Goal: Communication & Community: Answer question/provide support

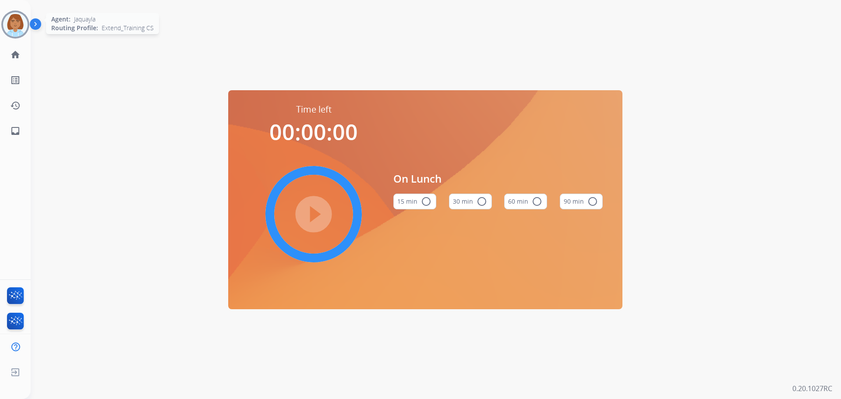
click at [7, 27] on img at bounding box center [15, 24] width 25 height 25
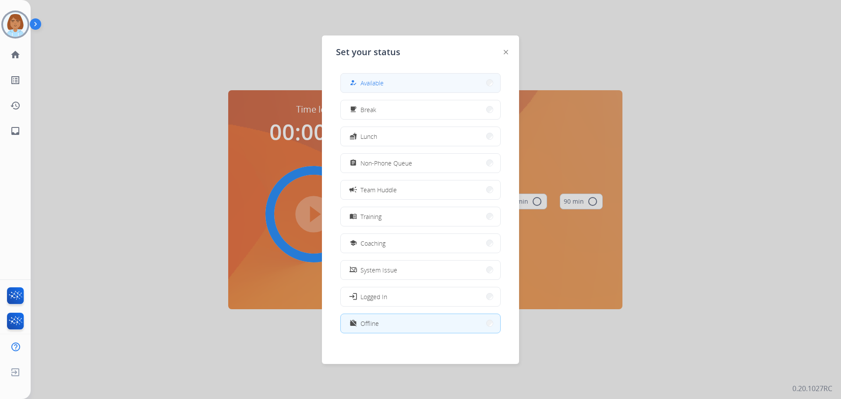
click at [416, 84] on button "how_to_reg Available" at bounding box center [420, 83] width 159 height 19
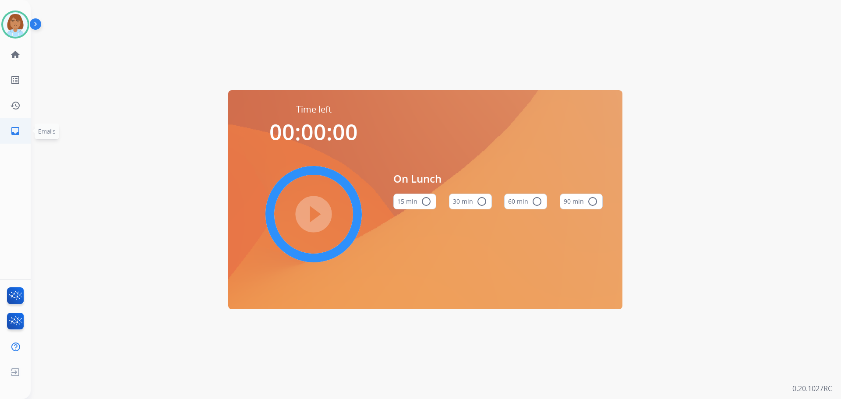
click at [11, 139] on link "inbox Emails" at bounding box center [15, 131] width 25 height 25
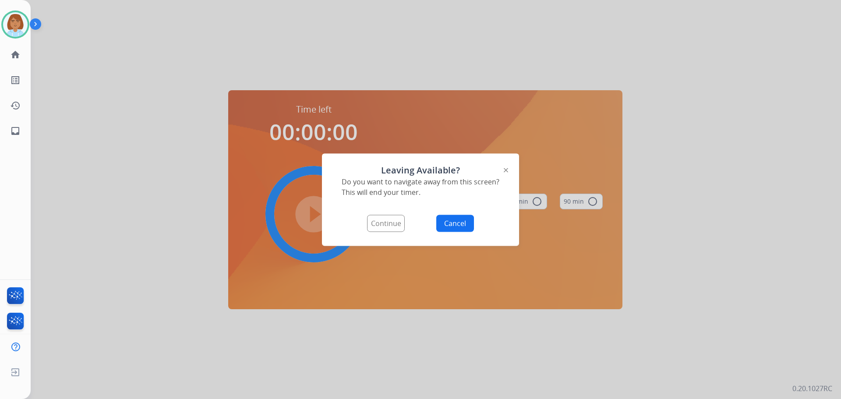
click at [375, 221] on button "Continue" at bounding box center [386, 223] width 38 height 17
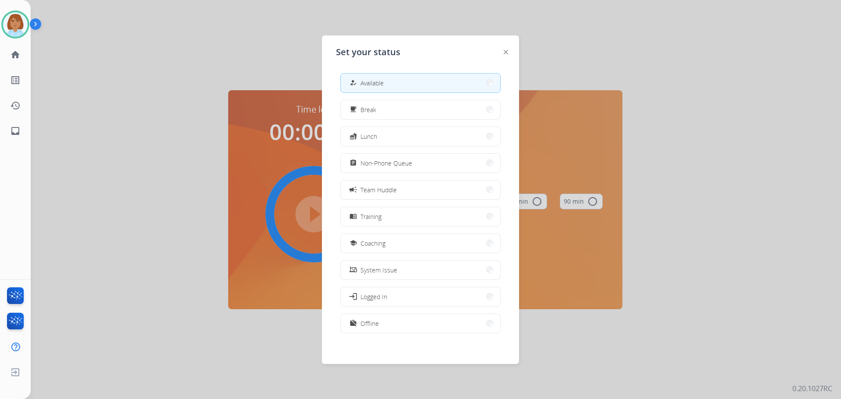
click at [413, 74] on button "how_to_reg Available" at bounding box center [420, 83] width 159 height 19
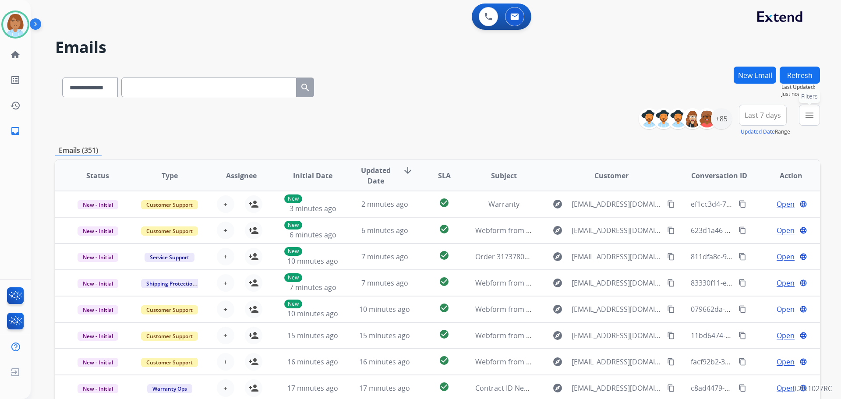
click at [806, 118] on mat-icon "menu" at bounding box center [809, 115] width 11 height 11
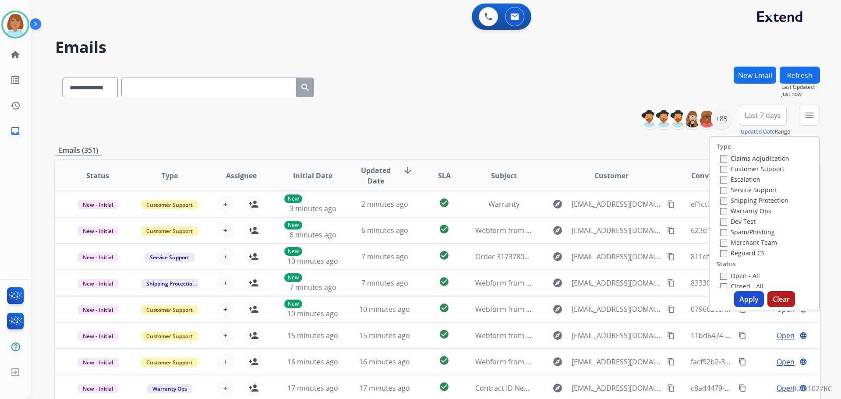
click at [737, 170] on label "Customer Support" at bounding box center [752, 169] width 64 height 8
click at [736, 205] on div "Shipping Protection" at bounding box center [754, 200] width 69 height 11
click at [735, 205] on div "Shipping Protection" at bounding box center [754, 200] width 69 height 11
click at [740, 301] on button "Apply" at bounding box center [749, 299] width 30 height 16
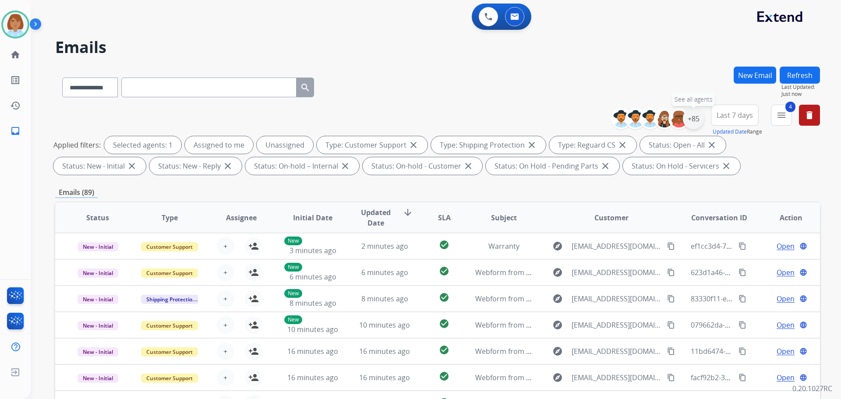
click at [691, 122] on div "+85" at bounding box center [693, 118] width 21 height 21
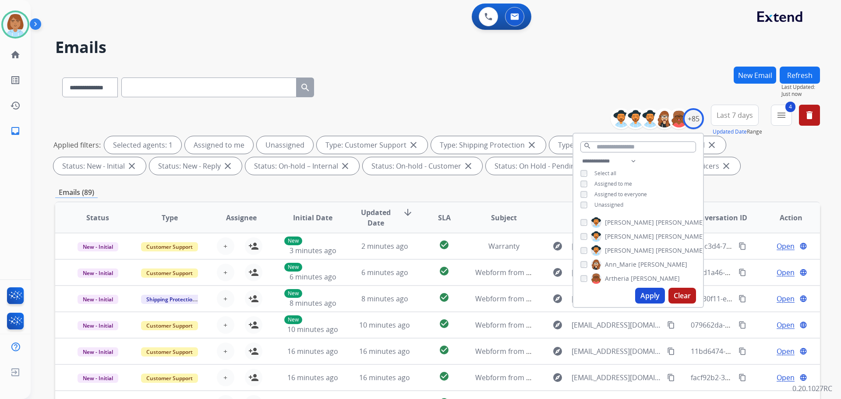
click at [617, 204] on span "Unassigned" at bounding box center [608, 204] width 29 height 7
click at [649, 303] on button "Apply" at bounding box center [650, 296] width 30 height 16
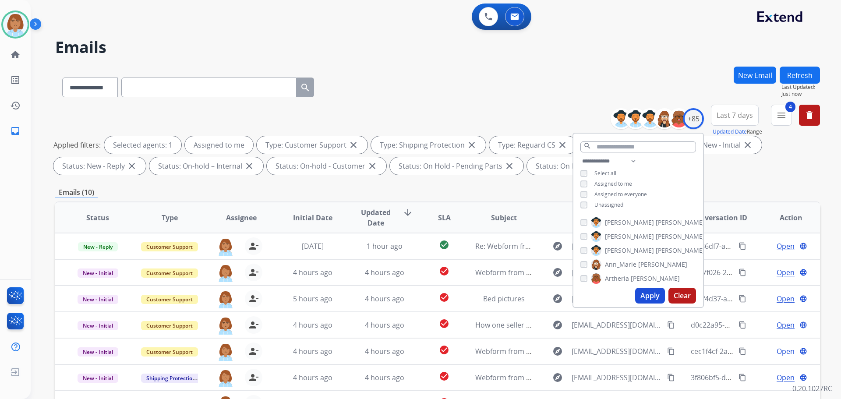
drag, startPoint x: 695, startPoint y: 296, endPoint x: 469, endPoint y: 75, distance: 316.2
click at [469, 75] on div "**********" at bounding box center [437, 86] width 765 height 38
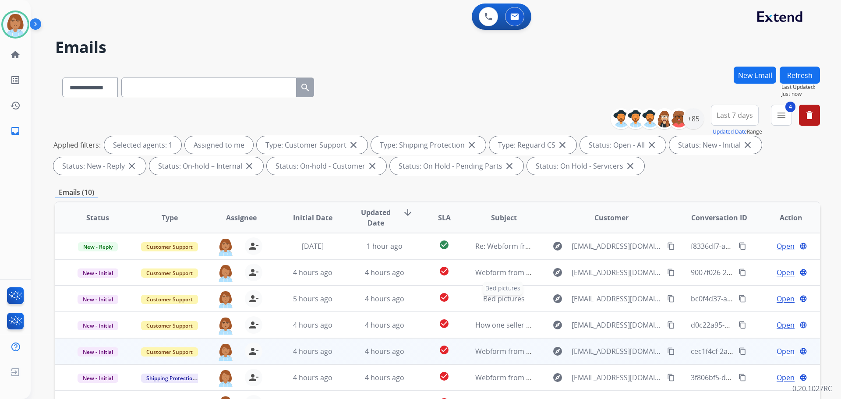
scroll to position [141, 0]
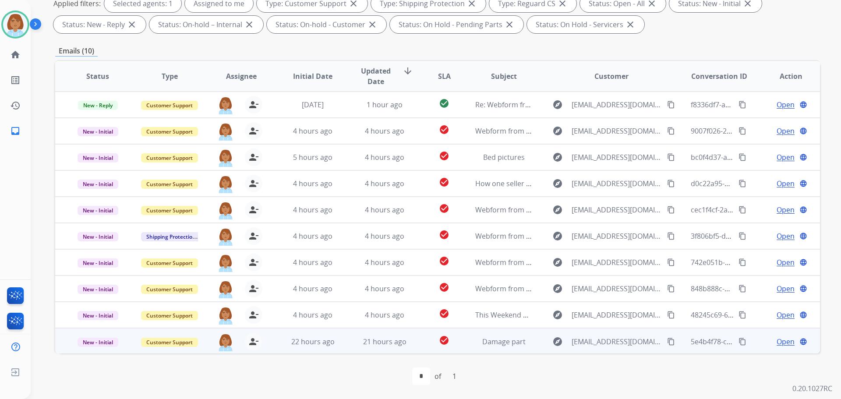
click at [464, 342] on td "Damage part" at bounding box center [497, 341] width 72 height 26
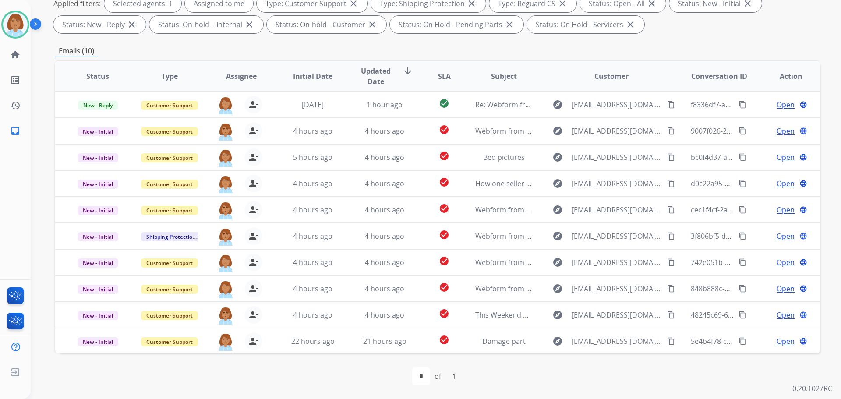
scroll to position [40, 0]
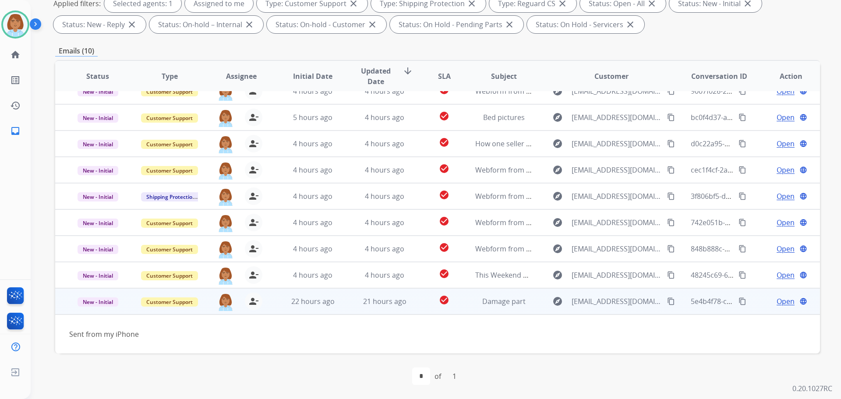
click at [783, 304] on span "Open" at bounding box center [785, 301] width 18 height 11
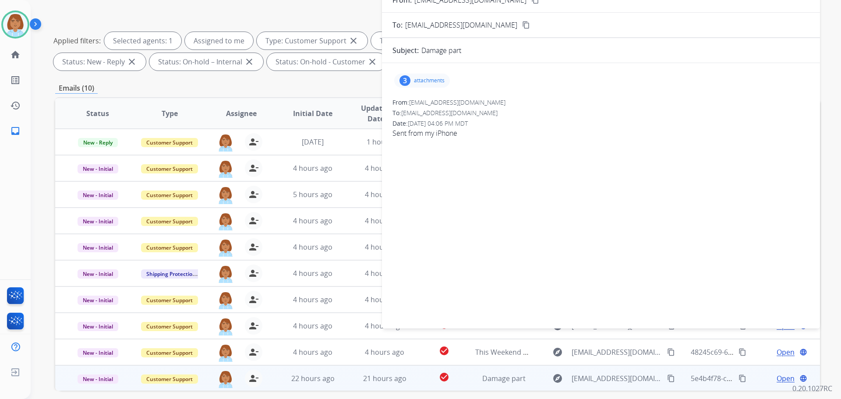
scroll to position [54, 0]
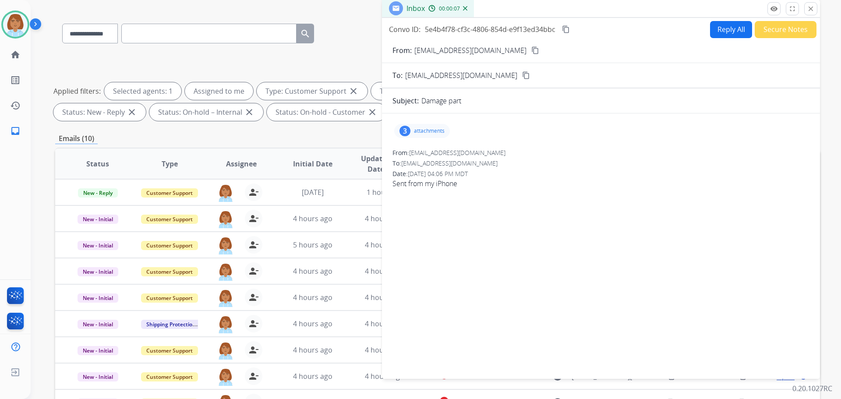
click at [431, 133] on p "attachments" at bounding box center [429, 130] width 31 height 7
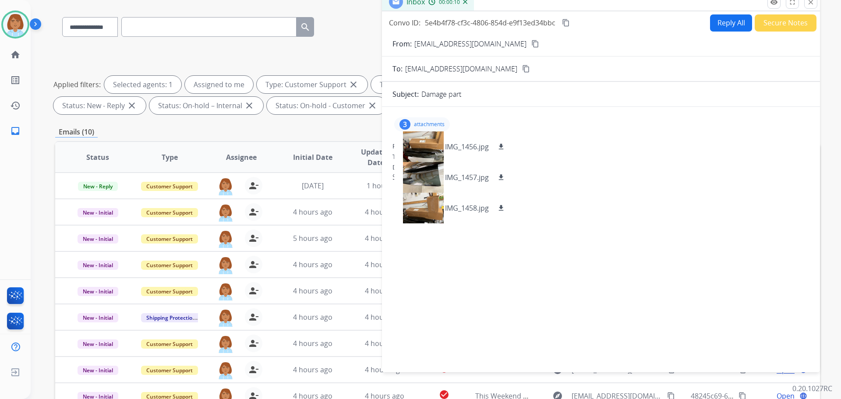
scroll to position [10, 0]
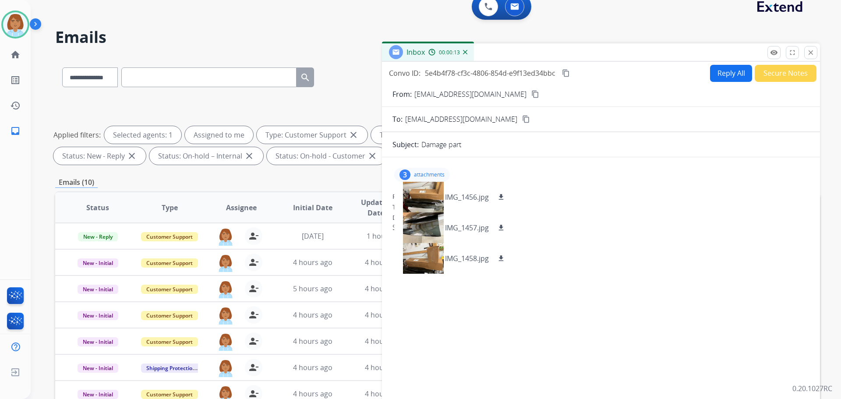
click at [356, 76] on div "**********" at bounding box center [437, 75] width 765 height 38
click at [810, 54] on mat-icon "close" at bounding box center [811, 53] width 8 height 8
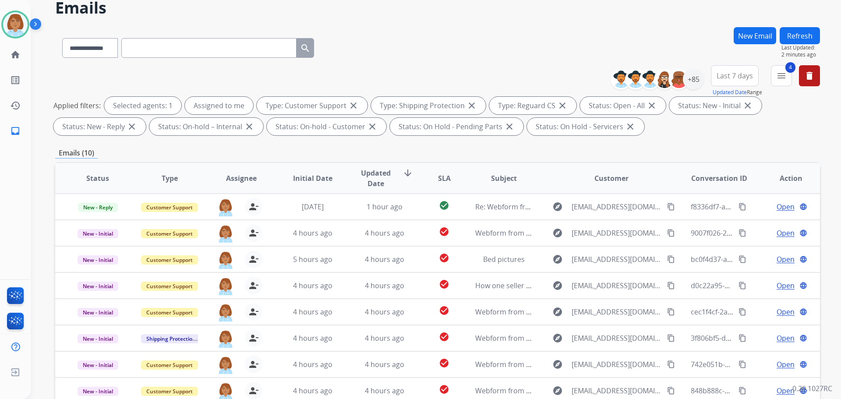
scroll to position [98, 0]
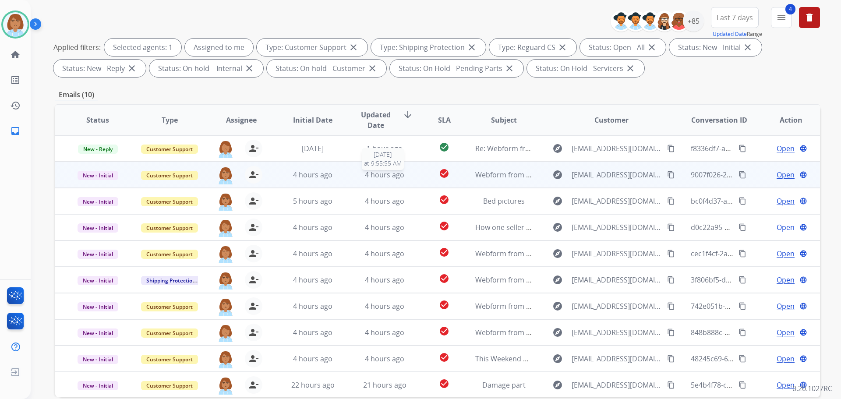
click at [406, 178] on div "4 hours ago" at bounding box center [384, 174] width 57 height 11
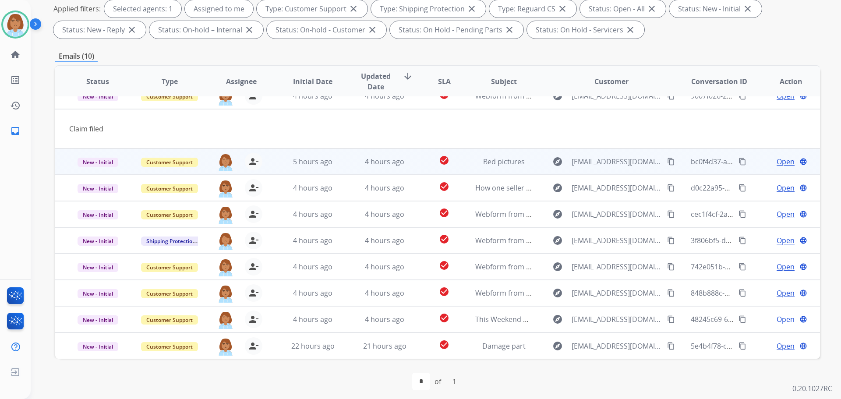
scroll to position [141, 0]
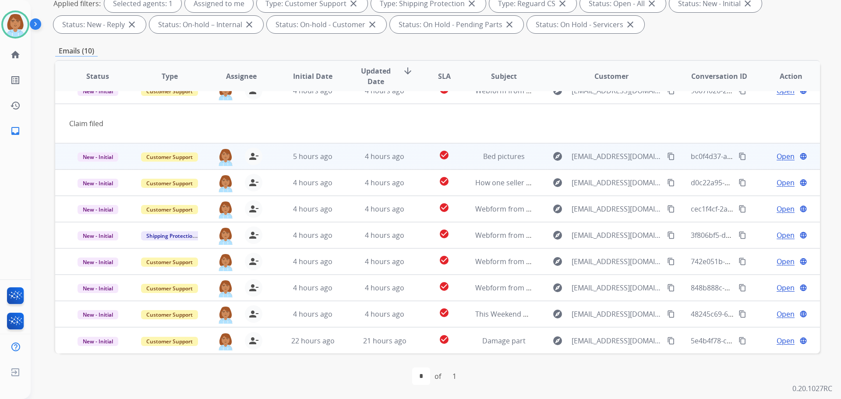
click at [533, 157] on td "explore greissy10@icloud.com content_copy" at bounding box center [604, 156] width 143 height 26
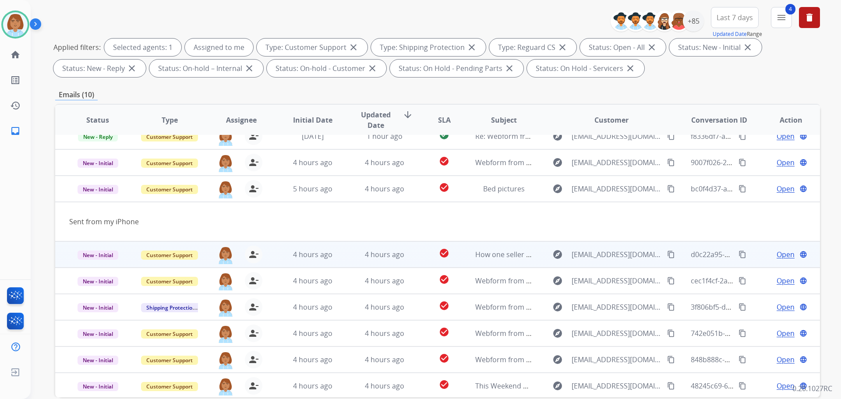
scroll to position [0, 0]
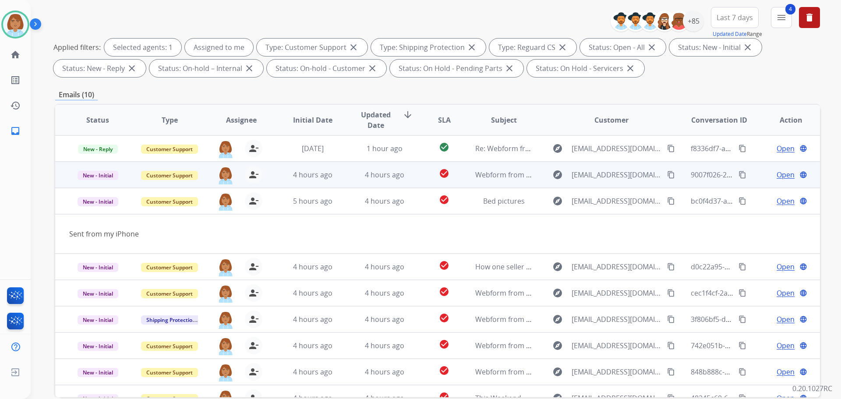
click at [542, 180] on td "explore mariroxxz86@gmail.com content_copy" at bounding box center [604, 175] width 143 height 26
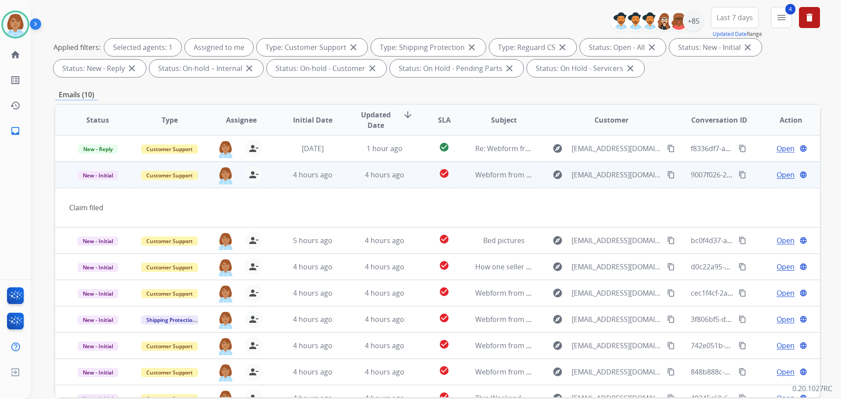
scroll to position [26, 0]
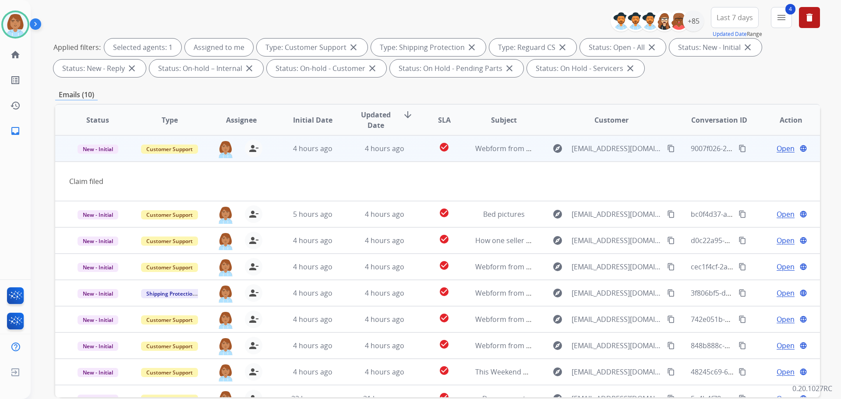
click at [667, 148] on mat-icon "content_copy" at bounding box center [671, 149] width 8 height 8
click at [776, 152] on span "Open" at bounding box center [785, 148] width 18 height 11
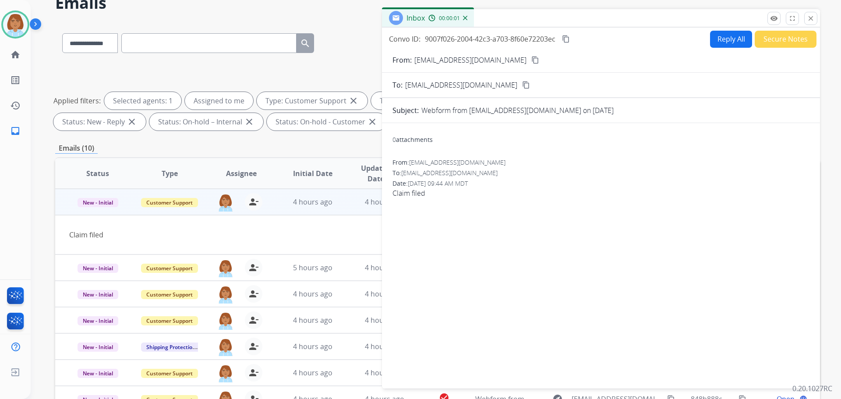
scroll to position [0, 0]
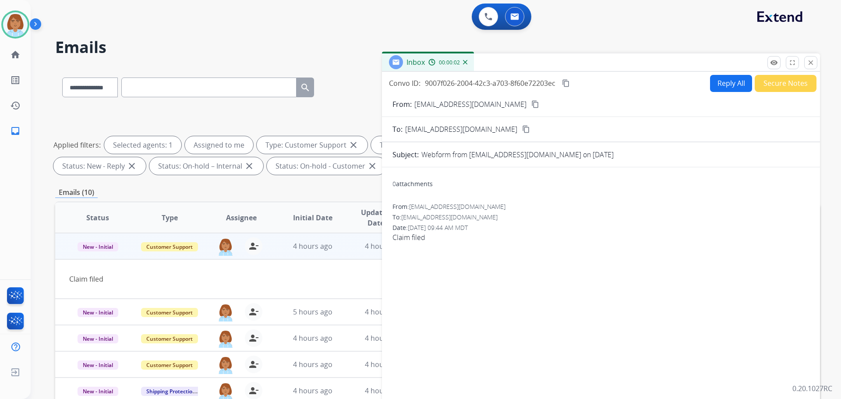
click at [713, 86] on button "Reply All" at bounding box center [731, 83] width 42 height 17
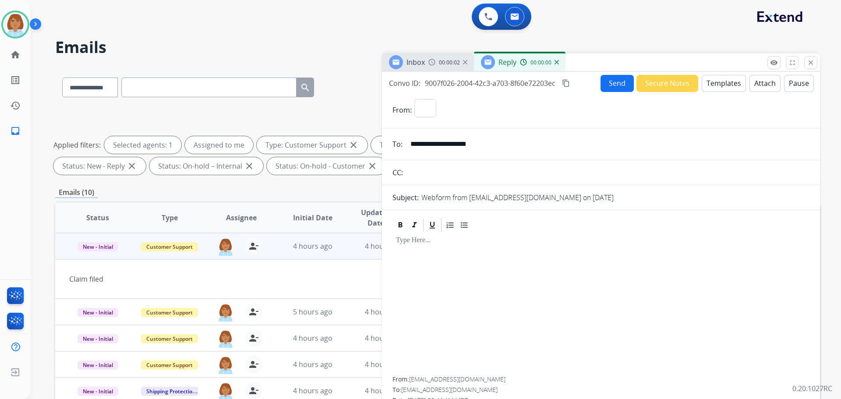
select select "**********"
click at [713, 82] on button "Templates" at bounding box center [724, 83] width 44 height 17
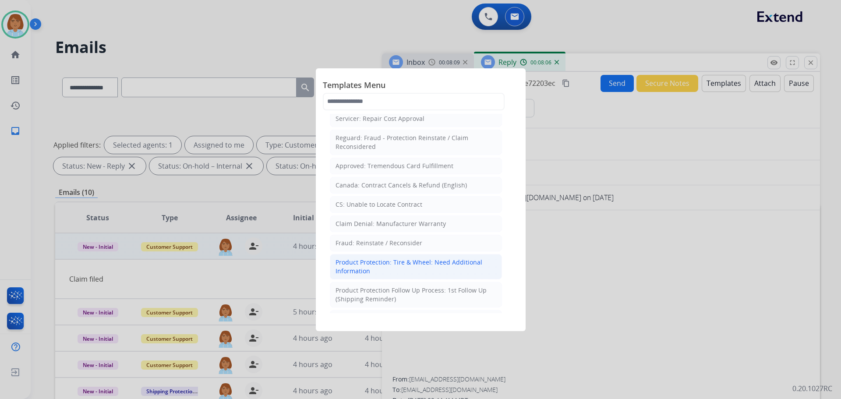
scroll to position [394, 0]
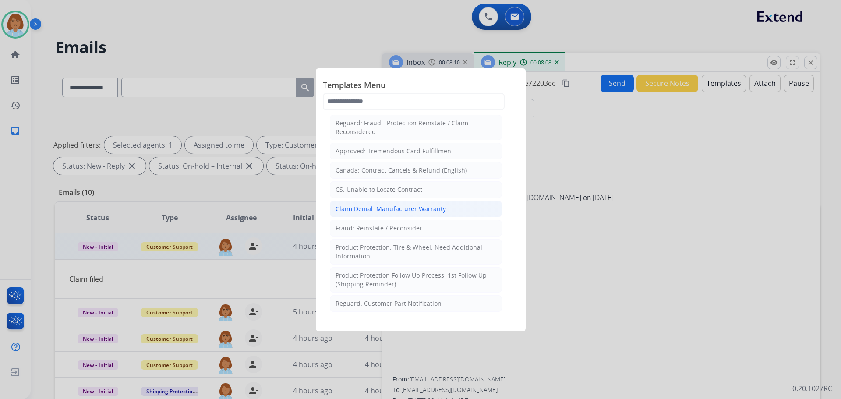
click at [429, 201] on li "Claim Denial: Manufacturer Warranty" at bounding box center [416, 209] width 172 height 17
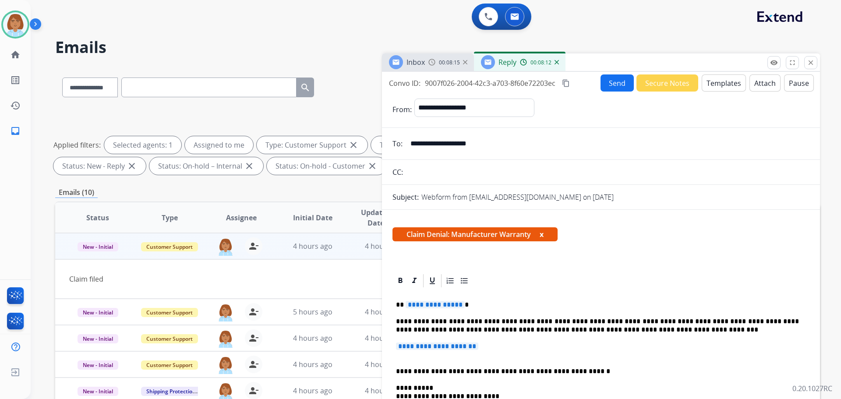
click at [705, 85] on button "Templates" at bounding box center [724, 82] width 44 height 17
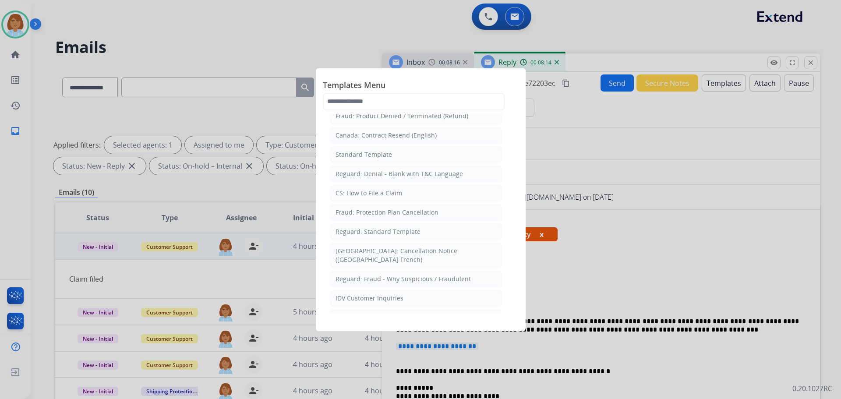
scroll to position [88, 0]
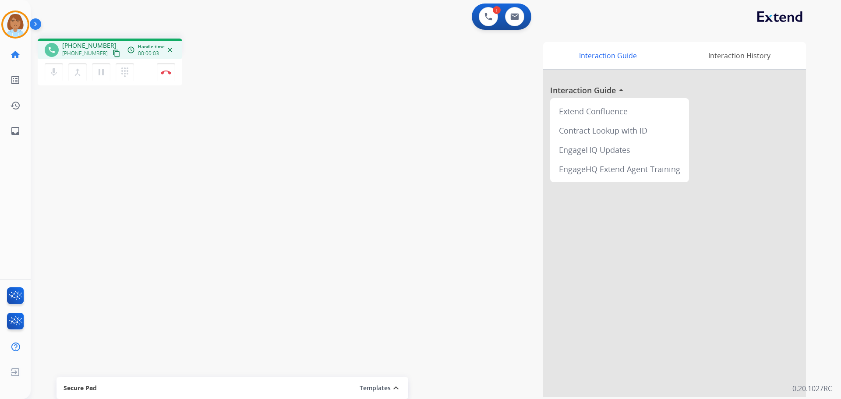
click at [515, 187] on div "Interaction Guide Interaction History Interaction Guide arrow_drop_up Extend Co…" at bounding box center [548, 219] width 516 height 355
click at [159, 73] on button "Disconnect" at bounding box center [166, 72] width 18 height 18
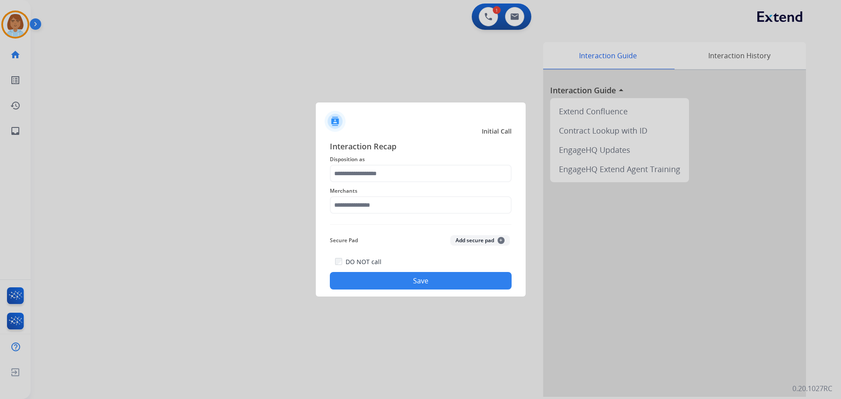
drag, startPoint x: 434, startPoint y: 164, endPoint x: 431, endPoint y: 175, distance: 11.2
click at [432, 169] on div "Interaction Recap Disposition as Merchants Secure Pad Add secure pad + DO NOT c…" at bounding box center [421, 214] width 182 height 149
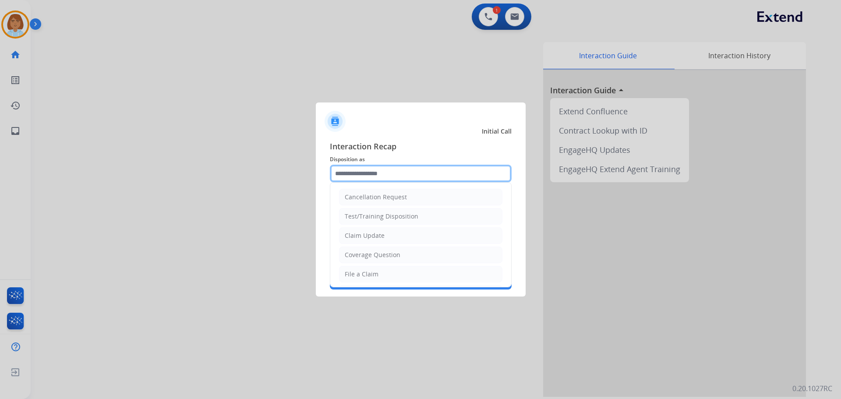
click at [431, 175] on input "text" at bounding box center [421, 174] width 182 height 18
click at [421, 237] on li "Claim Update" at bounding box center [420, 235] width 163 height 17
type input "**********"
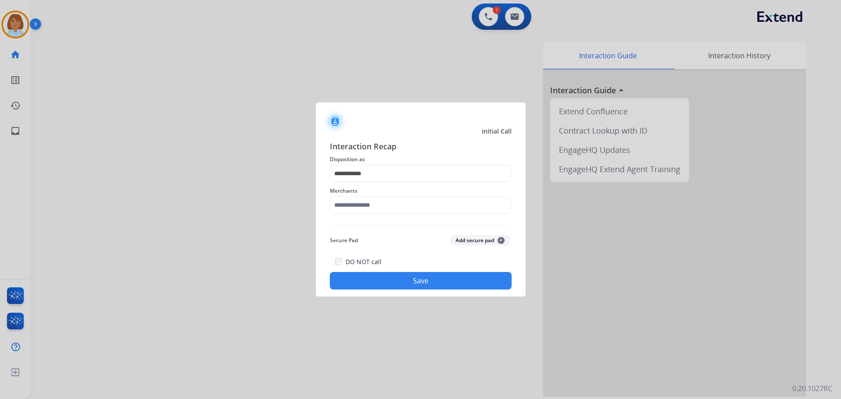
click at [380, 187] on span "Merchants" at bounding box center [421, 191] width 182 height 11
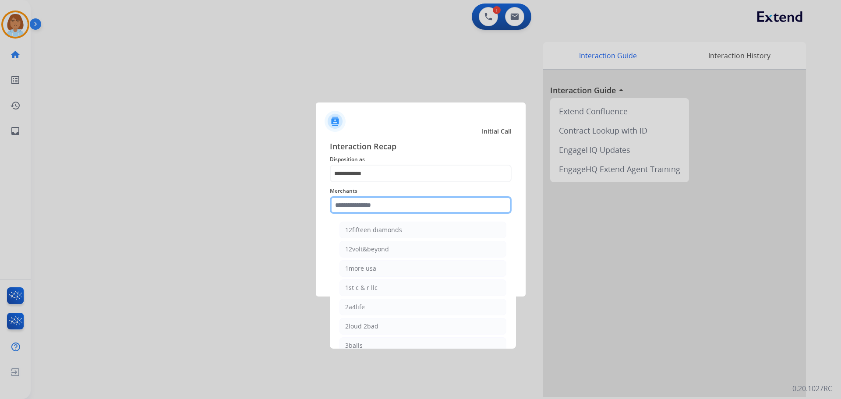
click at [373, 200] on input "text" at bounding box center [421, 205] width 182 height 18
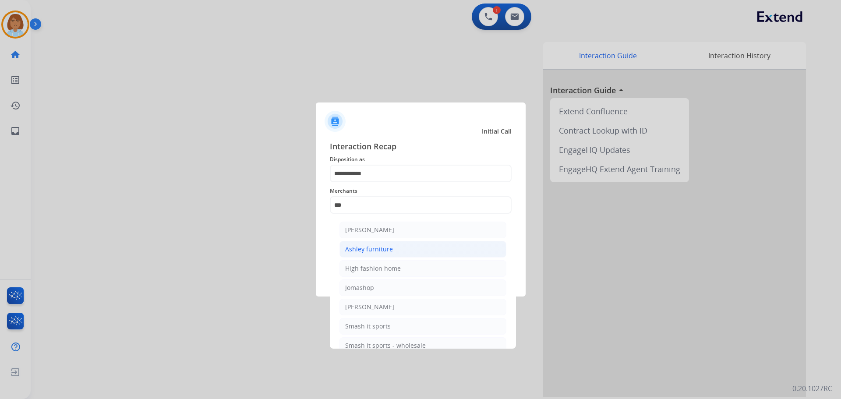
click at [441, 252] on li "Ashley furniture" at bounding box center [422, 249] width 167 height 17
type input "**********"
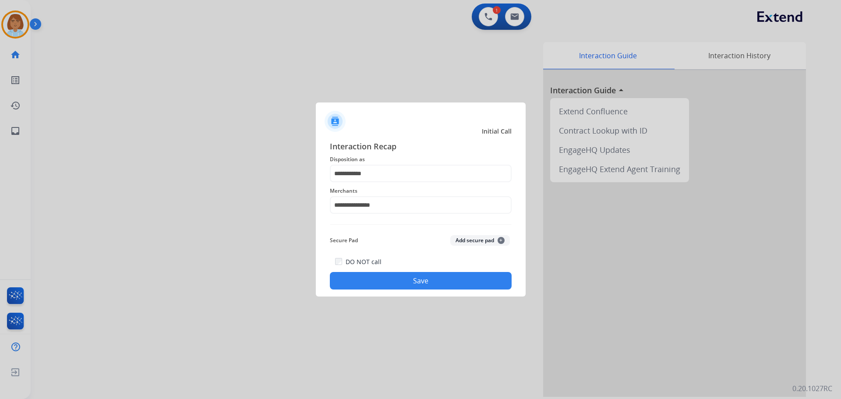
click at [452, 282] on button "Save" at bounding box center [421, 281] width 182 height 18
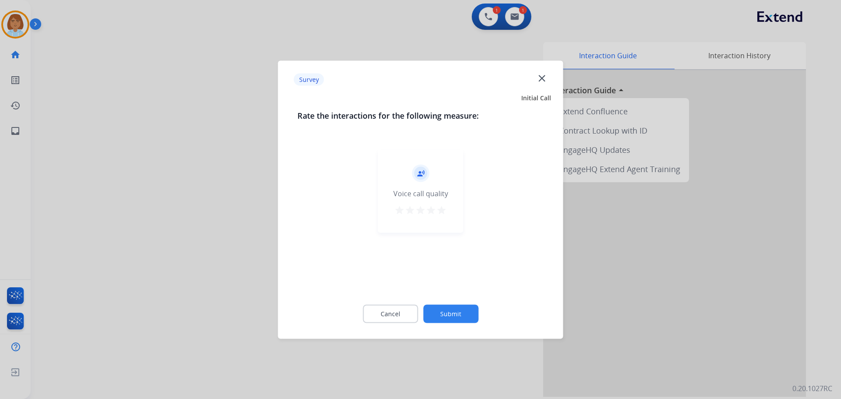
click at [460, 310] on button "Submit" at bounding box center [450, 313] width 55 height 18
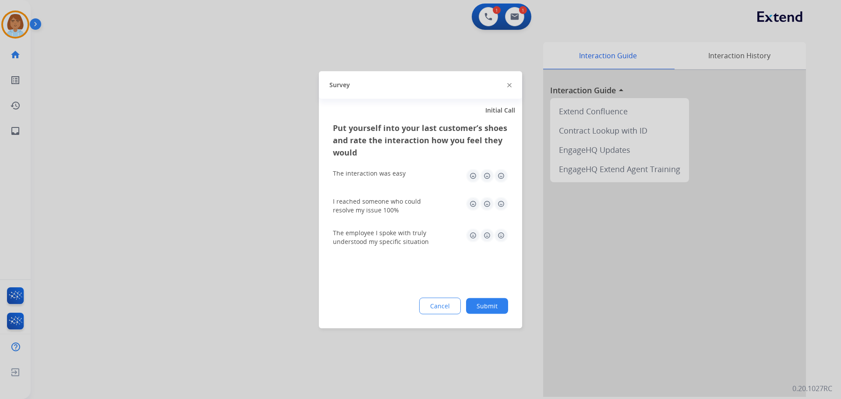
click at [495, 307] on button "Submit" at bounding box center [487, 306] width 42 height 16
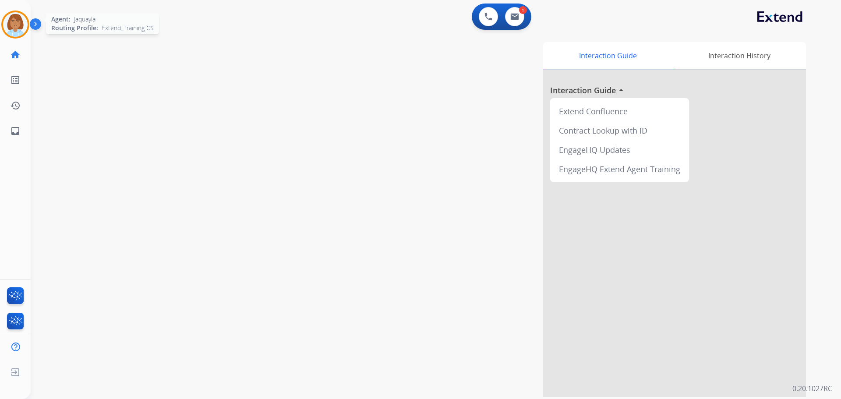
click at [21, 27] on img at bounding box center [15, 24] width 25 height 25
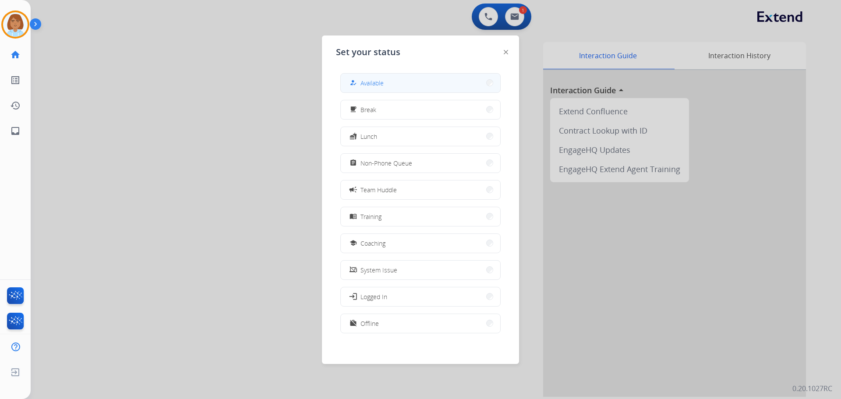
click at [383, 87] on span "Available" at bounding box center [371, 82] width 23 height 9
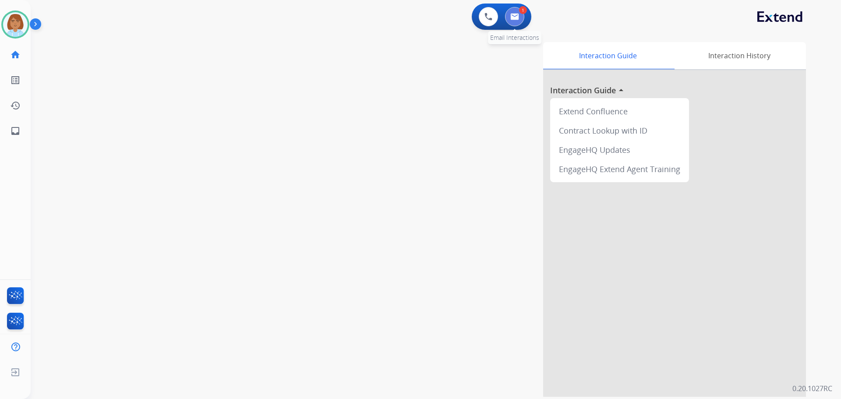
click at [522, 18] on button at bounding box center [514, 16] width 19 height 19
select select "**********"
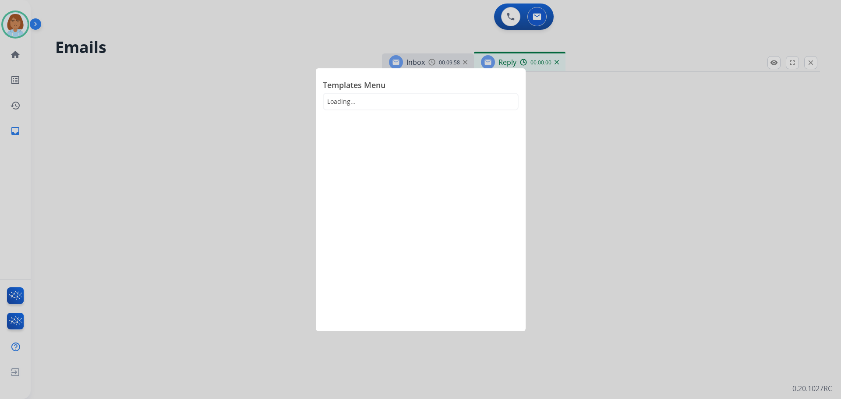
select select "**********"
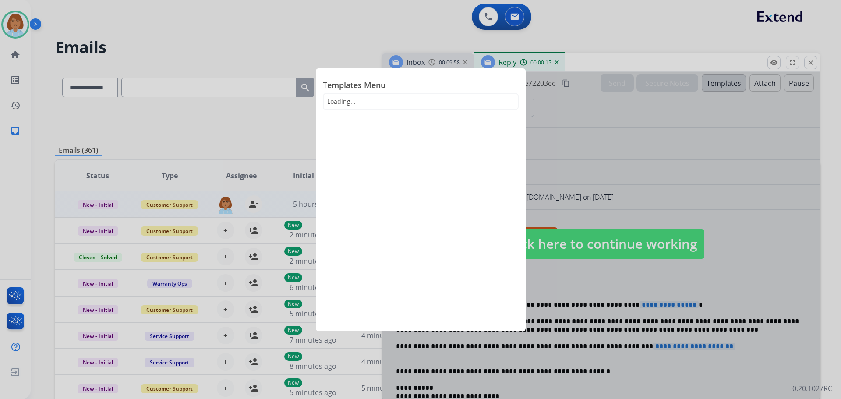
click at [565, 48] on div at bounding box center [420, 199] width 841 height 399
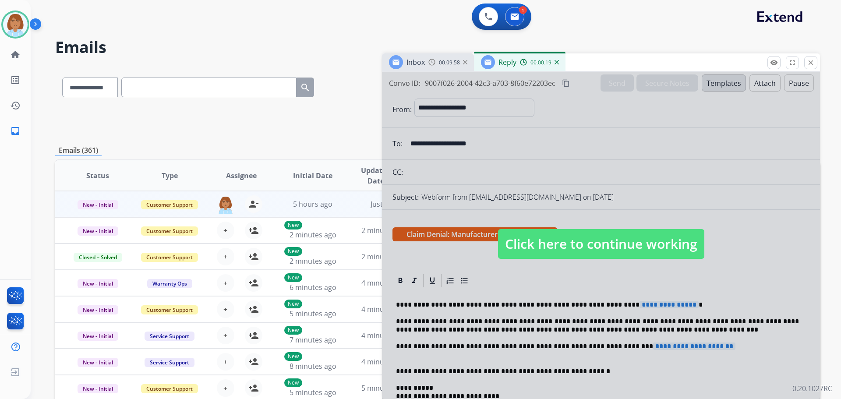
click at [511, 171] on div at bounding box center [601, 235] width 438 height 327
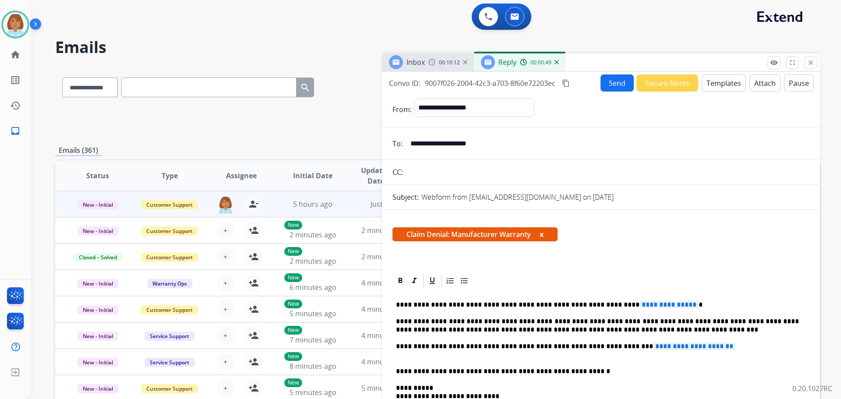
click at [733, 86] on button "Templates" at bounding box center [724, 82] width 44 height 17
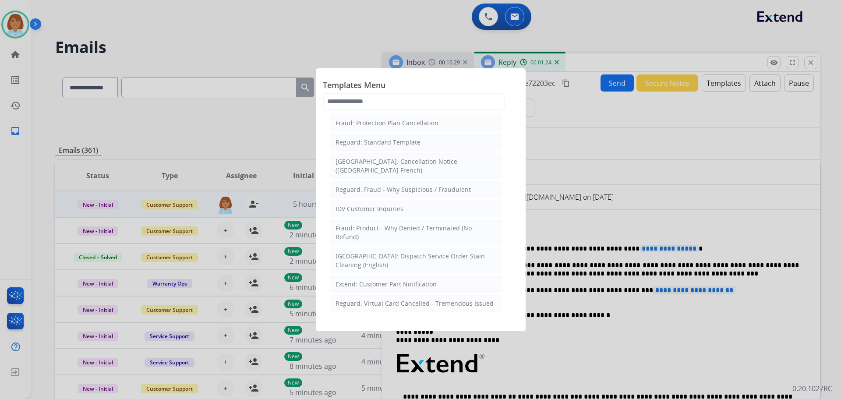
scroll to position [219, 0]
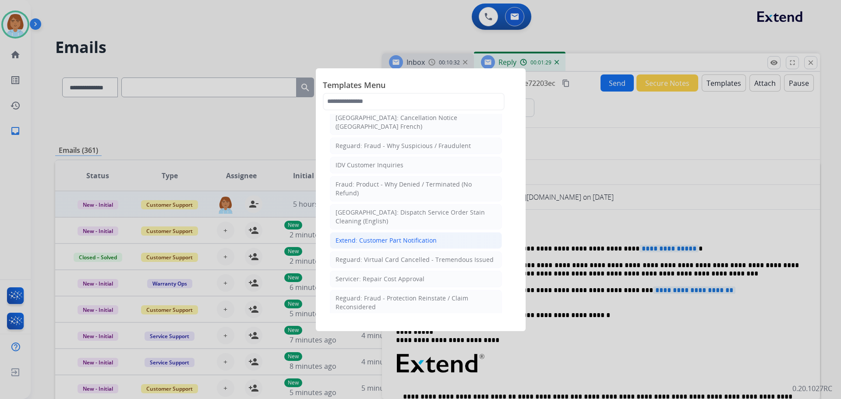
click at [438, 232] on li "Extend: Customer Part Notification" at bounding box center [416, 240] width 172 height 17
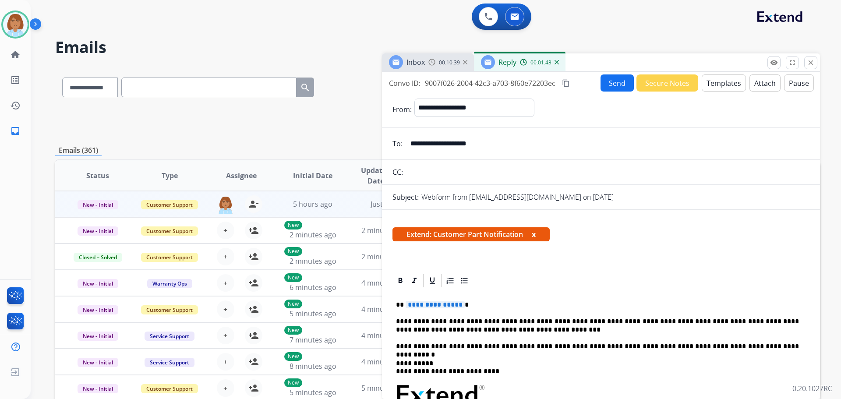
click at [721, 79] on button "Templates" at bounding box center [724, 82] width 44 height 17
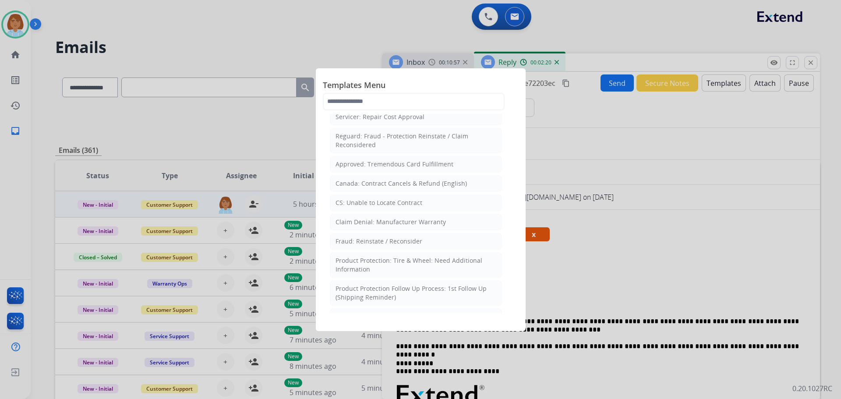
scroll to position [394, 0]
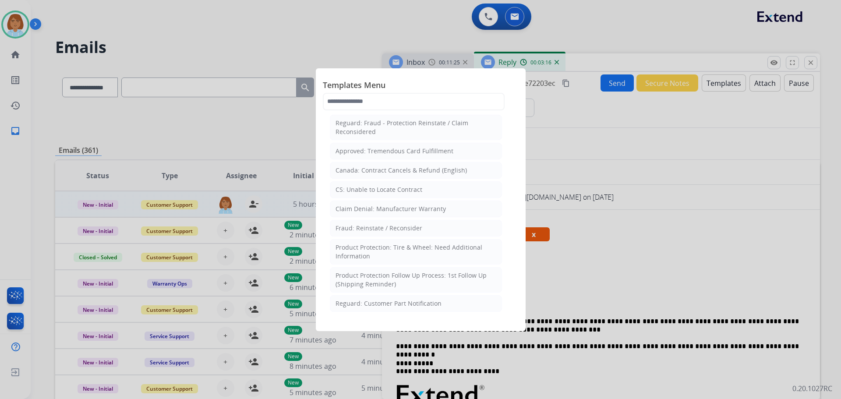
click at [516, 298] on div "Templates Menu Product Protection: Wheel/Tire Photo Request Canada: How to File…" at bounding box center [421, 199] width 210 height 263
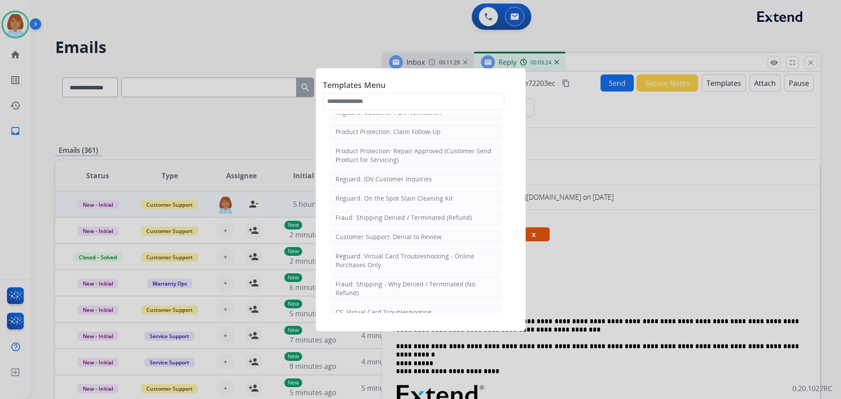
scroll to position [613, 0]
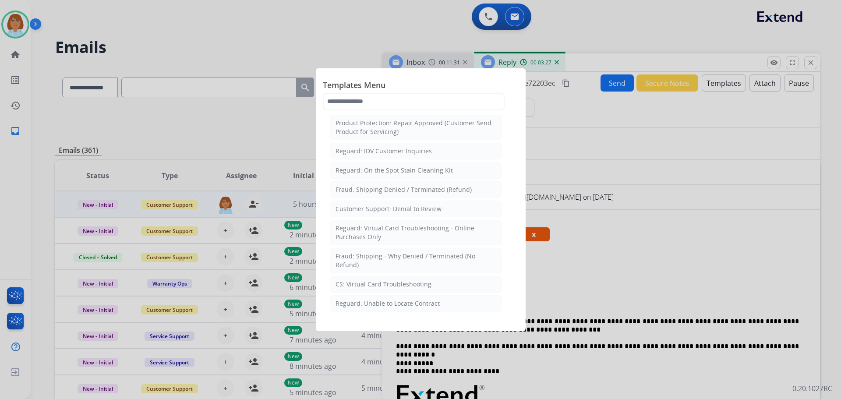
click at [610, 228] on div at bounding box center [420, 199] width 841 height 399
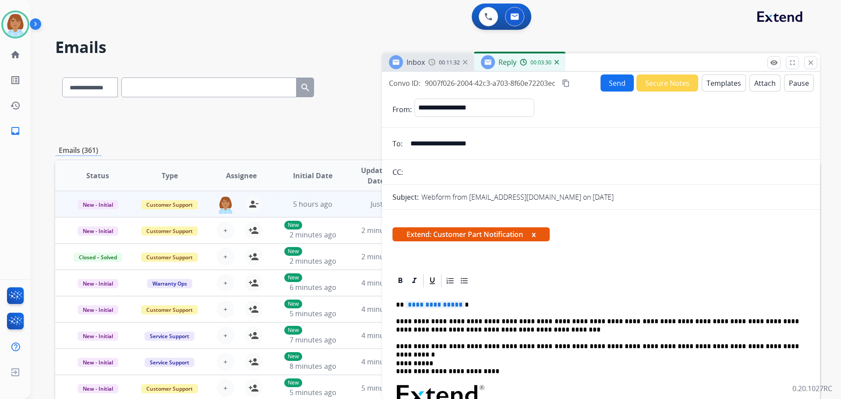
click at [446, 145] on input "**********" at bounding box center [607, 144] width 404 height 18
click at [717, 81] on button "Templates" at bounding box center [724, 82] width 44 height 17
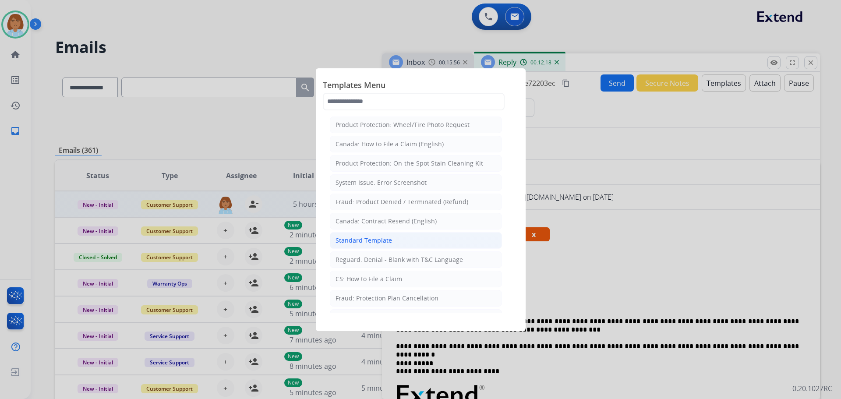
scroll to position [44, 0]
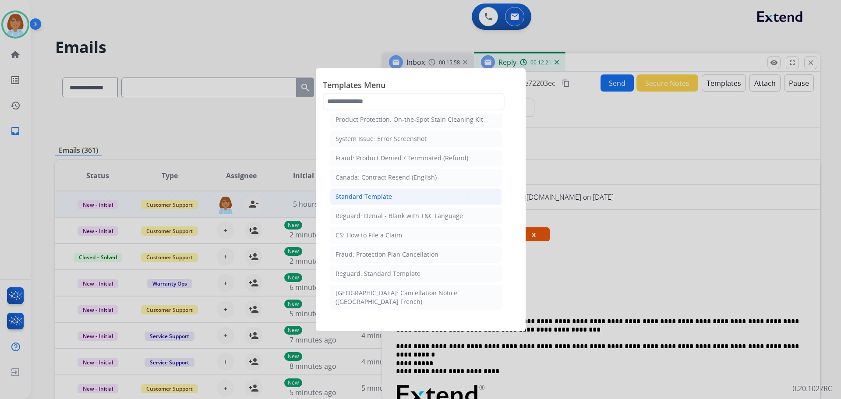
click at [416, 198] on li "Standard Template" at bounding box center [416, 196] width 172 height 17
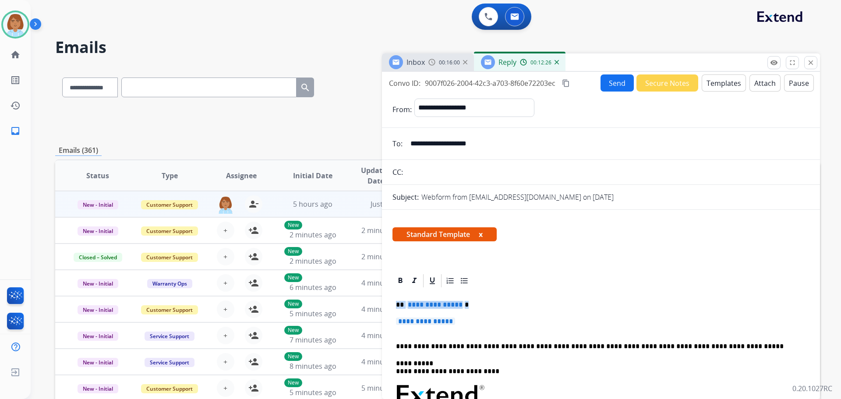
drag, startPoint x: 470, startPoint y: 326, endPoint x: 391, endPoint y: 296, distance: 84.4
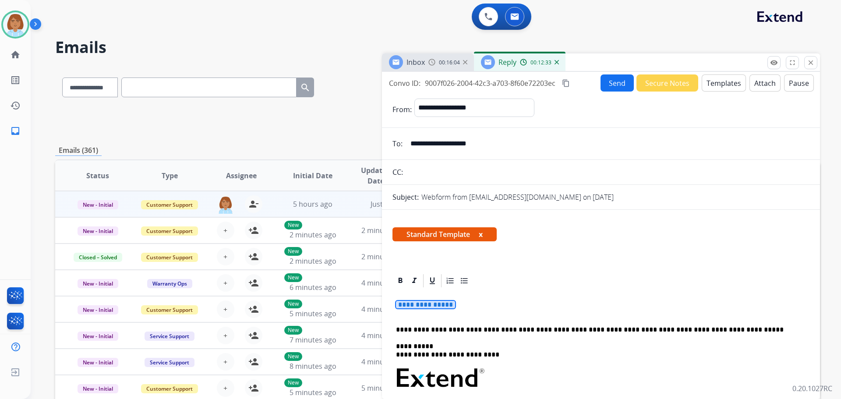
click at [468, 307] on p "**********" at bounding box center [597, 309] width 403 height 16
click at [461, 308] on p "**********" at bounding box center [597, 309] width 403 height 16
click at [462, 306] on p "**********" at bounding box center [597, 309] width 403 height 16
click at [455, 306] on span "**********" at bounding box center [425, 304] width 59 height 7
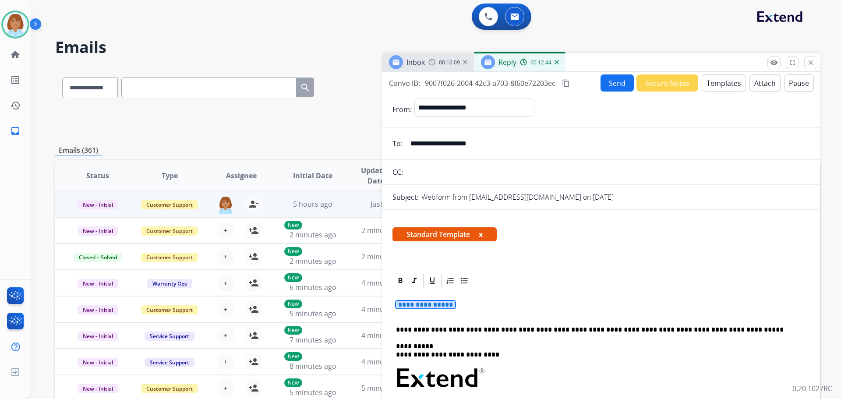
click at [455, 306] on span "**********" at bounding box center [425, 304] width 59 height 7
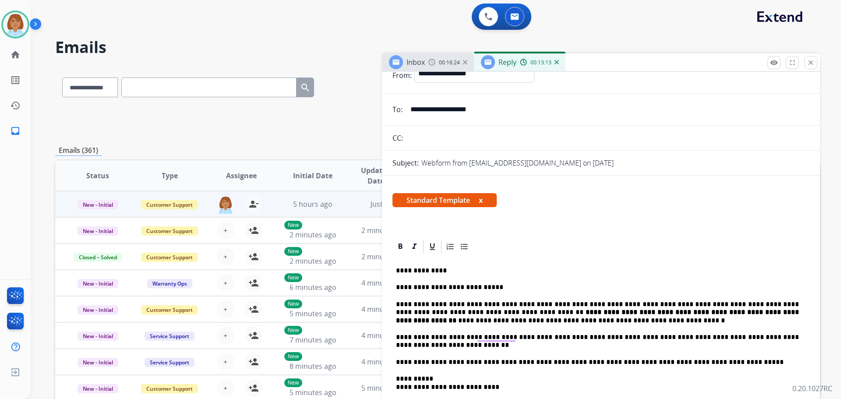
scroll to position [0, 0]
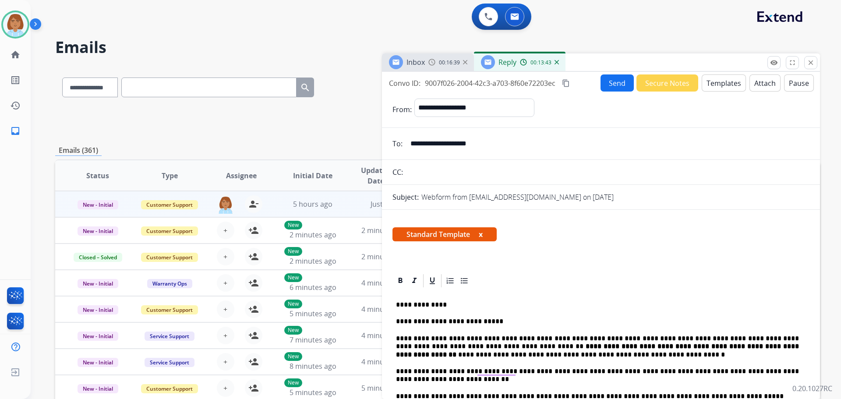
click at [607, 81] on button "Send" at bounding box center [616, 82] width 33 height 17
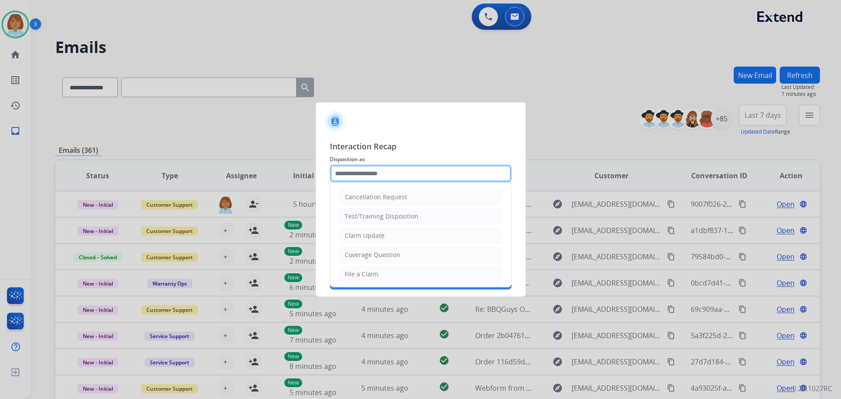
drag, startPoint x: 437, startPoint y: 175, endPoint x: 412, endPoint y: 207, distance: 39.9
click at [436, 176] on input "text" at bounding box center [421, 174] width 182 height 18
click at [349, 237] on div "Claim Update" at bounding box center [365, 235] width 40 height 9
type input "**********"
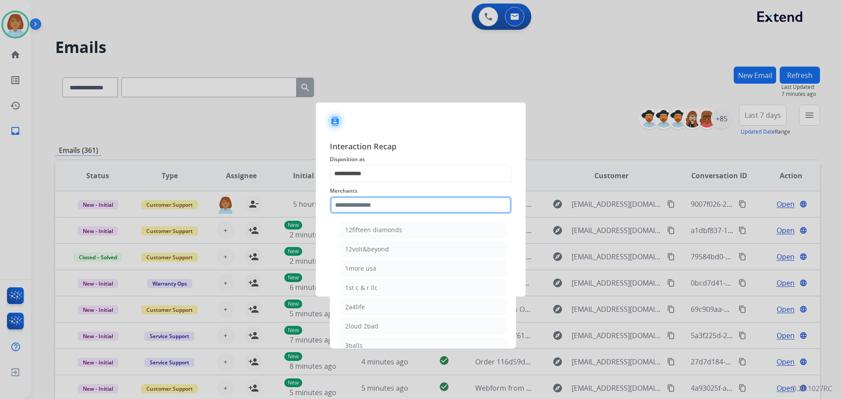
click at [364, 204] on input "text" at bounding box center [421, 205] width 182 height 18
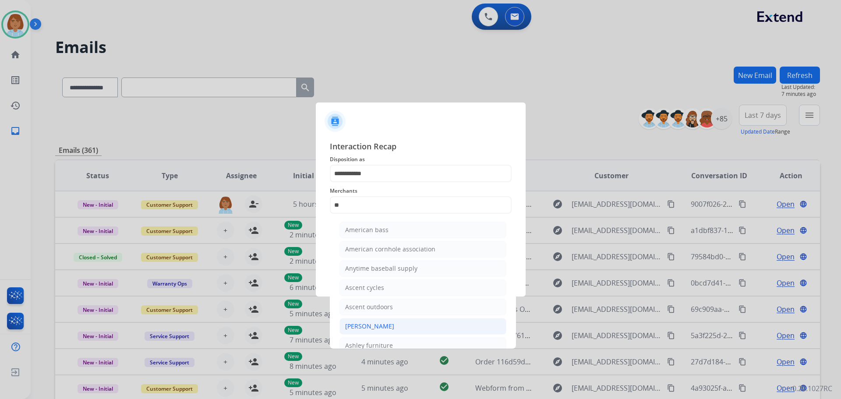
click at [398, 321] on li "[PERSON_NAME]" at bounding box center [422, 326] width 167 height 17
type input "**********"
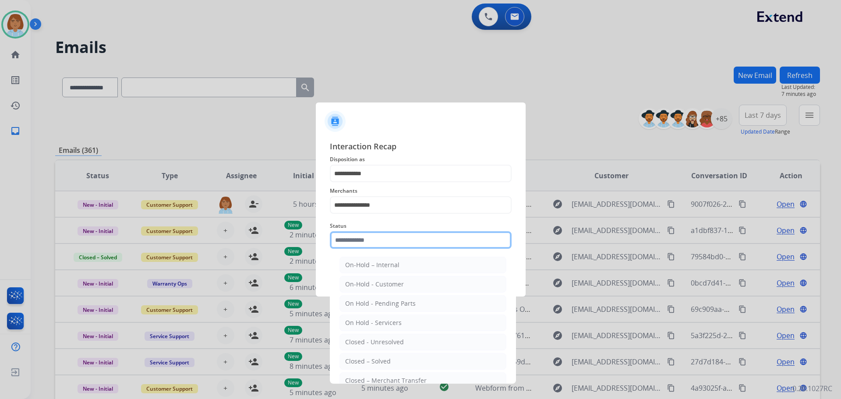
click at [410, 231] on input "text" at bounding box center [421, 240] width 182 height 18
click at [363, 357] on div "Closed – Solved" at bounding box center [368, 361] width 46 height 9
type input "**********"
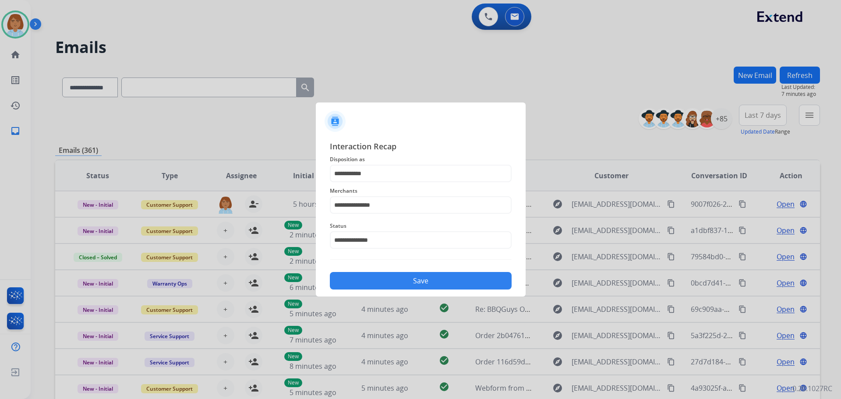
click at [395, 273] on button "Save" at bounding box center [421, 281] width 182 height 18
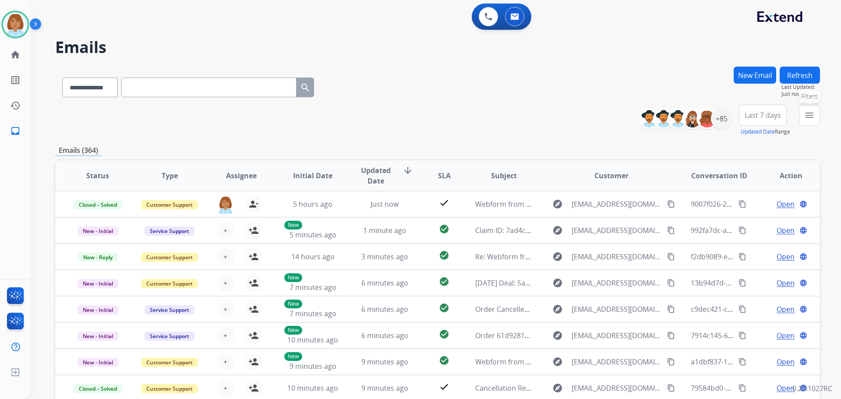
click at [804, 117] on mat-icon "menu" at bounding box center [809, 115] width 11 height 11
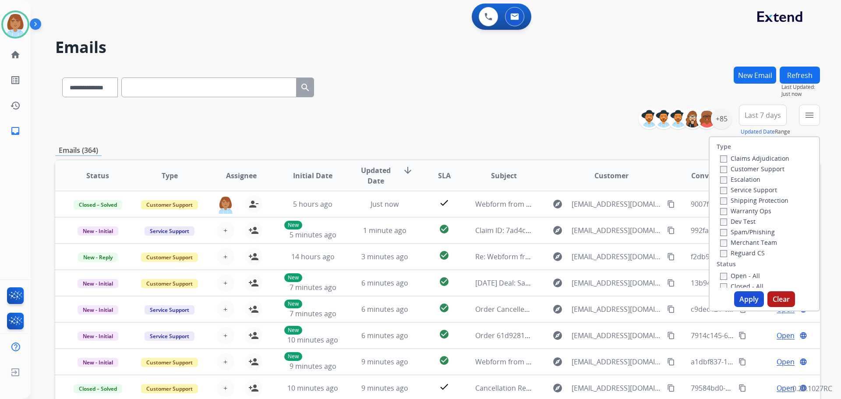
click at [737, 167] on label "Customer Support" at bounding box center [752, 169] width 64 height 8
click at [741, 200] on label "Shipping Protection" at bounding box center [754, 200] width 68 height 8
click at [727, 253] on label "Reguard CS" at bounding box center [742, 253] width 45 height 8
click at [748, 303] on button "Apply" at bounding box center [749, 299] width 30 height 16
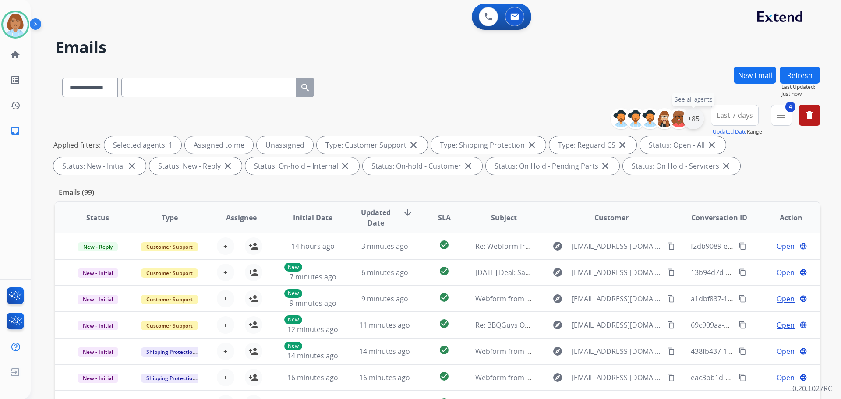
click at [691, 121] on div "+85" at bounding box center [693, 118] width 21 height 21
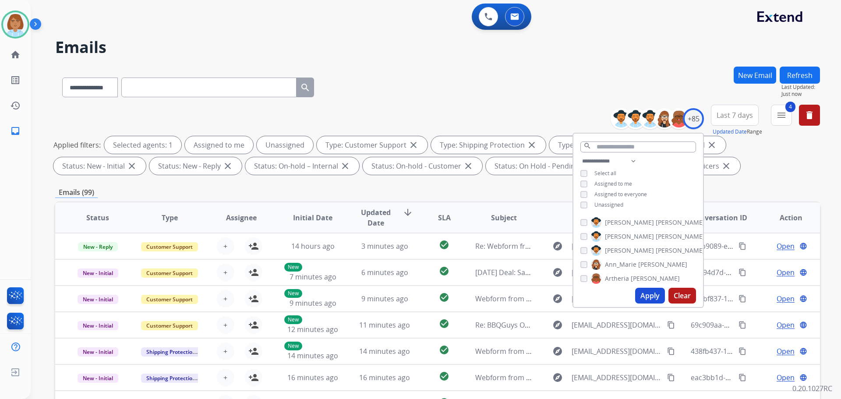
click at [600, 204] on span "Unassigned" at bounding box center [608, 204] width 29 height 7
click at [640, 300] on button "Apply" at bounding box center [650, 296] width 30 height 16
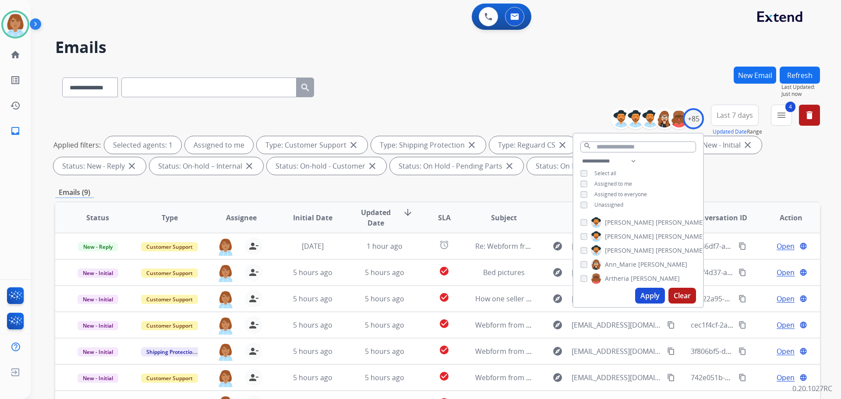
drag, startPoint x: 476, startPoint y: 106, endPoint x: 480, endPoint y: 100, distance: 6.5
click at [476, 105] on div "**********" at bounding box center [437, 142] width 765 height 74
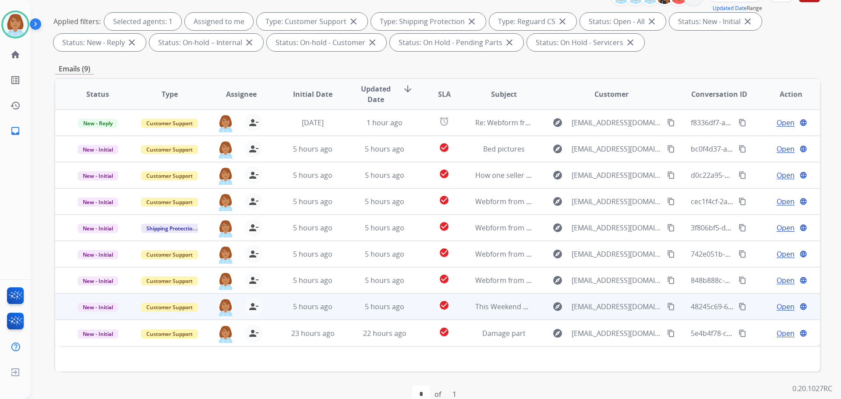
scroll to position [141, 0]
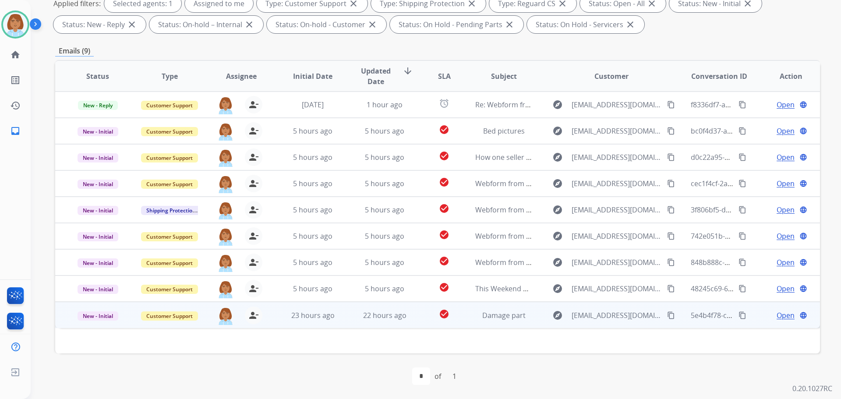
click at [485, 326] on td "Damage part" at bounding box center [497, 315] width 72 height 26
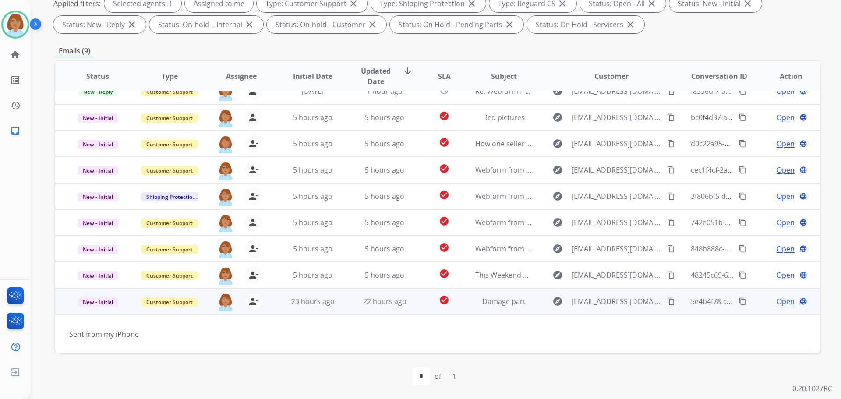
click at [776, 303] on span "Open" at bounding box center [785, 301] width 18 height 11
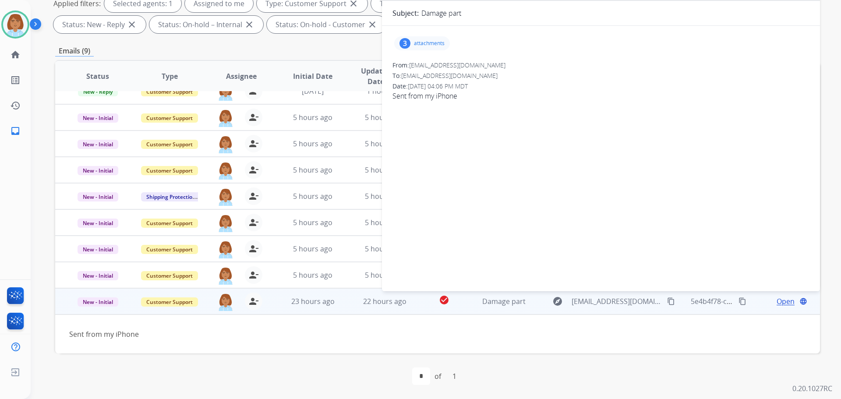
scroll to position [98, 0]
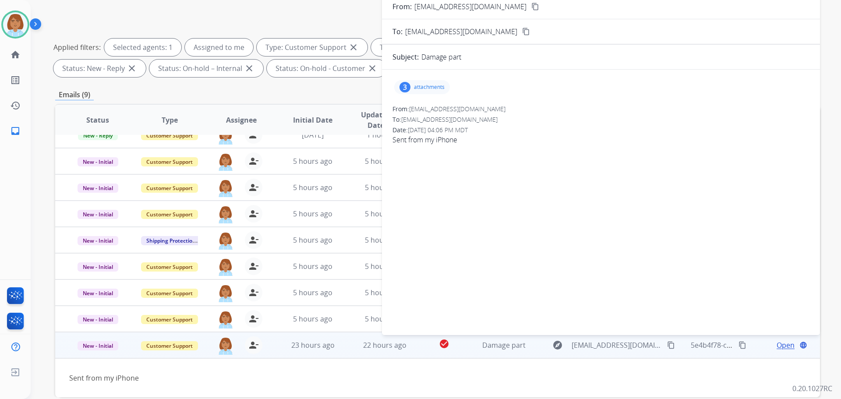
click at [530, 11] on button "content_copy" at bounding box center [535, 6] width 11 height 11
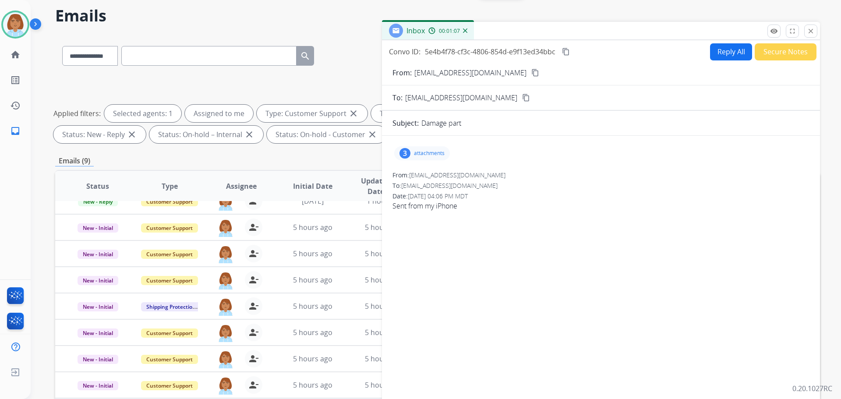
scroll to position [10, 0]
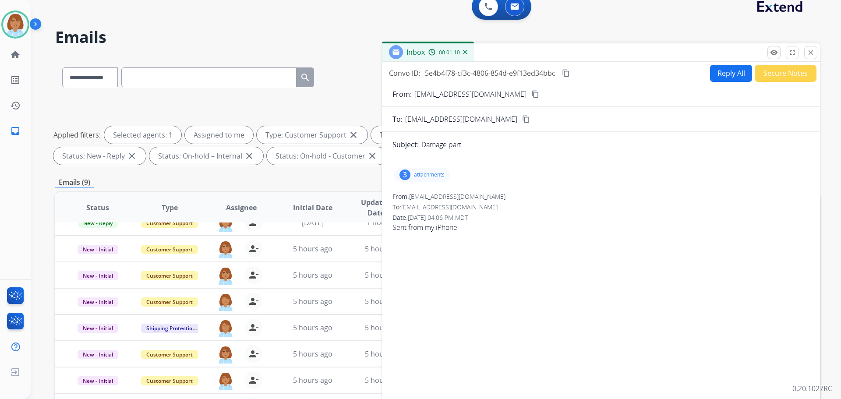
click at [531, 95] on mat-icon "content_copy" at bounding box center [535, 94] width 8 height 8
click at [117, 80] on select "**********" at bounding box center [89, 77] width 55 height 20
select select "**********"
click at [62, 67] on select "**********" at bounding box center [89, 77] width 55 height 20
paste input "**********"
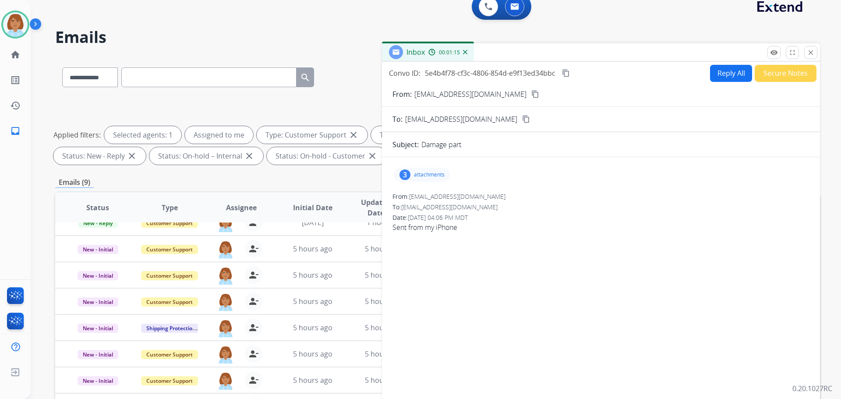
type input "**********"
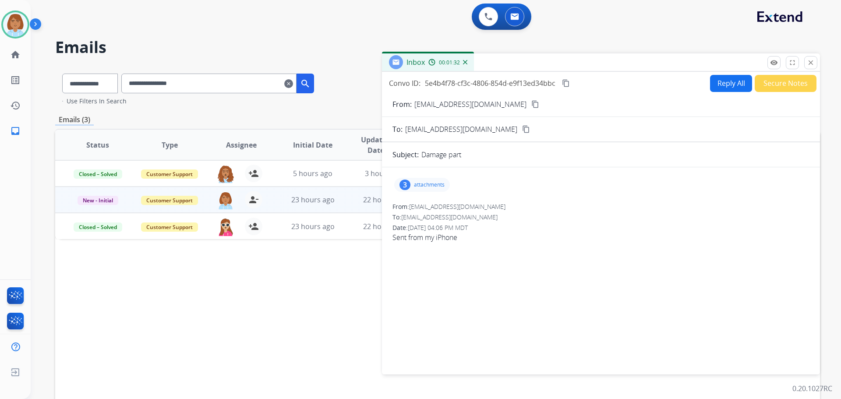
scroll to position [0, 0]
click at [809, 59] on mat-icon "close" at bounding box center [811, 63] width 8 height 8
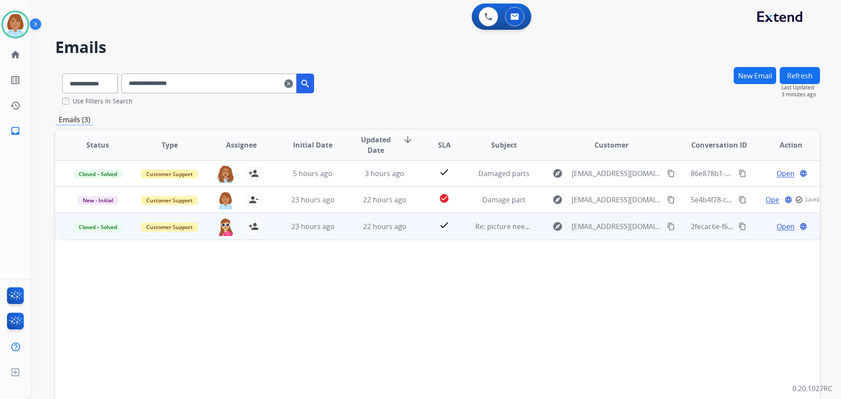
click at [421, 226] on td "check" at bounding box center [437, 226] width 48 height 26
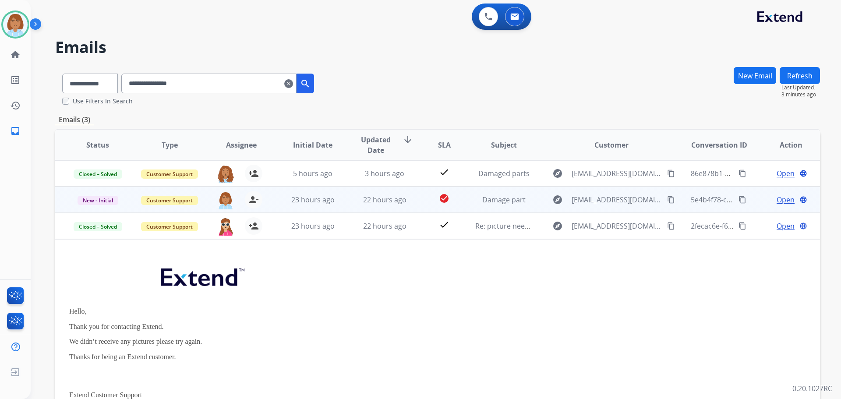
click at [413, 210] on td "check_circle" at bounding box center [437, 200] width 48 height 26
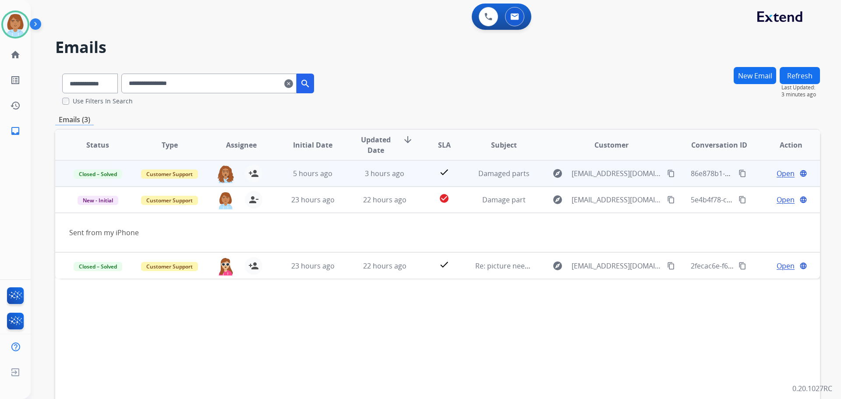
click at [425, 183] on td "check" at bounding box center [437, 173] width 48 height 26
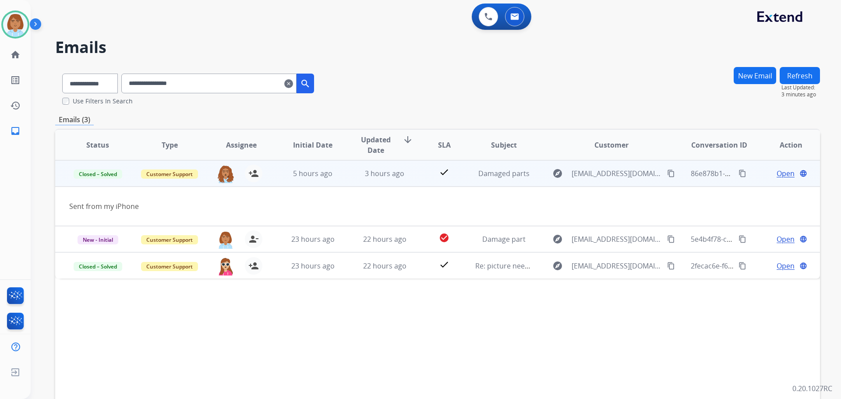
click at [776, 173] on span "Open" at bounding box center [785, 173] width 18 height 11
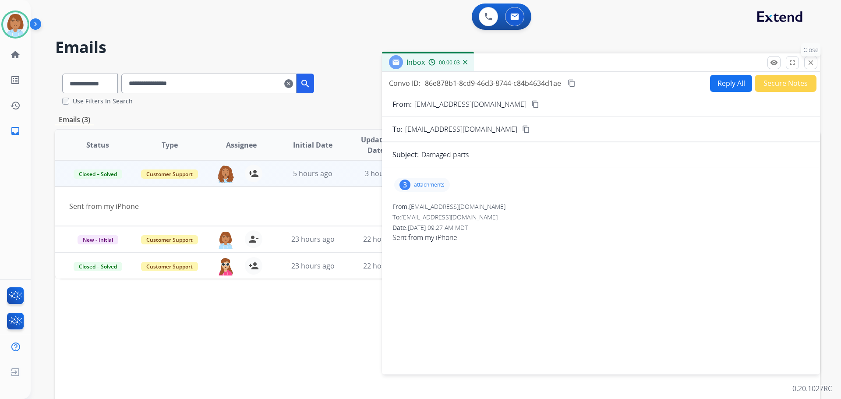
click at [811, 63] on mat-icon "close" at bounding box center [811, 63] width 8 height 8
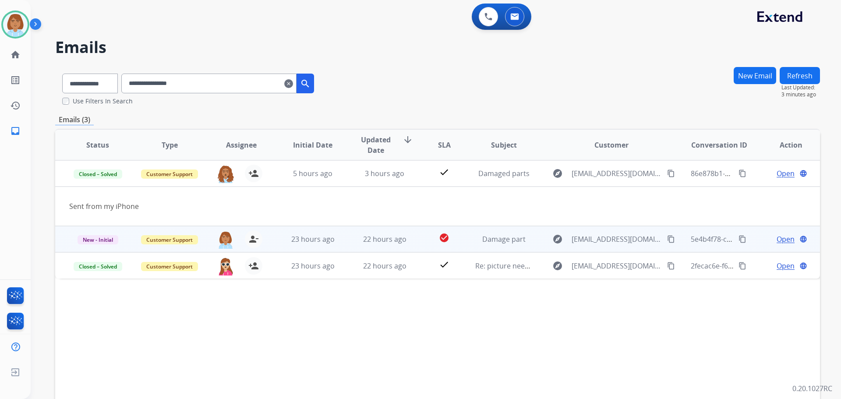
click at [421, 229] on td "check_circle" at bounding box center [437, 239] width 48 height 26
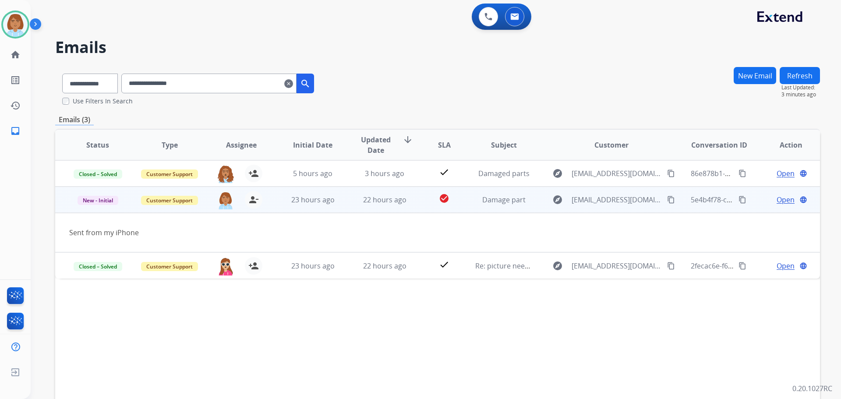
click at [782, 200] on span "Open" at bounding box center [785, 199] width 18 height 11
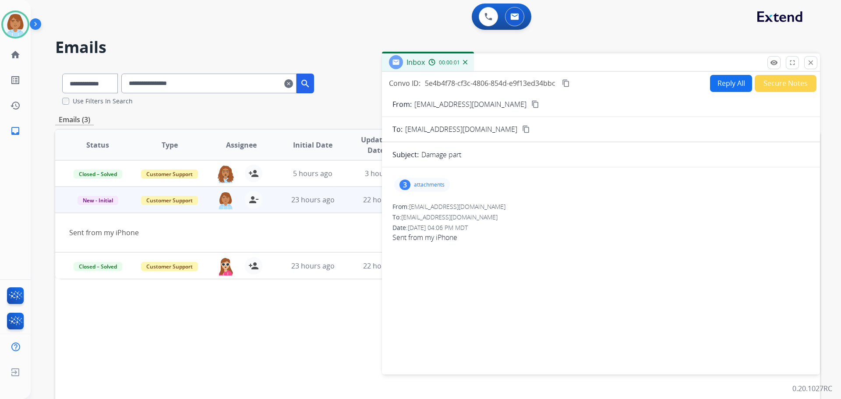
click at [719, 80] on button "Reply All" at bounding box center [731, 83] width 42 height 17
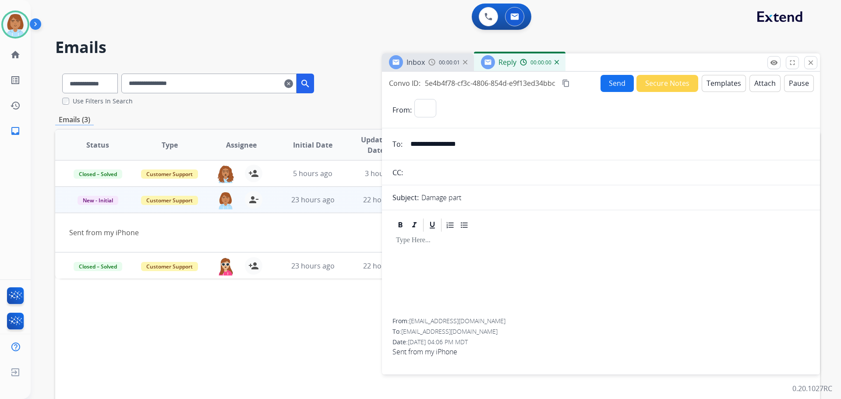
select select "**********"
click at [293, 87] on mat-icon "clear" at bounding box center [288, 83] width 9 height 11
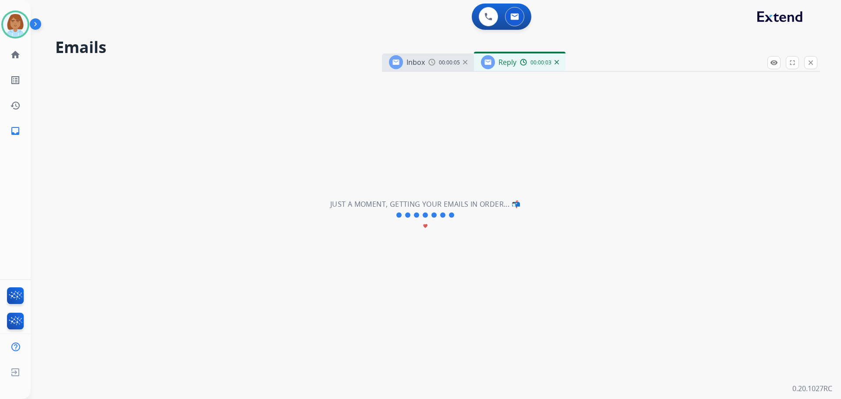
select select "**********"
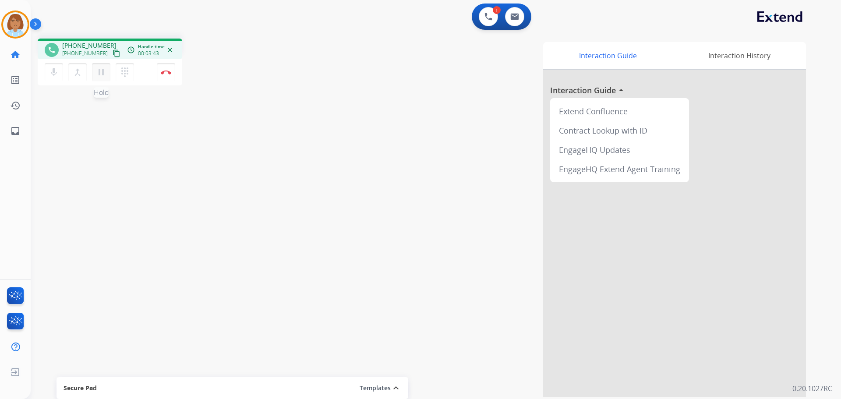
click at [99, 76] on mat-icon "pause" at bounding box center [101, 72] width 11 height 11
click at [57, 72] on mat-icon "mic" at bounding box center [54, 72] width 11 height 11
drag, startPoint x: 492, startPoint y: 127, endPoint x: 488, endPoint y: 123, distance: 5.3
click at [492, 127] on div "Interaction Guide Interaction History Interaction Guide arrow_drop_up Extend Co…" at bounding box center [548, 219] width 516 height 355
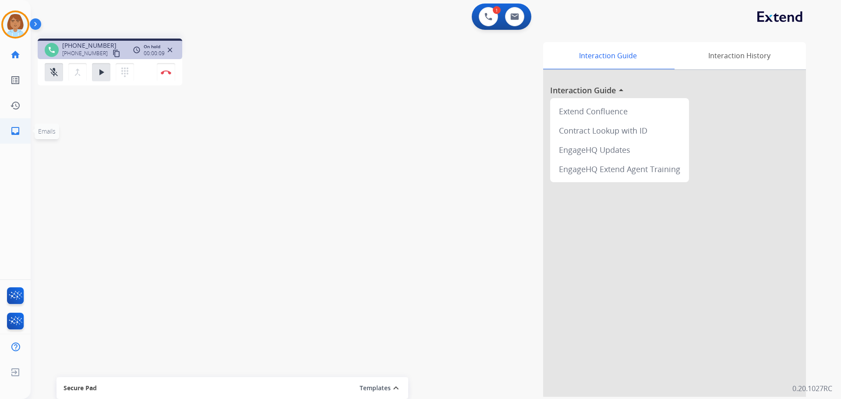
click at [18, 133] on mat-icon "inbox" at bounding box center [15, 131] width 11 height 11
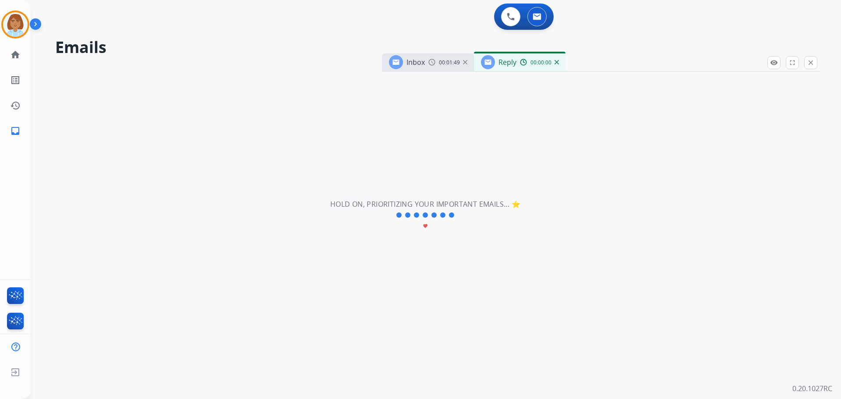
select select "**********"
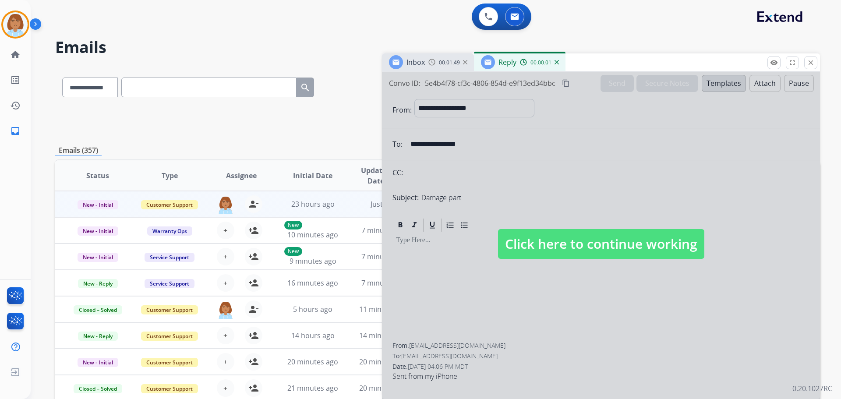
click at [535, 236] on span "Click here to continue working" at bounding box center [601, 244] width 206 height 30
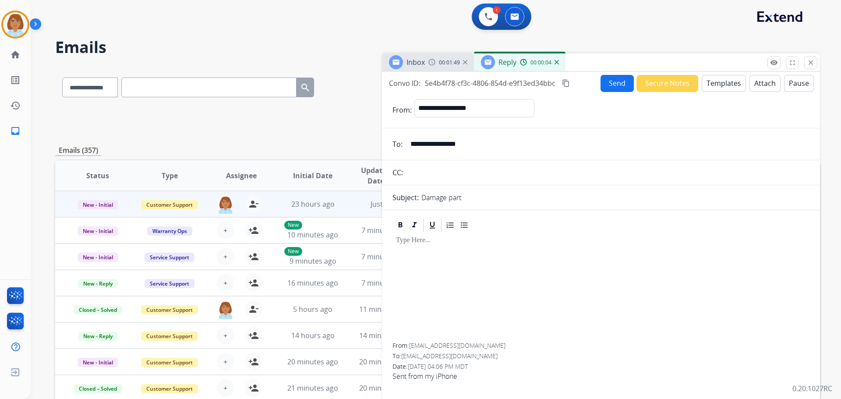
click at [566, 84] on mat-icon "content_copy" at bounding box center [566, 83] width 8 height 8
click at [712, 88] on button "Templates" at bounding box center [724, 83] width 44 height 17
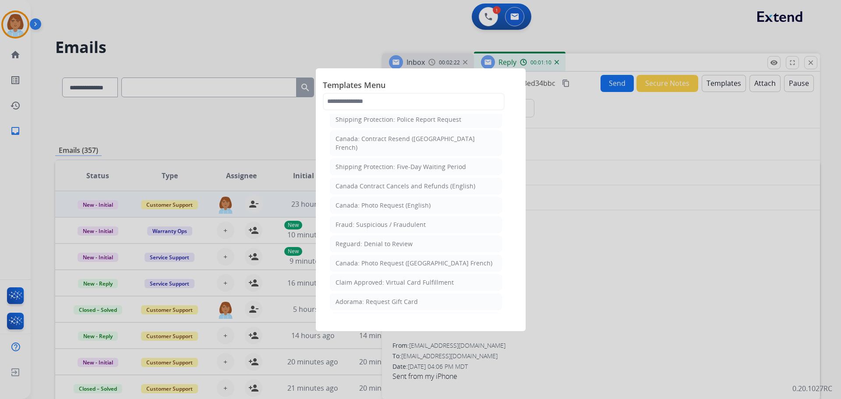
scroll to position [1051, 0]
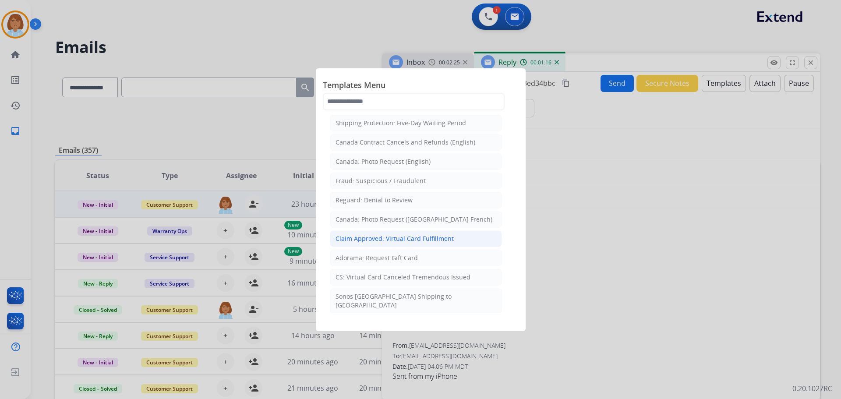
click at [411, 230] on li "Claim Approved: Virtual Card Fulfillment" at bounding box center [416, 238] width 172 height 17
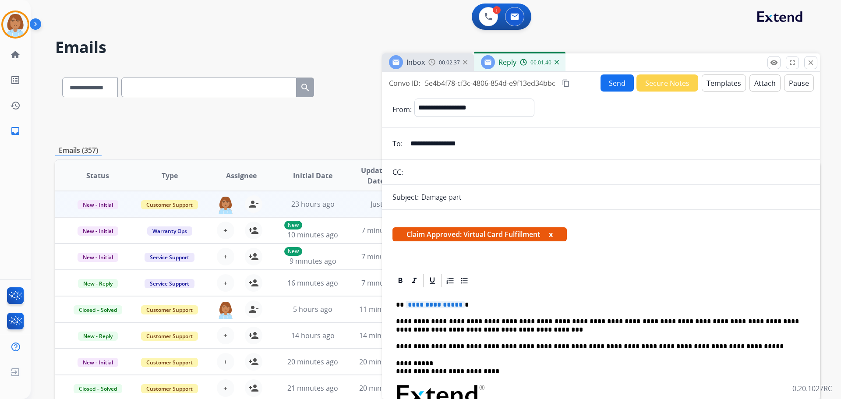
click at [447, 303] on span "**********" at bounding box center [435, 304] width 59 height 7
click at [613, 81] on button "Send" at bounding box center [616, 82] width 33 height 17
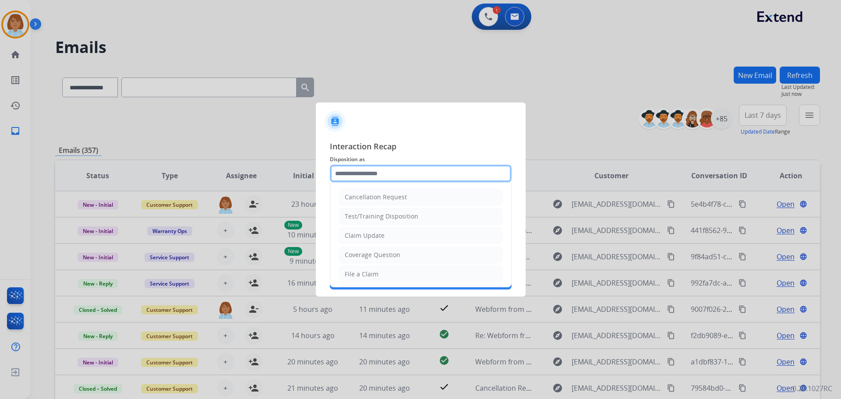
click at [392, 171] on input "text" at bounding box center [421, 174] width 182 height 18
click at [381, 240] on li "Claim Update" at bounding box center [420, 235] width 163 height 17
type input "**********"
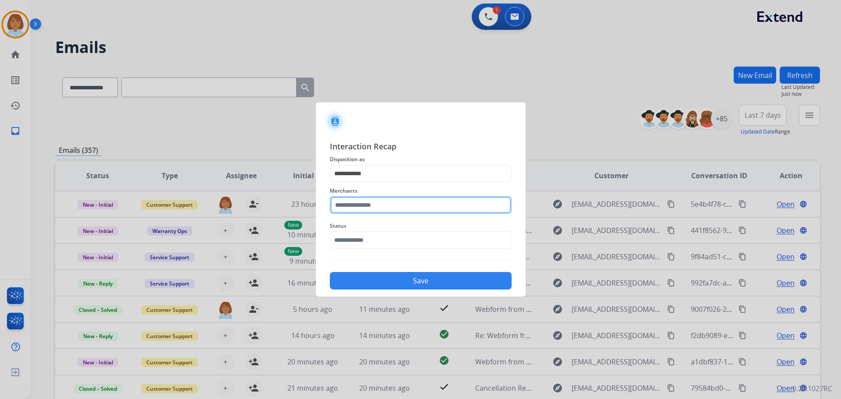
click at [394, 198] on input "text" at bounding box center [421, 205] width 182 height 18
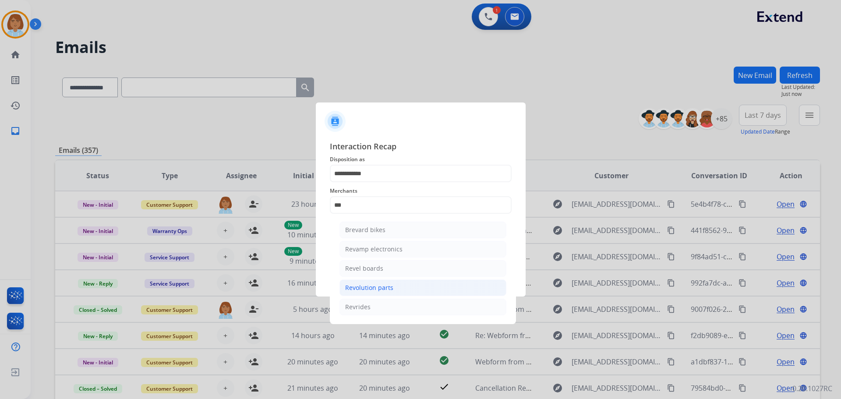
click at [371, 290] on div "Revolution parts" at bounding box center [369, 287] width 48 height 9
type input "**********"
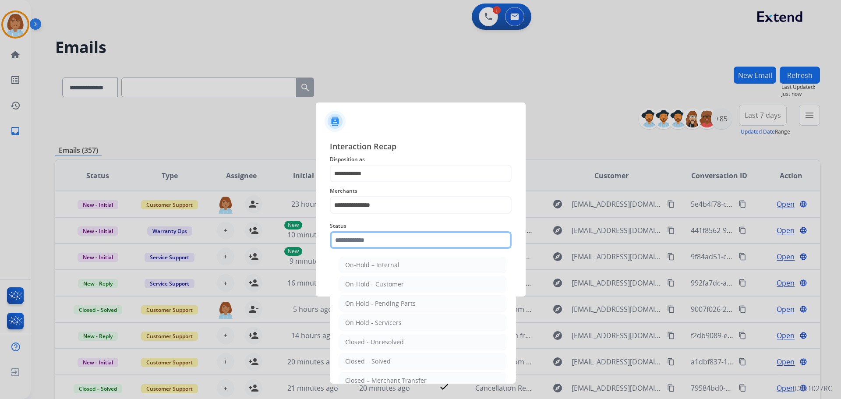
click at [383, 243] on input "text" at bounding box center [421, 240] width 182 height 18
drag, startPoint x: 382, startPoint y: 358, endPoint x: 388, endPoint y: 355, distance: 6.9
click at [382, 358] on div "Closed – Solved" at bounding box center [368, 361] width 46 height 9
type input "**********"
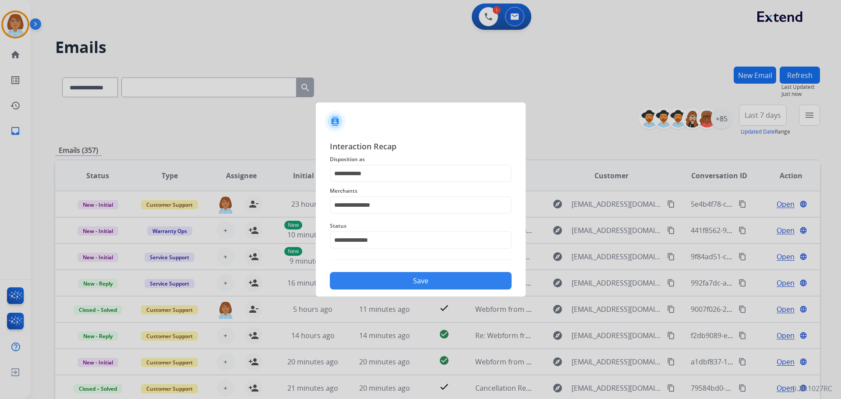
click at [416, 283] on button "Save" at bounding box center [421, 281] width 182 height 18
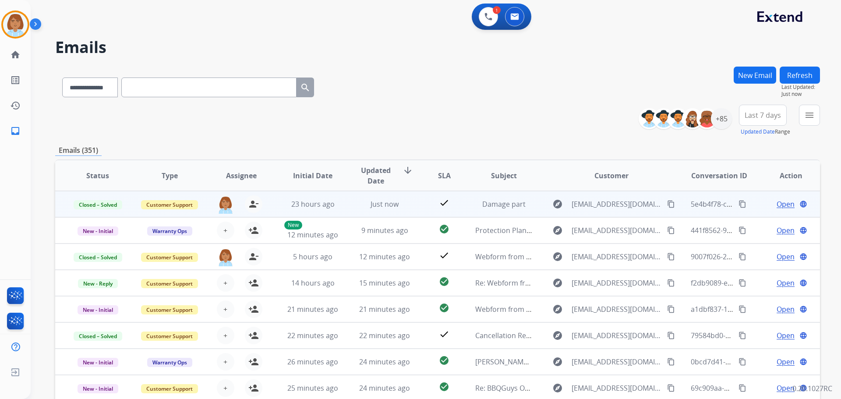
click at [667, 204] on mat-icon "content_copy" at bounding box center [671, 204] width 8 height 8
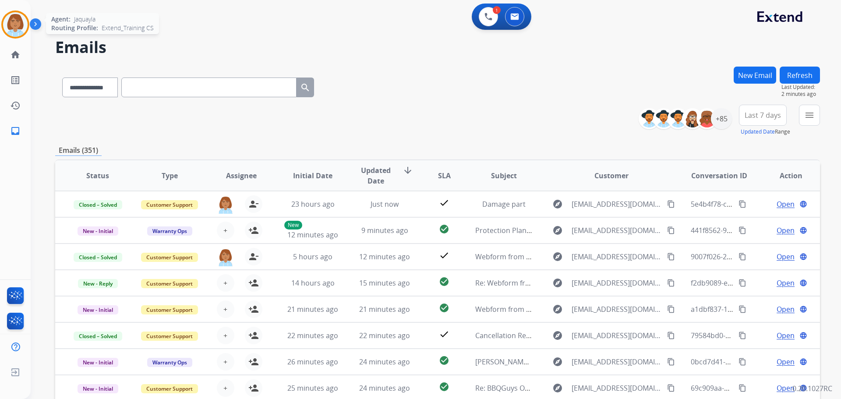
click at [9, 32] on img at bounding box center [15, 24] width 25 height 25
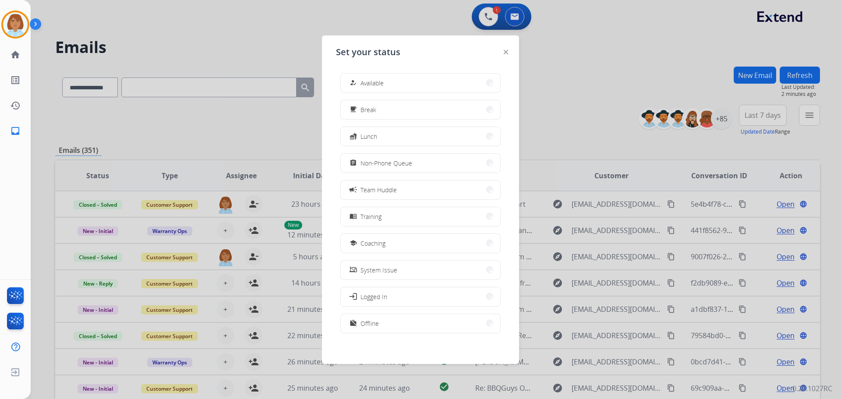
drag, startPoint x: 388, startPoint y: 81, endPoint x: 242, endPoint y: 61, distance: 147.7
click at [0, 399] on app-agent-states "Set your status how_to_reg Available free_breakfast Break fastfood Lunch assign…" at bounding box center [0, 399] width 0 height 0
click at [236, 51] on div at bounding box center [420, 199] width 841 height 399
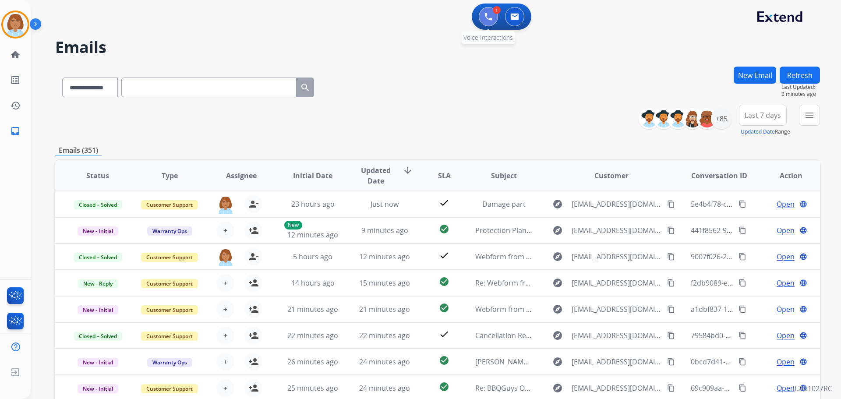
click at [490, 11] on button at bounding box center [488, 16] width 19 height 19
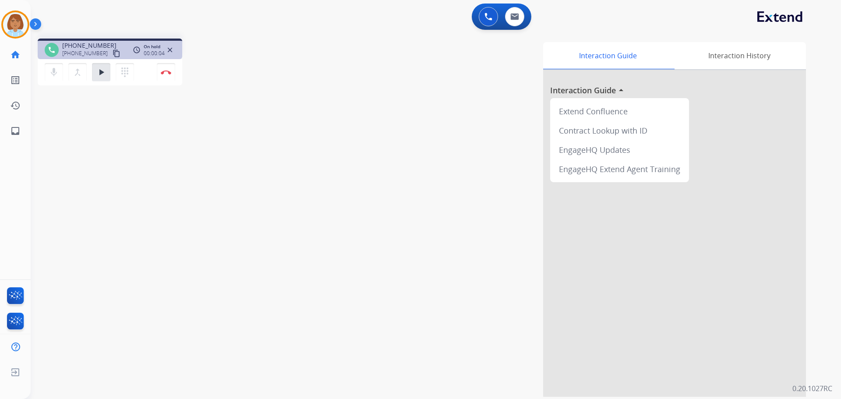
drag, startPoint x: 473, startPoint y: 200, endPoint x: 465, endPoint y: 199, distance: 7.9
click at [473, 200] on div "Interaction Guide Interaction History Interaction Guide arrow_drop_up Extend Co…" at bounding box center [548, 219] width 516 height 355
click at [96, 72] on mat-icon "play_arrow" at bounding box center [101, 72] width 11 height 11
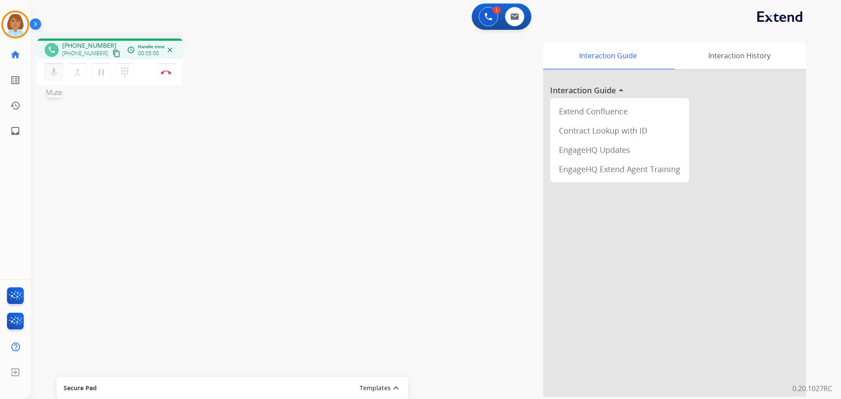
click at [50, 68] on mat-icon "mic" at bounding box center [54, 72] width 11 height 11
click at [57, 78] on button "mic_off Mute" at bounding box center [54, 72] width 18 height 18
click at [107, 75] on button "pause Hold" at bounding box center [101, 72] width 18 height 18
click at [44, 73] on div "mic Mute merge_type Bridge play_arrow Hold dialpad Dialpad Disconnect" at bounding box center [110, 72] width 145 height 26
click at [59, 67] on button "mic Mute" at bounding box center [54, 72] width 18 height 18
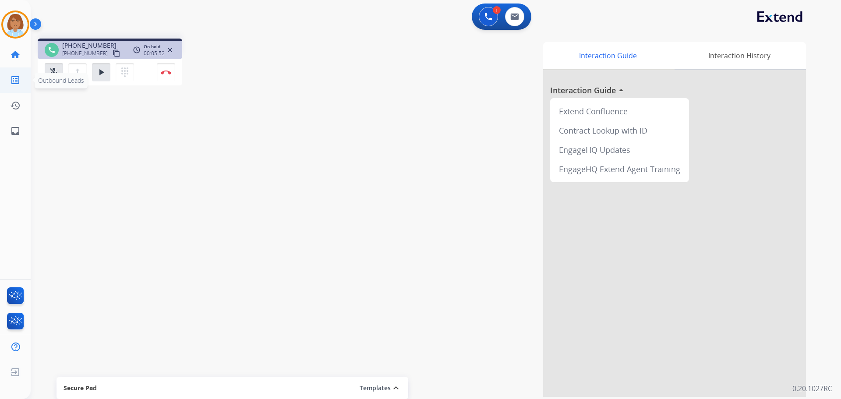
click at [43, 81] on span "Outbound Leads" at bounding box center [61, 80] width 46 height 8
click at [55, 74] on span "Outbound Leads" at bounding box center [61, 81] width 53 height 16
click at [106, 77] on mat-icon "play_arrow" at bounding box center [101, 72] width 11 height 11
click at [46, 78] on button "mic_off Mute" at bounding box center [54, 72] width 18 height 18
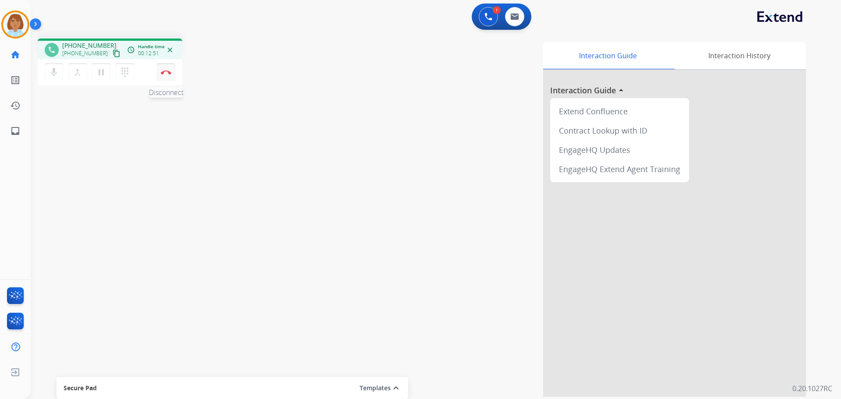
click at [169, 78] on button "Disconnect" at bounding box center [166, 72] width 18 height 18
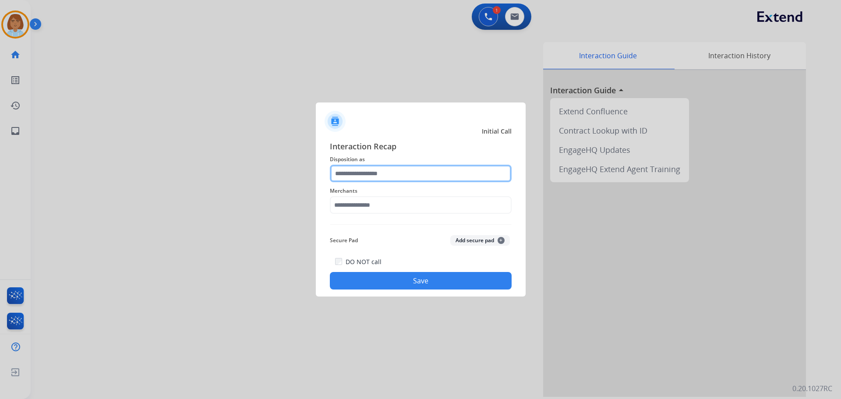
click at [415, 176] on input "text" at bounding box center [421, 174] width 182 height 18
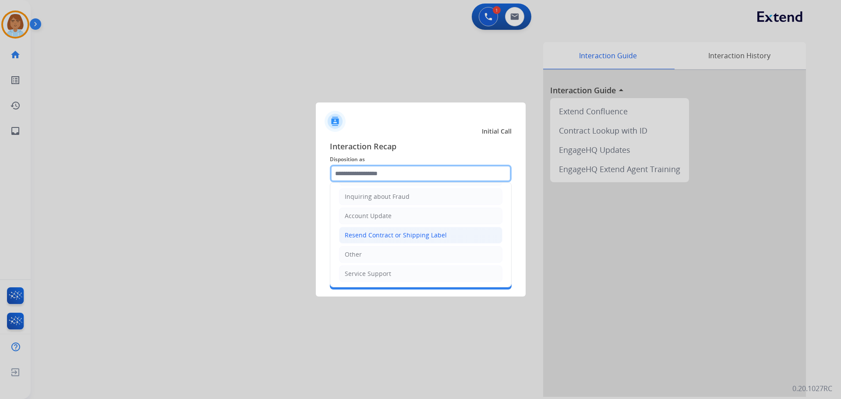
scroll to position [137, 0]
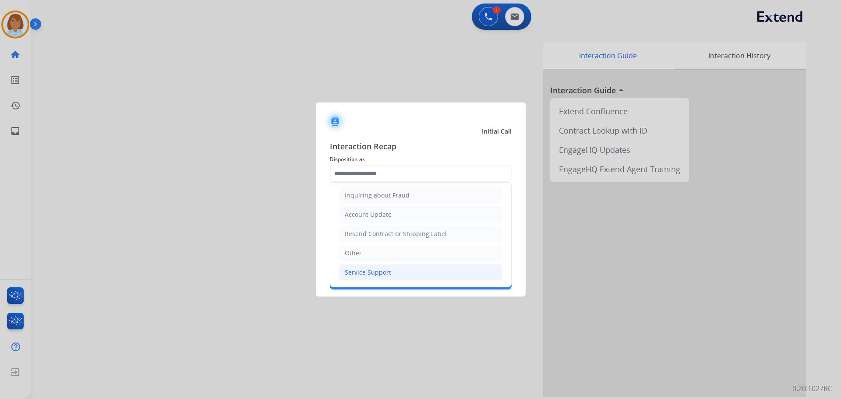
click at [374, 268] on div "Service Support" at bounding box center [368, 272] width 46 height 9
type input "**********"
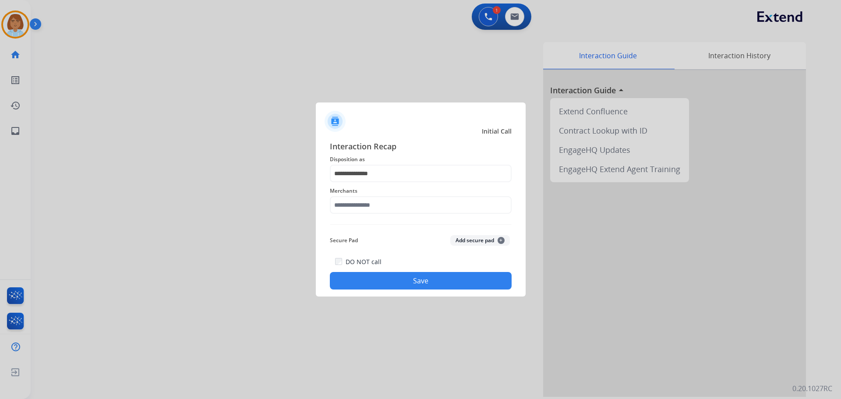
click at [379, 195] on span "Merchants" at bounding box center [421, 191] width 182 height 11
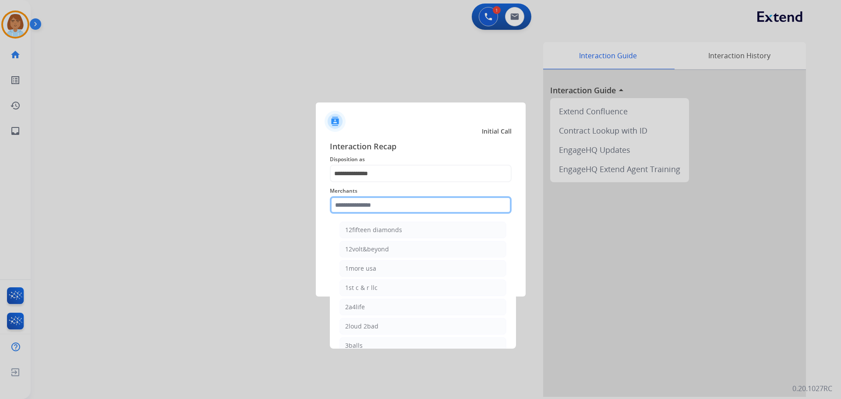
click at [372, 205] on input "text" at bounding box center [421, 205] width 182 height 18
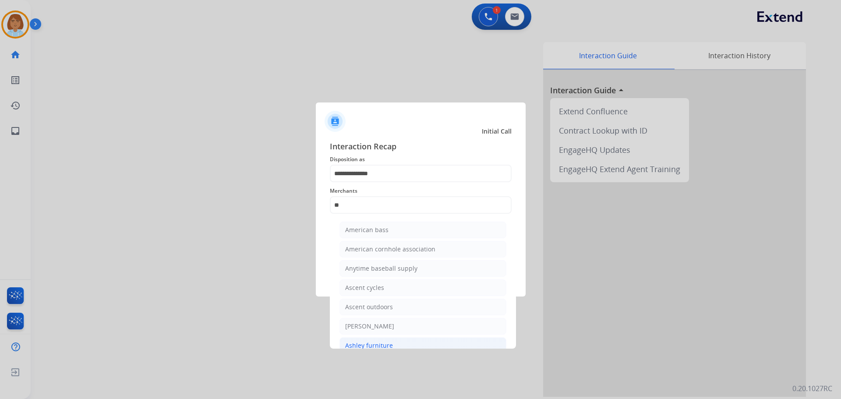
click at [395, 338] on li "Ashley furniture" at bounding box center [422, 345] width 167 height 17
type input "**********"
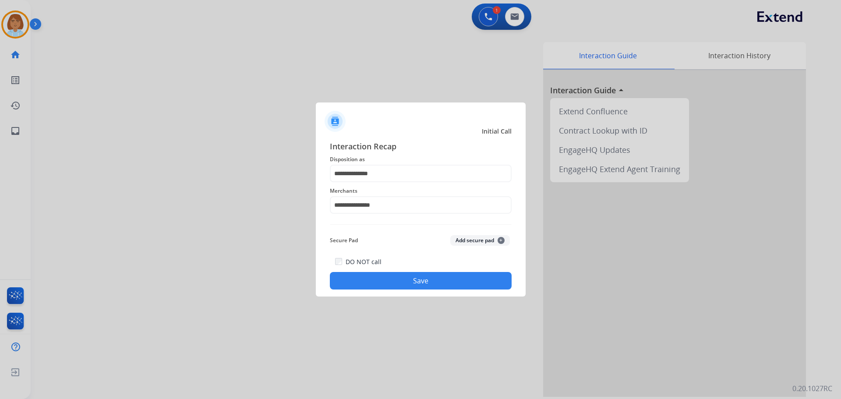
click at [432, 274] on button "Save" at bounding box center [421, 281] width 182 height 18
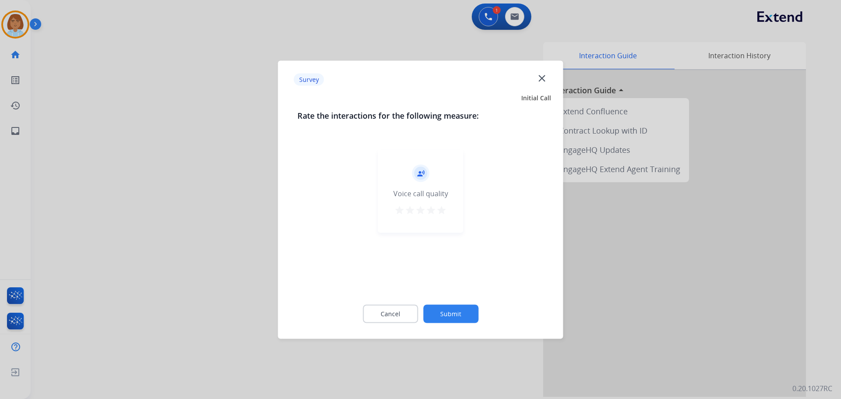
click at [449, 300] on div "Cancel Submit" at bounding box center [420, 313] width 247 height 39
click at [443, 318] on button "Submit" at bounding box center [450, 313] width 55 height 18
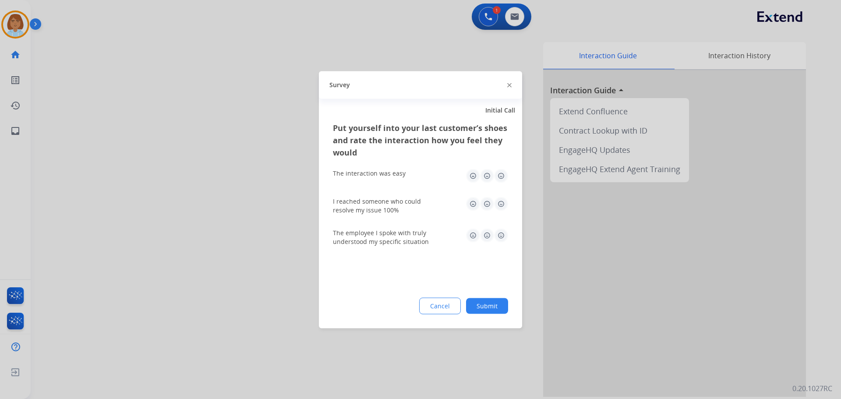
click at [496, 311] on button "Submit" at bounding box center [487, 306] width 42 height 16
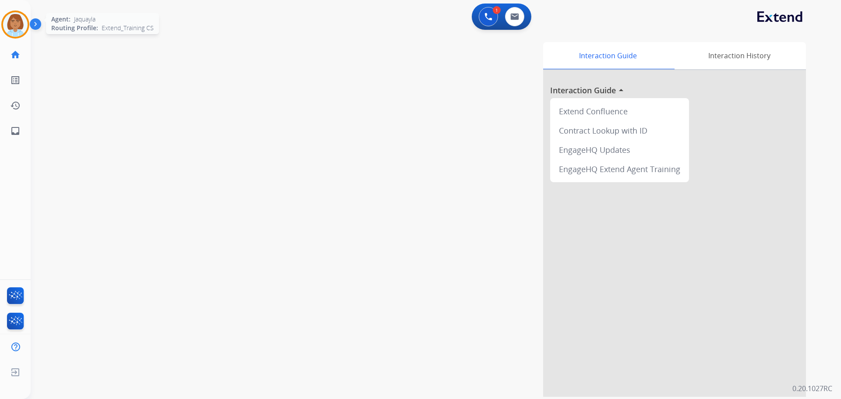
click at [21, 28] on img at bounding box center [15, 24] width 25 height 25
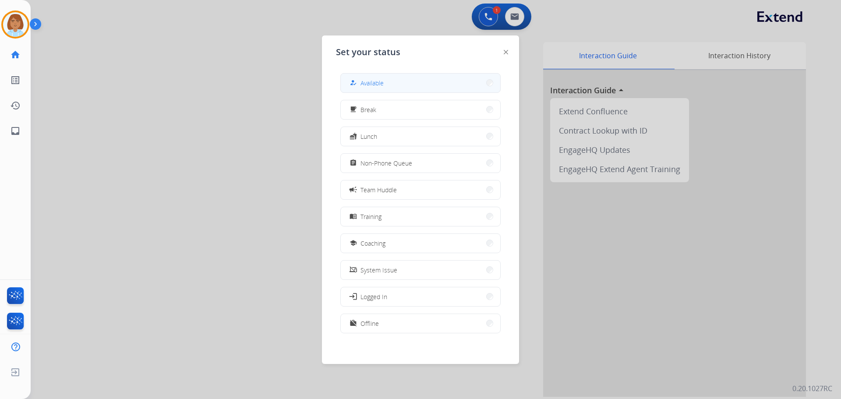
click at [372, 85] on span "Available" at bounding box center [371, 82] width 23 height 9
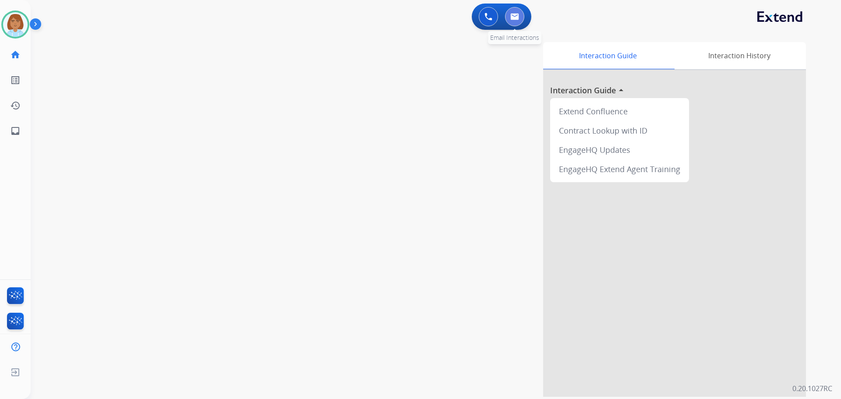
click at [509, 17] on button at bounding box center [514, 16] width 19 height 19
select select "**********"
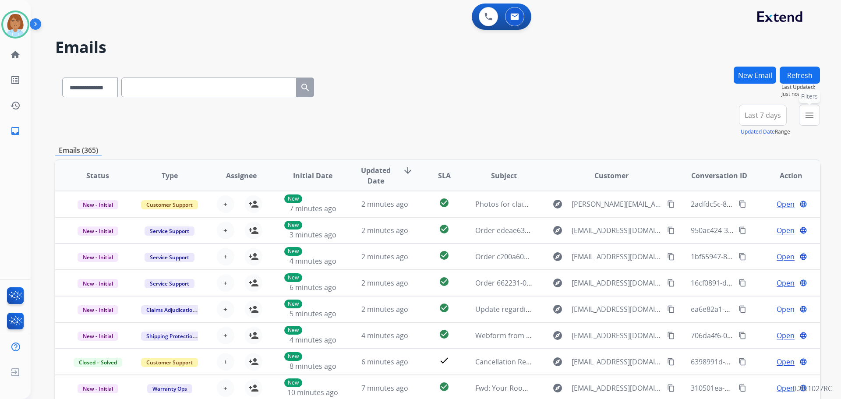
click at [813, 120] on button "menu Filters" at bounding box center [809, 115] width 21 height 21
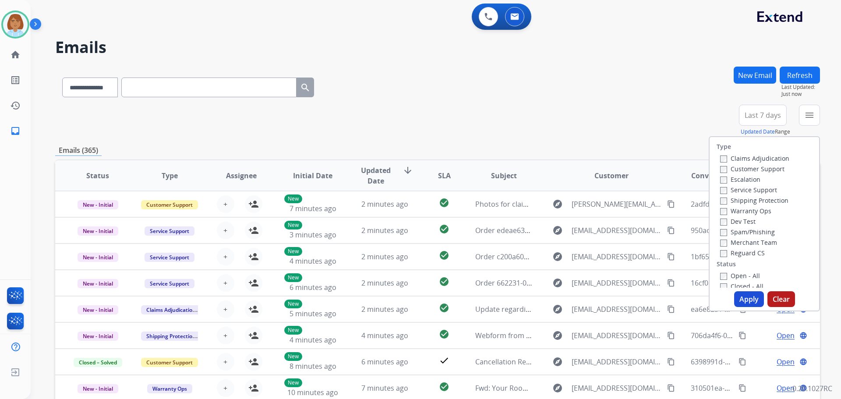
click at [741, 168] on label "Customer Support" at bounding box center [752, 169] width 64 height 8
click at [746, 201] on label "Shipping Protection" at bounding box center [754, 200] width 68 height 8
drag, startPoint x: 742, startPoint y: 255, endPoint x: 738, endPoint y: 260, distance: 5.9
click at [741, 257] on label "Reguard CS" at bounding box center [742, 253] width 45 height 8
click at [716, 279] on div "Open - All Closed - All New - Initial New - Reply On-hold – Internal On-hold - …" at bounding box center [763, 328] width 95 height 116
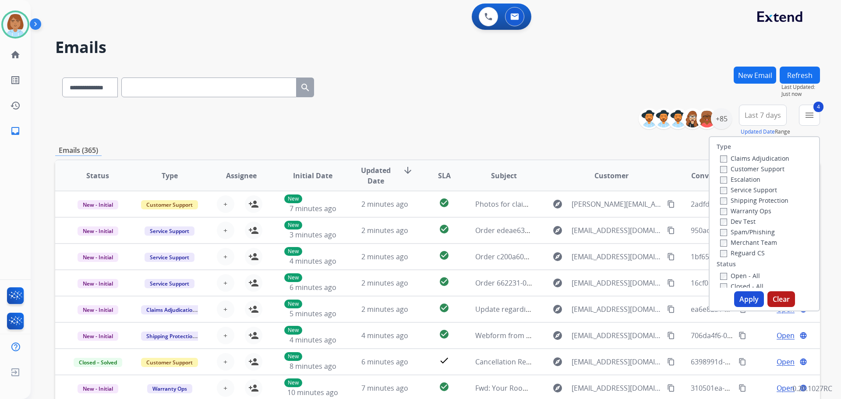
click at [734, 303] on button "Apply" at bounding box center [749, 299] width 30 height 16
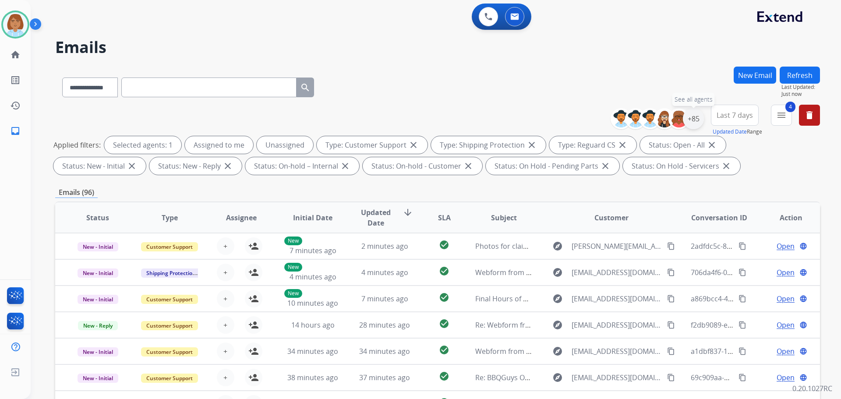
click at [693, 118] on div "+85" at bounding box center [693, 118] width 21 height 21
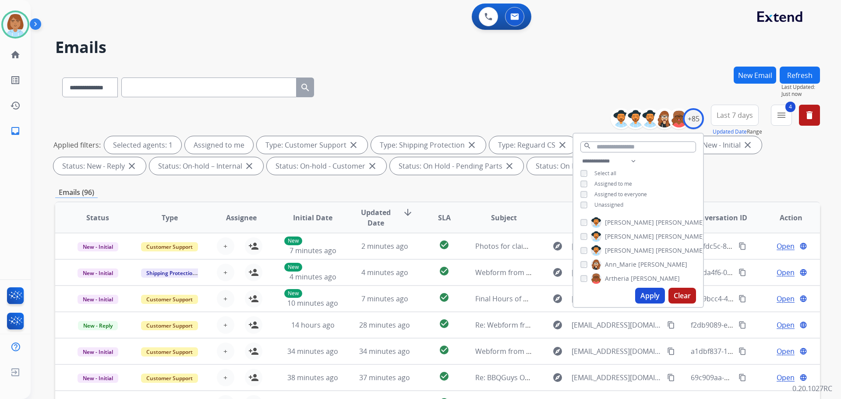
click at [649, 298] on button "Apply" at bounding box center [650, 296] width 30 height 16
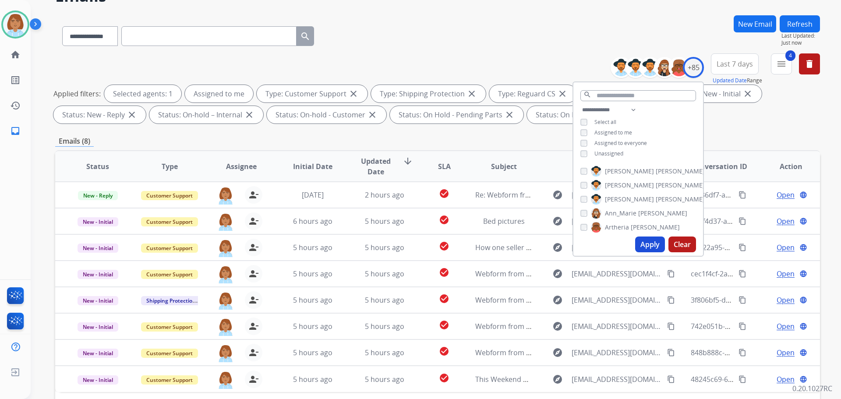
scroll to position [88, 0]
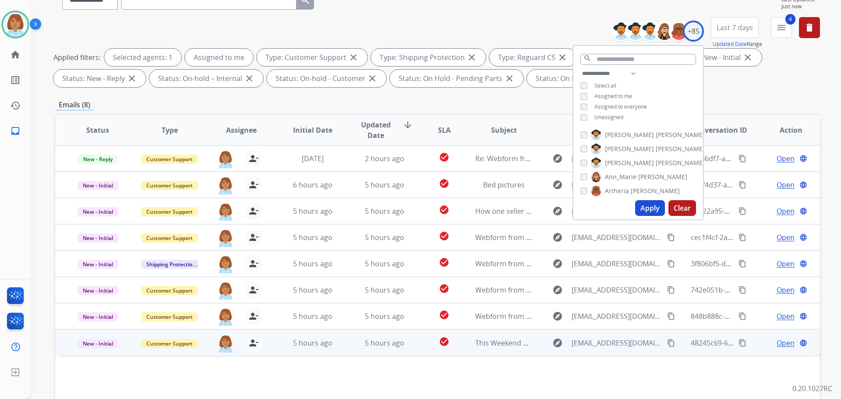
click at [402, 348] on td "5 hours ago" at bounding box center [378, 342] width 72 height 26
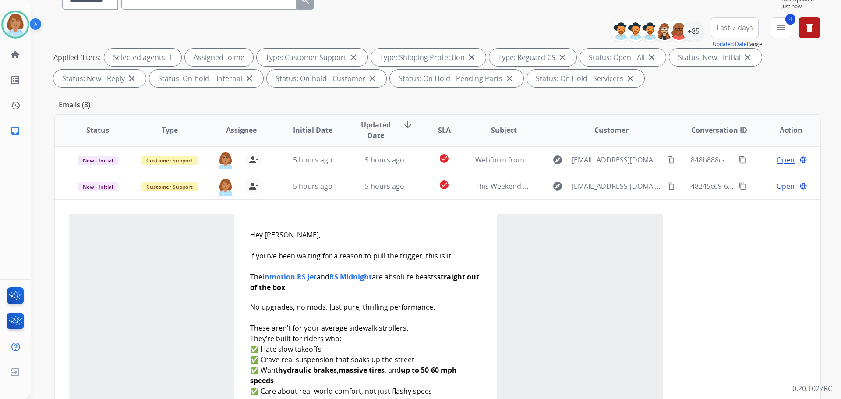
scroll to position [28, 0]
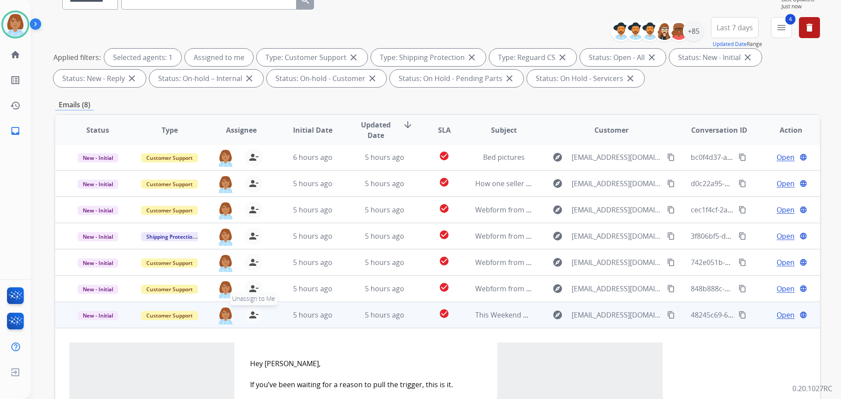
click at [248, 314] on mat-icon "person_remove" at bounding box center [253, 315] width 11 height 11
click at [109, 313] on span "New - Initial" at bounding box center [98, 315] width 41 height 9
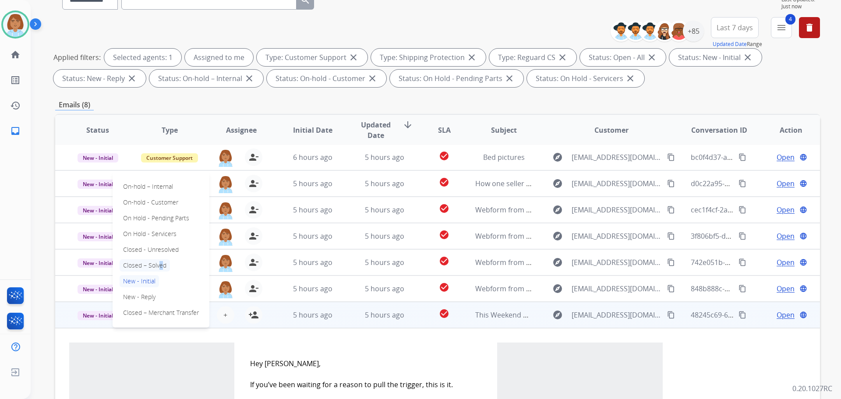
drag, startPoint x: 158, startPoint y: 258, endPoint x: 157, endPoint y: 268, distance: 10.1
click at [157, 268] on div "On-hold – Internal On-hold - Customer On Hold - Pending Parts On Hold - Service…" at bounding box center [161, 250] width 97 height 156
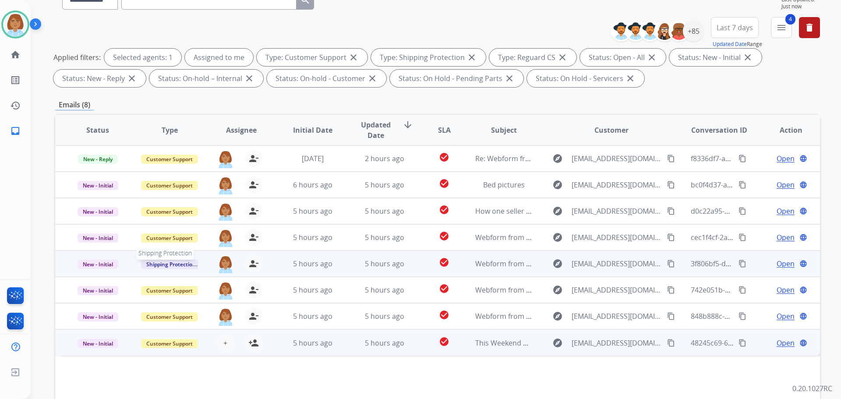
scroll to position [0, 0]
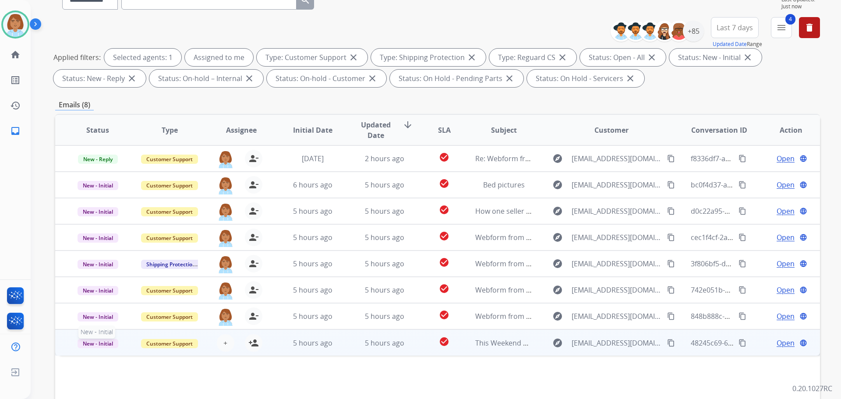
click at [94, 342] on span "New - Initial" at bounding box center [98, 343] width 41 height 9
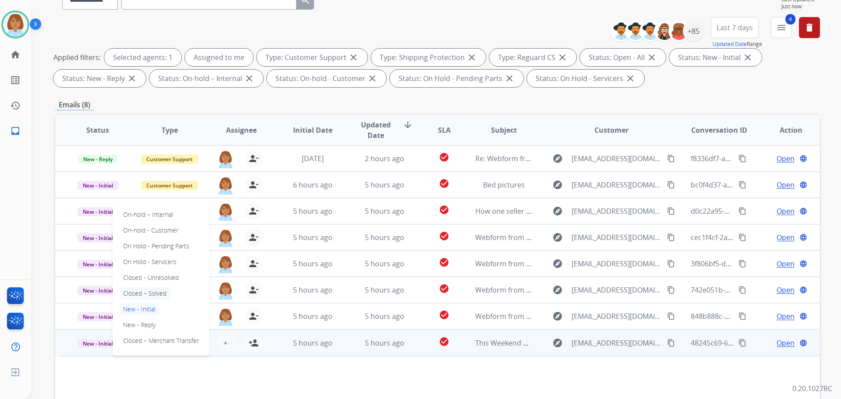
click at [151, 292] on p "Closed – Solved" at bounding box center [145, 293] width 50 height 12
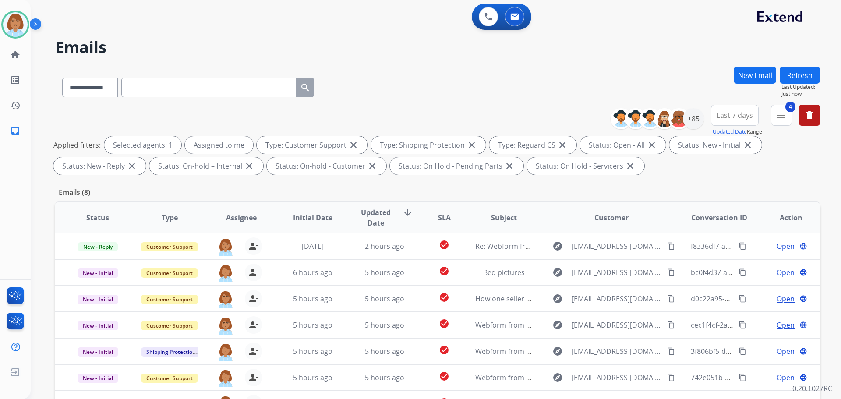
click at [793, 69] on button "Refresh" at bounding box center [800, 75] width 40 height 17
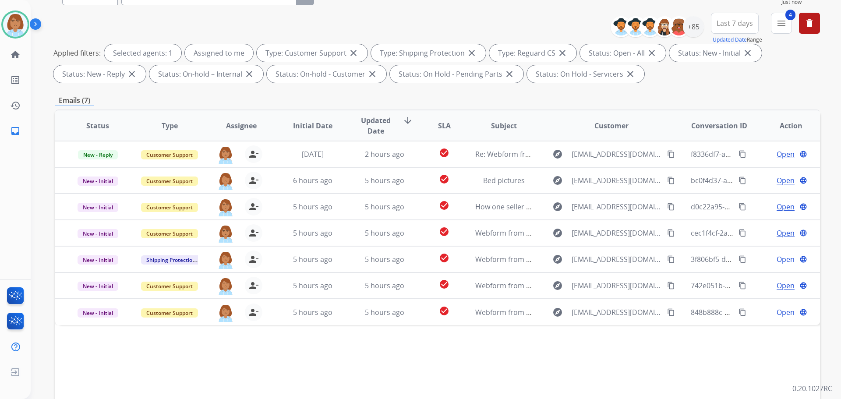
scroll to position [141, 0]
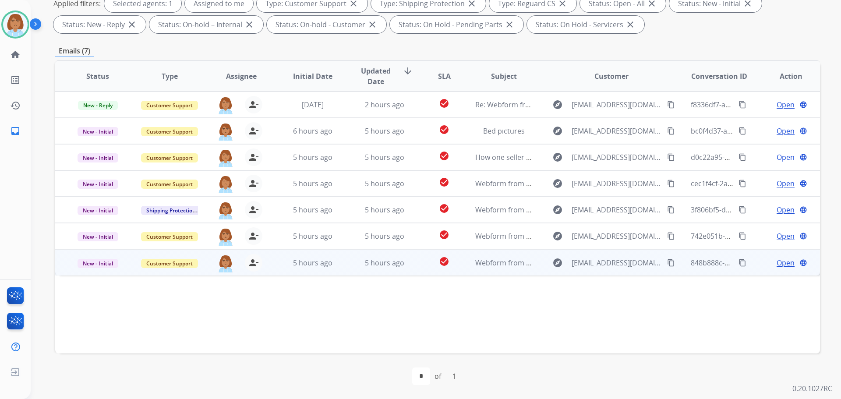
click at [415, 271] on td "check_circle" at bounding box center [437, 262] width 48 height 26
click at [782, 264] on span "Open" at bounding box center [785, 262] width 18 height 11
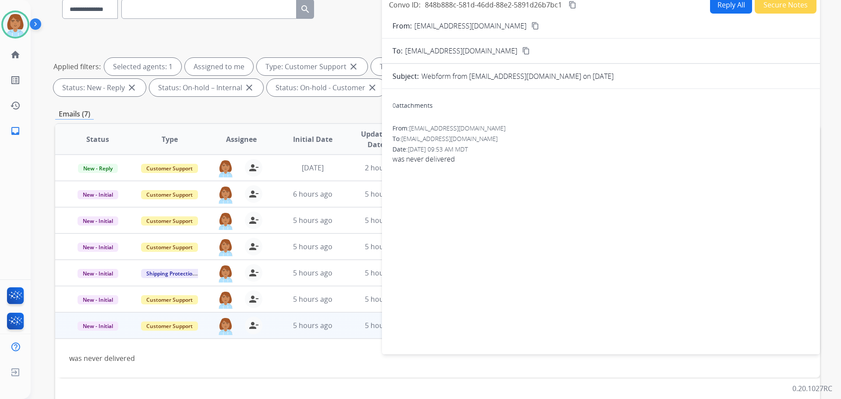
scroll to position [54, 0]
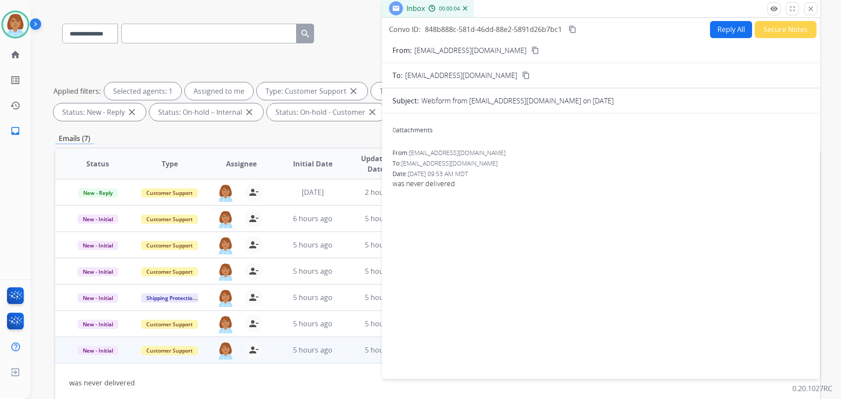
click at [724, 30] on button "Reply All" at bounding box center [731, 29] width 42 height 17
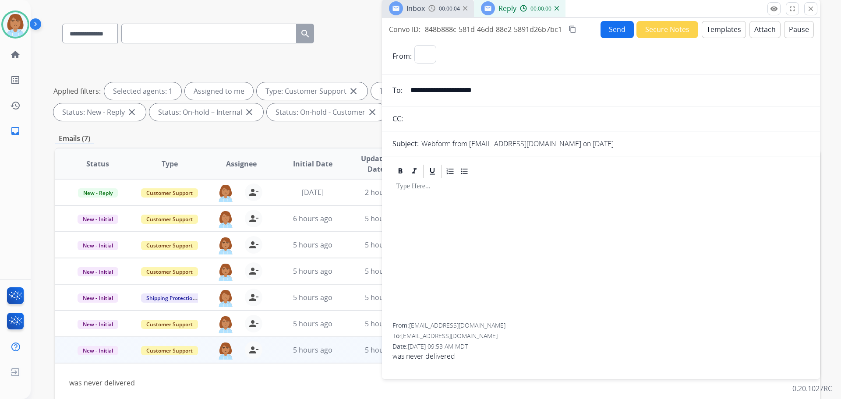
select select "**********"
click at [706, 33] on button "Templates" at bounding box center [724, 29] width 44 height 17
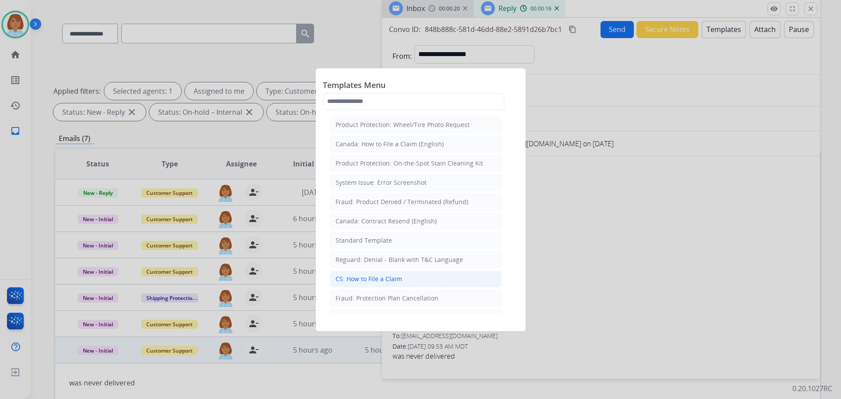
click at [380, 280] on div "CS: How to File a Claim" at bounding box center [368, 279] width 67 height 9
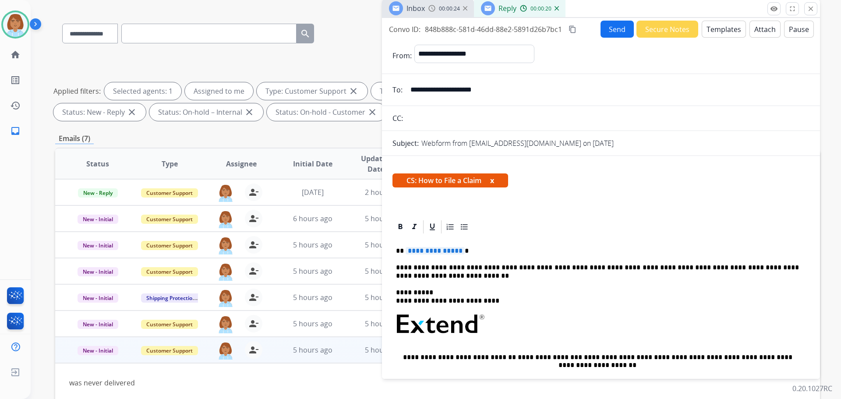
click at [430, 256] on div "**********" at bounding box center [600, 353] width 417 height 237
click at [434, 249] on span "**********" at bounding box center [435, 250] width 59 height 7
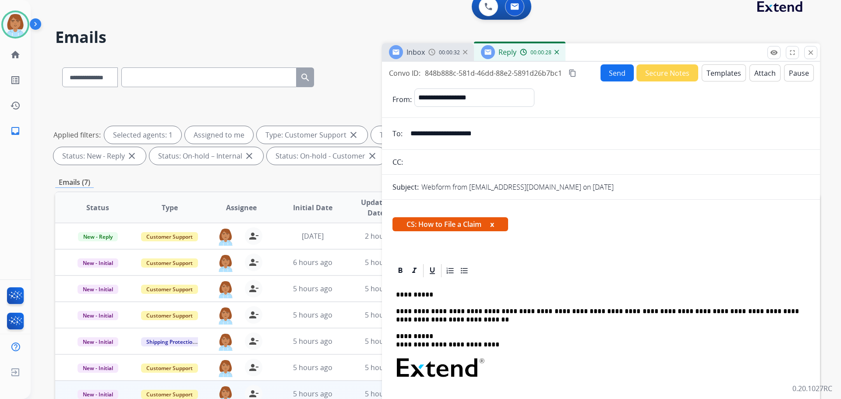
scroll to position [0, 0]
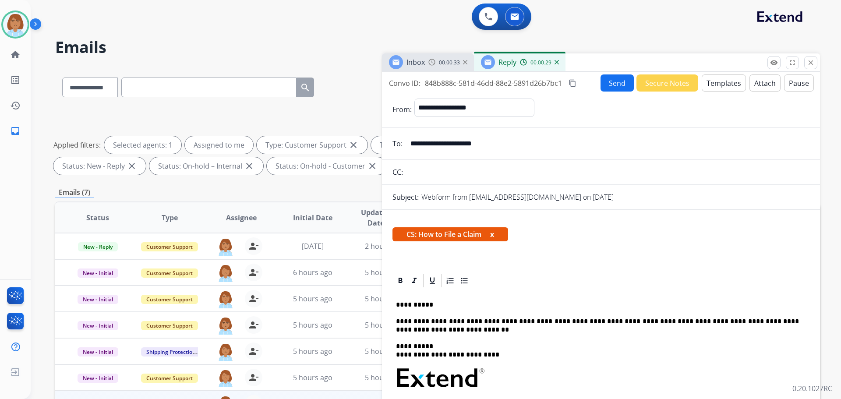
drag, startPoint x: 615, startPoint y: 88, endPoint x: 615, endPoint y: 94, distance: 5.3
click at [615, 94] on div "**********" at bounding box center [601, 250] width 438 height 357
click at [611, 82] on button "Send" at bounding box center [616, 82] width 33 height 17
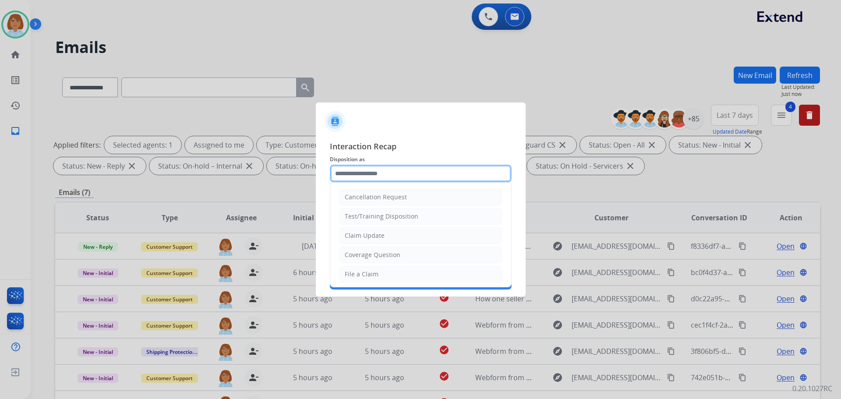
click at [429, 181] on input "text" at bounding box center [421, 174] width 182 height 18
click at [409, 275] on li "File a Claim" at bounding box center [420, 274] width 163 height 17
type input "**********"
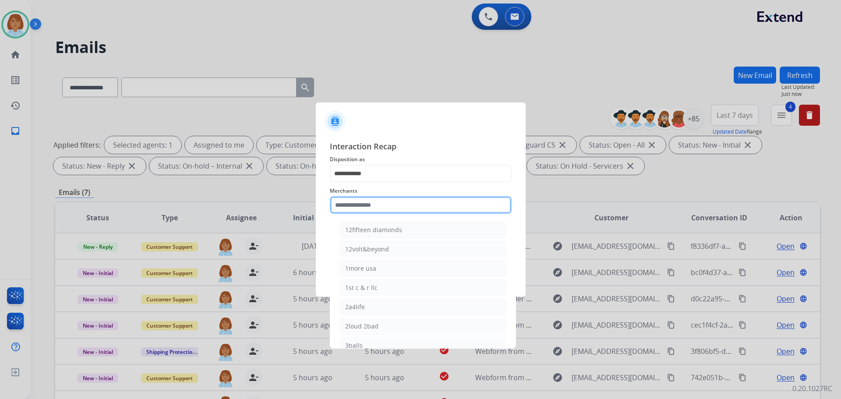
click at [420, 206] on input "text" at bounding box center [421, 205] width 182 height 18
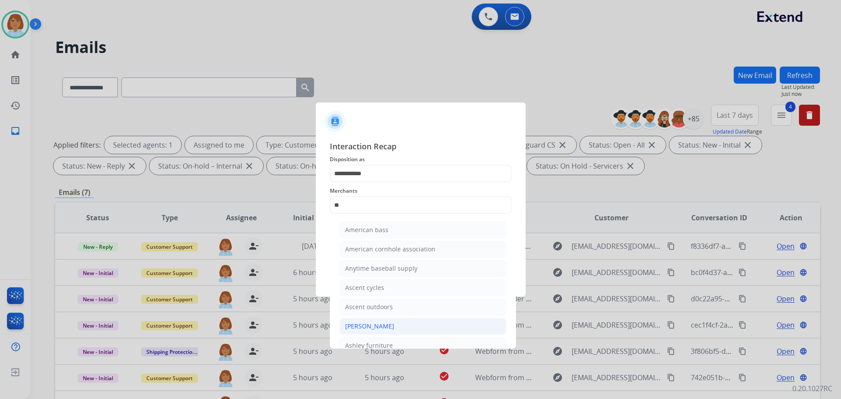
click at [407, 325] on li "[PERSON_NAME]" at bounding box center [422, 326] width 167 height 17
type input "**********"
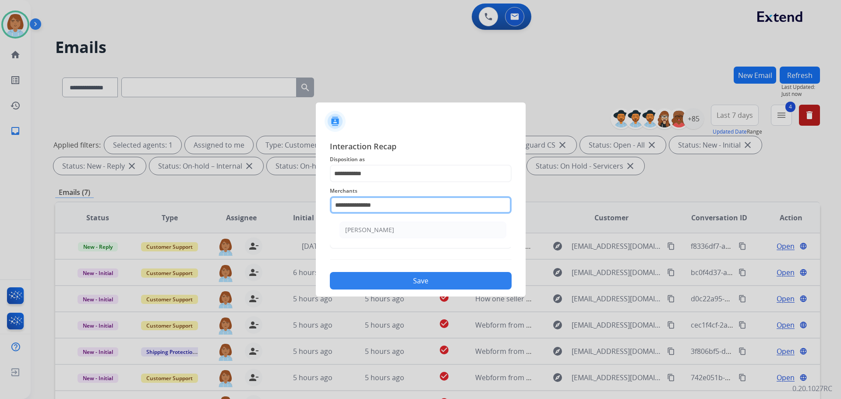
click at [420, 210] on input "**********" at bounding box center [421, 205] width 182 height 18
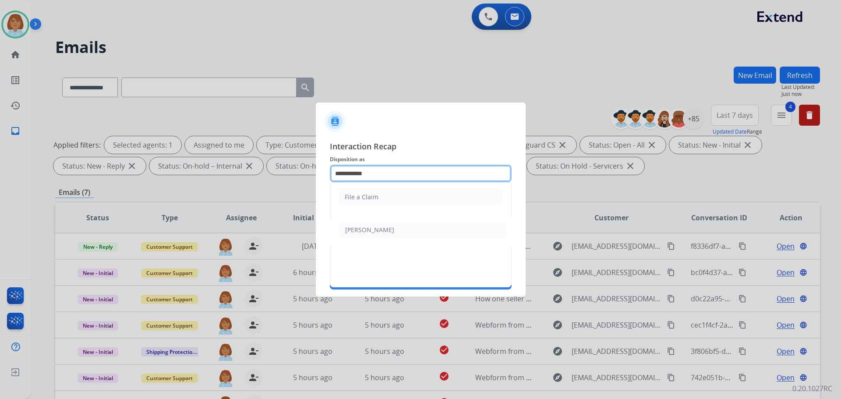
click at [452, 167] on input "**********" at bounding box center [421, 174] width 182 height 18
drag, startPoint x: 433, startPoint y: 136, endPoint x: 430, endPoint y: 148, distance: 12.3
click at [434, 137] on div "**********" at bounding box center [421, 214] width 210 height 163
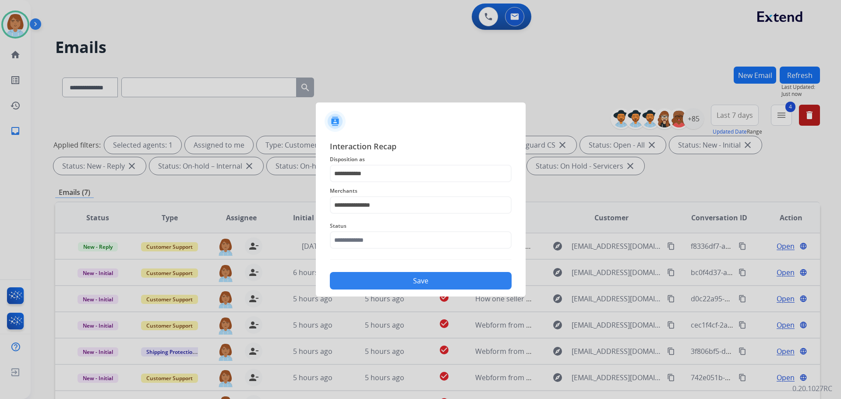
click at [403, 195] on span "Merchants" at bounding box center [421, 191] width 182 height 11
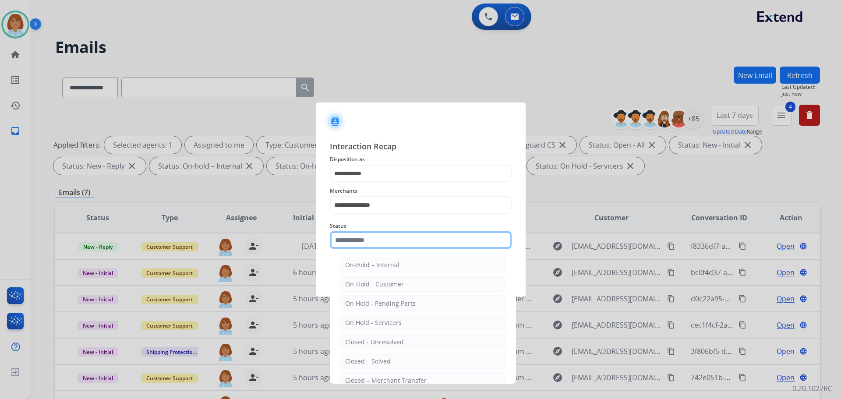
click at [386, 245] on input "text" at bounding box center [421, 240] width 182 height 18
click at [359, 361] on div "Closed – Solved" at bounding box center [368, 361] width 46 height 9
type input "**********"
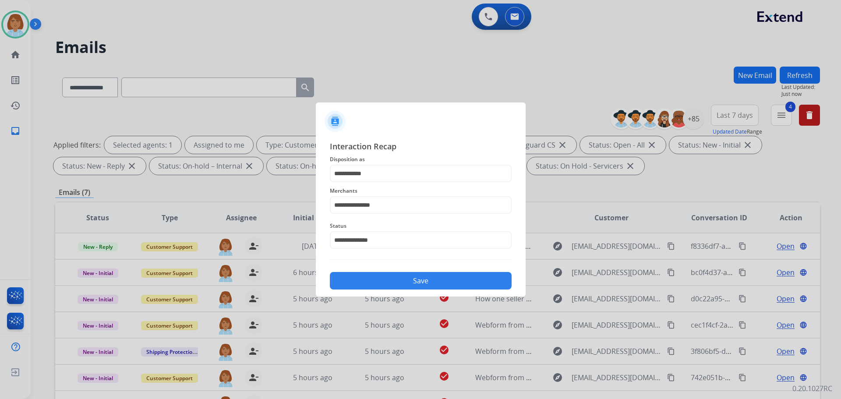
click at [409, 279] on button "Save" at bounding box center [421, 281] width 182 height 18
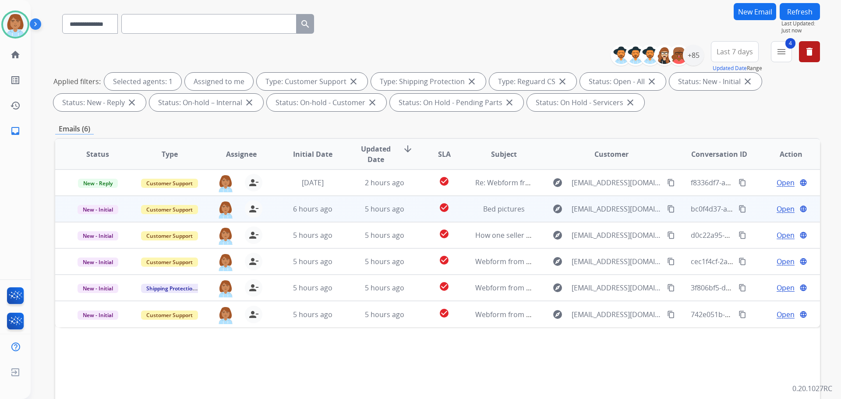
scroll to position [10, 0]
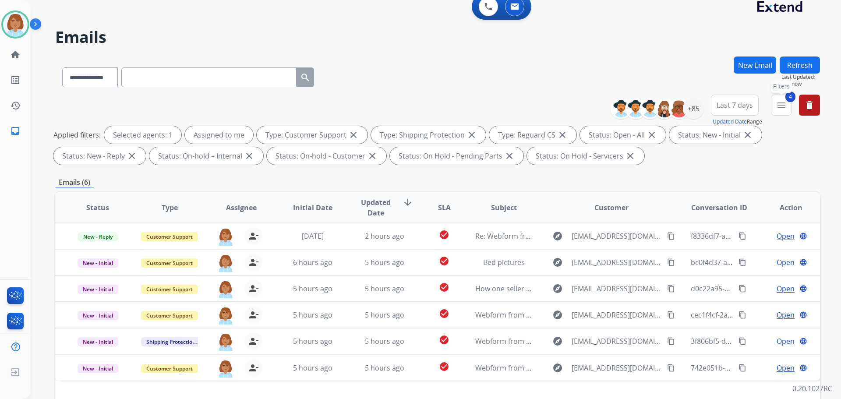
click at [782, 110] on mat-icon "menu" at bounding box center [781, 105] width 11 height 11
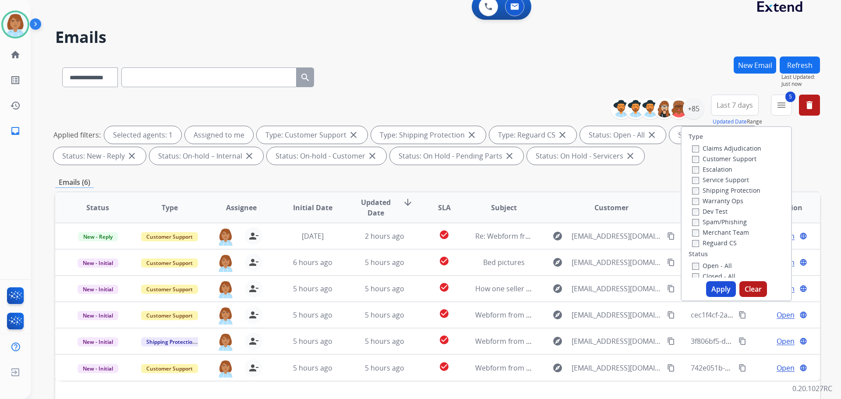
click at [714, 292] on button "Apply" at bounding box center [721, 289] width 30 height 16
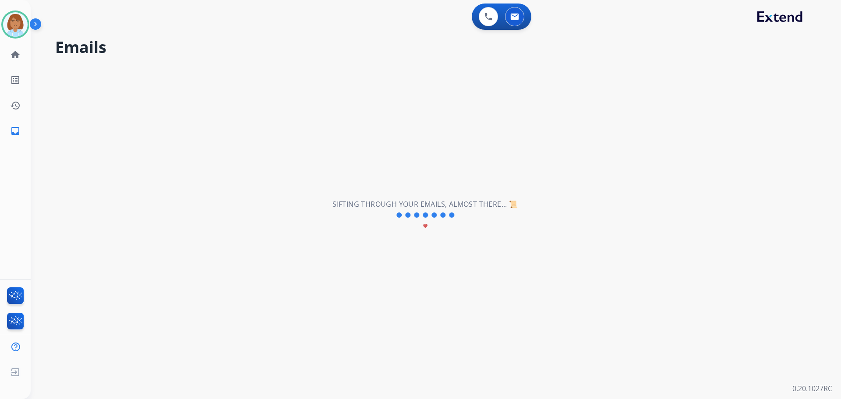
scroll to position [0, 0]
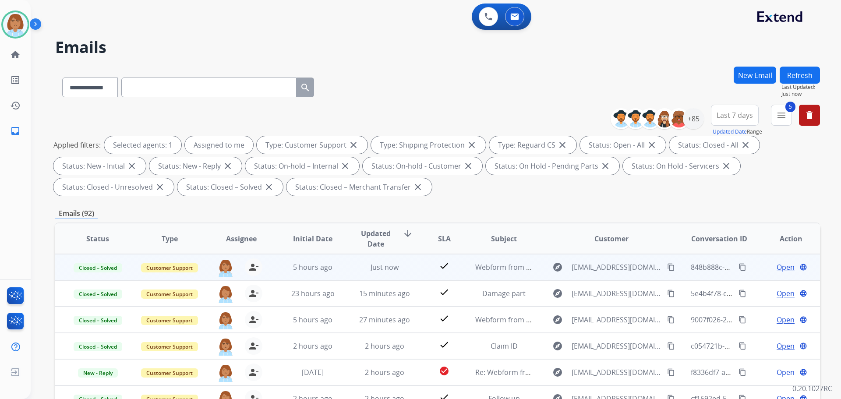
click at [667, 268] on mat-icon "content_copy" at bounding box center [671, 267] width 8 height 8
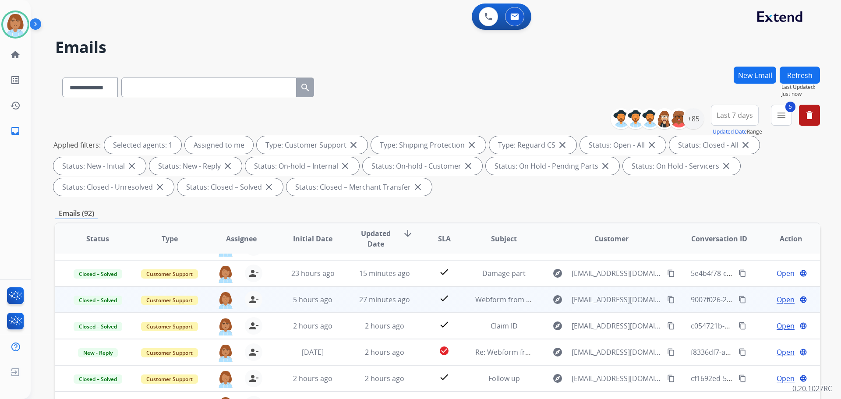
scroll to position [30, 0]
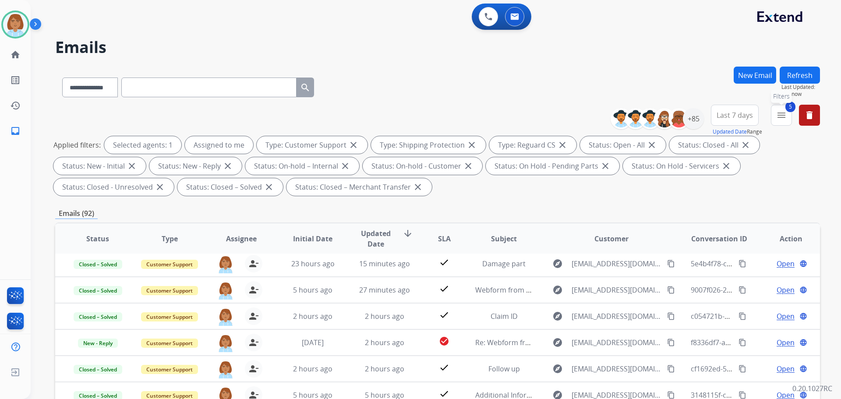
click at [777, 116] on mat-icon "menu" at bounding box center [781, 115] width 11 height 11
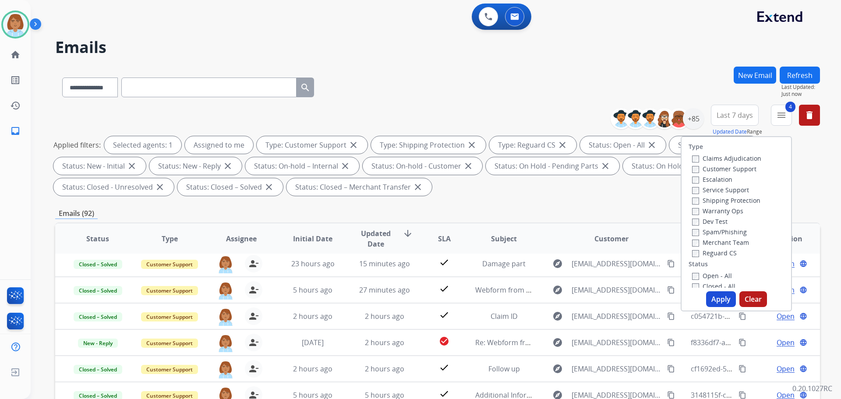
click at [715, 297] on button "Apply" at bounding box center [721, 299] width 30 height 16
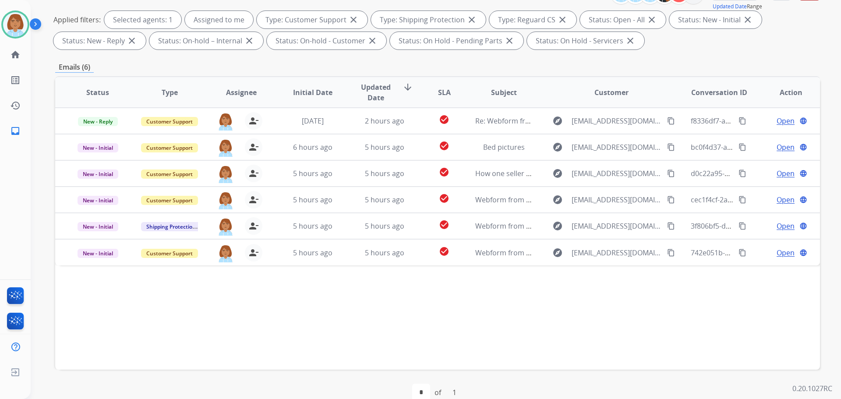
scroll to position [141, 0]
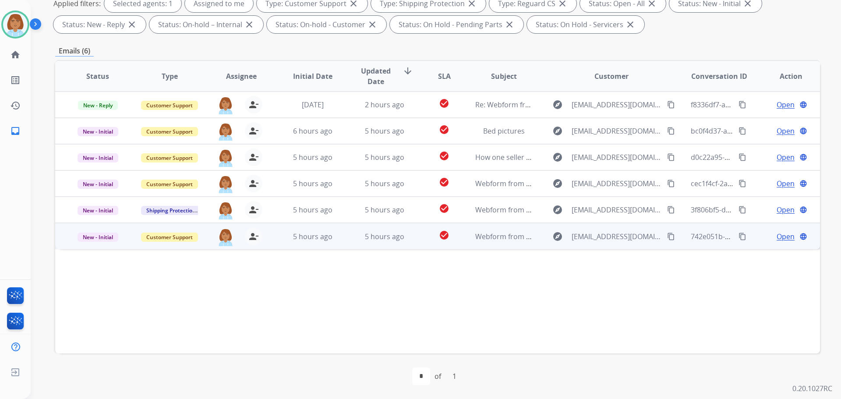
click at [462, 244] on td "Webform from [EMAIL_ADDRESS][DOMAIN_NAME] on [DATE]" at bounding box center [497, 236] width 72 height 26
click at [776, 238] on span "Open" at bounding box center [785, 236] width 18 height 11
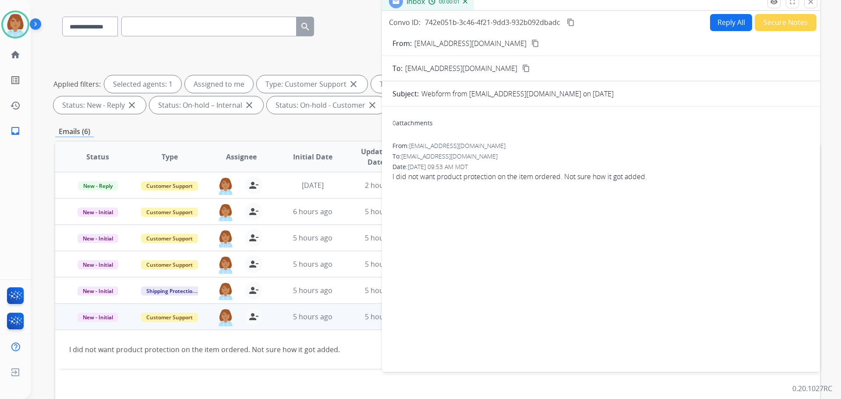
scroll to position [10, 0]
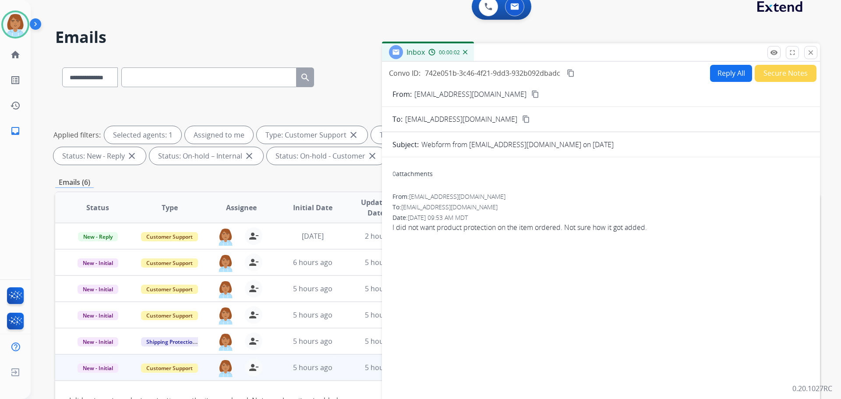
click at [710, 78] on button "Reply All" at bounding box center [731, 73] width 42 height 17
select select "**********"
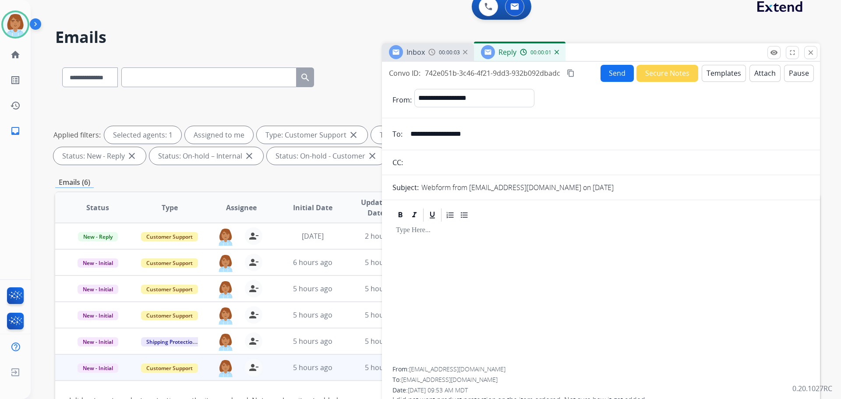
click at [710, 73] on button "Templates" at bounding box center [724, 73] width 44 height 17
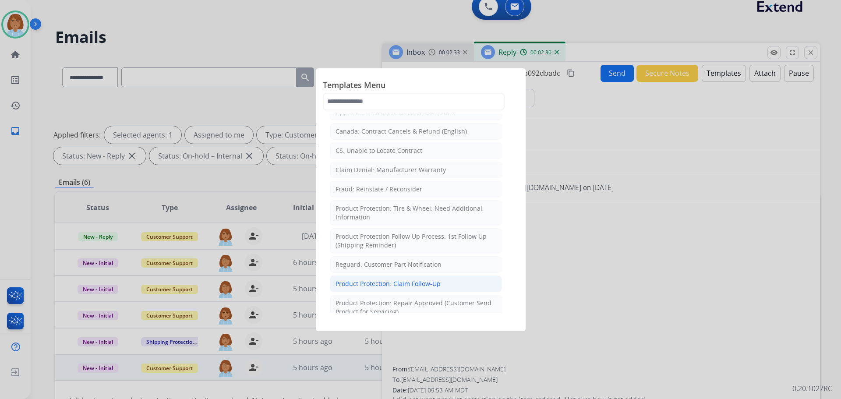
scroll to position [438, 0]
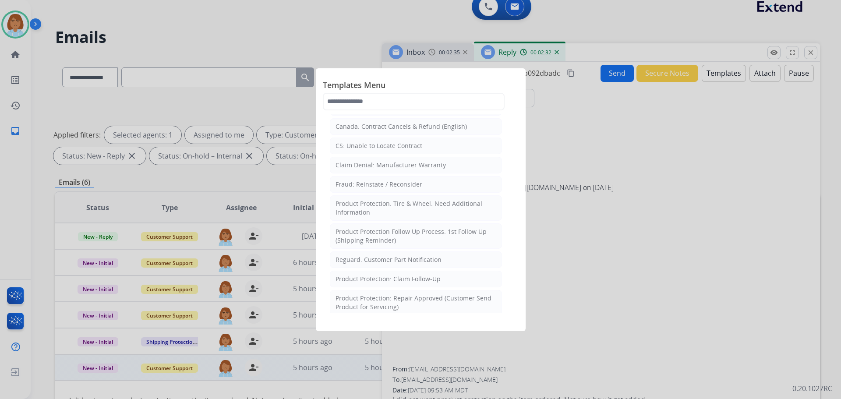
click at [577, 243] on div at bounding box center [420, 199] width 841 height 399
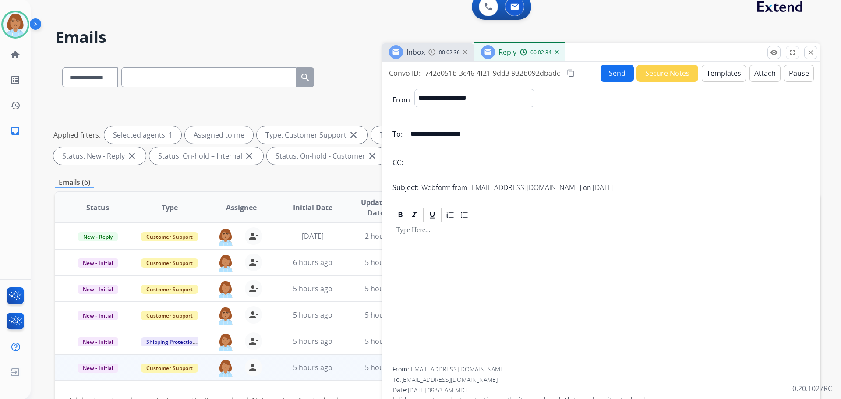
scroll to position [141, 0]
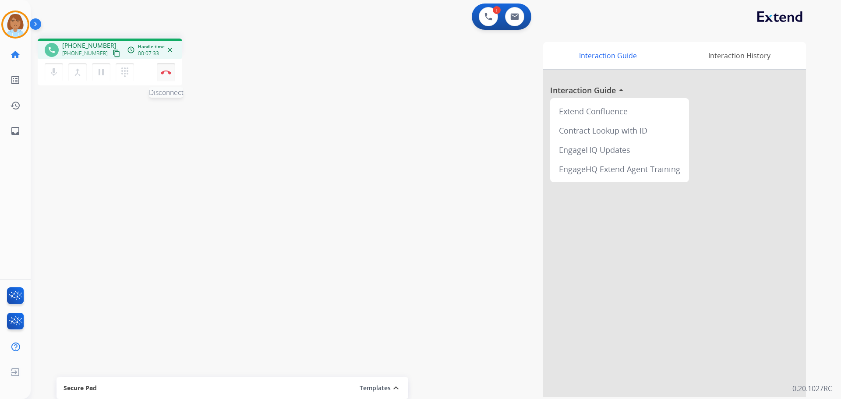
click at [163, 78] on button "Disconnect" at bounding box center [166, 72] width 18 height 18
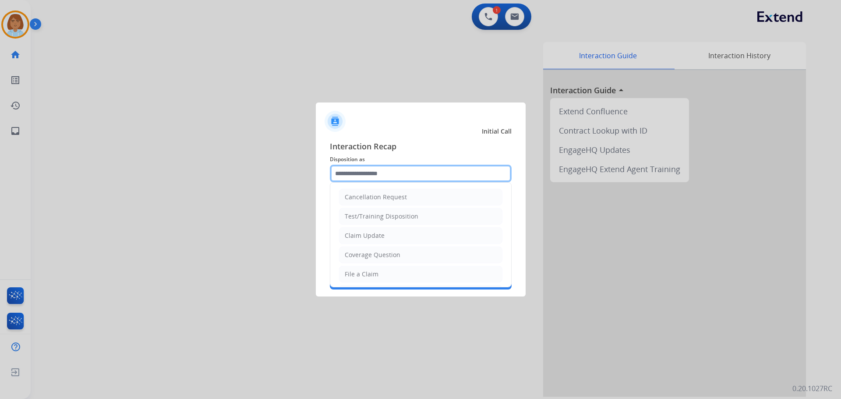
click at [344, 171] on input "text" at bounding box center [421, 174] width 182 height 18
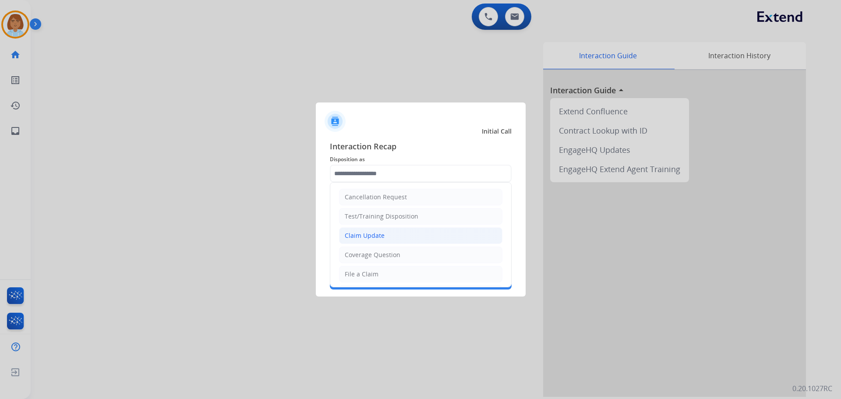
click at [375, 240] on li "Claim Update" at bounding box center [420, 235] width 163 height 17
type input "**********"
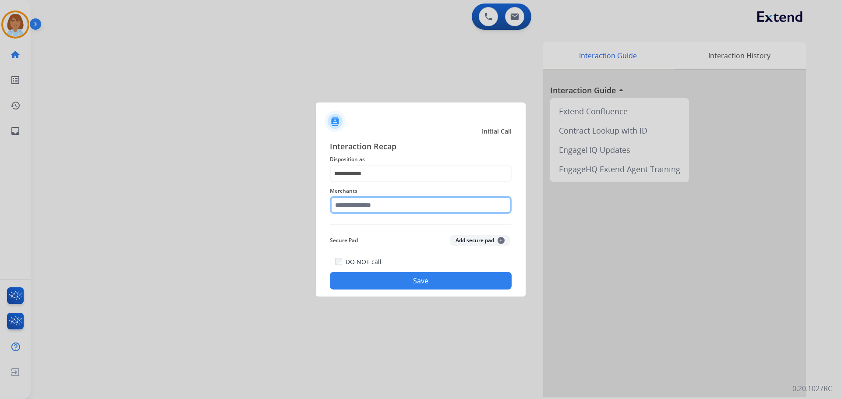
click at [382, 205] on input "text" at bounding box center [421, 205] width 182 height 18
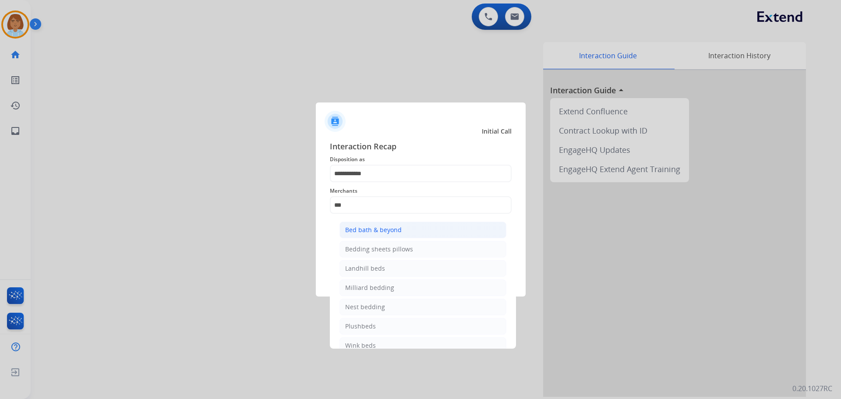
click at [380, 229] on div "Bed bath & beyond" at bounding box center [373, 230] width 56 height 9
type input "**********"
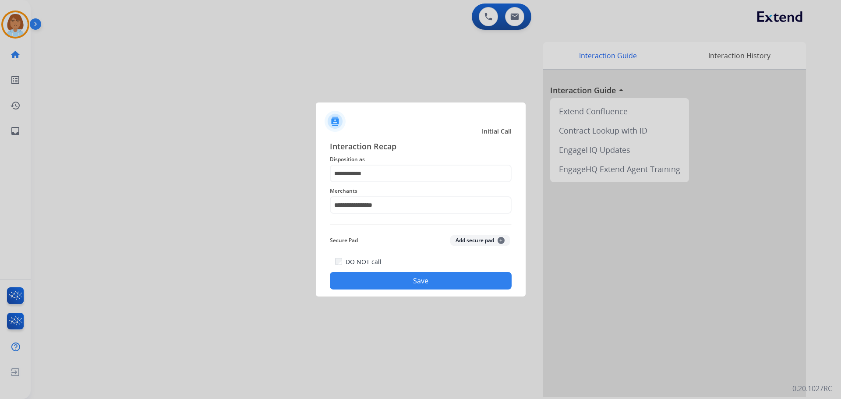
click at [379, 280] on button "Save" at bounding box center [421, 281] width 182 height 18
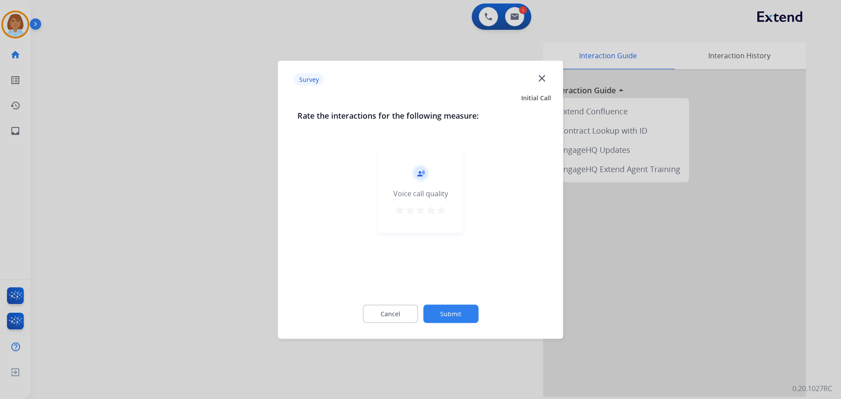
click at [440, 305] on button "Submit" at bounding box center [450, 313] width 55 height 18
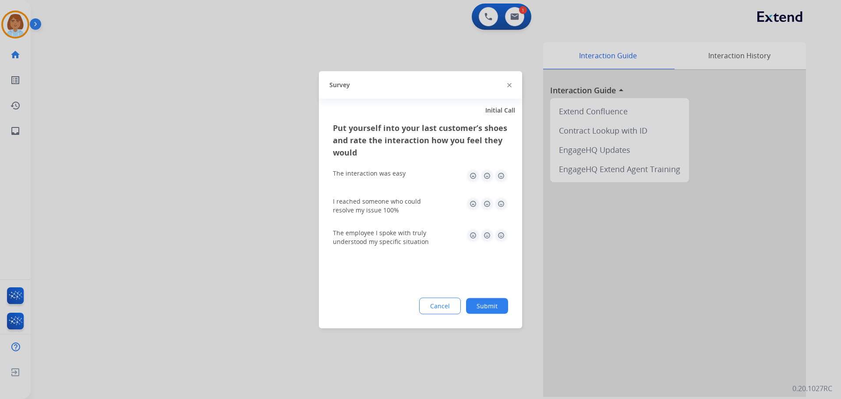
click at [469, 303] on button "Submit" at bounding box center [487, 306] width 42 height 16
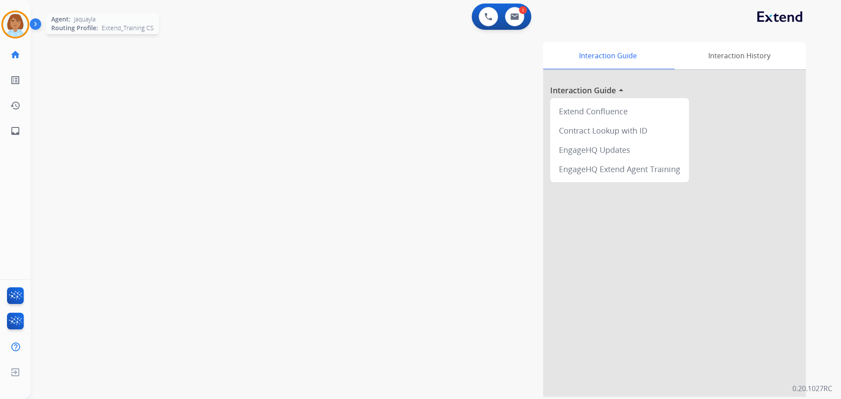
click at [14, 28] on img at bounding box center [15, 24] width 25 height 25
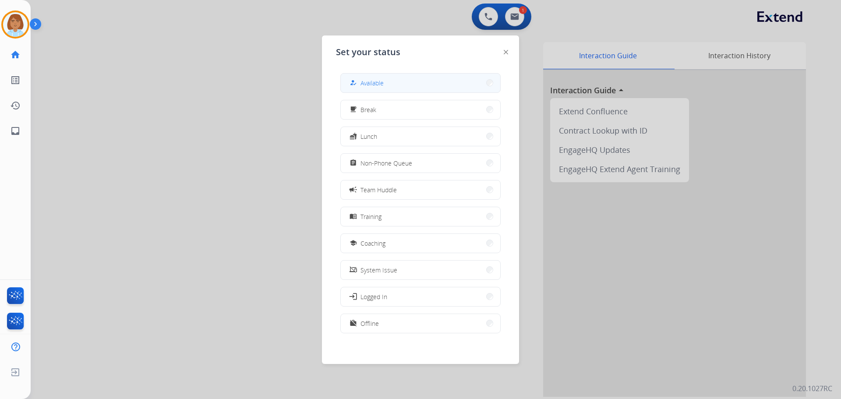
click at [389, 90] on button "how_to_reg Available" at bounding box center [420, 83] width 159 height 19
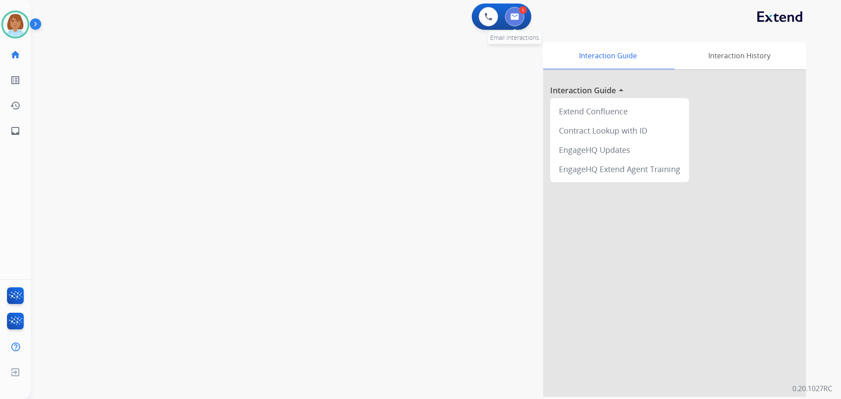
click at [518, 16] on img at bounding box center [514, 16] width 9 height 7
select select "**********"
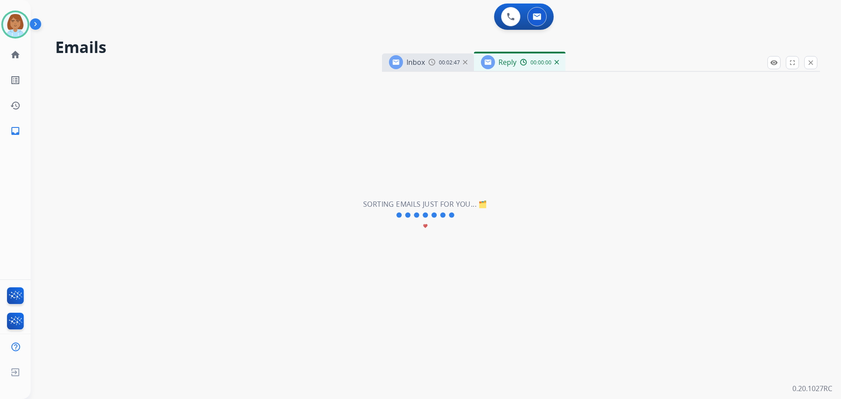
select select "**********"
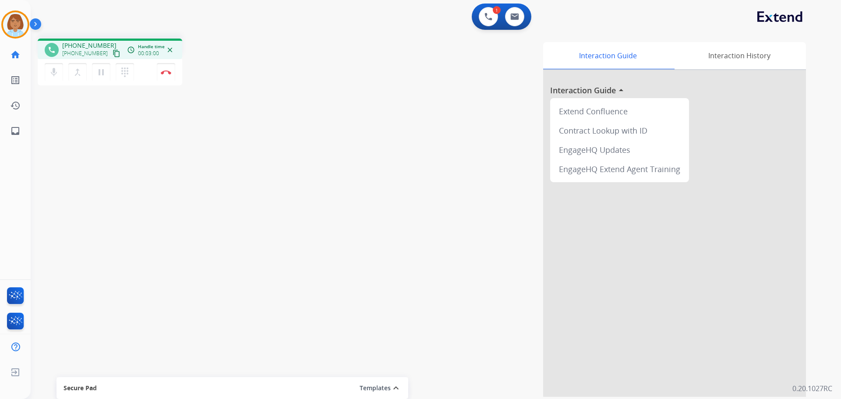
click at [113, 53] on mat-icon "content_copy" at bounding box center [117, 53] width 8 height 8
click at [161, 73] on img at bounding box center [166, 72] width 11 height 4
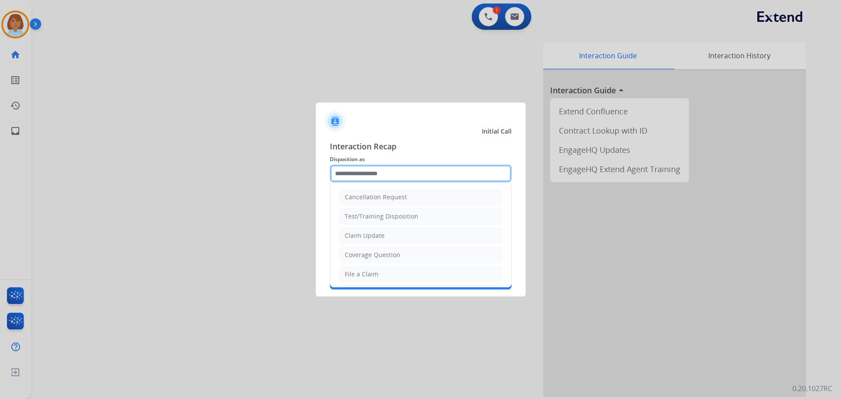
click at [388, 168] on input "text" at bounding box center [421, 174] width 182 height 18
click at [405, 252] on li "Coverage Question" at bounding box center [420, 255] width 163 height 17
type input "**********"
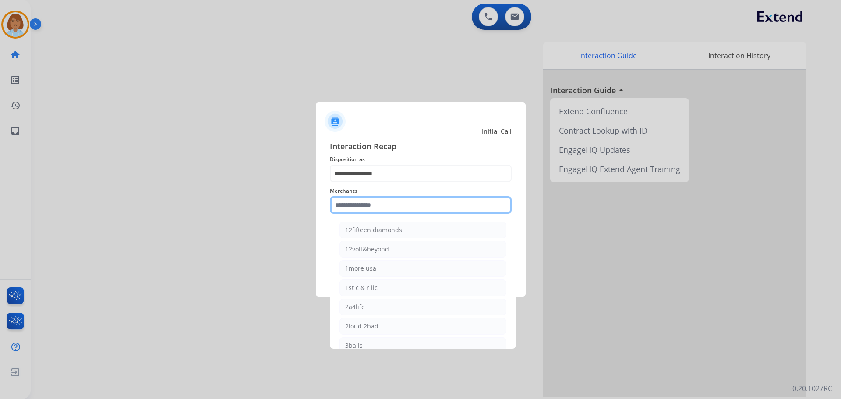
click at [400, 203] on input "text" at bounding box center [421, 205] width 182 height 18
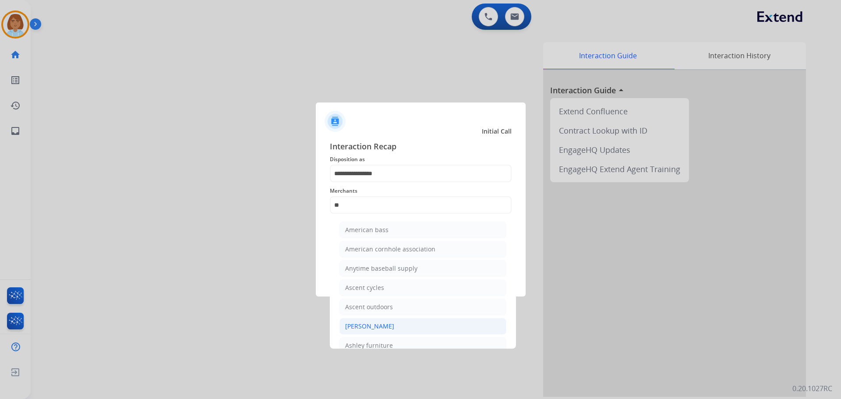
click at [403, 325] on li "[PERSON_NAME]" at bounding box center [422, 326] width 167 height 17
type input "**********"
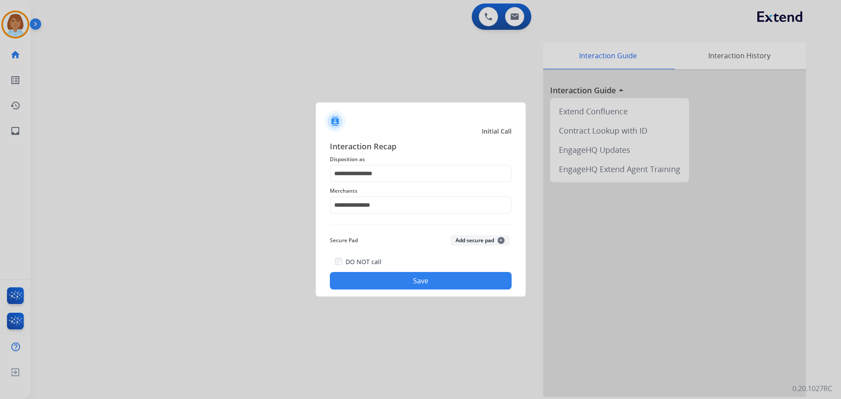
click at [416, 282] on button "Save" at bounding box center [421, 281] width 182 height 18
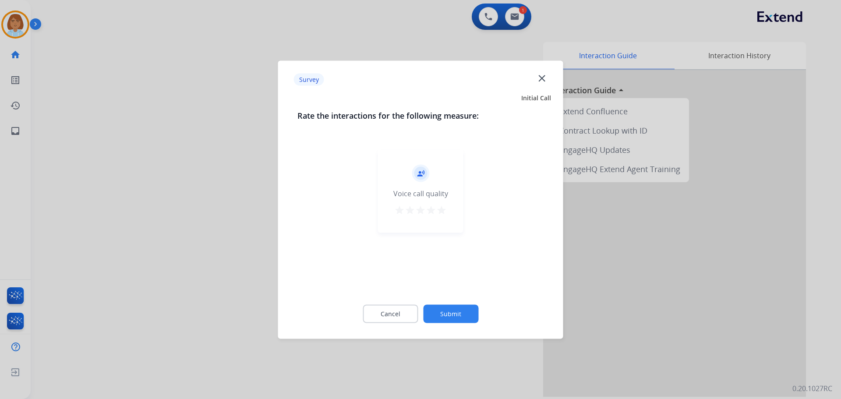
click at [441, 310] on button "Submit" at bounding box center [450, 313] width 55 height 18
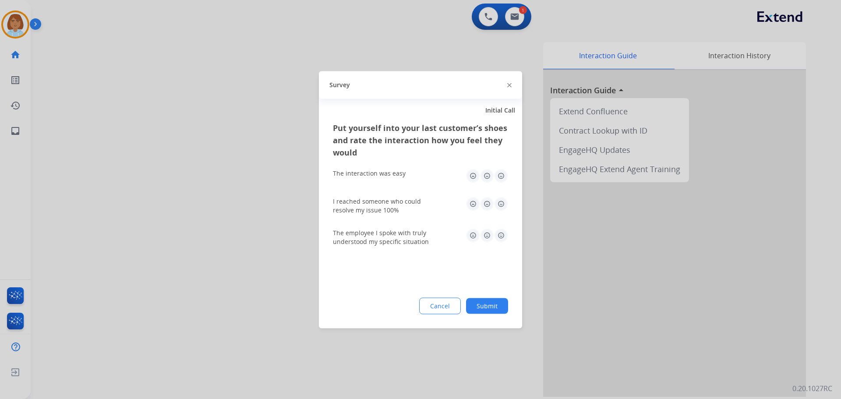
click at [477, 305] on button "Submit" at bounding box center [487, 306] width 42 height 16
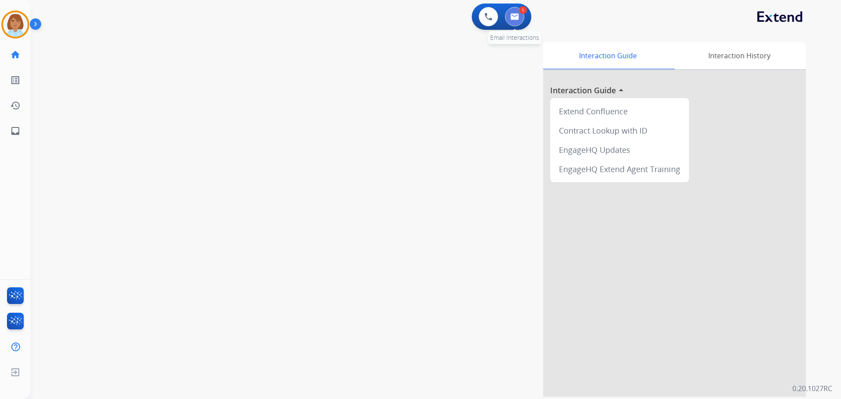
click at [514, 23] on button at bounding box center [514, 16] width 19 height 19
select select "**********"
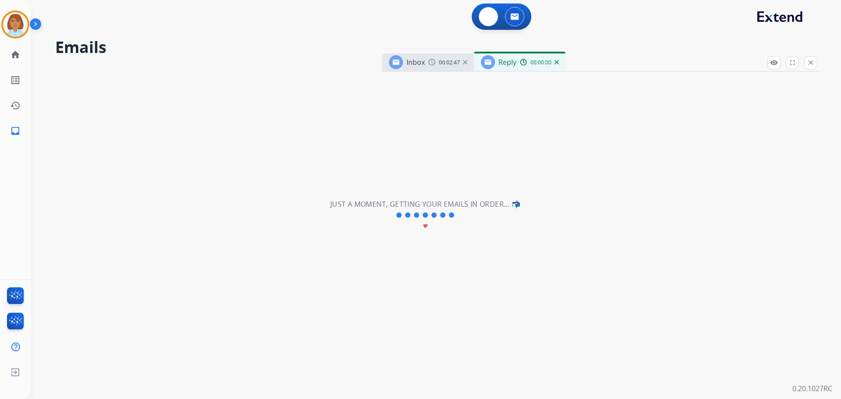
select select "**********"
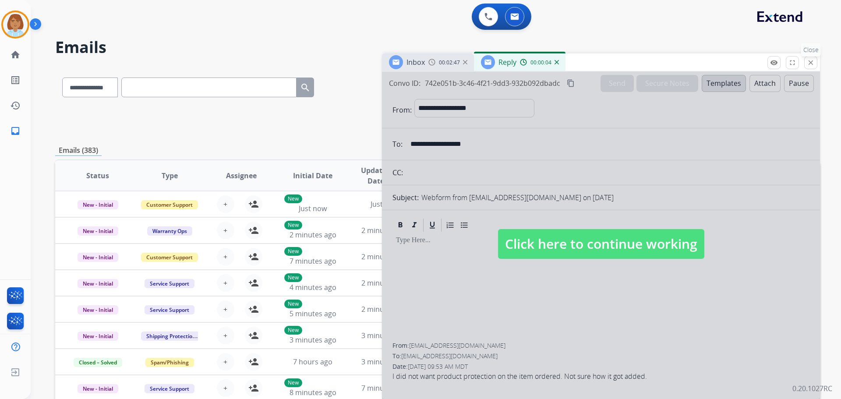
click at [814, 67] on button "close Close" at bounding box center [810, 62] width 13 height 13
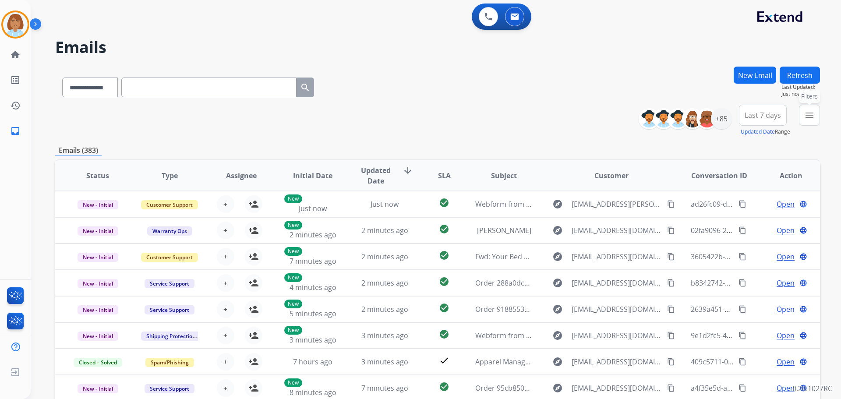
click at [811, 107] on button "menu Filters" at bounding box center [809, 115] width 21 height 21
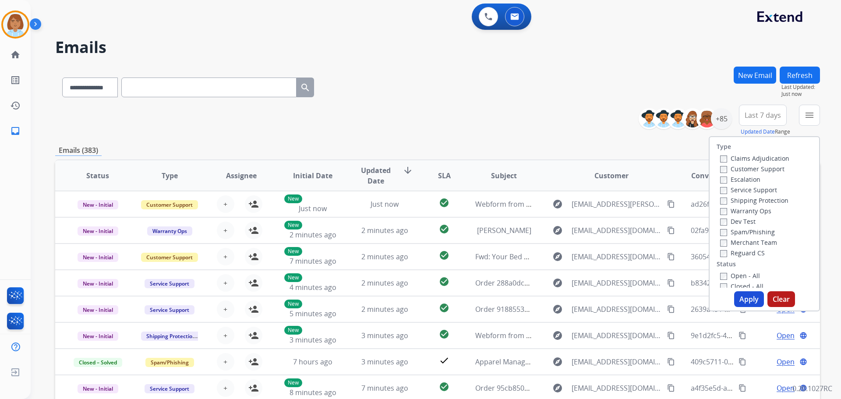
click at [744, 165] on label "Customer Support" at bounding box center [752, 169] width 64 height 8
click at [733, 198] on label "Shipping Protection" at bounding box center [754, 200] width 68 height 8
click at [720, 272] on label "Open - All" at bounding box center [740, 276] width 40 height 8
click at [734, 291] on div "Apply Clear" at bounding box center [763, 299] width 109 height 16
click at [737, 296] on button "Apply" at bounding box center [749, 299] width 30 height 16
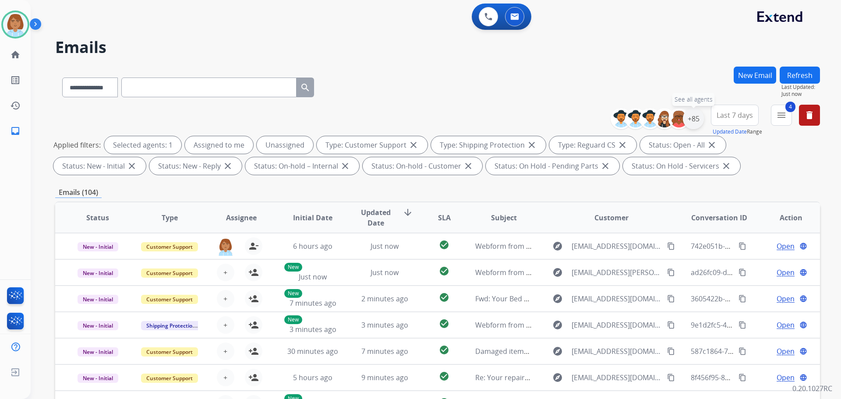
click at [697, 125] on div "+85" at bounding box center [693, 118] width 21 height 21
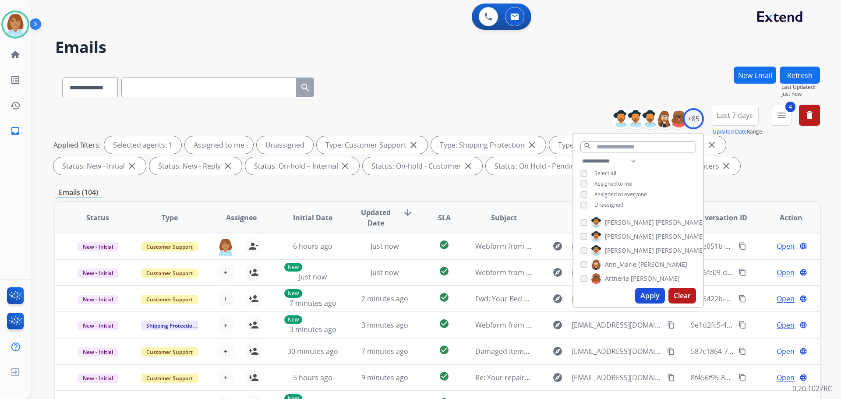
click at [601, 203] on span "Unassigned" at bounding box center [608, 204] width 29 height 7
click at [642, 293] on button "Apply" at bounding box center [650, 296] width 30 height 16
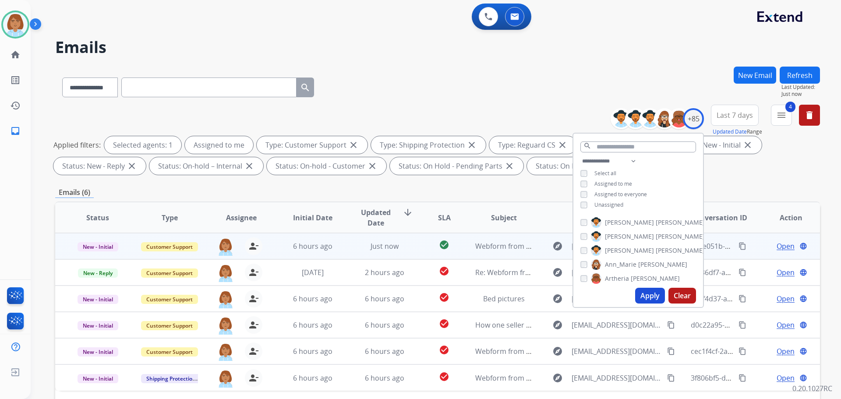
click at [466, 249] on td "Webform from [EMAIL_ADDRESS][DOMAIN_NAME] on [DATE]" at bounding box center [497, 246] width 72 height 26
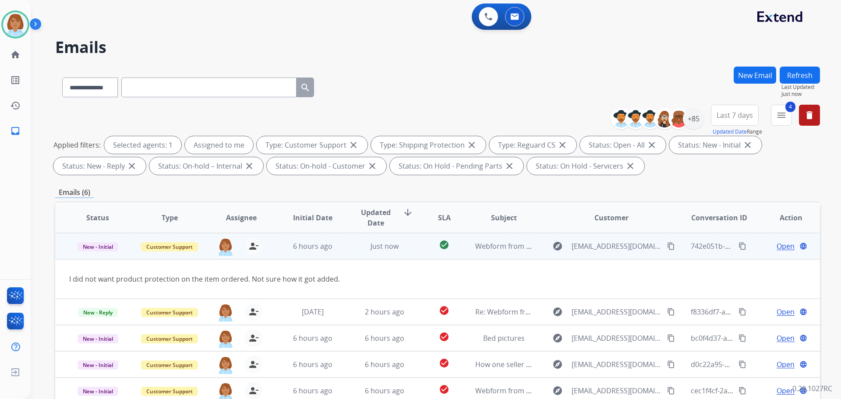
click at [465, 248] on td "Webform from [EMAIL_ADDRESS][DOMAIN_NAME] on [DATE]" at bounding box center [497, 246] width 72 height 26
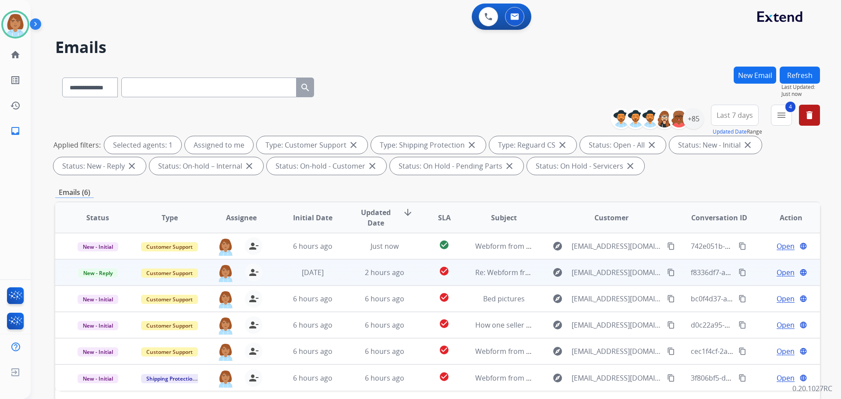
click at [464, 269] on td "Re: Webform from [EMAIL_ADDRESS][DOMAIN_NAME] on [DATE]" at bounding box center [497, 272] width 72 height 26
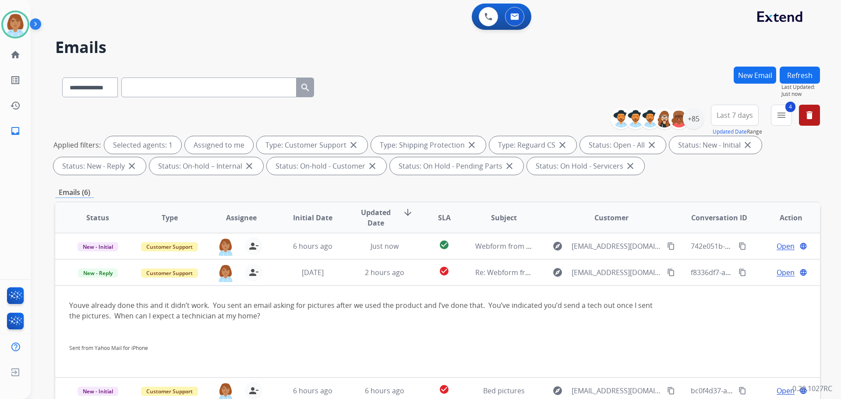
click at [483, 126] on div "**********" at bounding box center [437, 142] width 765 height 74
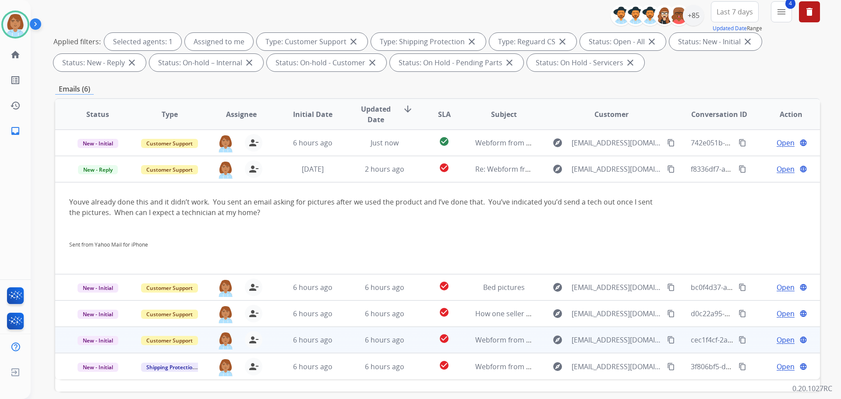
scroll to position [131, 0]
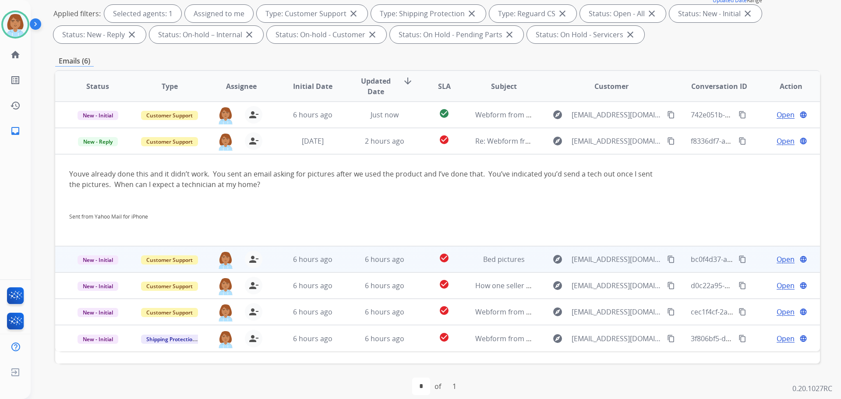
click at [413, 268] on td "check_circle" at bounding box center [437, 259] width 48 height 26
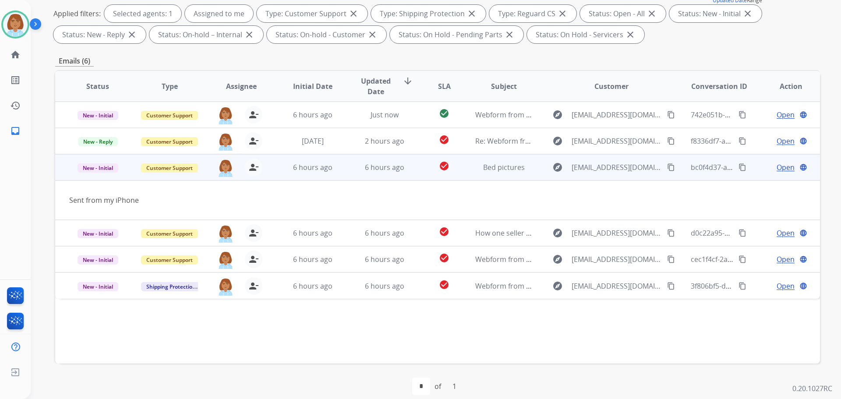
click at [776, 169] on span "Open" at bounding box center [785, 167] width 18 height 11
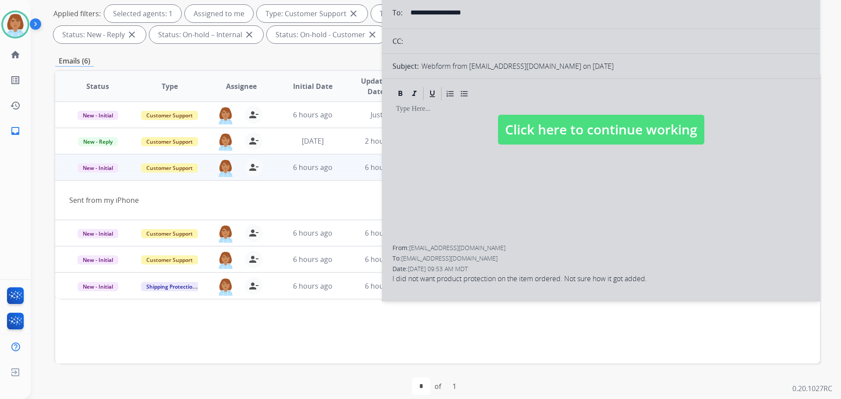
select select "**********"
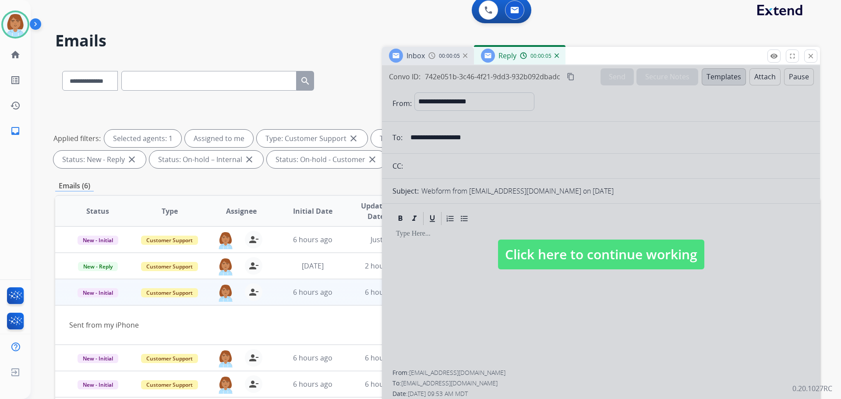
scroll to position [0, 0]
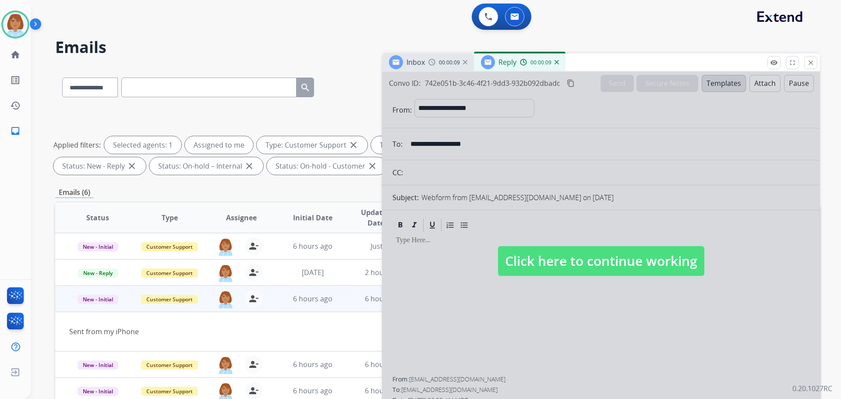
click at [554, 60] on img at bounding box center [556, 62] width 4 height 4
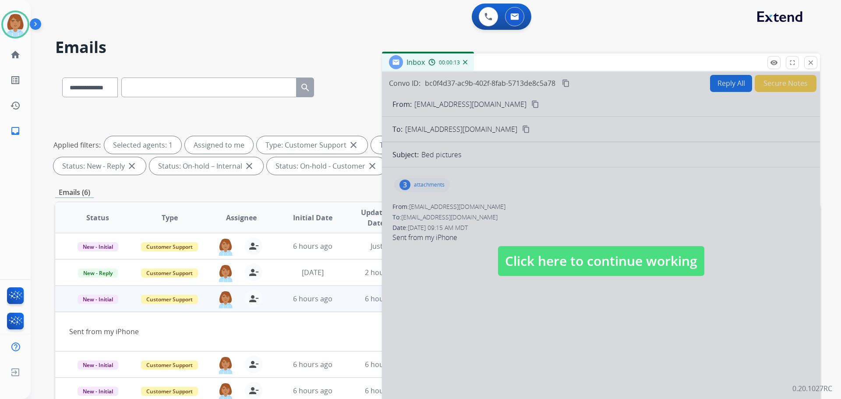
click at [667, 116] on div at bounding box center [601, 252] width 438 height 361
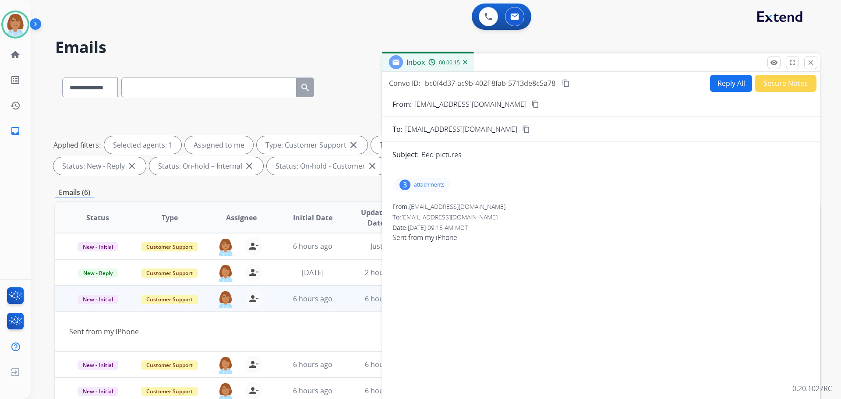
drag, startPoint x: 494, startPoint y: 94, endPoint x: 486, endPoint y: 114, distance: 21.5
click at [494, 95] on form "From: [EMAIL_ADDRESS][DOMAIN_NAME] content_copy To: [EMAIL_ADDRESS][DOMAIN_NAME…" at bounding box center [601, 260] width 438 height 337
click at [530, 106] on button "content_copy" at bounding box center [535, 104] width 11 height 11
select select "**********"
drag, startPoint x: 511, startPoint y: 92, endPoint x: 462, endPoint y: 110, distance: 51.7
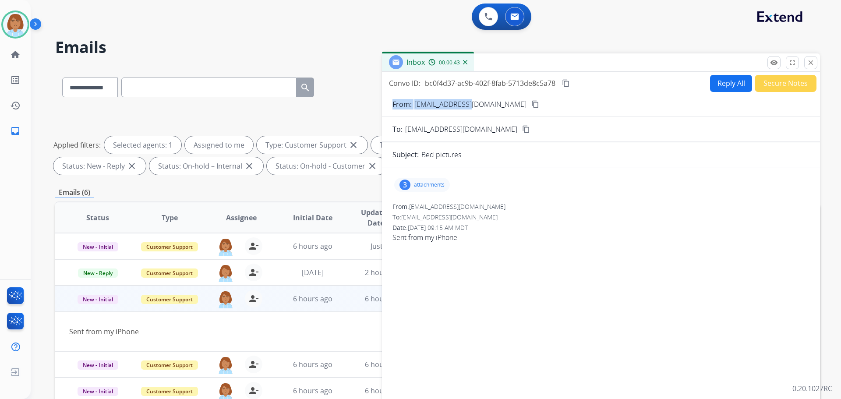
click at [462, 110] on form "From: [EMAIL_ADDRESS][DOMAIN_NAME] content_copy To: [EMAIL_ADDRESS][DOMAIN_NAME…" at bounding box center [601, 260] width 438 height 337
click at [531, 105] on mat-icon "content_copy" at bounding box center [535, 104] width 8 height 8
click at [721, 78] on button "Reply All" at bounding box center [731, 83] width 42 height 17
select select "**********"
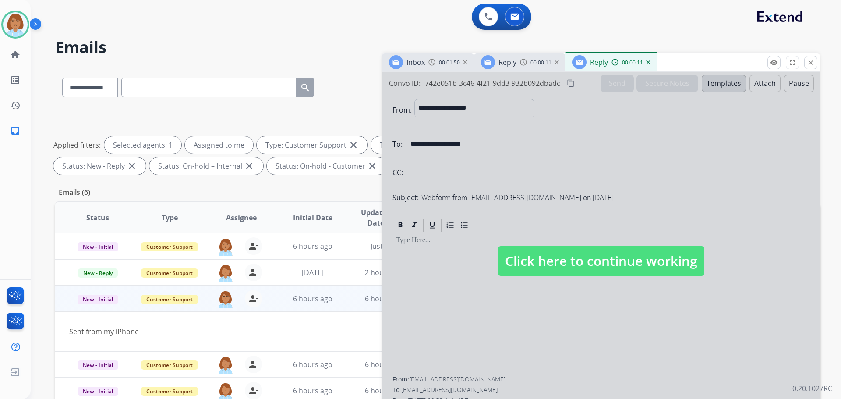
click at [646, 62] on img at bounding box center [648, 62] width 4 height 4
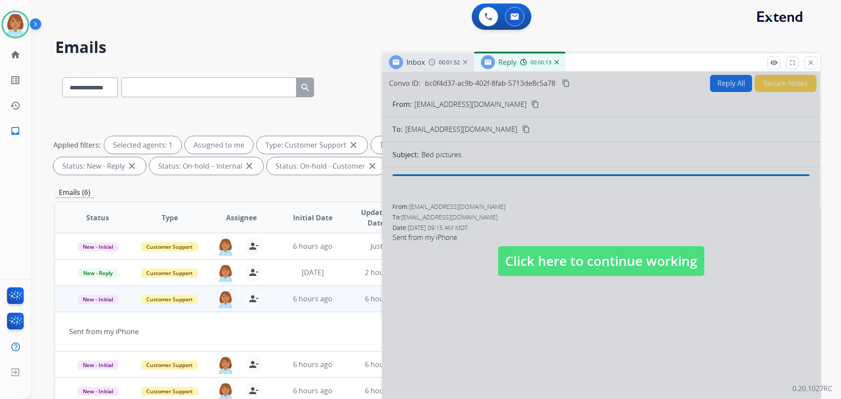
drag, startPoint x: 581, startPoint y: 130, endPoint x: 584, endPoint y: 123, distance: 7.6
click at [581, 129] on div at bounding box center [601, 252] width 438 height 361
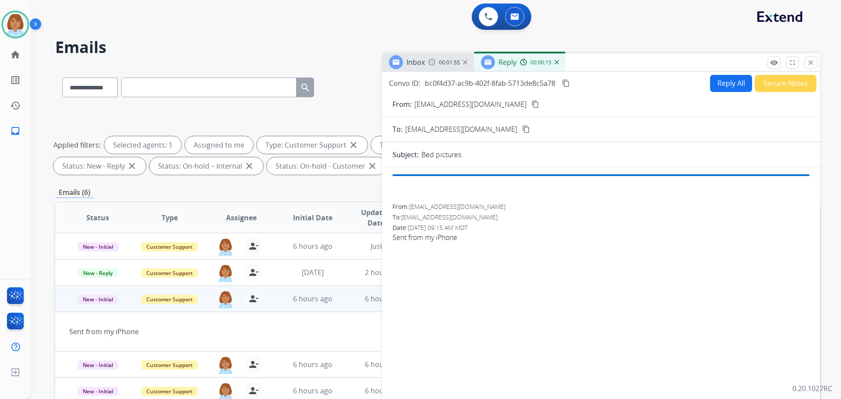
click at [713, 82] on button "Reply All" at bounding box center [731, 83] width 42 height 17
click at [815, 58] on button "close Close" at bounding box center [810, 62] width 13 height 13
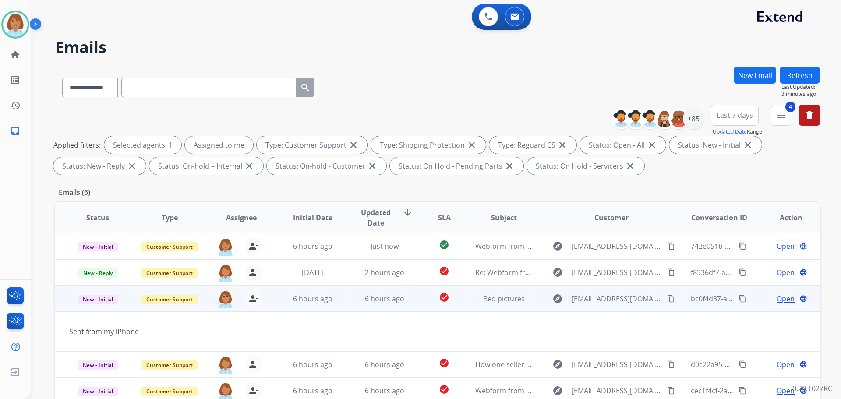
click at [776, 299] on span "Open" at bounding box center [785, 298] width 18 height 11
select select "**********"
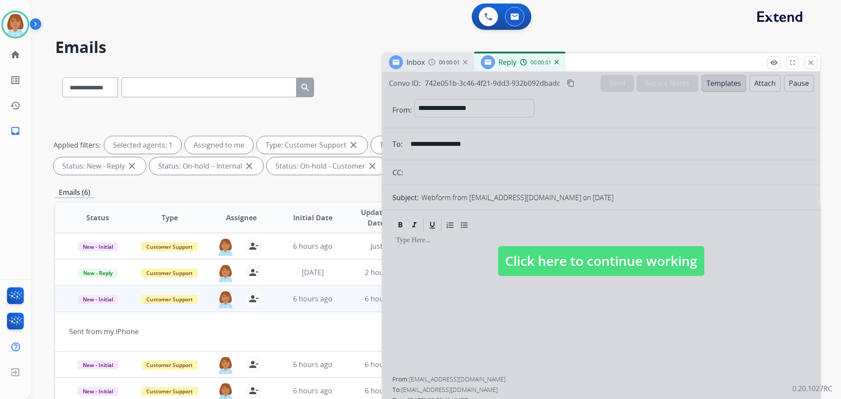
click at [617, 270] on span "Click here to continue working" at bounding box center [601, 261] width 206 height 30
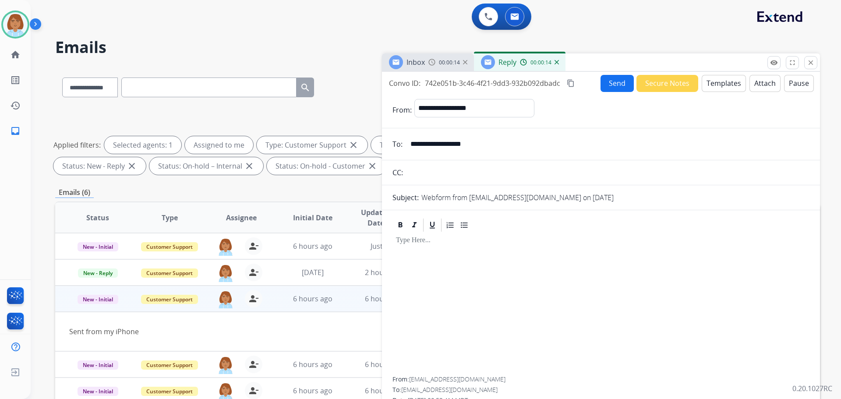
click at [557, 60] on img at bounding box center [556, 62] width 4 height 4
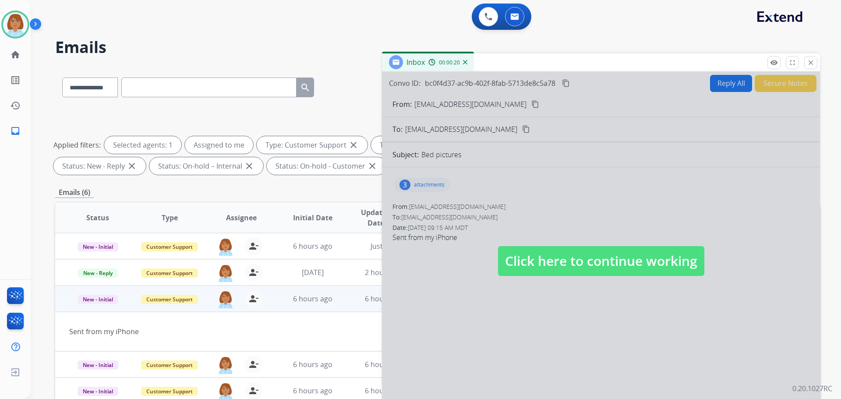
click at [571, 261] on span "Click here to continue working" at bounding box center [601, 261] width 206 height 30
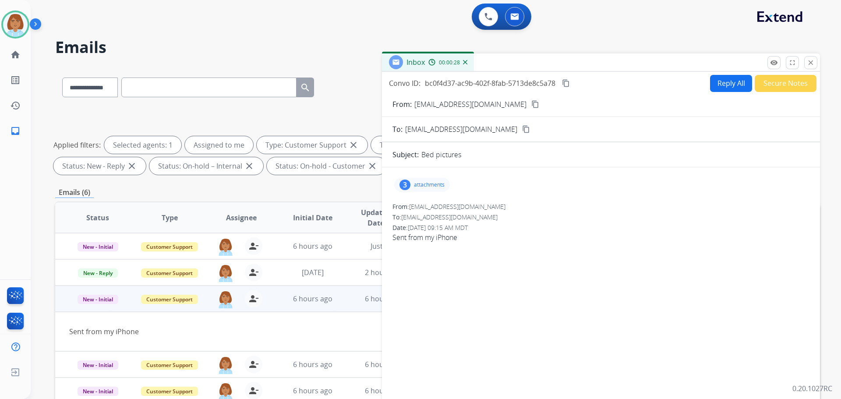
click at [716, 86] on button "Reply All" at bounding box center [731, 83] width 42 height 17
select select "**********"
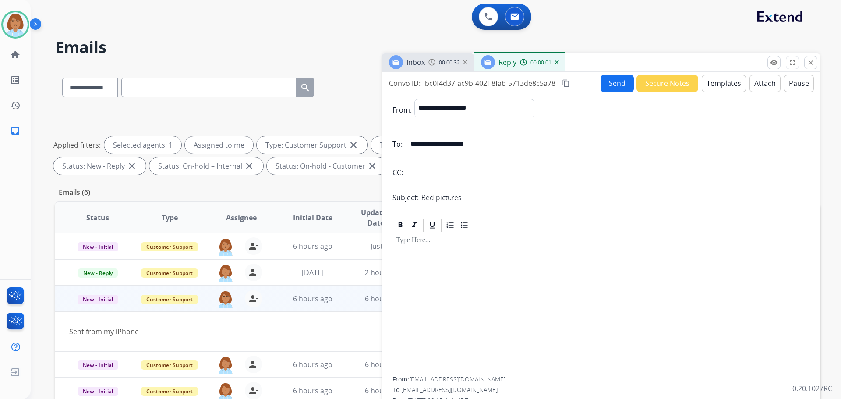
click at [713, 92] on button "Templates" at bounding box center [724, 83] width 44 height 17
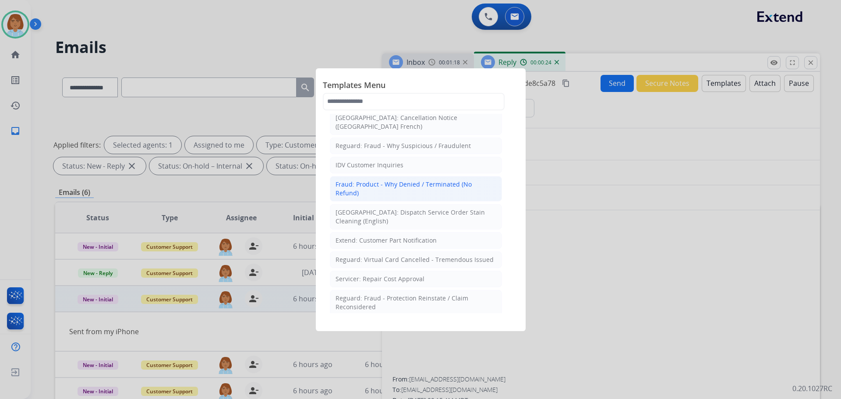
scroll to position [350, 0]
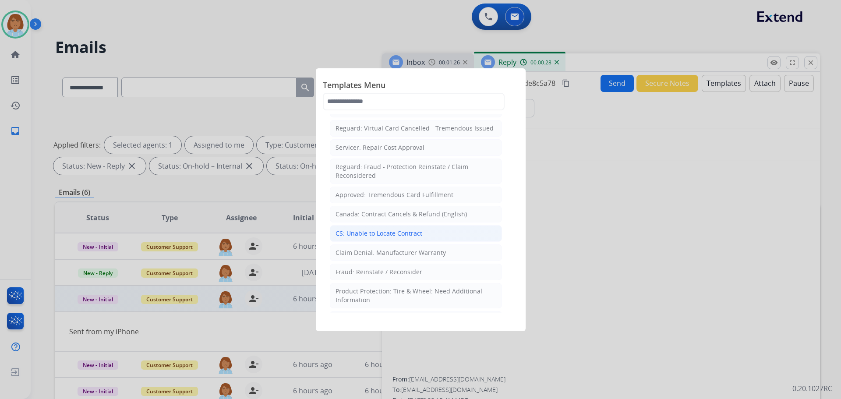
click at [333, 225] on li "CS: Unable to Locate Contract" at bounding box center [416, 233] width 172 height 17
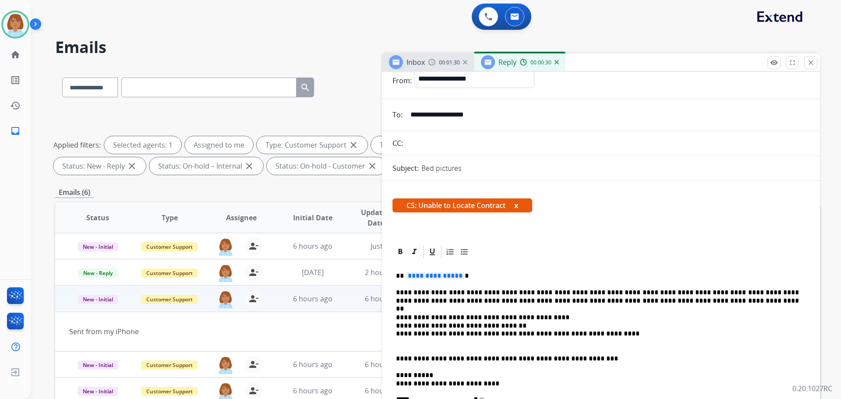
scroll to position [44, 0]
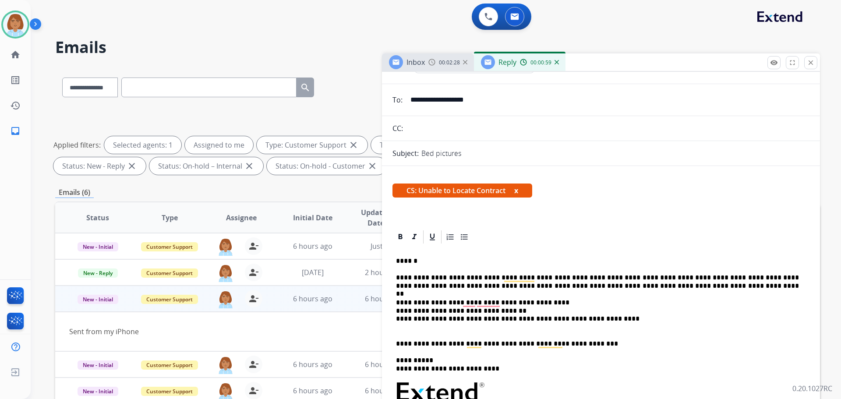
click at [546, 304] on p "**********" at bounding box center [597, 315] width 403 height 32
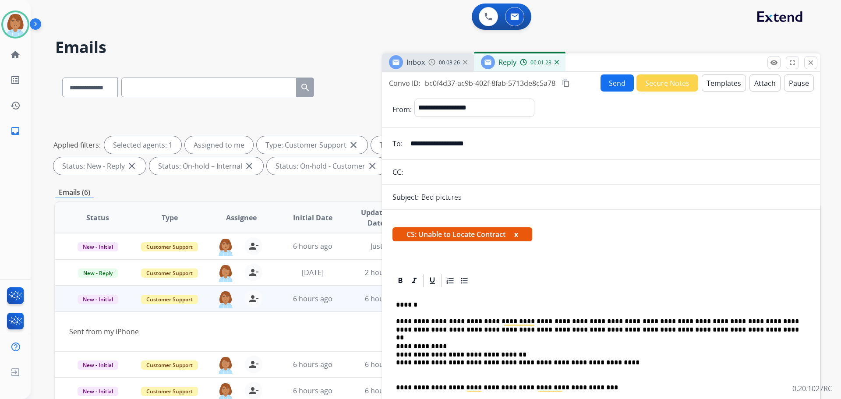
click at [617, 77] on button "Send" at bounding box center [616, 82] width 33 height 17
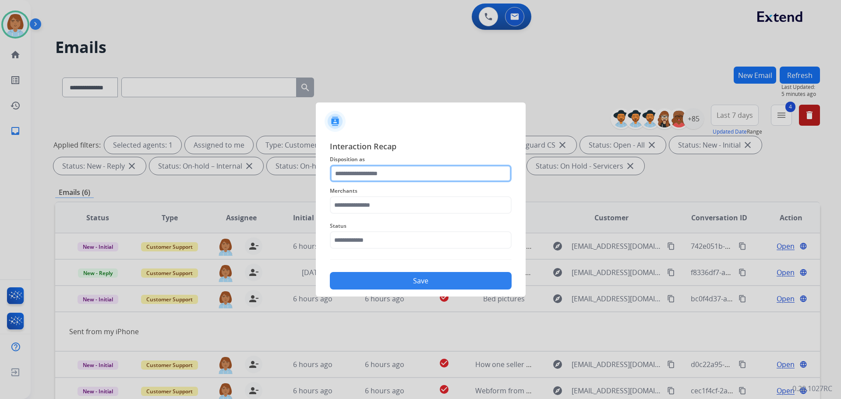
click at [355, 181] on input "text" at bounding box center [421, 174] width 182 height 18
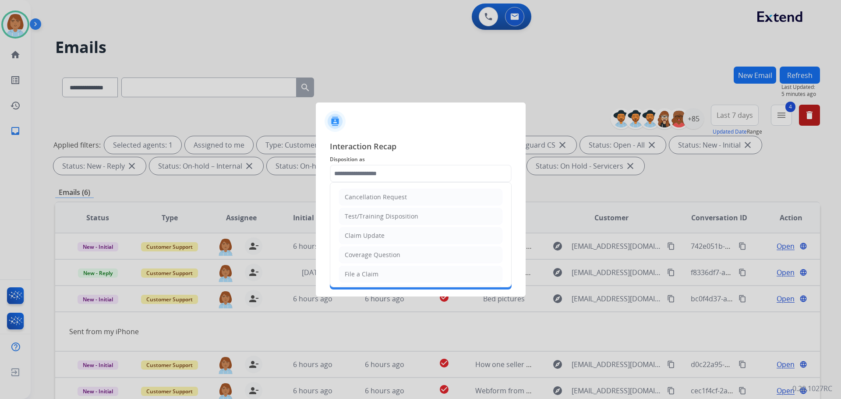
drag, startPoint x: 349, startPoint y: 278, endPoint x: 324, endPoint y: 274, distance: 26.1
click at [339, 277] on li "File a Claim" at bounding box center [420, 274] width 163 height 17
type input "**********"
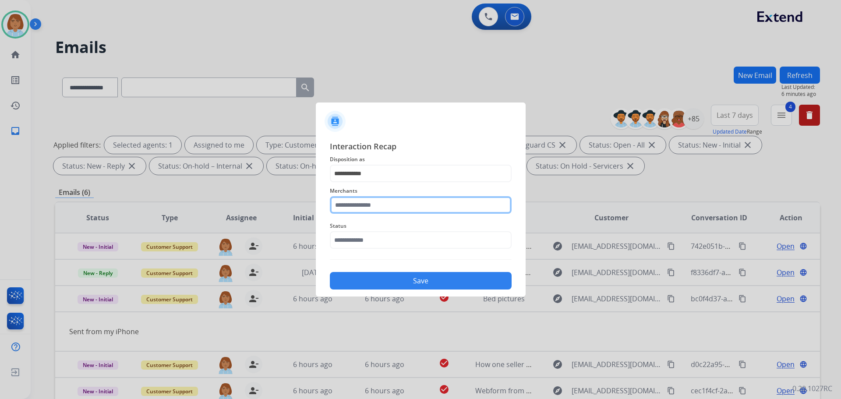
click at [389, 204] on input "text" at bounding box center [421, 205] width 182 height 18
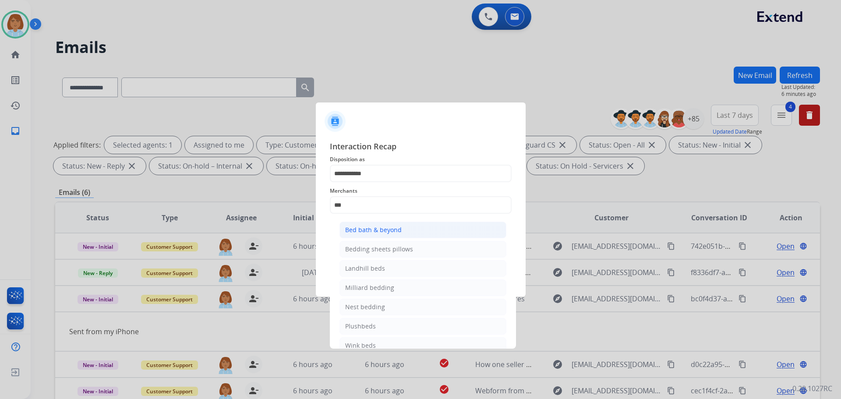
click at [379, 224] on li "Bed bath & beyond" at bounding box center [422, 230] width 167 height 17
type input "**********"
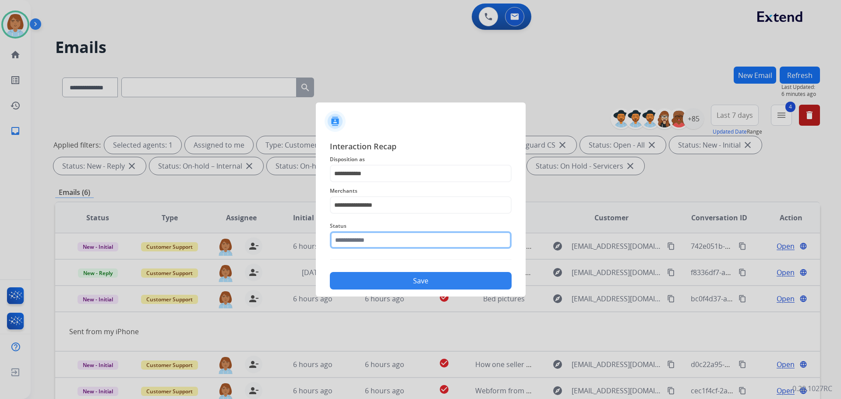
click at [378, 237] on input "text" at bounding box center [421, 240] width 182 height 18
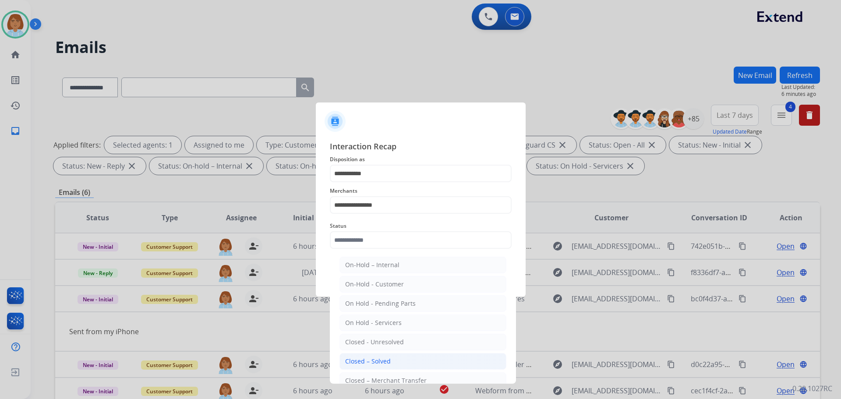
click at [401, 362] on li "Closed – Solved" at bounding box center [422, 361] width 167 height 17
type input "**********"
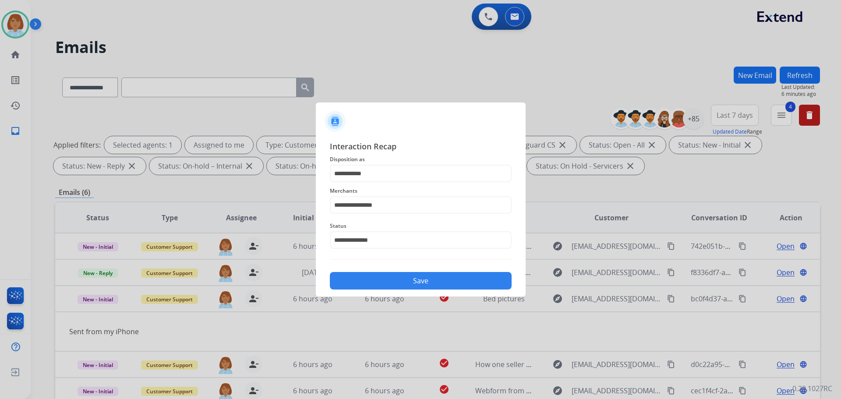
click at [401, 277] on button "Save" at bounding box center [421, 281] width 182 height 18
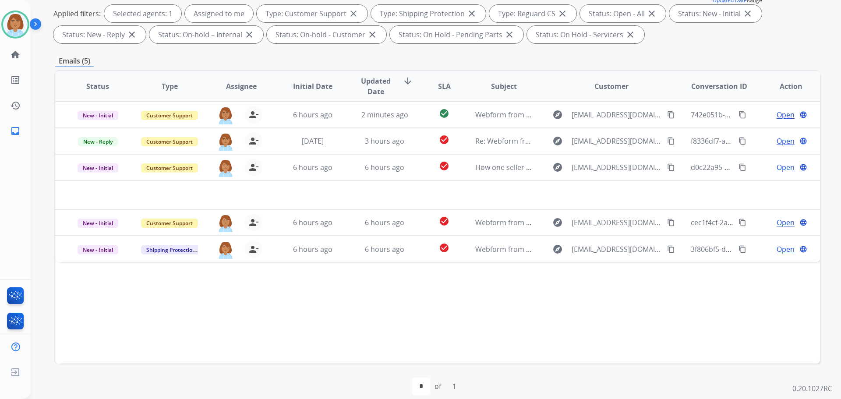
scroll to position [141, 0]
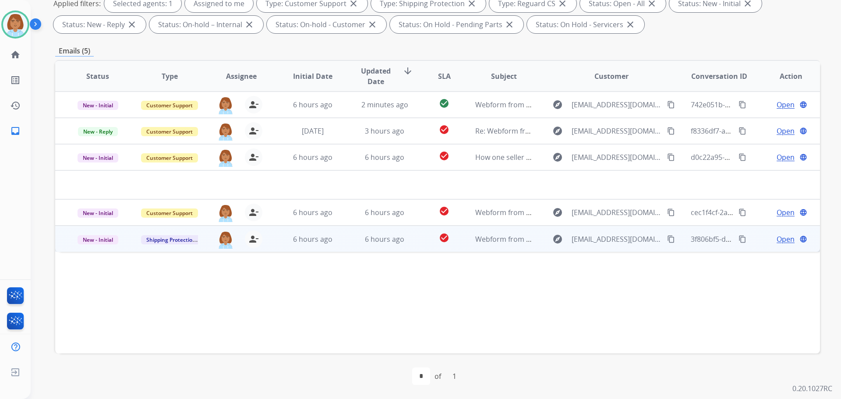
click at [422, 250] on td "check_circle" at bounding box center [437, 239] width 48 height 26
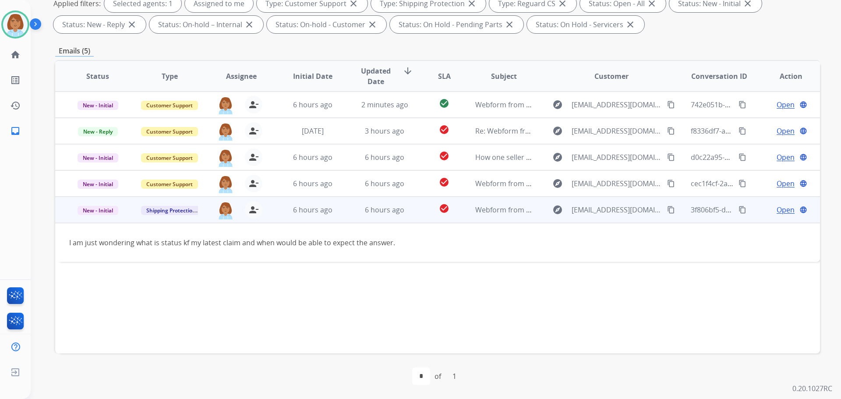
click at [666, 214] on button "content_copy" at bounding box center [671, 210] width 11 height 11
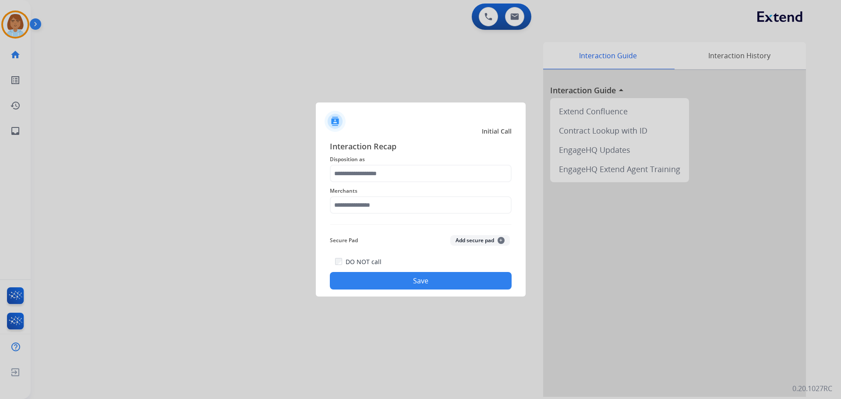
click at [454, 151] on span "Interaction Recap" at bounding box center [421, 147] width 182 height 14
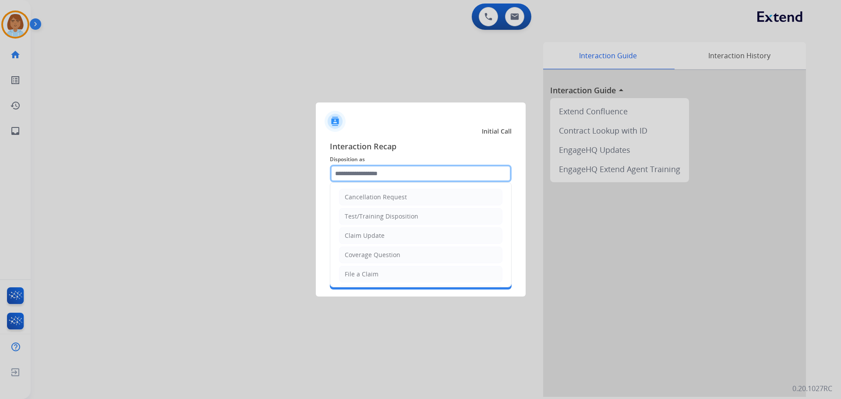
click at [430, 176] on input "text" at bounding box center [421, 174] width 182 height 18
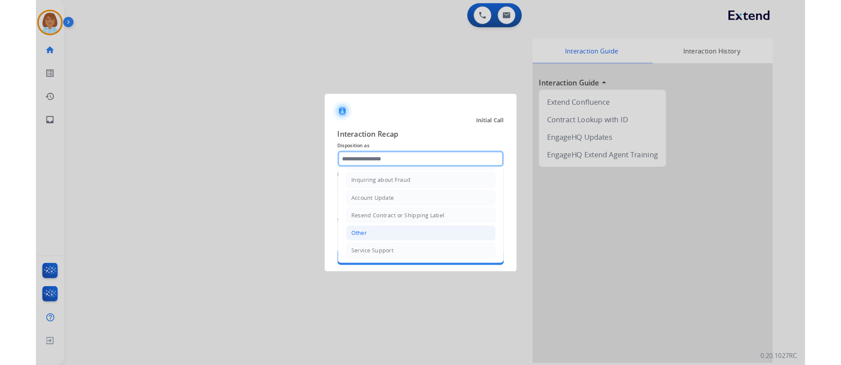
scroll to position [137, 0]
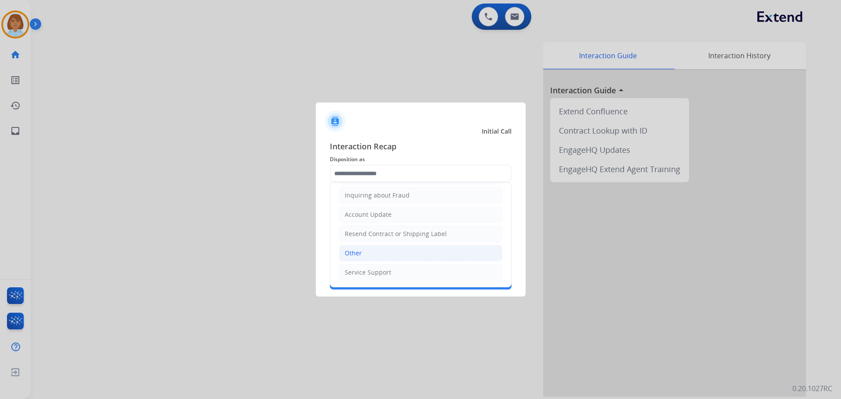
click at [379, 254] on li "Other" at bounding box center [420, 253] width 163 height 17
type input "*****"
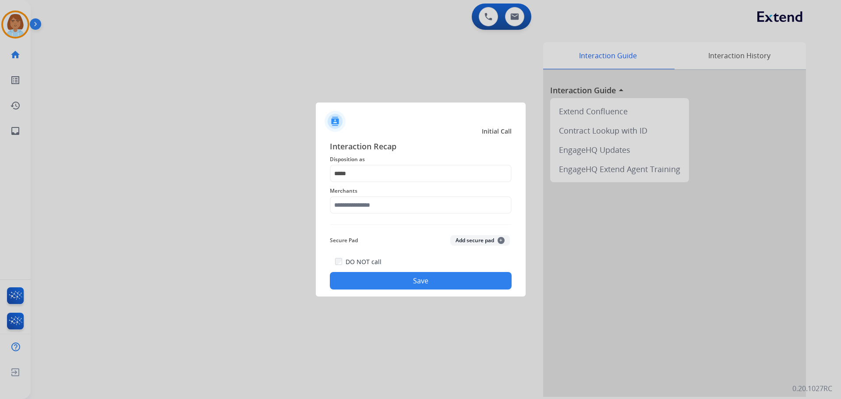
click at [386, 214] on div "Merchants" at bounding box center [421, 199] width 182 height 35
click at [388, 208] on input "text" at bounding box center [421, 205] width 182 height 18
click at [385, 227] on li "Not found" at bounding box center [422, 230] width 167 height 17
type input "*********"
click at [423, 285] on button "Save" at bounding box center [421, 281] width 182 height 18
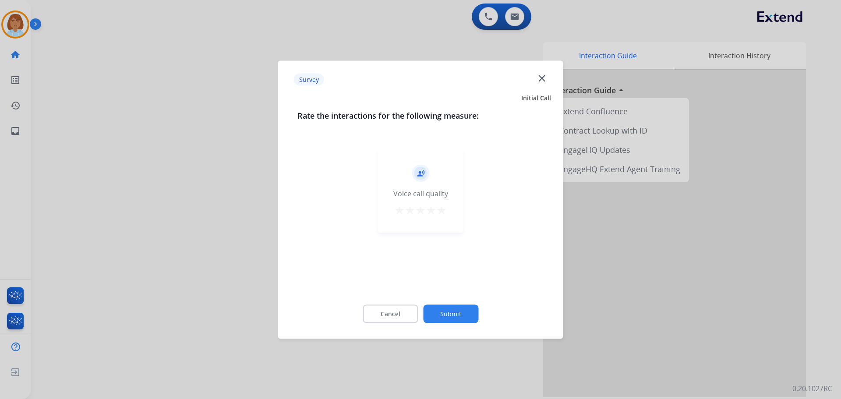
click at [457, 306] on button "Submit" at bounding box center [450, 313] width 55 height 18
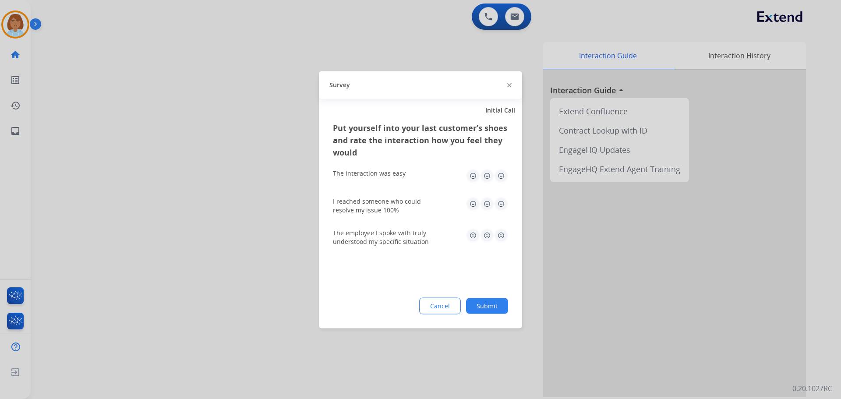
click at [476, 296] on div "Put yourself into your last customer’s shoes and rate the interaction how you f…" at bounding box center [420, 224] width 203 height 207
click at [476, 299] on button "Submit" at bounding box center [487, 306] width 42 height 16
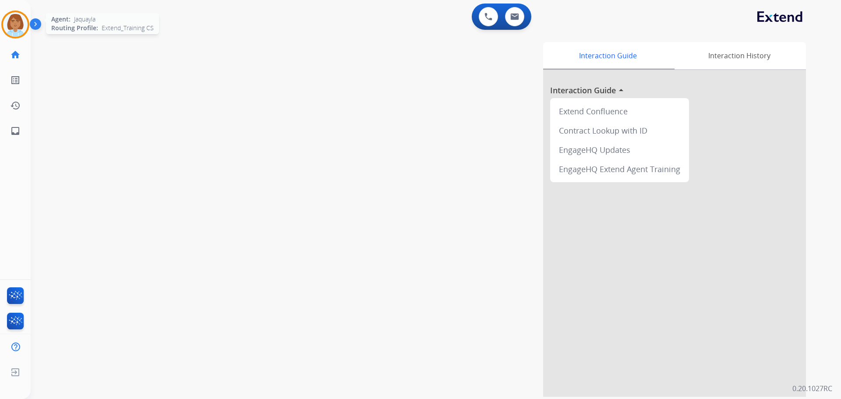
click at [15, 23] on img at bounding box center [15, 24] width 25 height 25
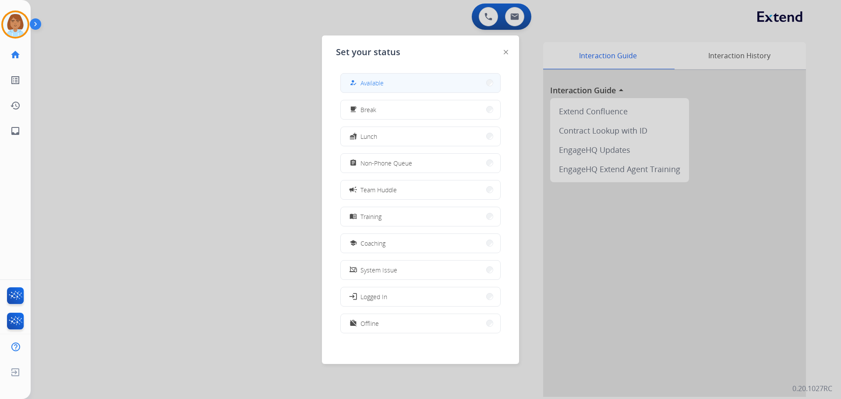
click at [367, 85] on span "Available" at bounding box center [371, 82] width 23 height 9
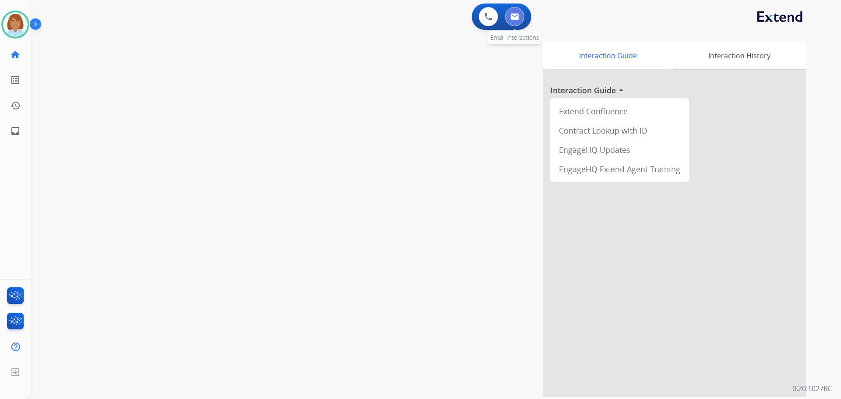
click at [520, 21] on button at bounding box center [514, 16] width 19 height 19
select select "**********"
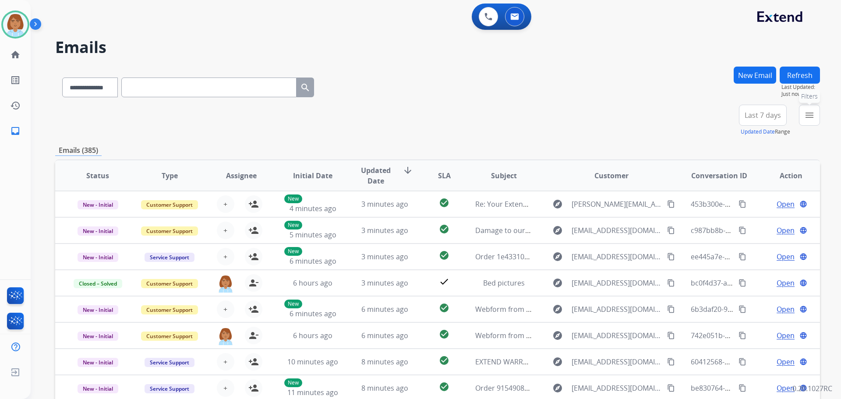
click at [806, 116] on mat-icon "menu" at bounding box center [809, 115] width 11 height 11
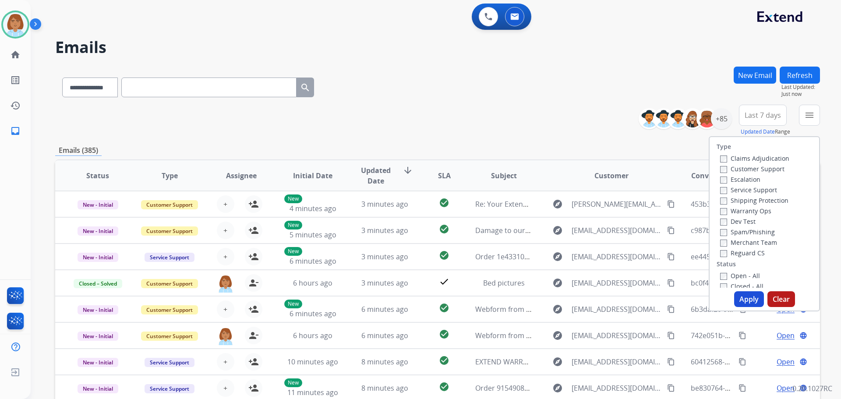
click at [731, 172] on label "Customer Support" at bounding box center [752, 169] width 64 height 8
click at [731, 198] on label "Shipping Protection" at bounding box center [754, 200] width 68 height 8
click at [726, 256] on label "Reguard CS" at bounding box center [742, 253] width 45 height 8
click at [720, 272] on label "Open - All" at bounding box center [740, 276] width 40 height 8
click at [746, 302] on button "Apply" at bounding box center [749, 299] width 30 height 16
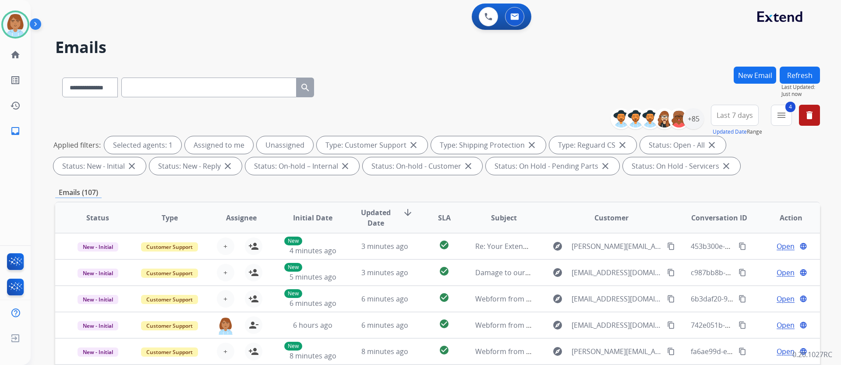
click at [546, 99] on div "**********" at bounding box center [437, 86] width 765 height 38
click at [691, 127] on div "+85" at bounding box center [693, 118] width 21 height 21
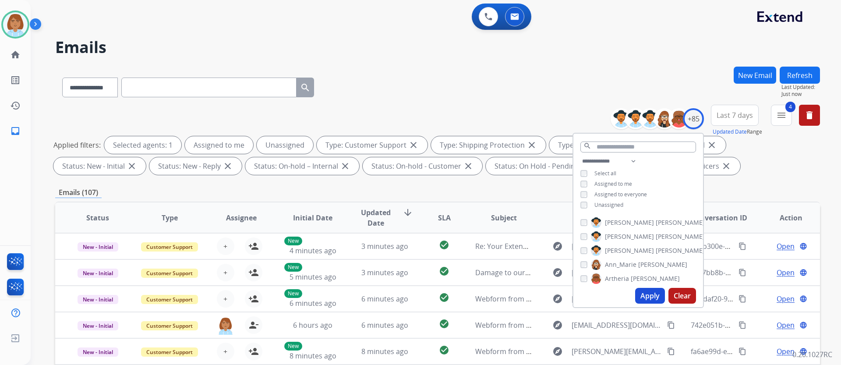
click at [614, 202] on span "Unassigned" at bounding box center [608, 204] width 29 height 7
click at [639, 293] on button "Apply" at bounding box center [650, 296] width 30 height 16
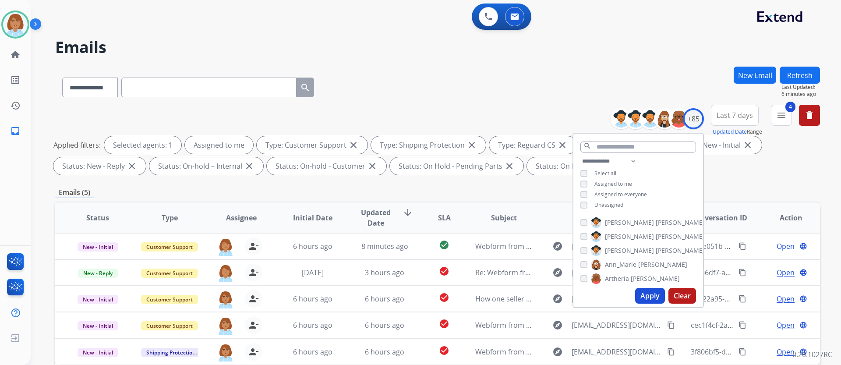
click at [370, 194] on div "Emails (5)" at bounding box center [437, 192] width 765 height 11
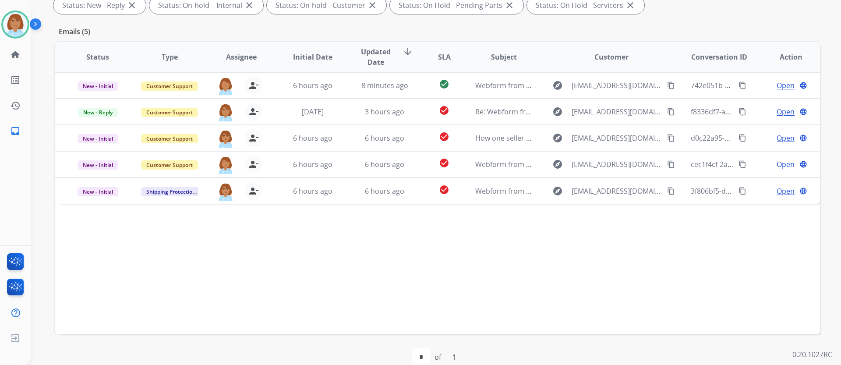
scroll to position [175, 0]
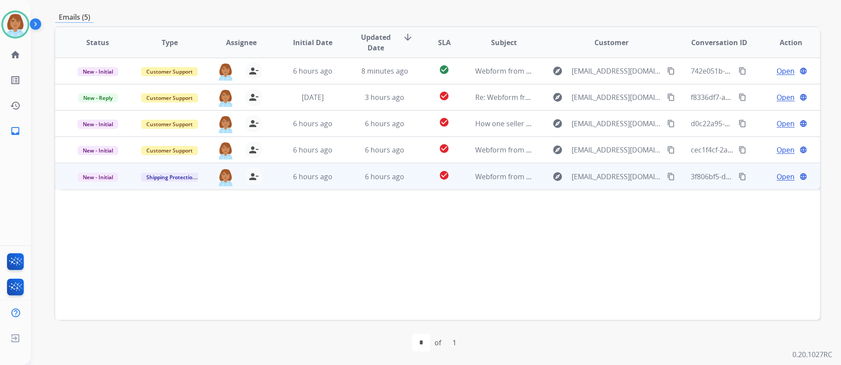
click at [413, 185] on td "check_circle" at bounding box center [437, 176] width 48 height 26
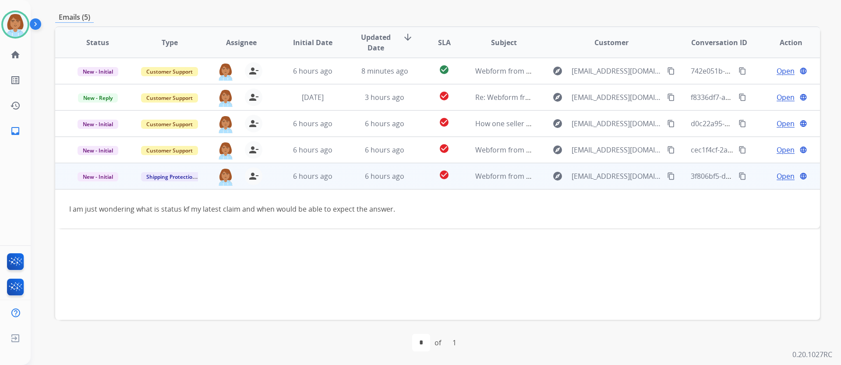
click at [667, 176] on mat-icon "content_copy" at bounding box center [671, 176] width 8 height 8
click at [780, 178] on span "Open" at bounding box center [785, 176] width 18 height 11
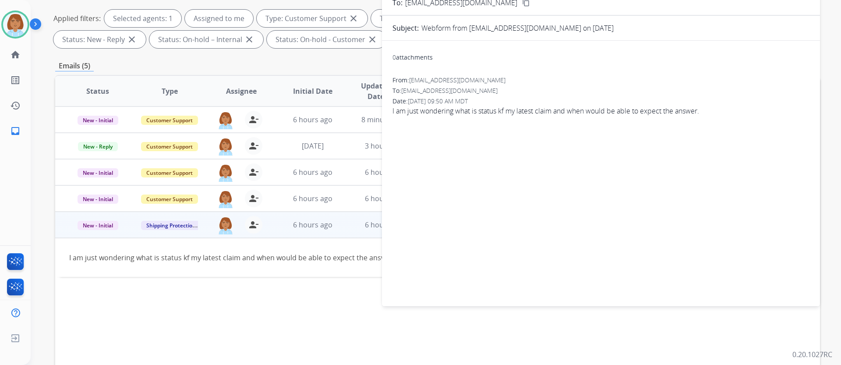
scroll to position [44, 0]
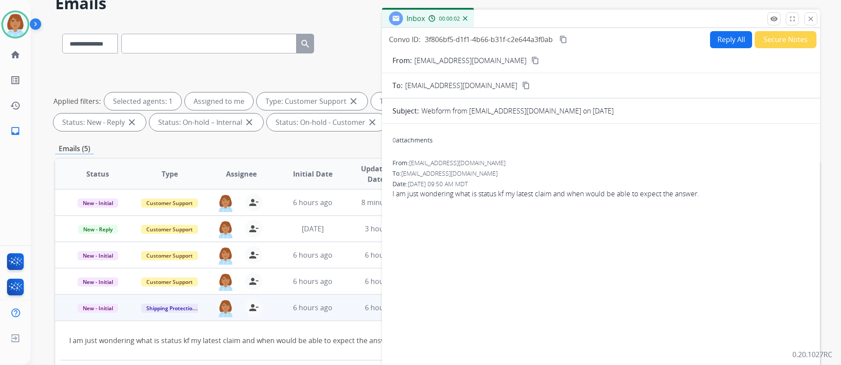
click at [739, 42] on button "Reply All" at bounding box center [731, 39] width 42 height 17
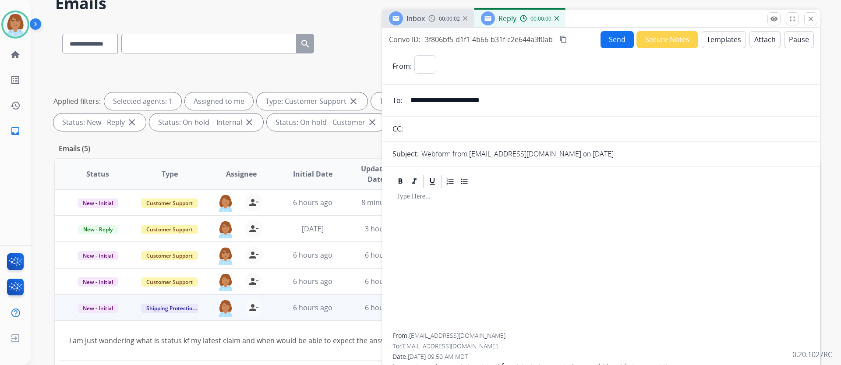
select select "**********"
click at [723, 41] on button "Templates" at bounding box center [724, 39] width 44 height 17
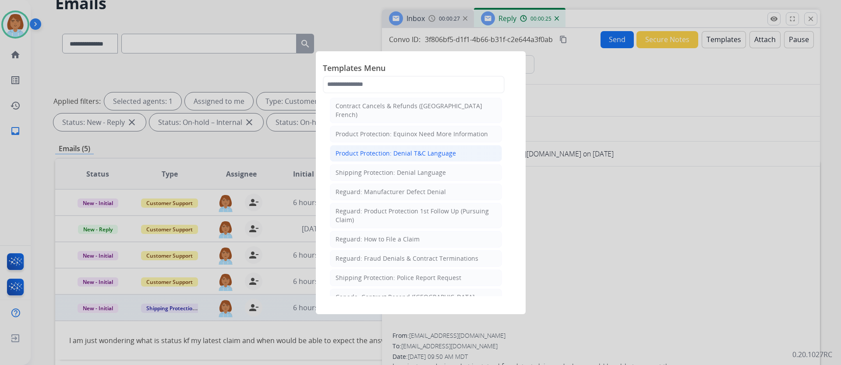
scroll to position [876, 0]
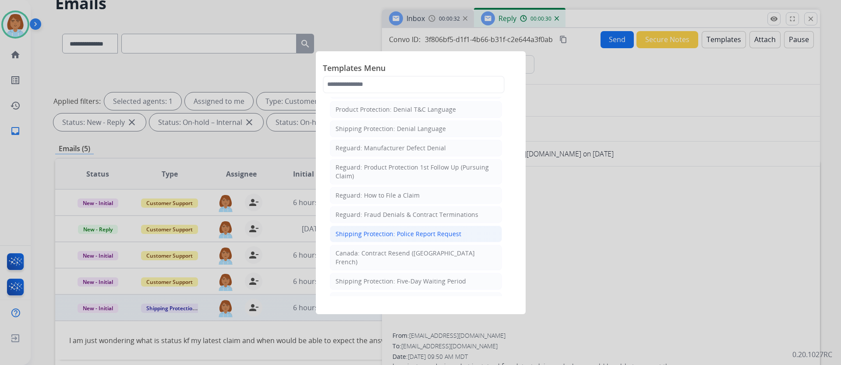
click at [416, 226] on li "Shipping Protection: Police Report Request" at bounding box center [416, 234] width 172 height 17
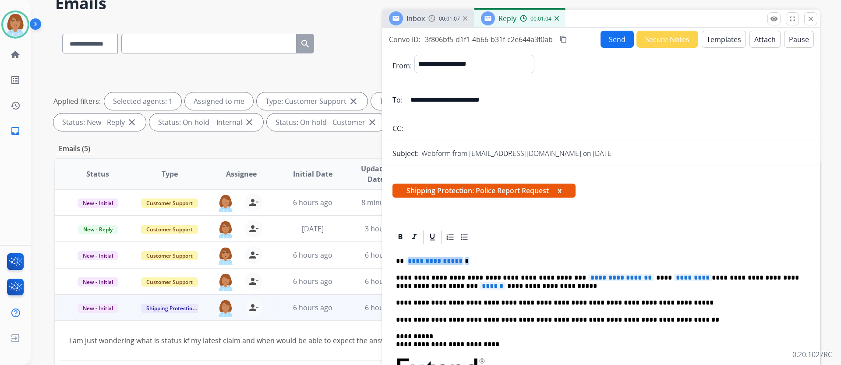
drag, startPoint x: 478, startPoint y: 260, endPoint x: 419, endPoint y: 259, distance: 58.7
click at [419, 259] on p "**********" at bounding box center [597, 261] width 403 height 8
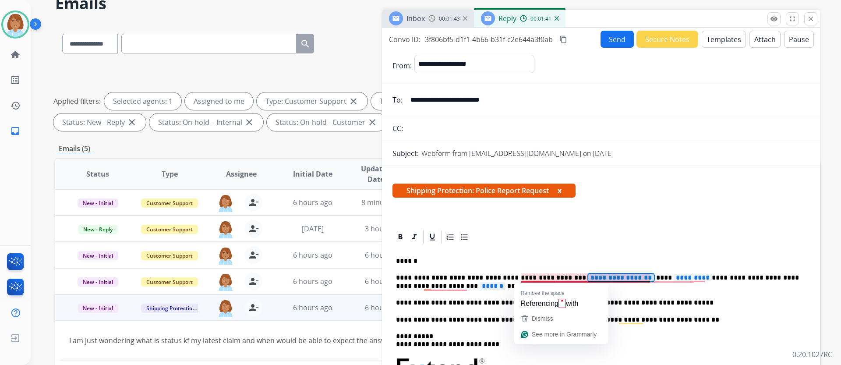
click at [588, 274] on span "**********" at bounding box center [621, 277] width 66 height 7
drag, startPoint x: 581, startPoint y: 274, endPoint x: 571, endPoint y: 274, distance: 10.1
drag, startPoint x: 571, startPoint y: 274, endPoint x: 572, endPoint y: 279, distance: 5.0
click at [588, 279] on span "**********" at bounding box center [621, 277] width 66 height 7
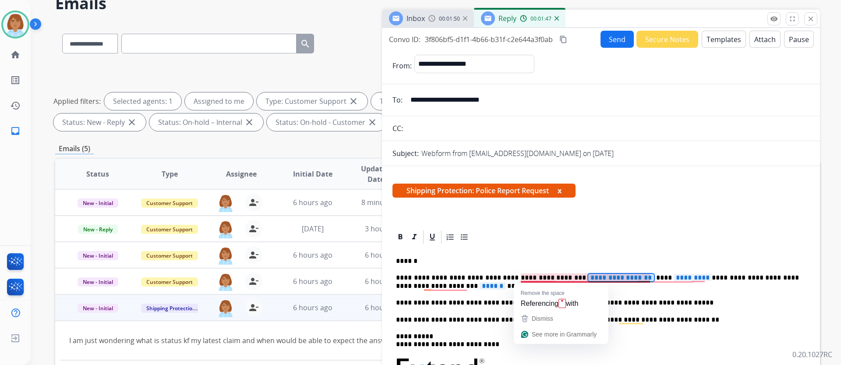
click at [588, 279] on span "**********" at bounding box center [621, 277] width 66 height 7
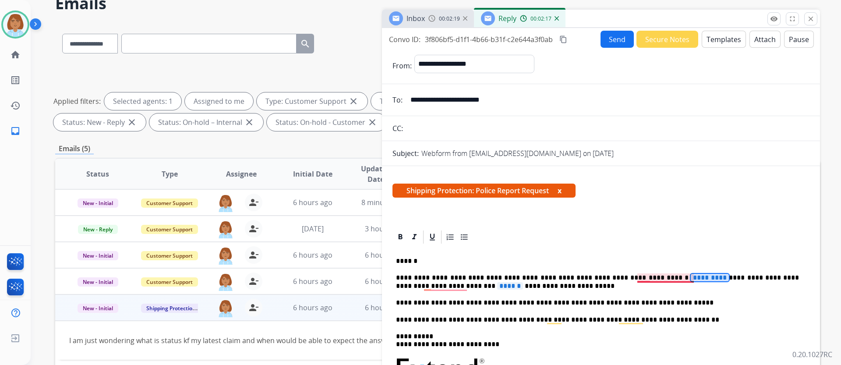
click at [691, 279] on span "*********" at bounding box center [710, 277] width 38 height 7
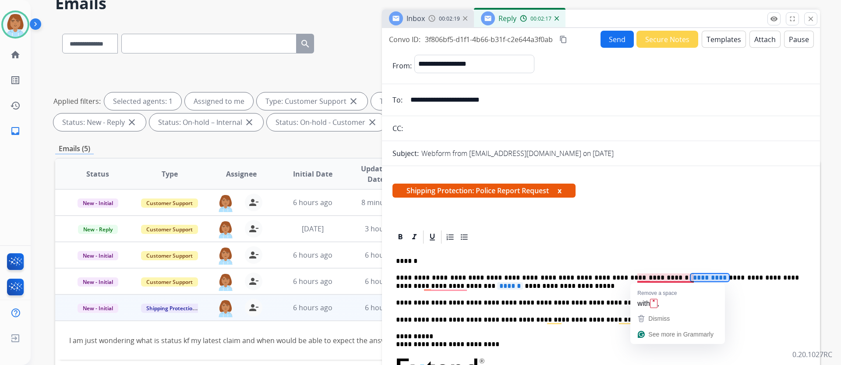
click at [691, 278] on span "*********" at bounding box center [710, 277] width 38 height 7
drag, startPoint x: 671, startPoint y: 278, endPoint x: 665, endPoint y: 276, distance: 6.4
click at [691, 276] on span "*********" at bounding box center [710, 277] width 38 height 7
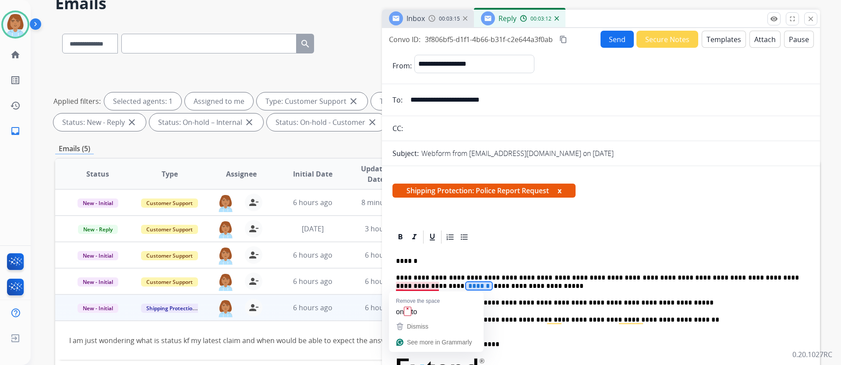
click at [466, 284] on span "******" at bounding box center [479, 285] width 26 height 7
click at [466, 287] on span "******" at bounding box center [479, 285] width 26 height 7
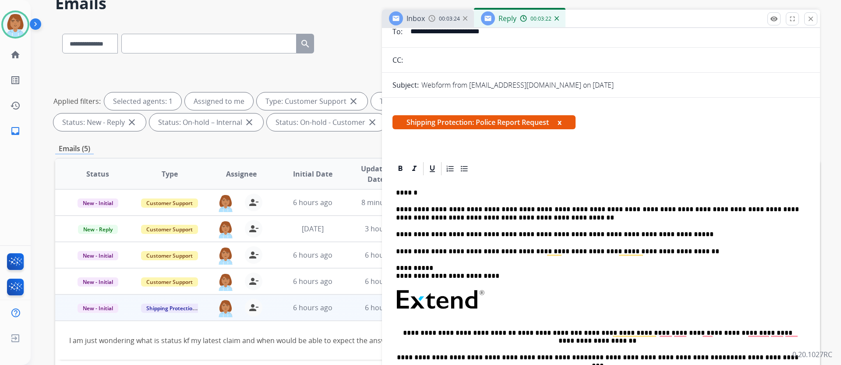
scroll to position [0, 0]
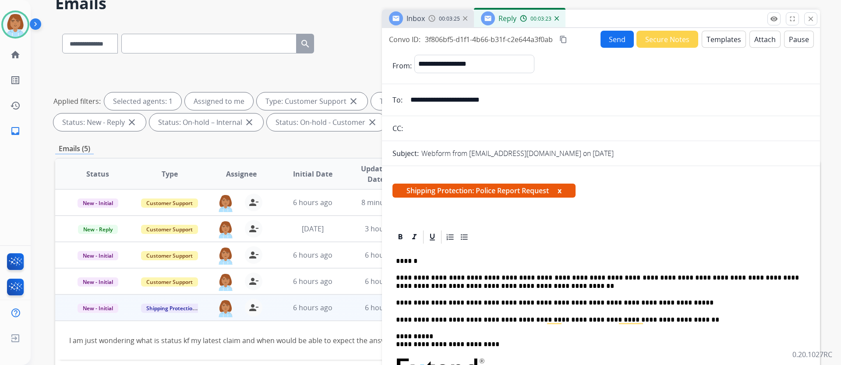
click at [615, 38] on button "Send" at bounding box center [616, 39] width 33 height 17
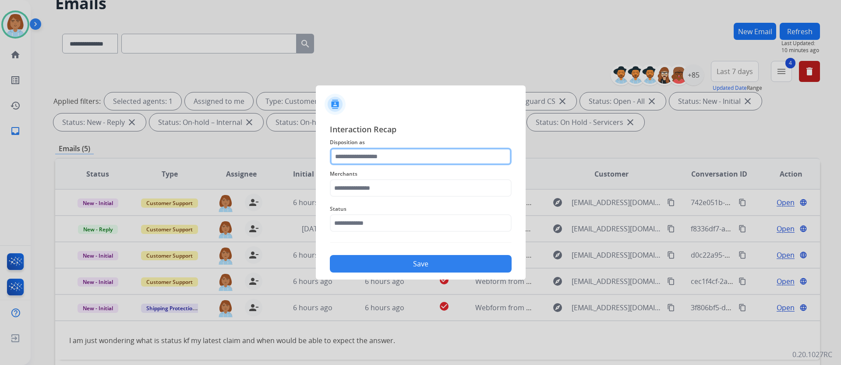
click at [359, 155] on input "text" at bounding box center [421, 157] width 182 height 18
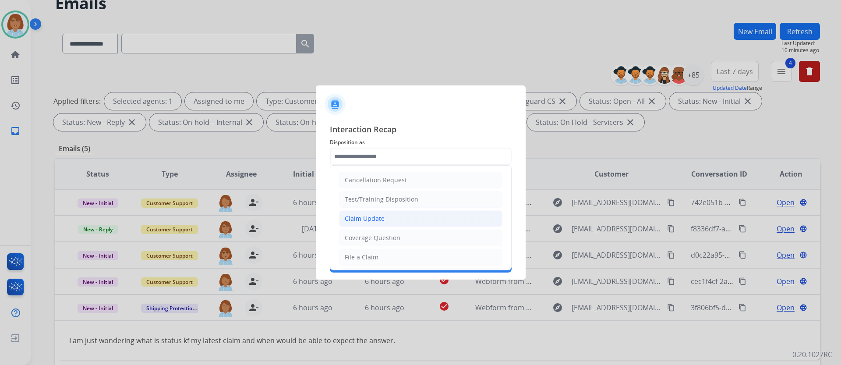
click at [350, 226] on li "Claim Update" at bounding box center [420, 218] width 163 height 17
type input "**********"
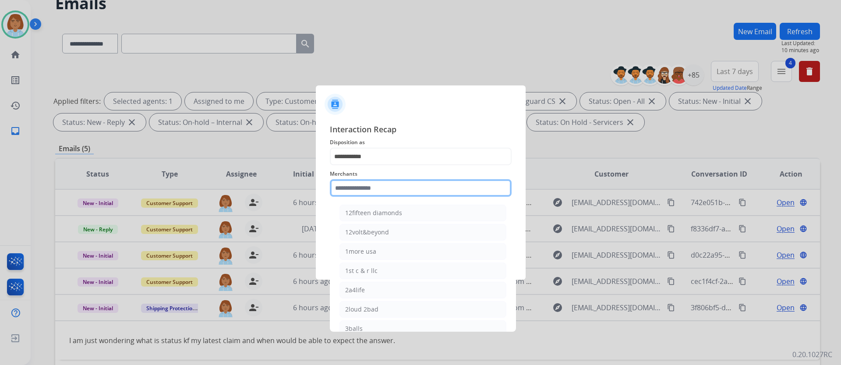
click at [404, 192] on input "text" at bounding box center [421, 188] width 182 height 18
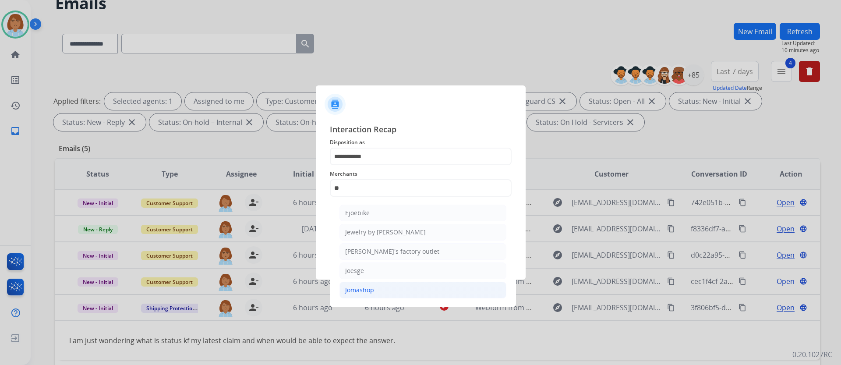
click at [409, 283] on li "Jomashop" at bounding box center [422, 290] width 167 height 17
type input "********"
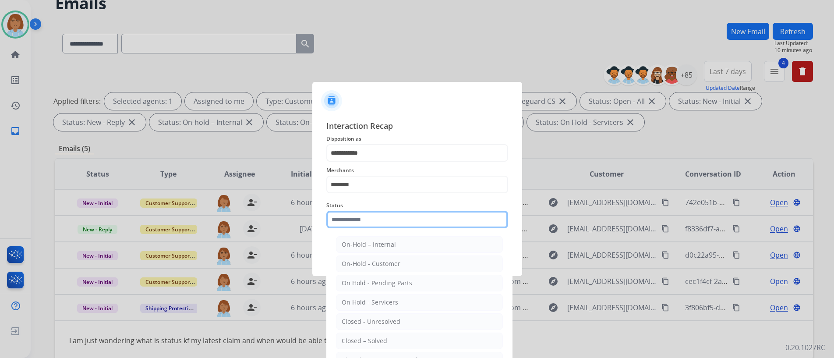
click at [401, 228] on input "text" at bounding box center [417, 220] width 182 height 18
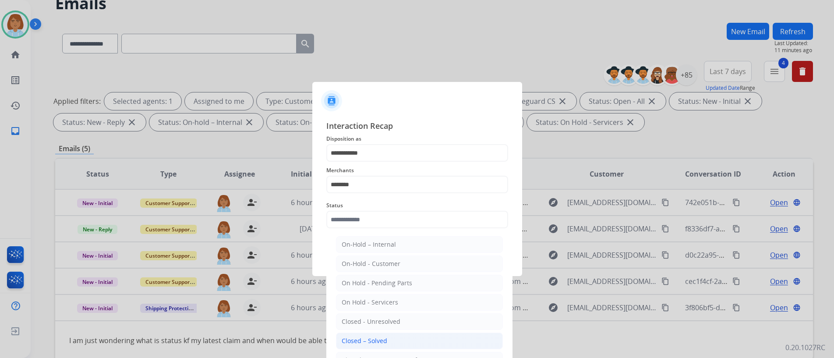
click at [404, 341] on li "Closed – Solved" at bounding box center [419, 340] width 167 height 17
type input "**********"
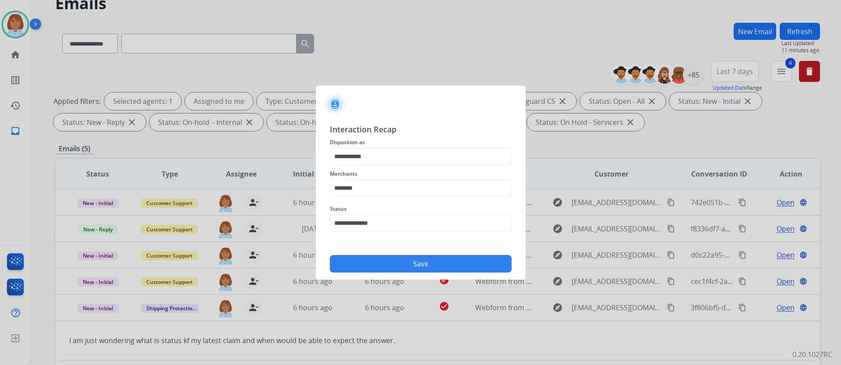
click at [398, 260] on button "Save" at bounding box center [421, 264] width 182 height 18
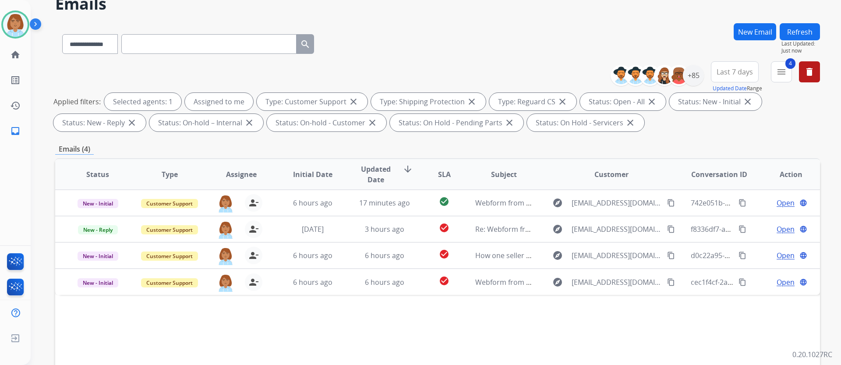
scroll to position [44, 0]
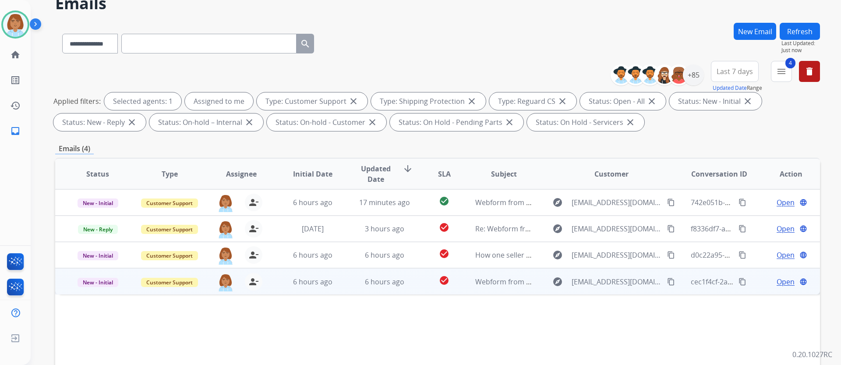
click at [427, 289] on td "check_circle" at bounding box center [437, 281] width 48 height 26
click at [783, 284] on span "Open" at bounding box center [785, 281] width 18 height 11
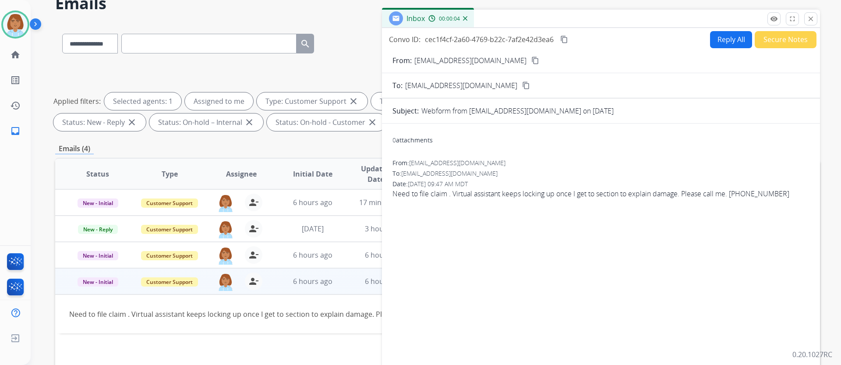
click at [732, 41] on button "Reply All" at bounding box center [731, 39] width 42 height 17
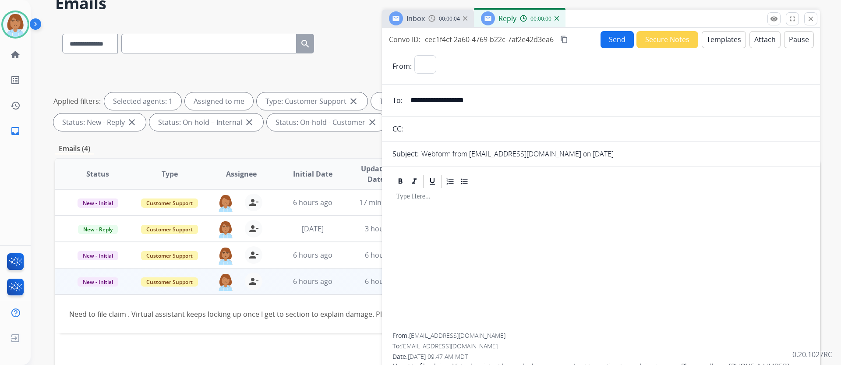
select select "**********"
click at [720, 37] on button "Templates" at bounding box center [724, 39] width 44 height 17
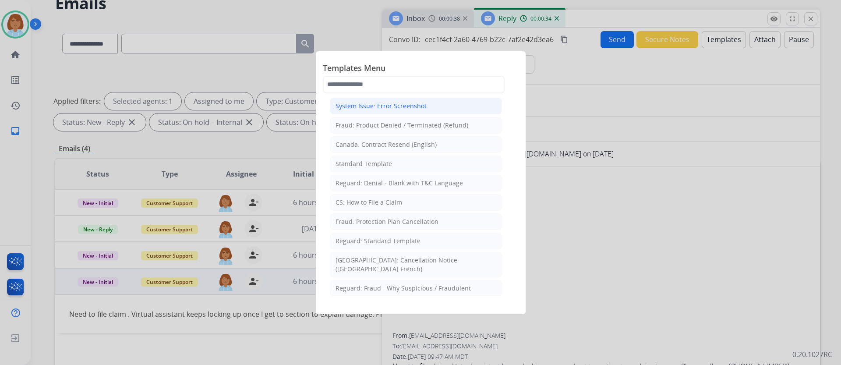
scroll to position [88, 0]
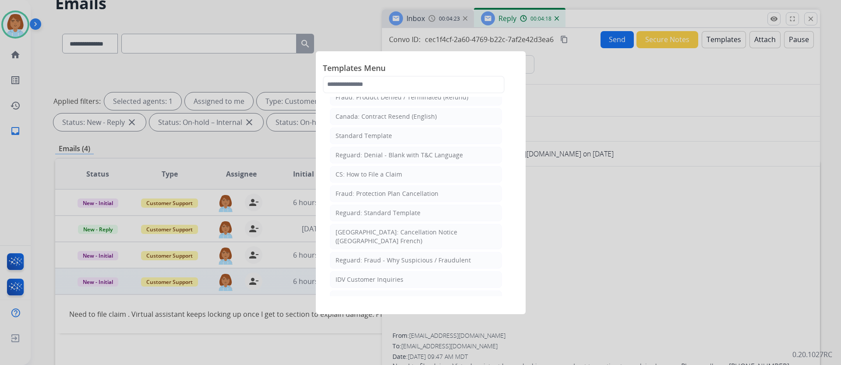
click at [578, 180] on div at bounding box center [420, 182] width 841 height 365
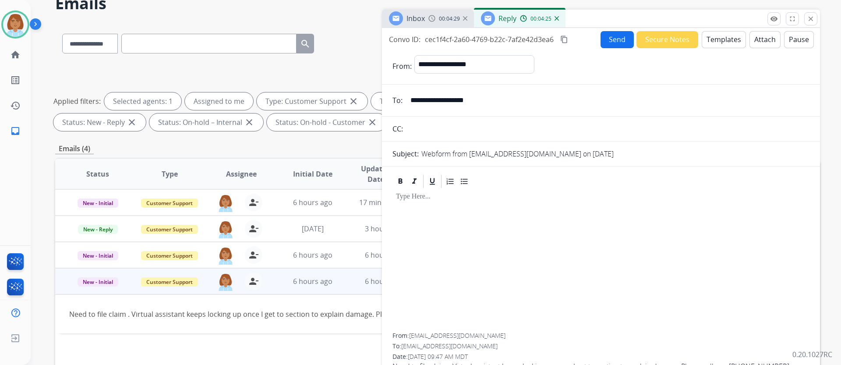
click at [439, 106] on input "**********" at bounding box center [607, 101] width 404 height 18
click at [434, 104] on input "**********" at bounding box center [607, 101] width 404 height 18
click at [433, 104] on input "**********" at bounding box center [607, 101] width 404 height 18
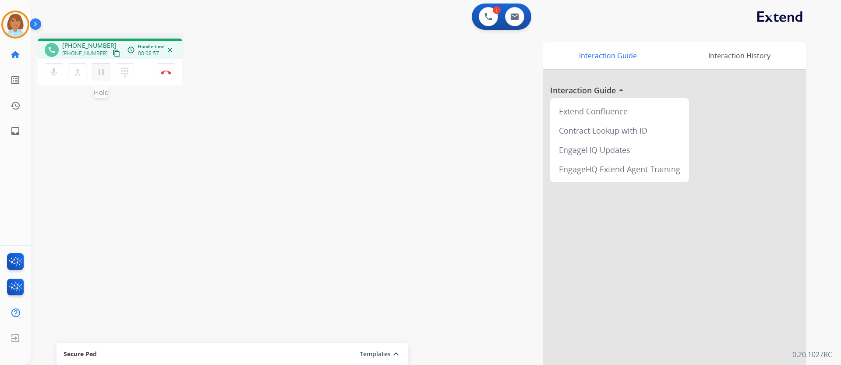
drag, startPoint x: 103, startPoint y: 73, endPoint x: 95, endPoint y: 72, distance: 7.5
click at [103, 73] on mat-icon "pause" at bounding box center [101, 72] width 11 height 11
click at [57, 72] on mat-icon "mic" at bounding box center [54, 72] width 11 height 11
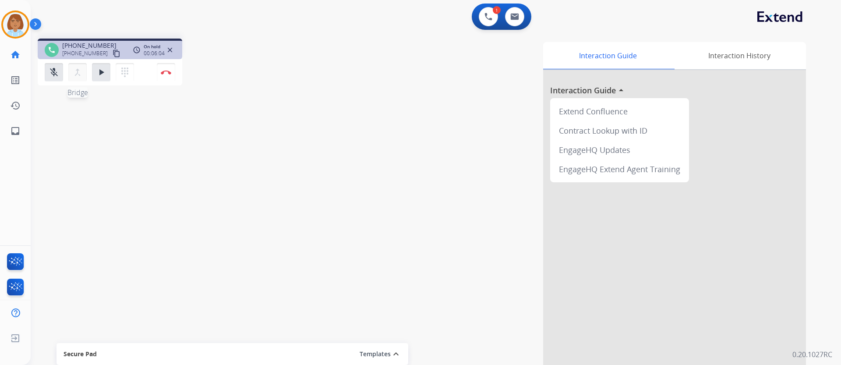
drag, startPoint x: 95, startPoint y: 72, endPoint x: 84, endPoint y: 71, distance: 11.5
click at [95, 72] on button "play_arrow Hold" at bounding box center [101, 72] width 18 height 18
click at [52, 73] on mat-icon "mic_off" at bounding box center [54, 72] width 11 height 11
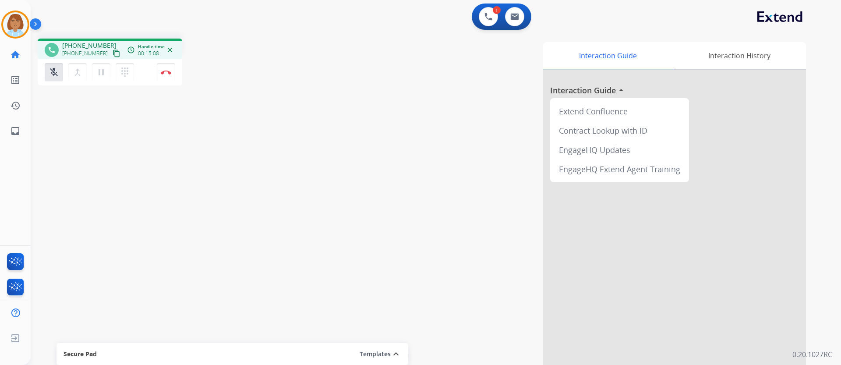
click at [465, 286] on div "Interaction Guide Interaction History Interaction Guide arrow_drop_up Extend Co…" at bounding box center [548, 219] width 516 height 355
click at [54, 77] on mat-icon "mic_off" at bounding box center [54, 72] width 11 height 11
click at [165, 74] on img at bounding box center [166, 72] width 11 height 4
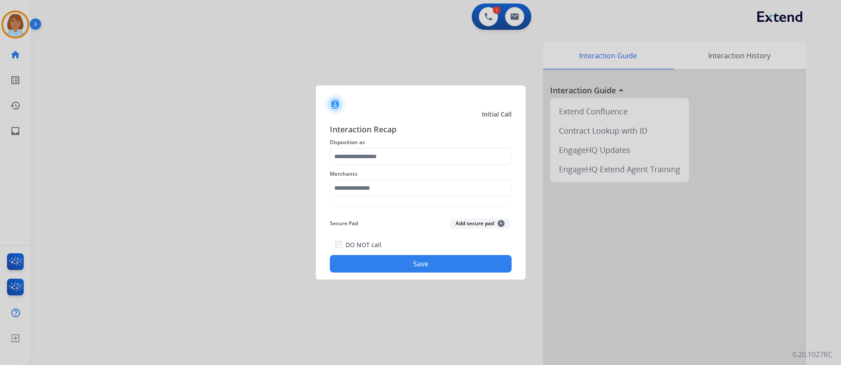
click at [350, 146] on span "Disposition as" at bounding box center [421, 142] width 182 height 11
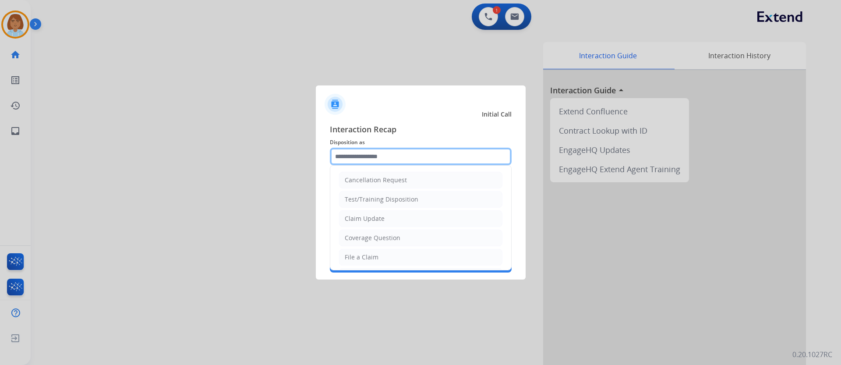
click at [352, 153] on input "text" at bounding box center [421, 157] width 182 height 18
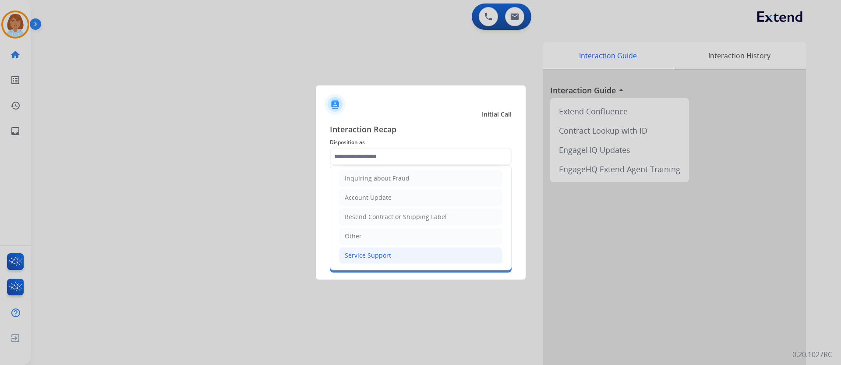
click at [398, 251] on li "Service Support" at bounding box center [420, 255] width 163 height 17
type input "**********"
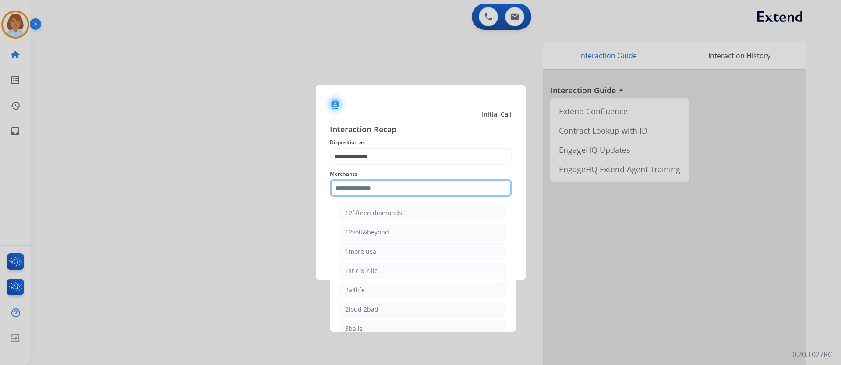
click at [378, 193] on input "text" at bounding box center [421, 188] width 182 height 18
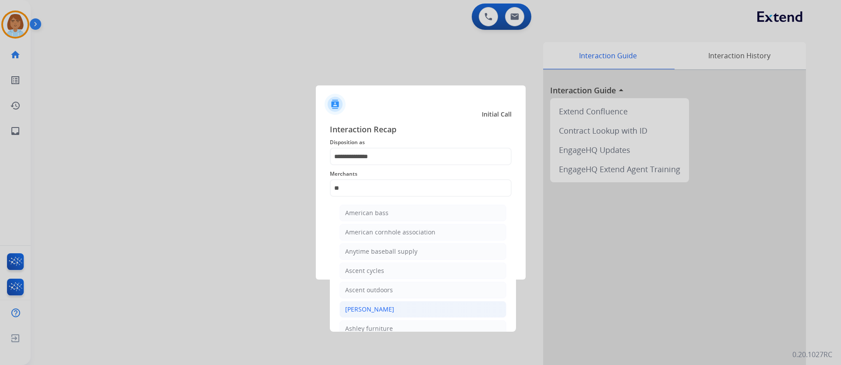
click at [474, 307] on li "[PERSON_NAME]" at bounding box center [422, 309] width 167 height 17
type input "**********"
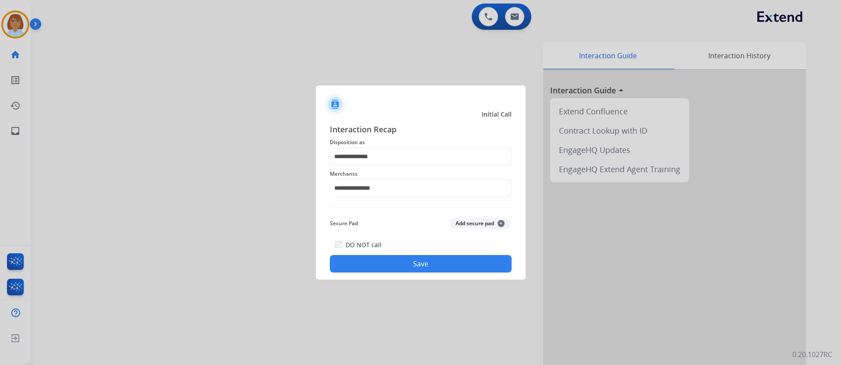
click at [454, 271] on button "Save" at bounding box center [421, 264] width 182 height 18
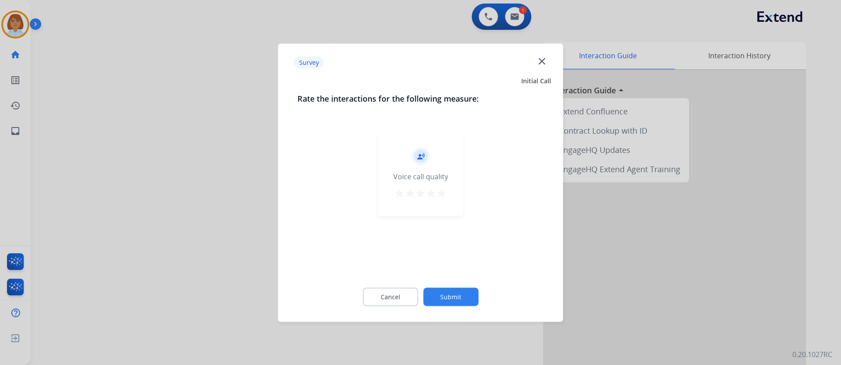
click at [463, 288] on button "Submit" at bounding box center [450, 296] width 55 height 18
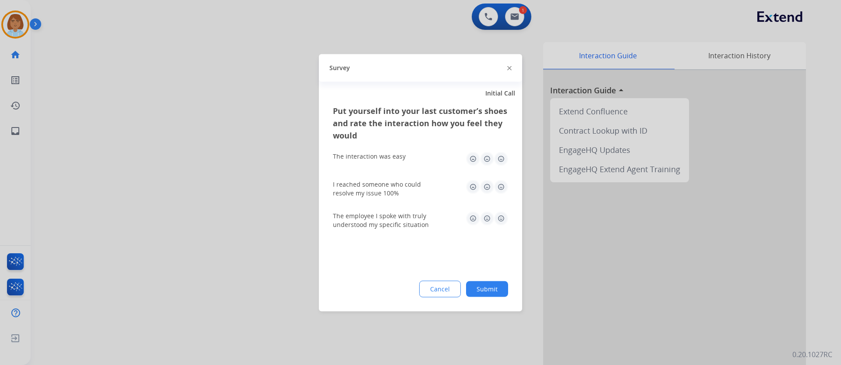
click at [479, 290] on button "Submit" at bounding box center [487, 289] width 42 height 16
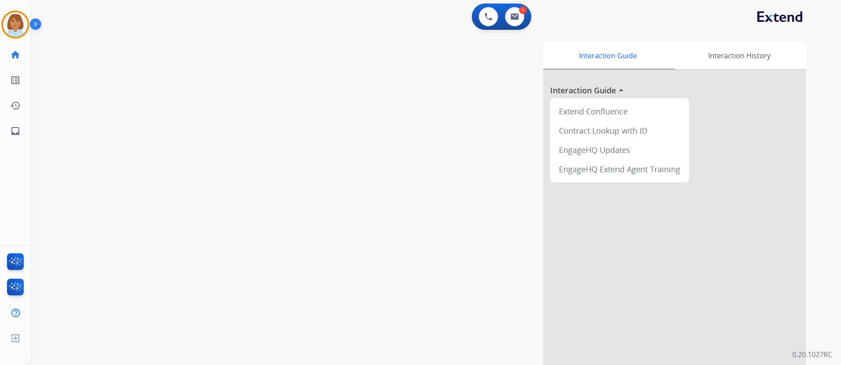
click at [9, 40] on div "[PERSON_NAME] AfterCallWork Edit Avatar Agent: [PERSON_NAME] Profile: Extend_Tr…" at bounding box center [15, 72] width 31 height 144
click at [2, 33] on div "Agent: [PERSON_NAME] Profile: Extend_Training CS" at bounding box center [15, 25] width 28 height 28
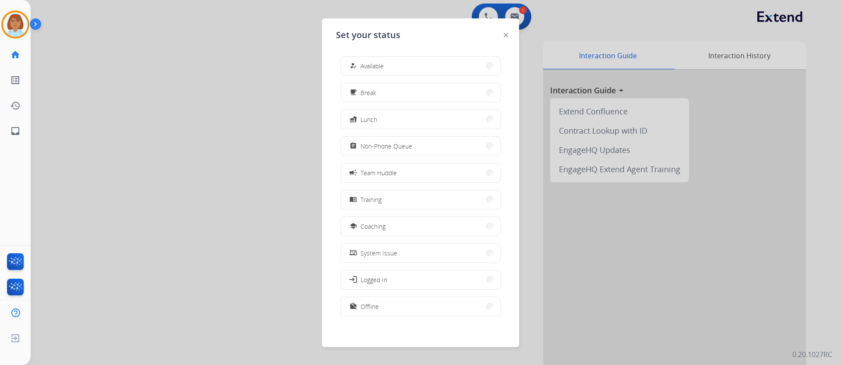
drag, startPoint x: 385, startPoint y: 69, endPoint x: 412, endPoint y: 64, distance: 26.6
click at [390, 68] on button "how_to_reg Available" at bounding box center [420, 65] width 159 height 19
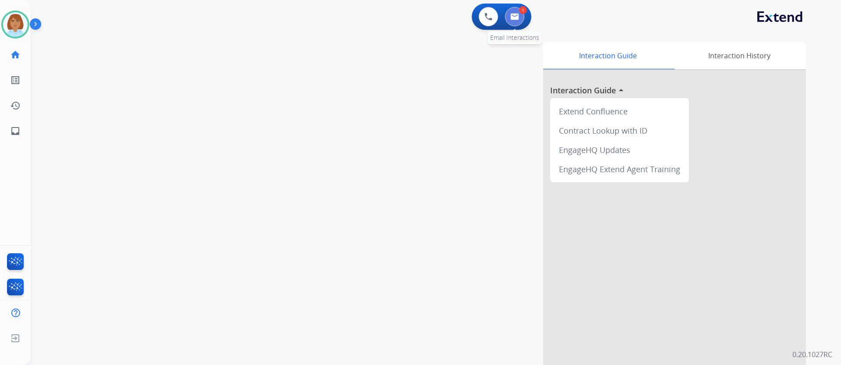
click at [513, 21] on button at bounding box center [514, 16] width 19 height 19
select select "**********"
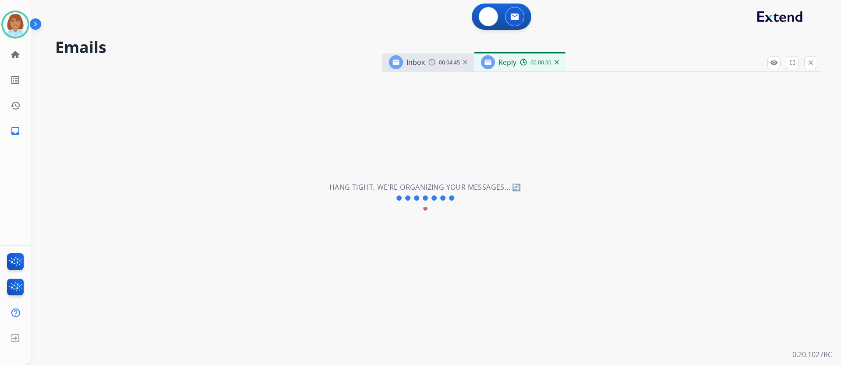
select select "**********"
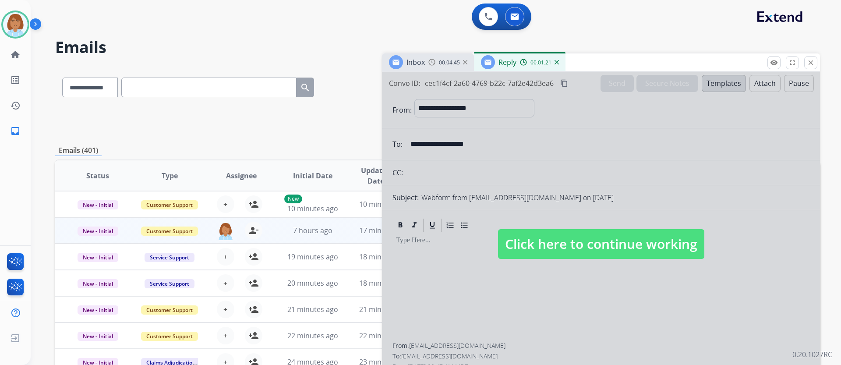
click at [685, 163] on div at bounding box center [601, 235] width 438 height 327
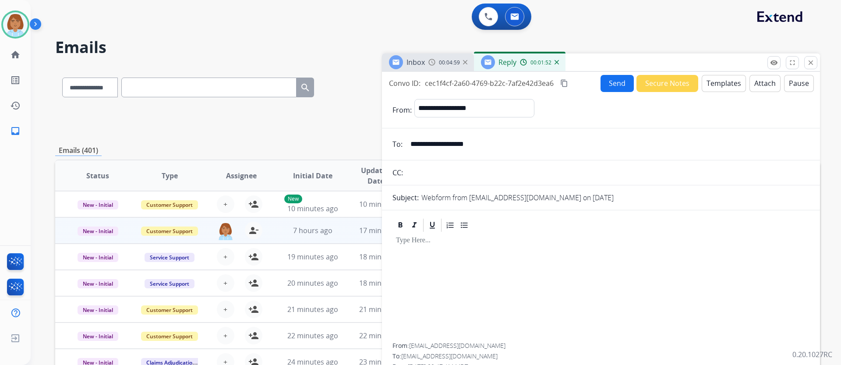
click at [443, 147] on input "**********" at bounding box center [607, 144] width 404 height 18
click at [714, 87] on button "Templates" at bounding box center [724, 83] width 44 height 17
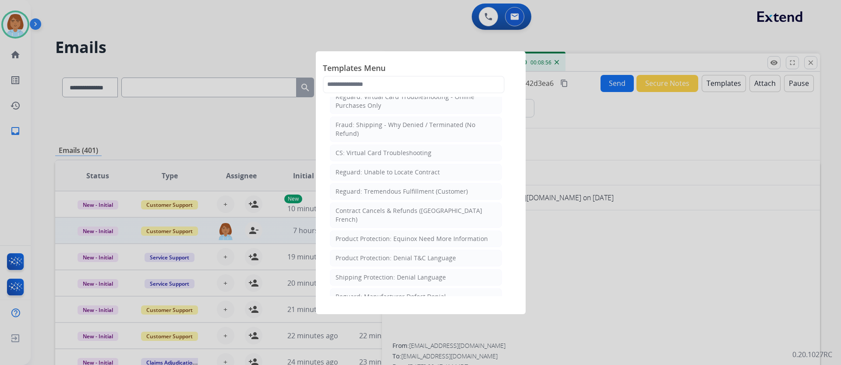
scroll to position [707, 0]
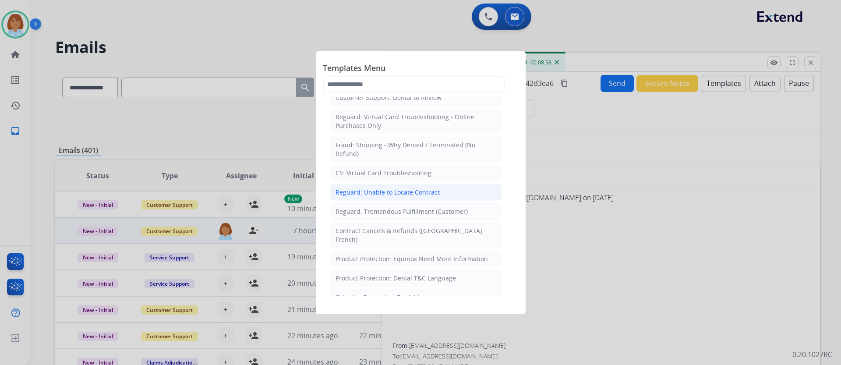
click at [434, 188] on li "Reguard: Unable to Locate Contract" at bounding box center [416, 192] width 172 height 17
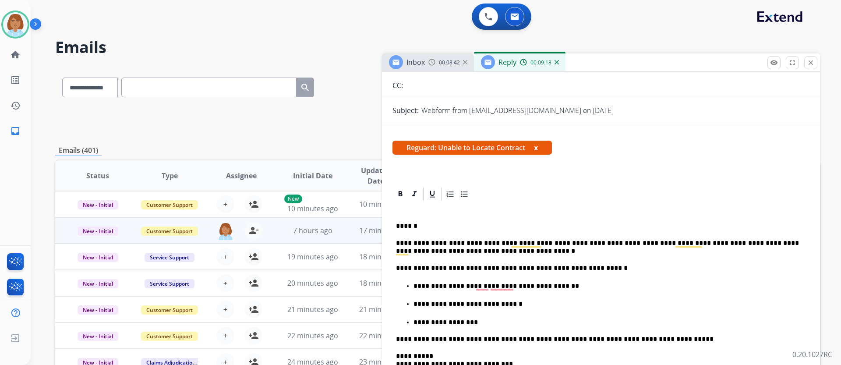
scroll to position [88, 0]
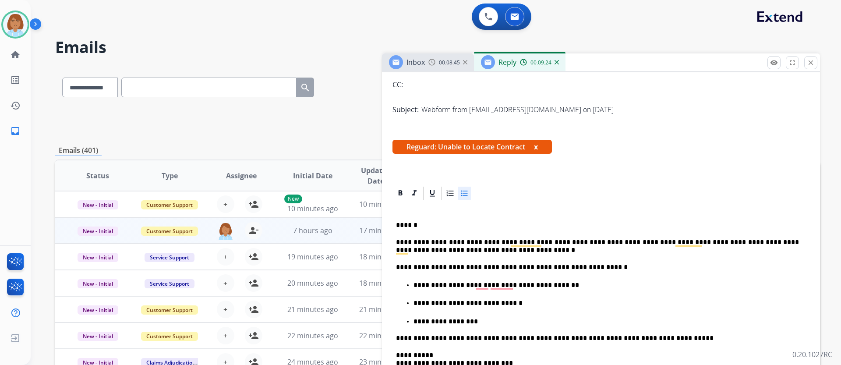
drag, startPoint x: 564, startPoint y: 282, endPoint x: 508, endPoint y: 293, distance: 57.0
click at [509, 293] on ul "**********" at bounding box center [601, 303] width 410 height 46
click at [501, 286] on p "**********" at bounding box center [605, 285] width 385 height 8
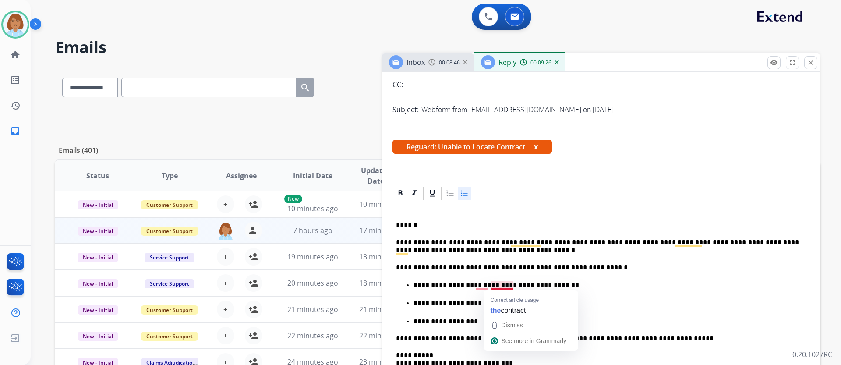
click at [536, 286] on p "**********" at bounding box center [605, 285] width 385 height 8
drag, startPoint x: 548, startPoint y: 286, endPoint x: 491, endPoint y: 287, distance: 57.4
click at [491, 287] on p "**********" at bounding box center [605, 285] width 385 height 8
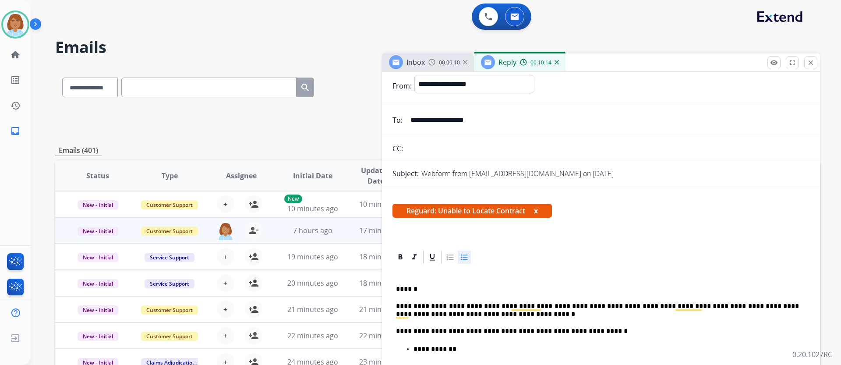
scroll to position [0, 0]
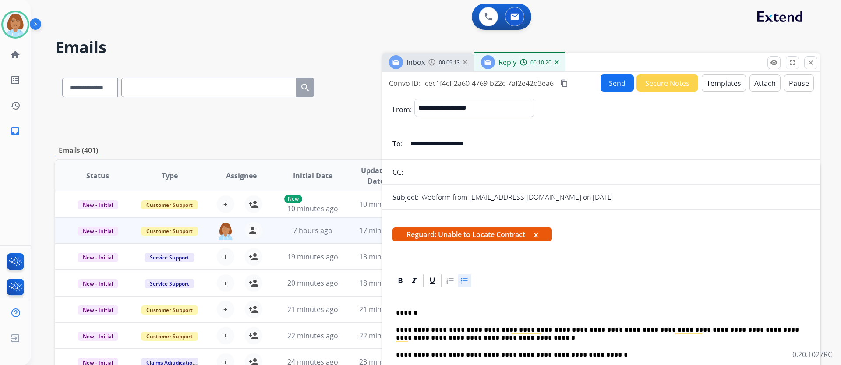
click at [600, 84] on button "Send" at bounding box center [616, 82] width 33 height 17
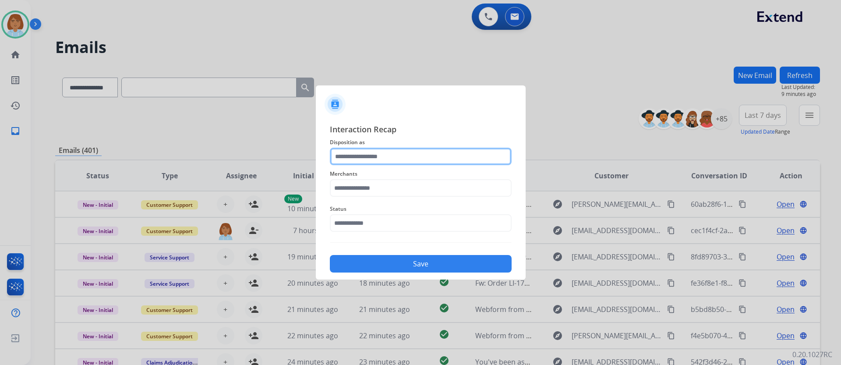
click at [412, 155] on input "text" at bounding box center [421, 157] width 182 height 18
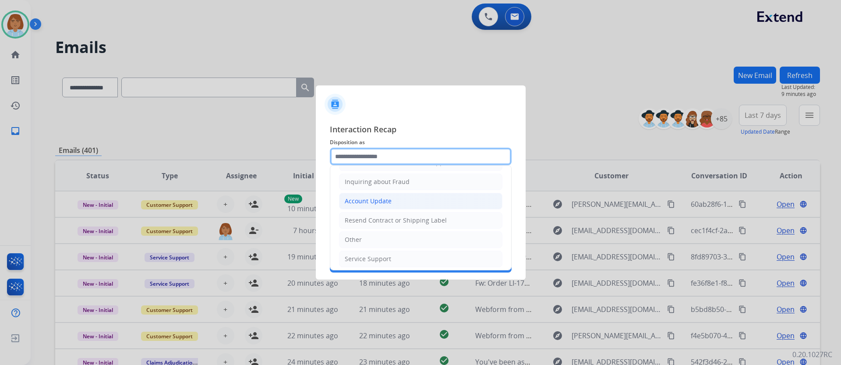
scroll to position [137, 0]
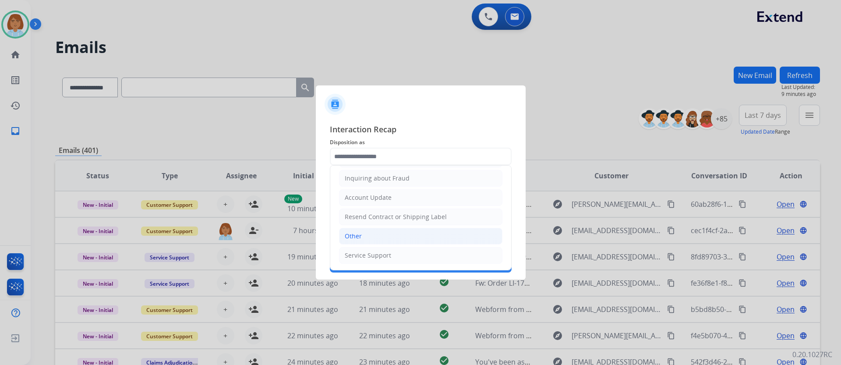
click at [376, 240] on li "Other" at bounding box center [420, 236] width 163 height 17
type input "*****"
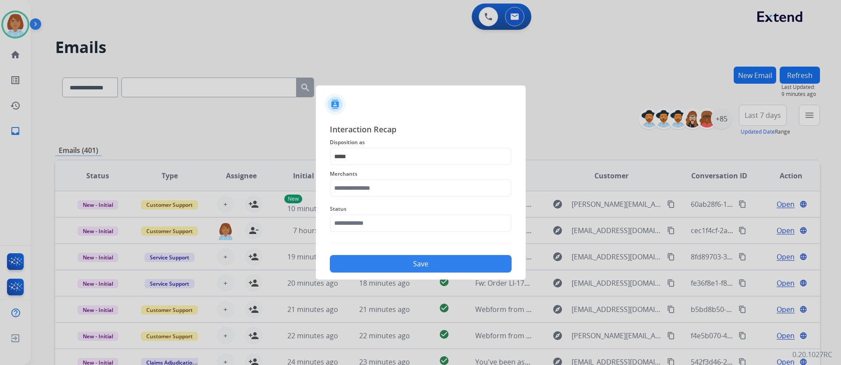
drag, startPoint x: 377, startPoint y: 209, endPoint x: 380, endPoint y: 199, distance: 10.7
click at [377, 209] on span "Status" at bounding box center [421, 209] width 182 height 11
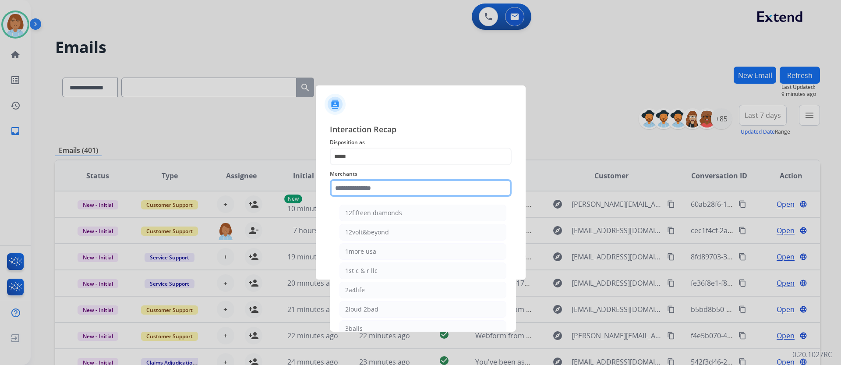
click at [381, 194] on input "text" at bounding box center [421, 188] width 182 height 18
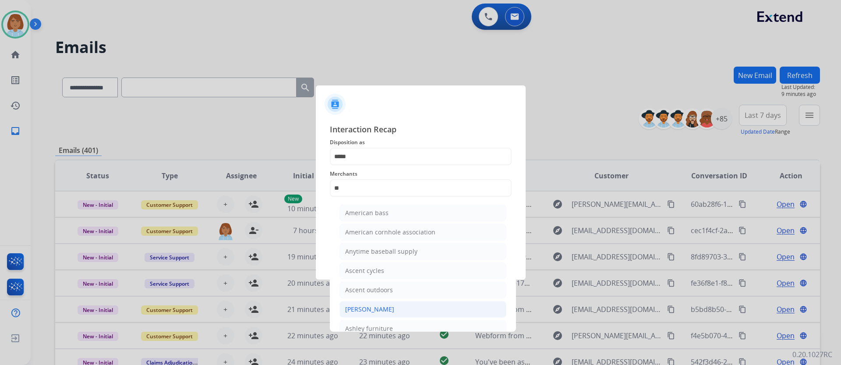
click at [382, 306] on div "[PERSON_NAME]" at bounding box center [369, 309] width 49 height 9
type input "**********"
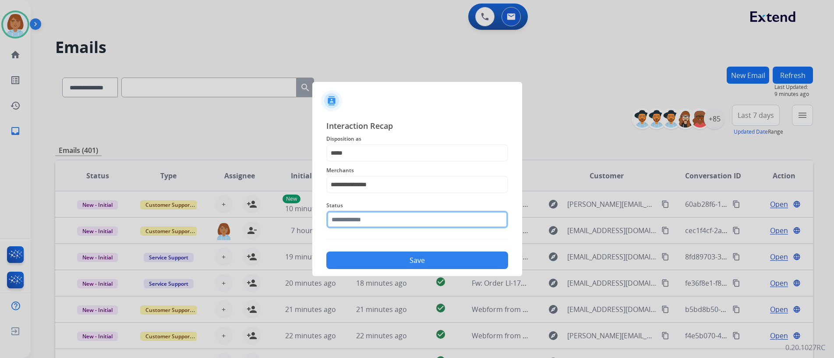
click at [382, 222] on input "text" at bounding box center [417, 220] width 182 height 18
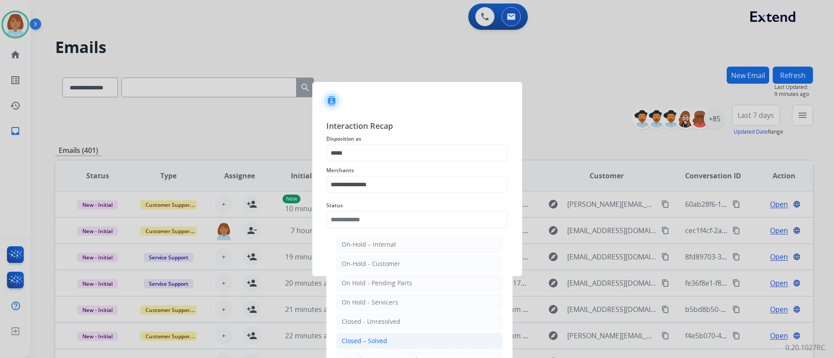
drag, startPoint x: 370, startPoint y: 342, endPoint x: 408, endPoint y: 304, distance: 53.6
click at [370, 342] on div "Closed – Solved" at bounding box center [365, 340] width 46 height 9
type input "**********"
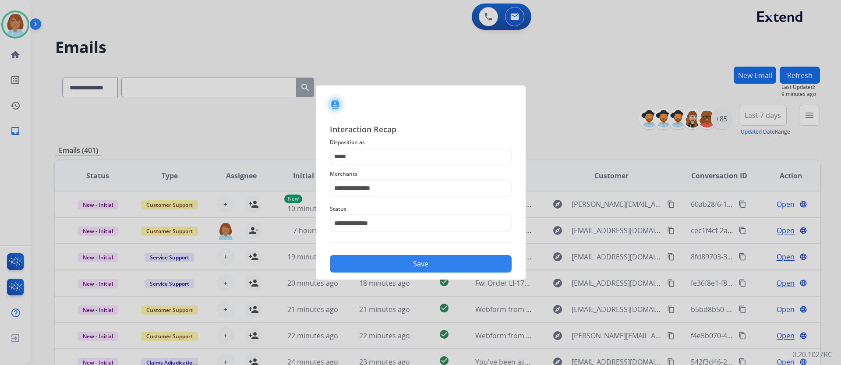
click at [418, 265] on button "Save" at bounding box center [421, 264] width 182 height 18
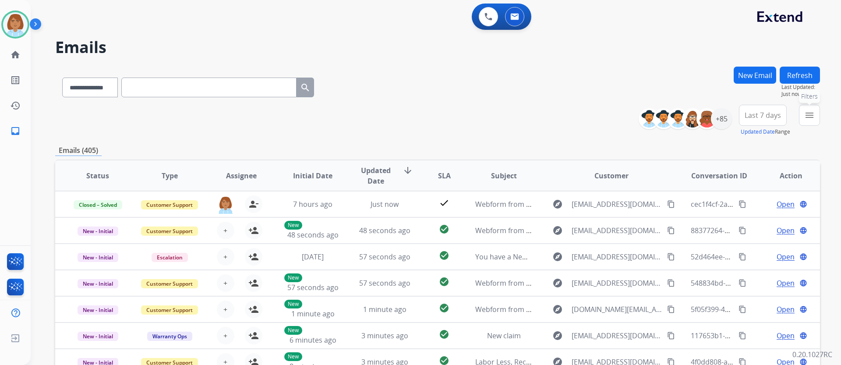
click at [807, 119] on mat-icon "menu" at bounding box center [809, 115] width 11 height 11
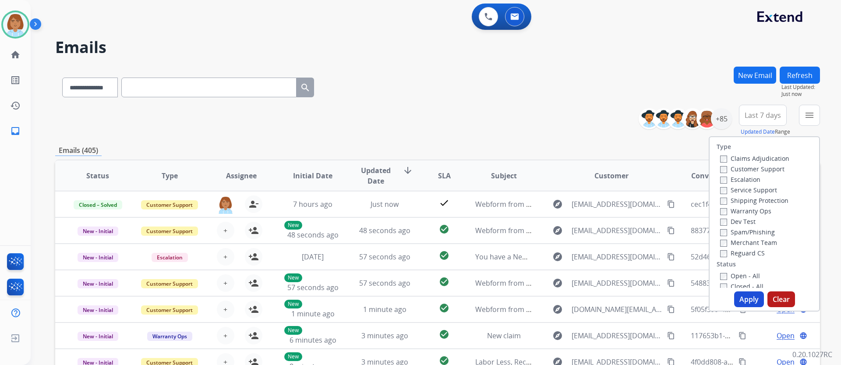
click at [759, 169] on label "Customer Support" at bounding box center [752, 169] width 64 height 8
drag, startPoint x: 762, startPoint y: 199, endPoint x: 762, endPoint y: 212, distance: 12.3
click at [762, 200] on label "Shipping Protection" at bounding box center [754, 200] width 68 height 8
drag, startPoint x: 747, startPoint y: 250, endPoint x: 747, endPoint y: 263, distance: 12.7
click at [747, 254] on label "Reguard CS" at bounding box center [742, 253] width 45 height 8
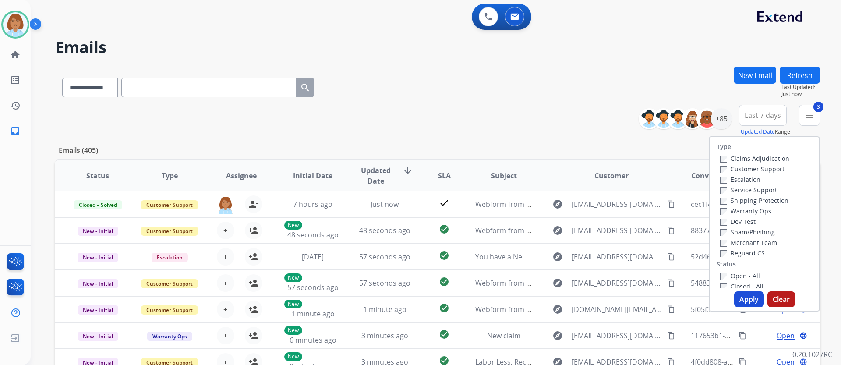
click at [734, 279] on label "Open - All" at bounding box center [740, 276] width 40 height 8
click at [742, 286] on label "Closed - All" at bounding box center [741, 286] width 43 height 8
drag, startPoint x: 742, startPoint y: 286, endPoint x: 748, endPoint y: 300, distance: 15.5
click at [742, 286] on label "Closed - All" at bounding box center [741, 283] width 43 height 8
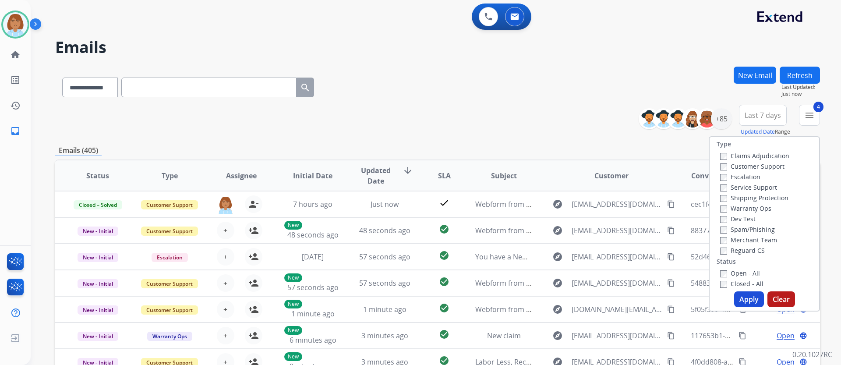
click at [748, 300] on button "Apply" at bounding box center [749, 299] width 30 height 16
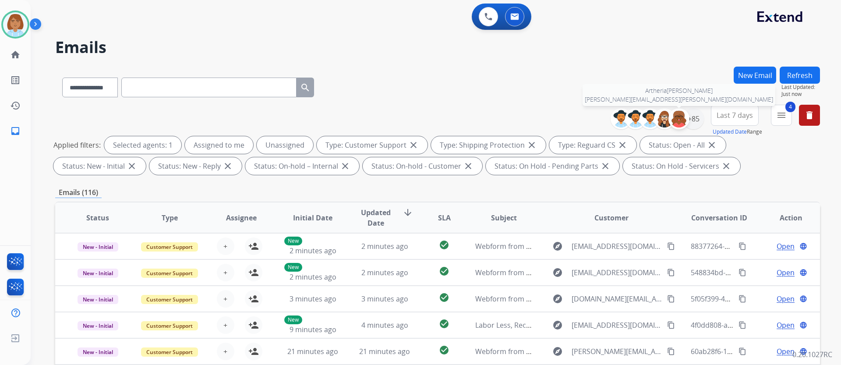
click at [687, 120] on div at bounding box center [678, 118] width 21 height 21
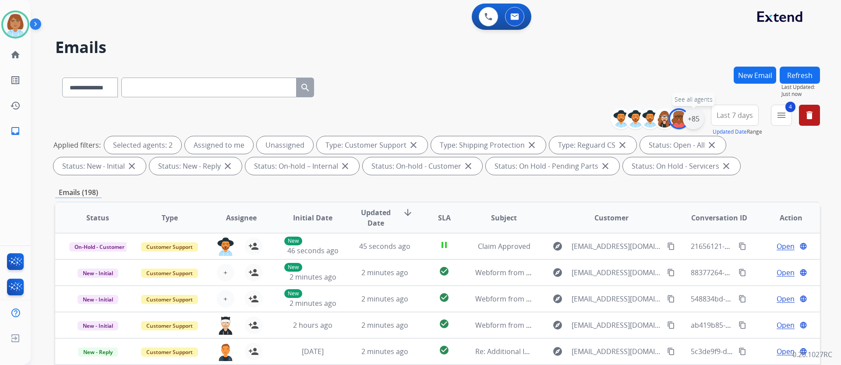
click at [695, 118] on div "+85" at bounding box center [693, 118] width 21 height 21
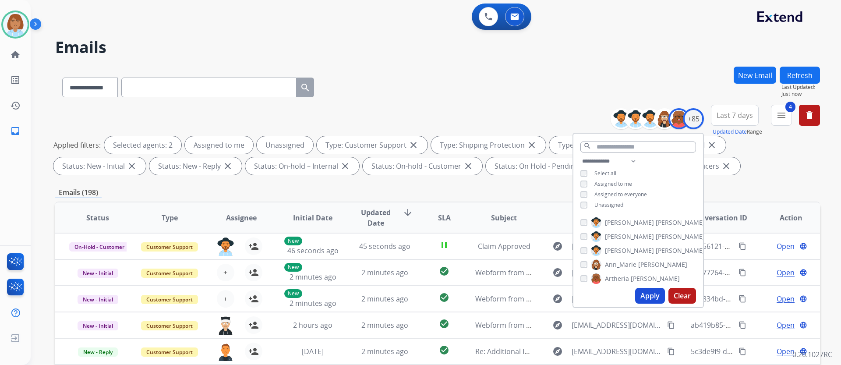
click at [603, 203] on span "Unassigned" at bounding box center [608, 204] width 29 height 7
click at [587, 279] on div "[PERSON_NAME]" at bounding box center [629, 278] width 99 height 11
click at [645, 292] on button "Apply" at bounding box center [650, 296] width 30 height 16
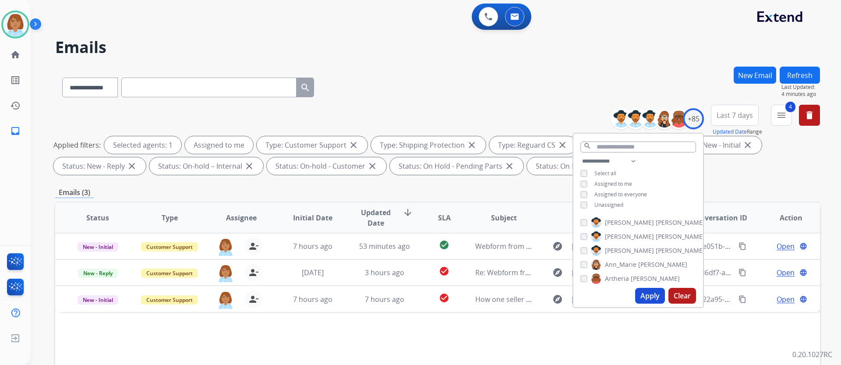
click at [444, 93] on div "**********" at bounding box center [437, 86] width 765 height 38
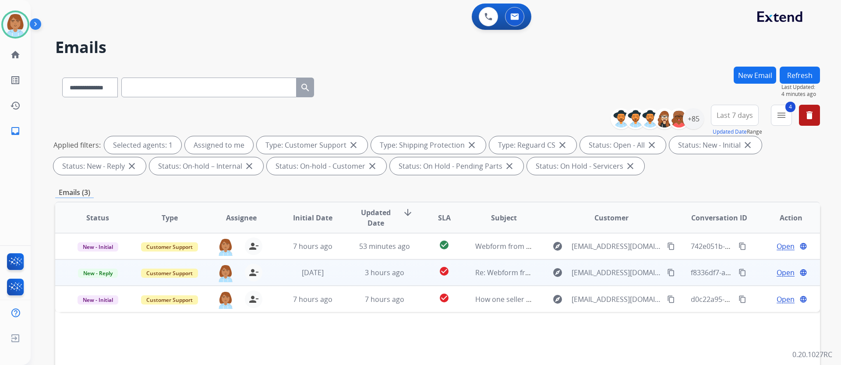
click at [540, 272] on td "explore [EMAIL_ADDRESS][DOMAIN_NAME] content_copy" at bounding box center [604, 272] width 143 height 26
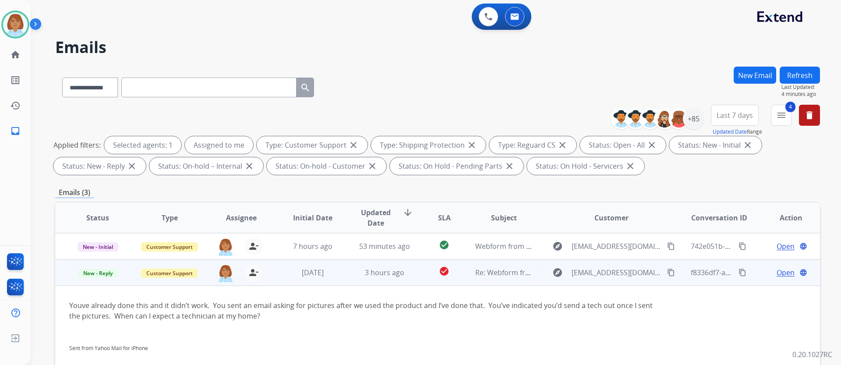
click at [776, 273] on span "Open" at bounding box center [785, 272] width 18 height 11
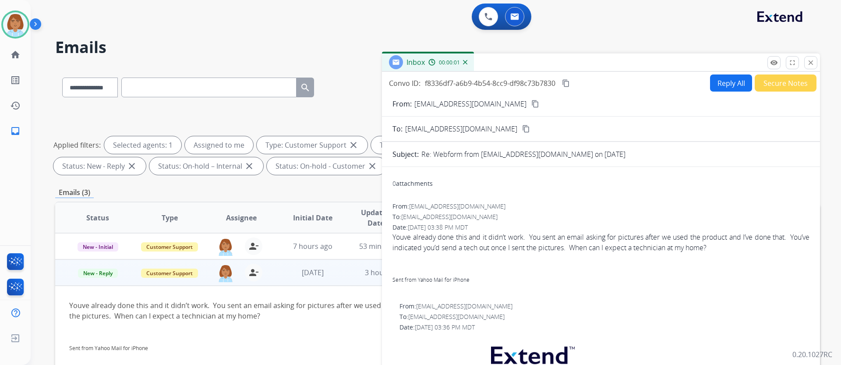
click at [531, 104] on mat-icon "content_copy" at bounding box center [535, 104] width 8 height 8
click at [723, 80] on button "Reply All" at bounding box center [731, 82] width 42 height 17
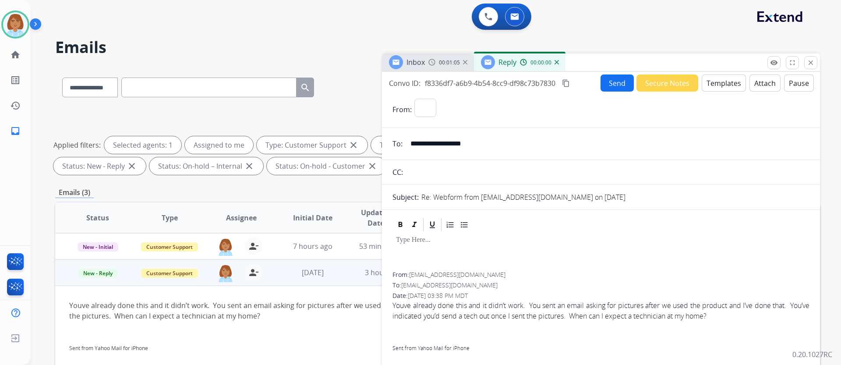
select select "**********"
click at [717, 89] on button "Templates" at bounding box center [724, 82] width 44 height 17
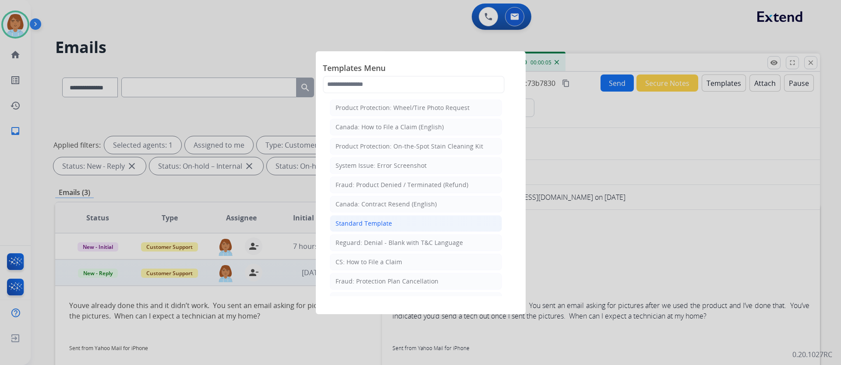
click at [386, 230] on li "Standard Template" at bounding box center [416, 223] width 172 height 17
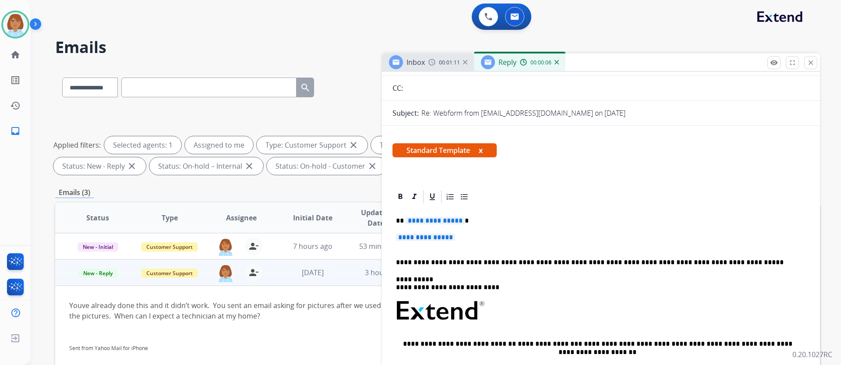
scroll to position [88, 0]
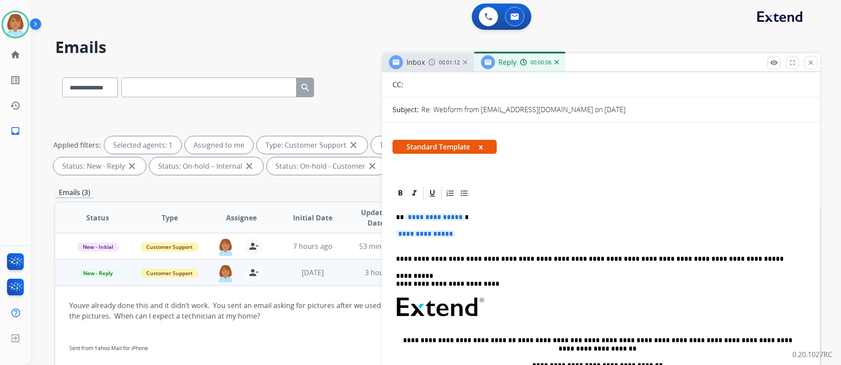
click at [469, 237] on p "**********" at bounding box center [601, 238] width 410 height 16
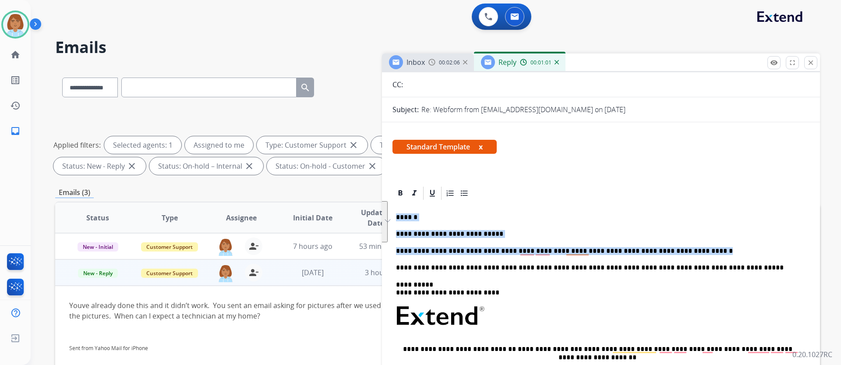
drag, startPoint x: 669, startPoint y: 251, endPoint x: 392, endPoint y: 210, distance: 280.7
copy div "**********"
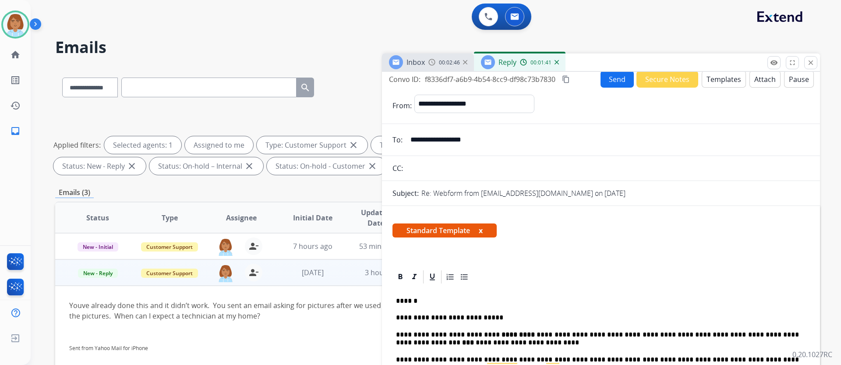
scroll to position [0, 0]
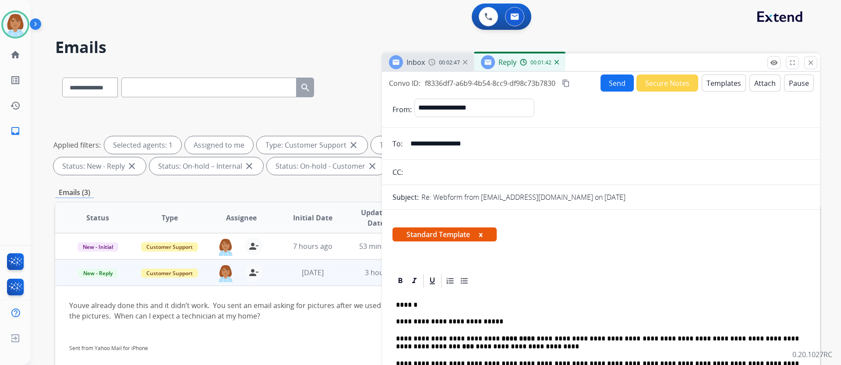
click at [603, 89] on button "Send" at bounding box center [616, 82] width 33 height 17
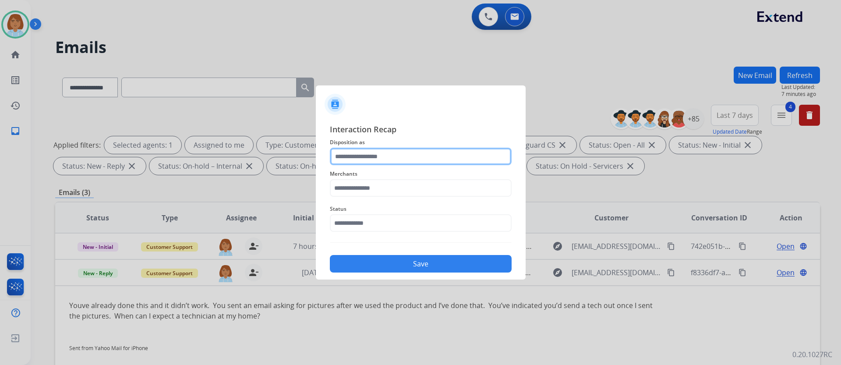
click at [428, 165] on div at bounding box center [421, 157] width 182 height 18
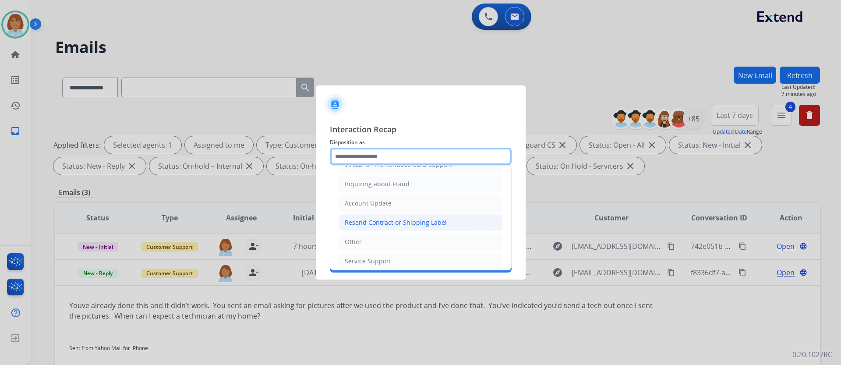
scroll to position [131, 0]
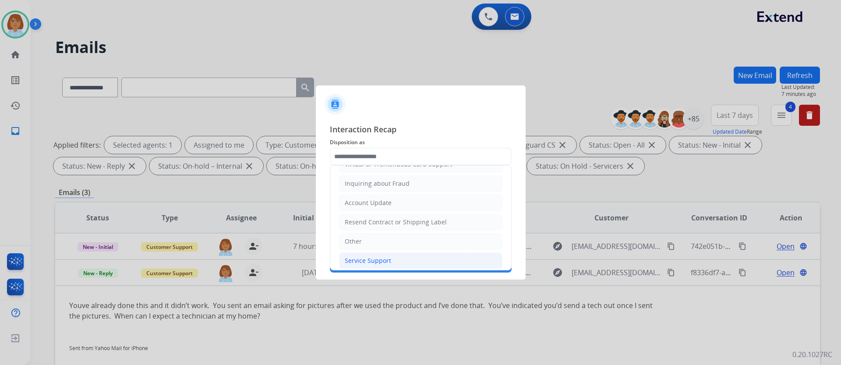
click at [378, 265] on li "Service Support" at bounding box center [420, 260] width 163 height 17
type input "**********"
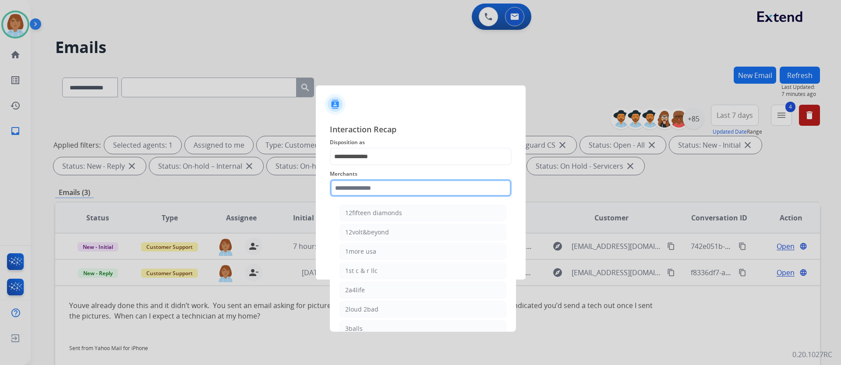
click at [380, 185] on input "text" at bounding box center [421, 188] width 182 height 18
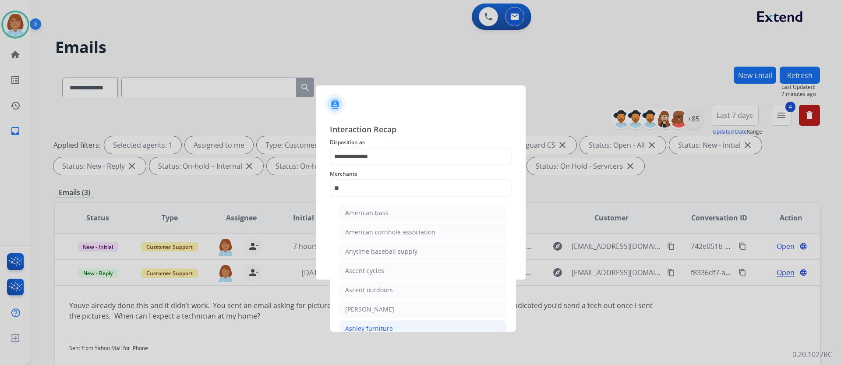
click at [372, 331] on div "Ashley furniture" at bounding box center [369, 328] width 48 height 9
type input "**********"
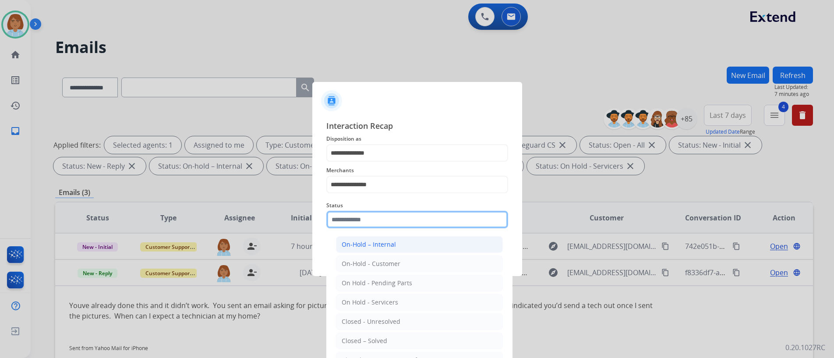
drag, startPoint x: 393, startPoint y: 230, endPoint x: 395, endPoint y: 244, distance: 14.1
click at [394, 232] on div "Status On-Hold – Internal On-Hold - Customer On Hold - Pending Parts On Hold - …" at bounding box center [417, 214] width 182 height 35
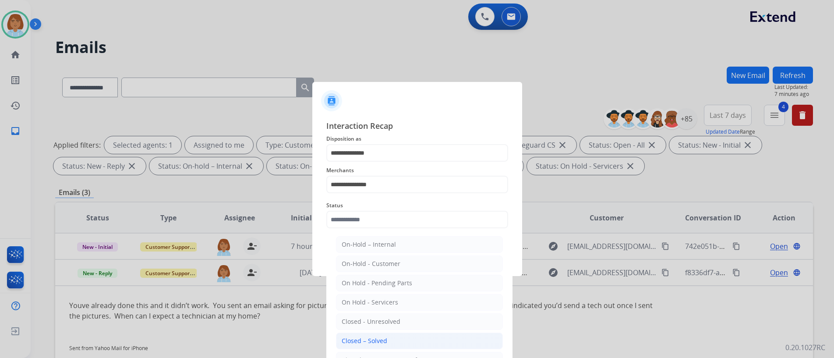
click at [365, 341] on div "Closed – Solved" at bounding box center [365, 340] width 46 height 9
type input "**********"
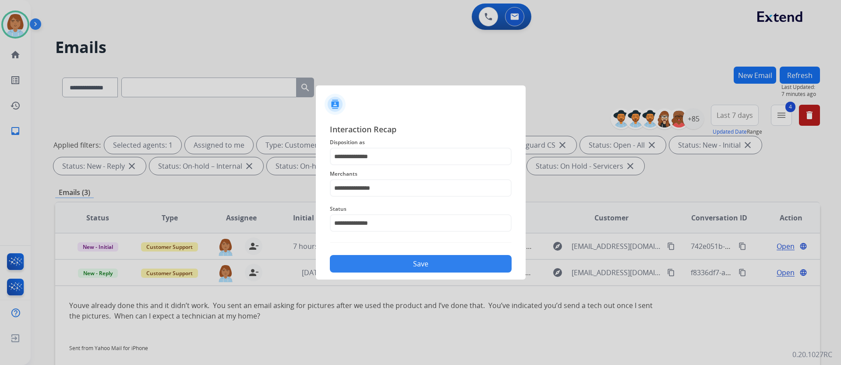
click at [392, 260] on button "Save" at bounding box center [421, 264] width 182 height 18
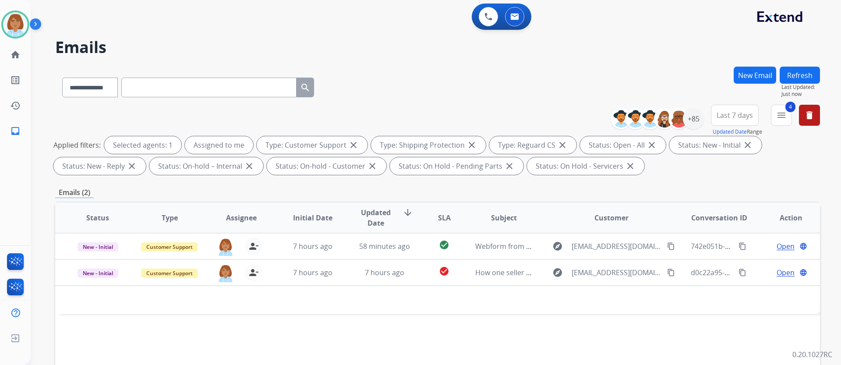
drag, startPoint x: 652, startPoint y: 75, endPoint x: 642, endPoint y: 77, distance: 9.8
click at [646, 77] on div "**********" at bounding box center [437, 86] width 765 height 38
click at [610, 88] on div "**********" at bounding box center [437, 86] width 765 height 38
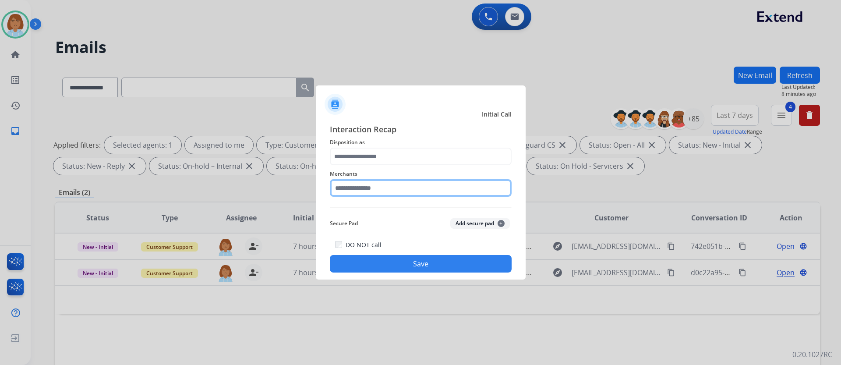
drag, startPoint x: 426, startPoint y: 182, endPoint x: 429, endPoint y: 144, distance: 38.3
click at [426, 169] on div "Merchants" at bounding box center [421, 182] width 182 height 35
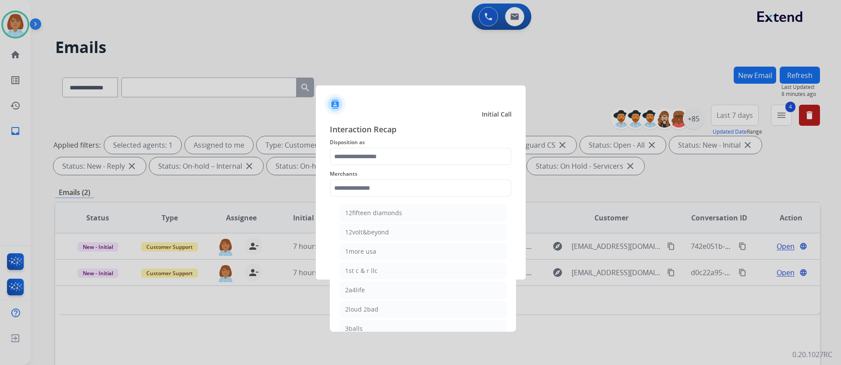
click at [429, 144] on span "Disposition as" at bounding box center [421, 142] width 182 height 11
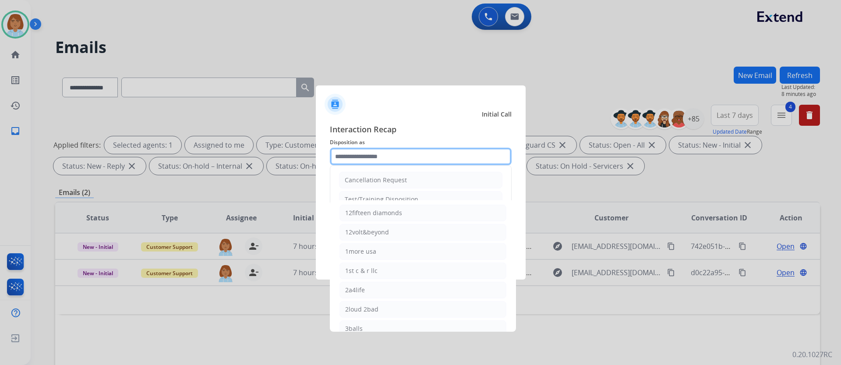
click at [430, 153] on input "text" at bounding box center [421, 157] width 182 height 18
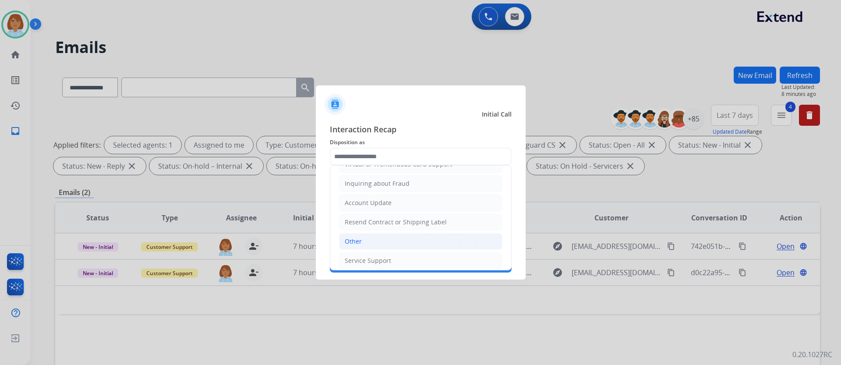
click at [377, 250] on li "Other" at bounding box center [420, 241] width 163 height 17
type input "*****"
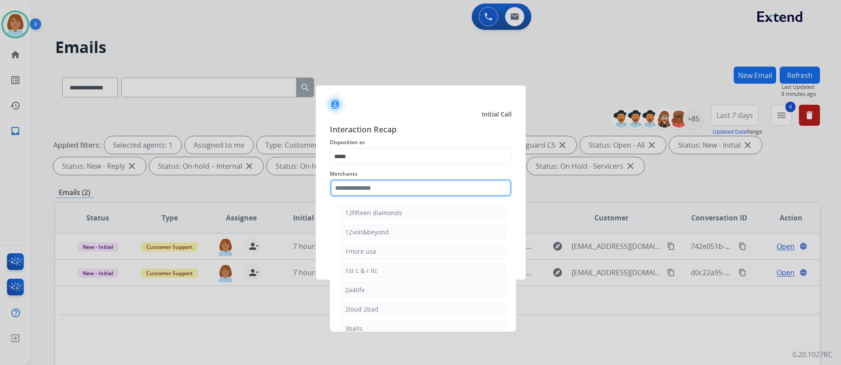
click at [377, 182] on input "text" at bounding box center [421, 188] width 182 height 18
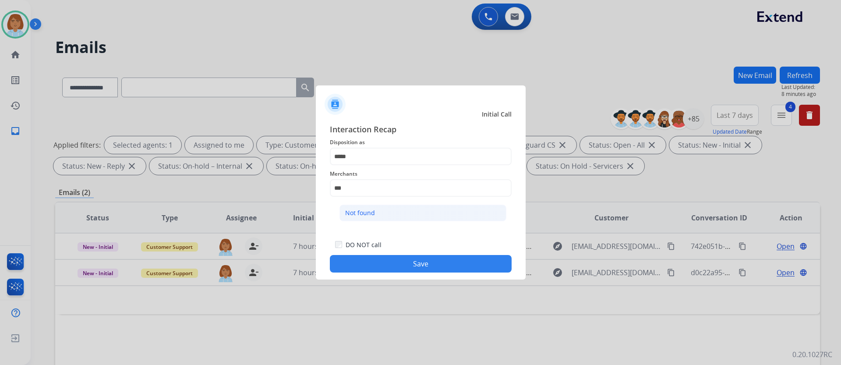
click at [398, 212] on li "Not found" at bounding box center [422, 213] width 167 height 17
type input "*********"
click at [388, 268] on button "Save" at bounding box center [421, 264] width 182 height 18
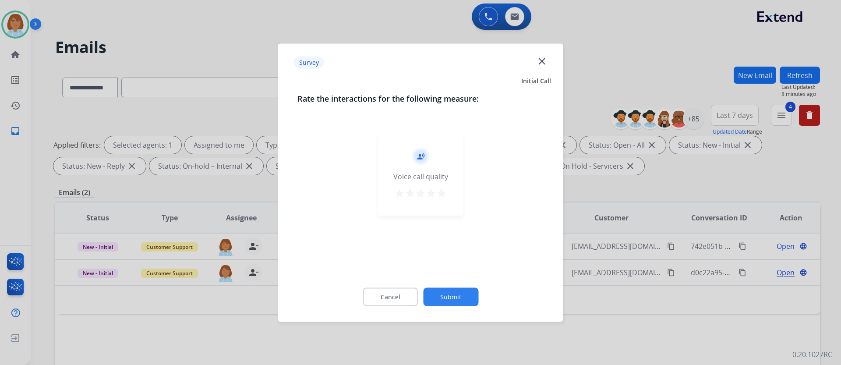
click at [534, 243] on div "record_voice_over Voice call quality star star star star star" at bounding box center [420, 201] width 247 height 152
click at [436, 298] on button "Submit" at bounding box center [450, 296] width 55 height 18
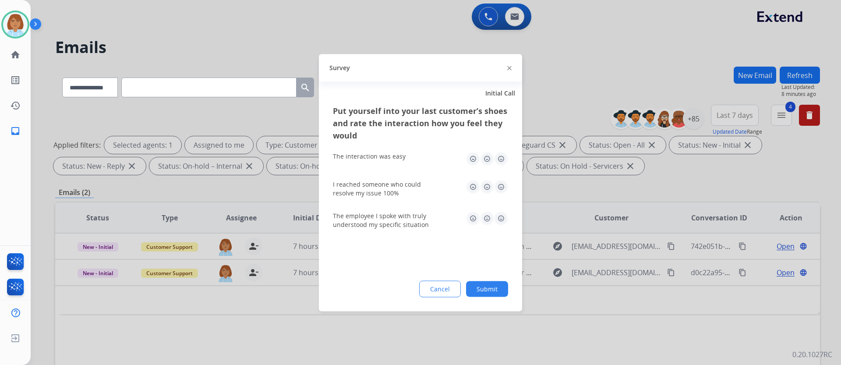
click at [490, 289] on button "Submit" at bounding box center [487, 289] width 42 height 16
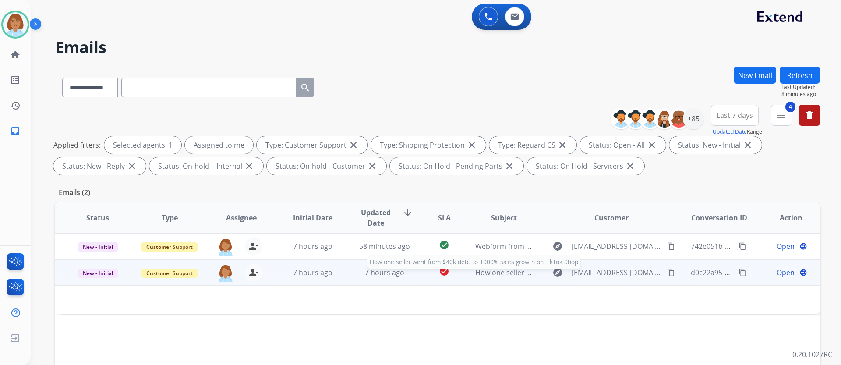
click at [490, 277] on span "How one seller went from $40k debt to 1000% sales growth on TikTok Shop" at bounding box center [598, 273] width 247 height 10
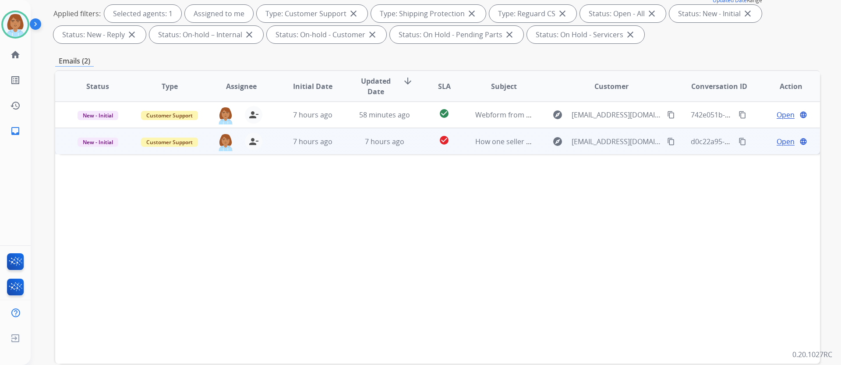
click at [540, 145] on td "explore [EMAIL_ADDRESS][DOMAIN_NAME] content_copy" at bounding box center [604, 141] width 143 height 26
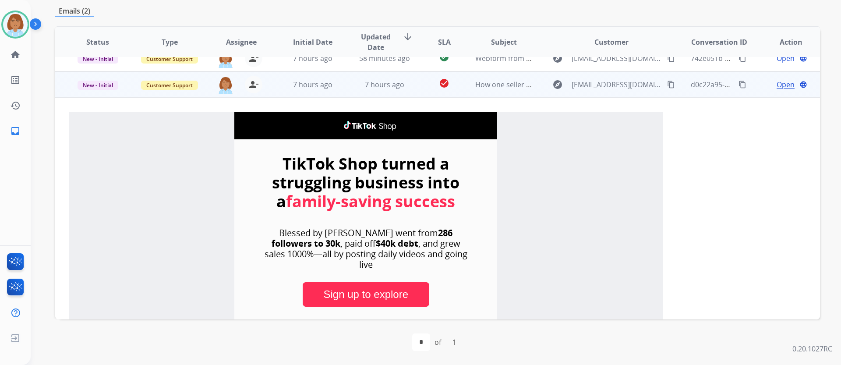
scroll to position [0, 0]
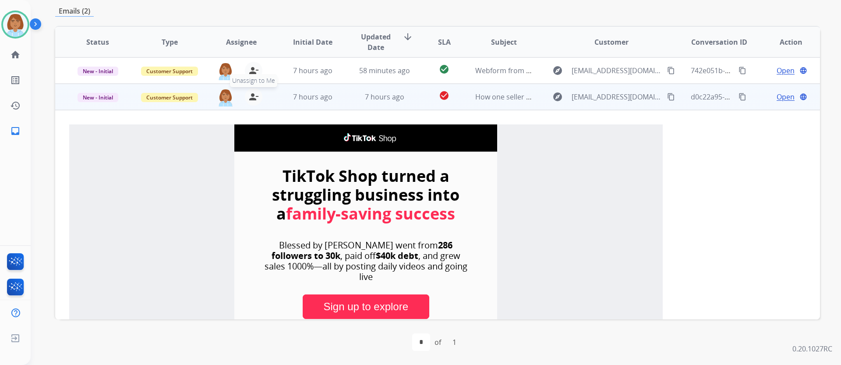
click at [254, 99] on mat-icon "person_remove" at bounding box center [253, 97] width 11 height 11
click at [108, 98] on span "New - Initial" at bounding box center [98, 97] width 41 height 9
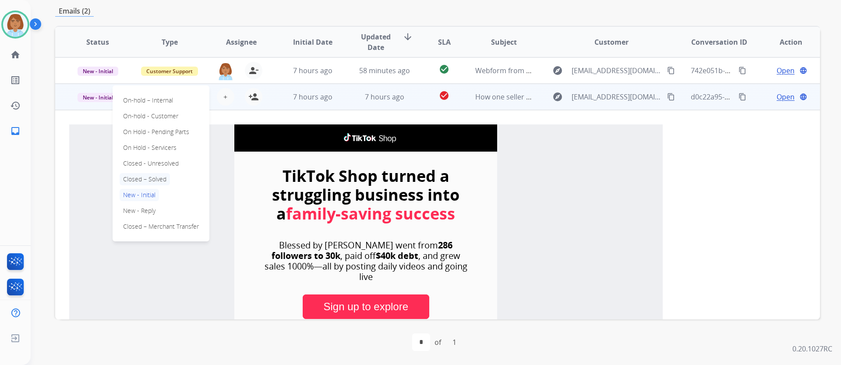
click at [157, 184] on p "Closed – Solved" at bounding box center [145, 179] width 50 height 12
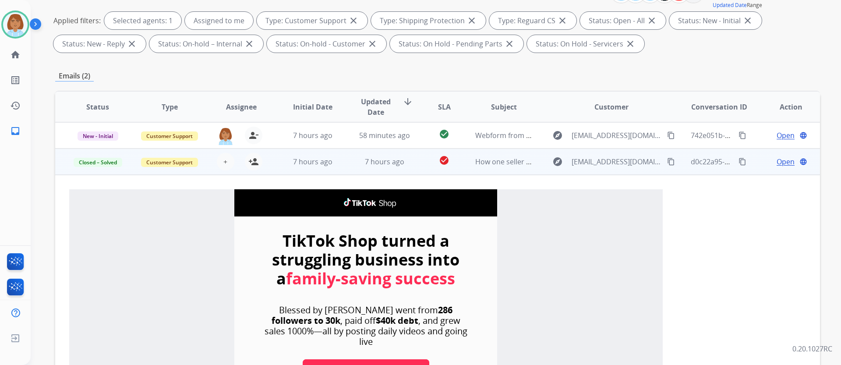
scroll to position [16, 0]
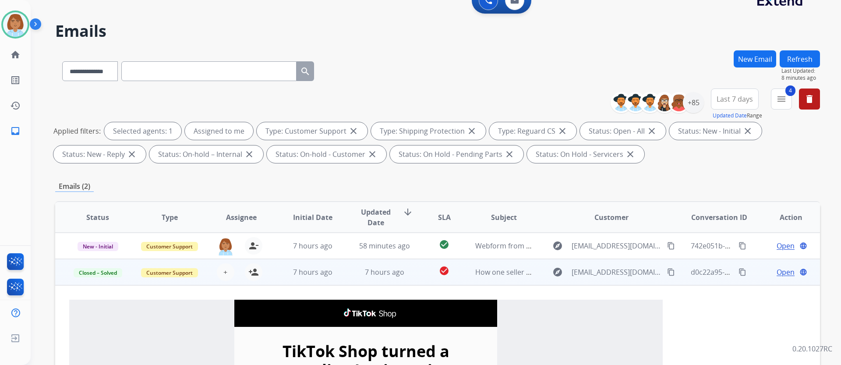
click at [801, 57] on button "Refresh" at bounding box center [800, 58] width 40 height 17
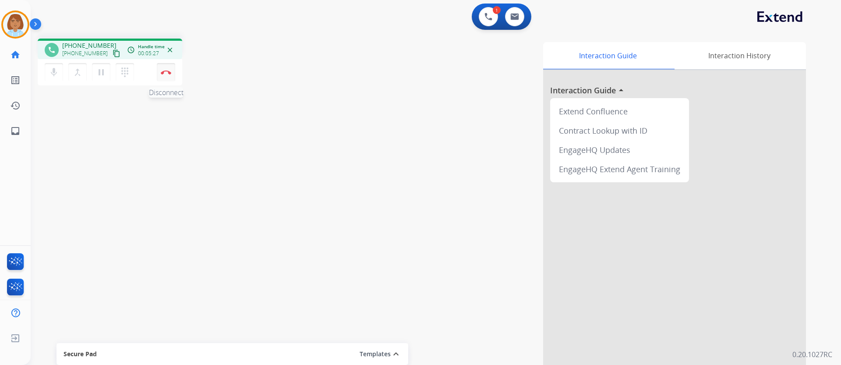
click at [170, 78] on button "Disconnect" at bounding box center [166, 72] width 18 height 18
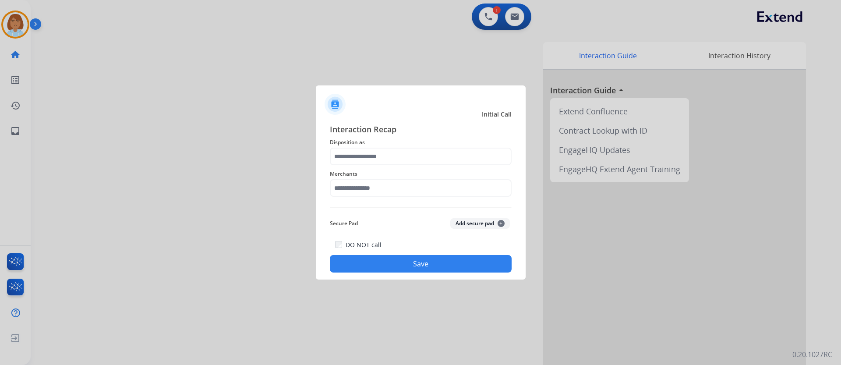
click at [353, 169] on span "Merchants" at bounding box center [421, 174] width 182 height 11
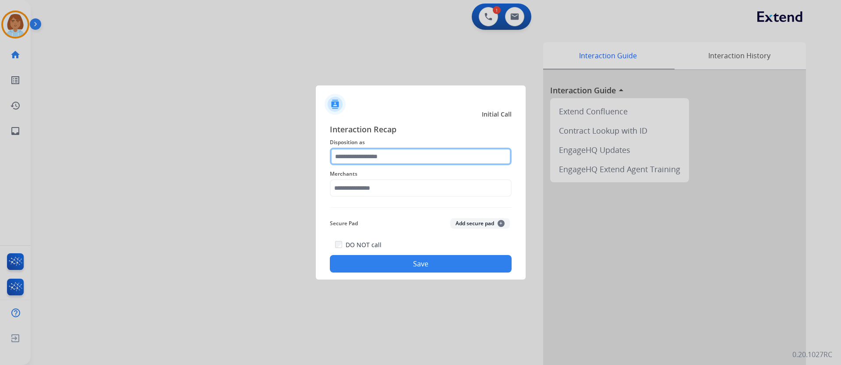
click at [360, 163] on input "text" at bounding box center [421, 157] width 182 height 18
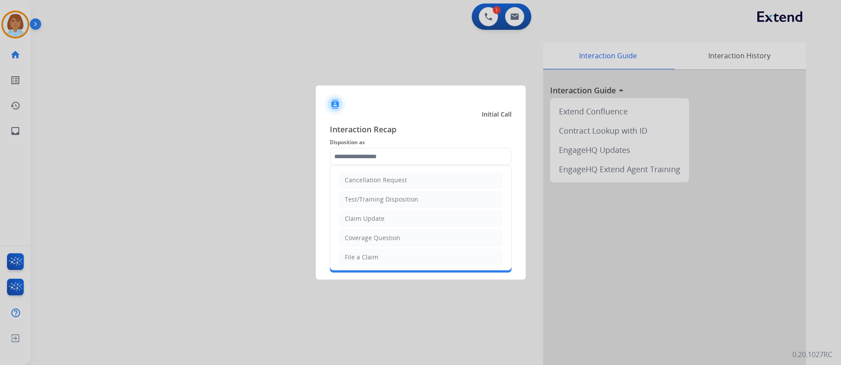
click at [383, 257] on li "File a Claim" at bounding box center [420, 257] width 163 height 17
type input "**********"
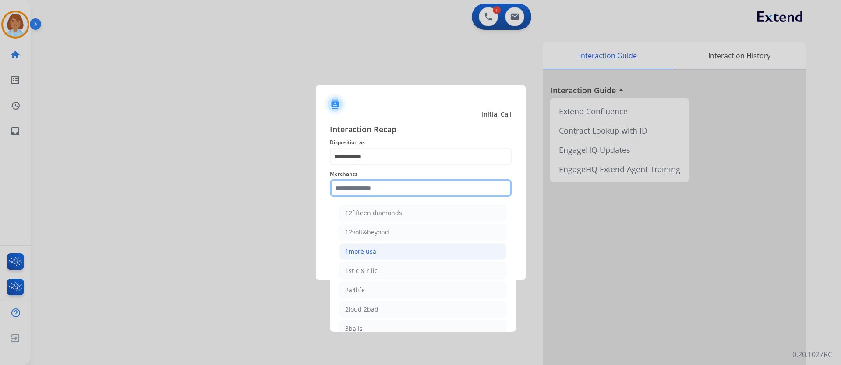
drag, startPoint x: 374, startPoint y: 189, endPoint x: 362, endPoint y: 251, distance: 63.5
click at [372, 193] on input "text" at bounding box center [421, 188] width 182 height 18
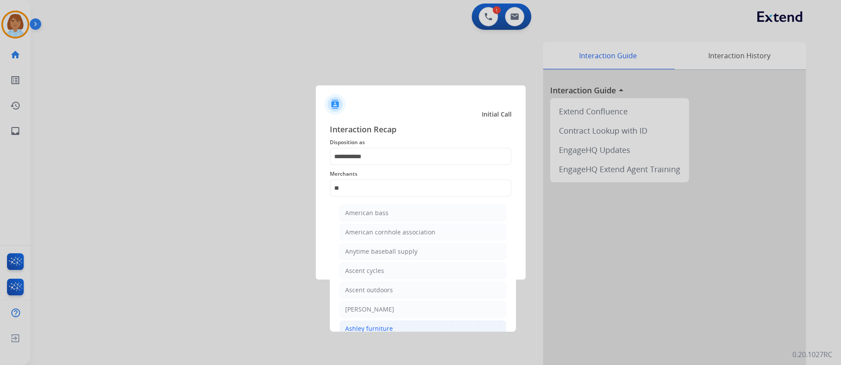
click at [403, 330] on li "Ashley furniture" at bounding box center [422, 328] width 167 height 17
type input "**********"
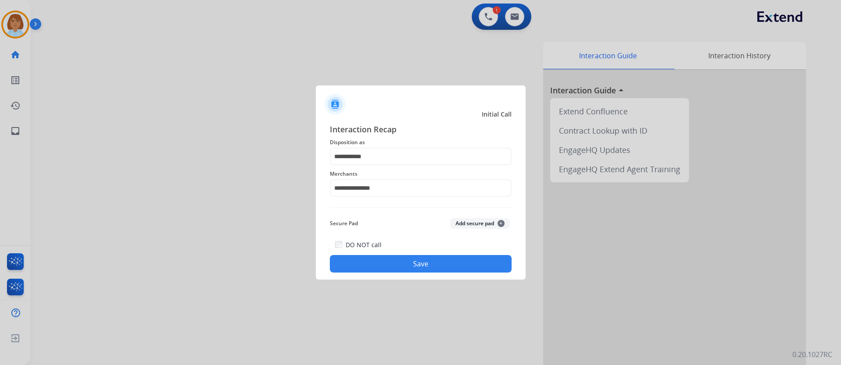
click at [397, 268] on button "Save" at bounding box center [421, 264] width 182 height 18
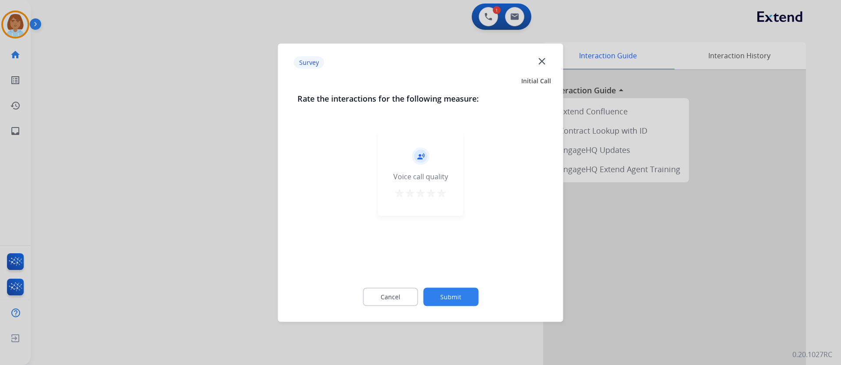
click at [454, 285] on div "Cancel Submit" at bounding box center [420, 296] width 247 height 39
click at [452, 287] on div "Cancel Submit" at bounding box center [420, 296] width 247 height 39
click at [442, 310] on div "Cancel Submit" at bounding box center [420, 296] width 247 height 39
click at [456, 291] on button "Submit" at bounding box center [450, 296] width 55 height 18
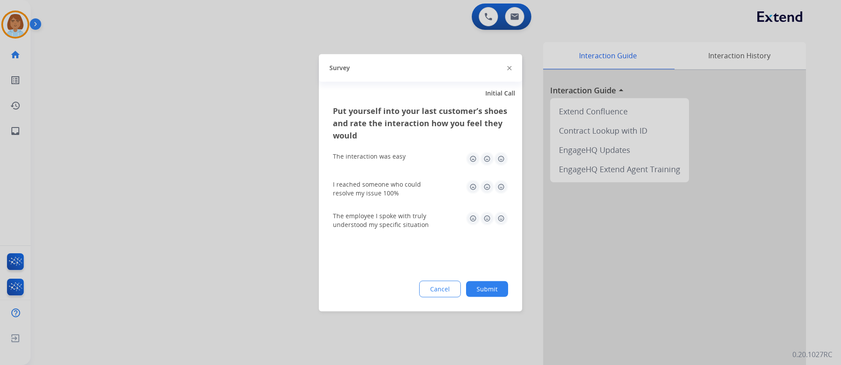
click at [479, 289] on button "Submit" at bounding box center [487, 289] width 42 height 16
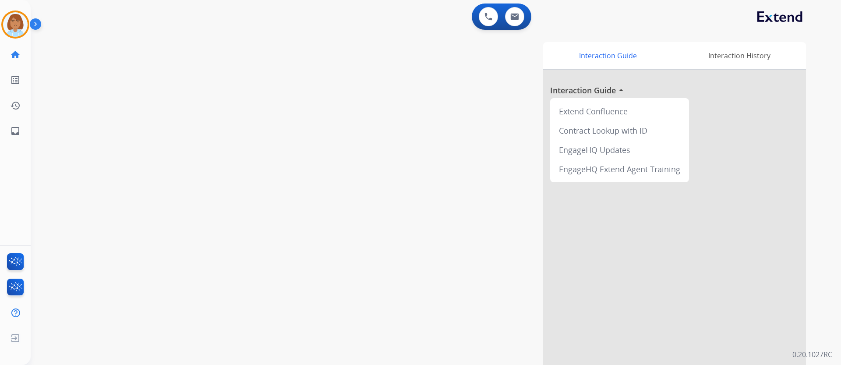
click at [502, 154] on div "Interaction Guide Interaction History Interaction Guide arrow_drop_up Extend Co…" at bounding box center [548, 219] width 516 height 355
click at [20, 18] on img at bounding box center [15, 24] width 25 height 25
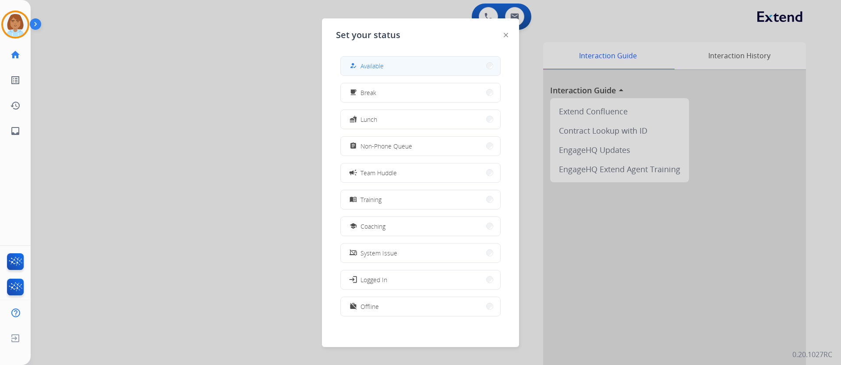
click at [460, 70] on button "how_to_reg Available" at bounding box center [420, 65] width 159 height 19
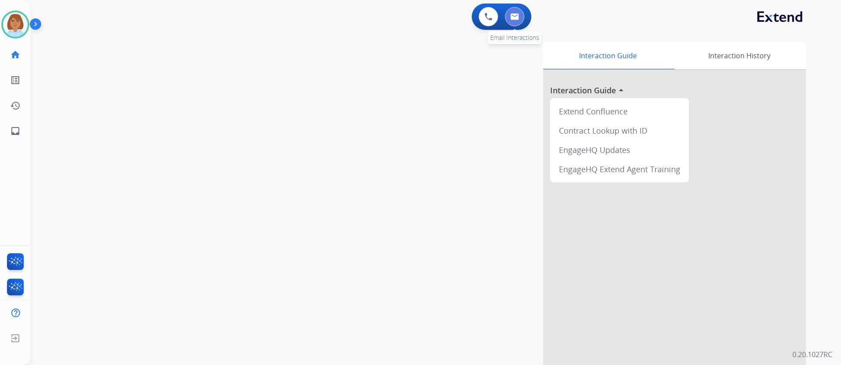
click at [514, 23] on button at bounding box center [514, 16] width 19 height 19
select select "**********"
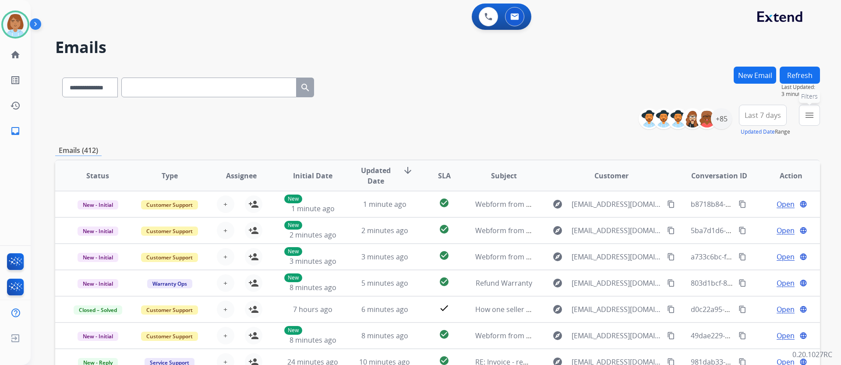
click at [804, 123] on button "menu Filters" at bounding box center [809, 115] width 21 height 21
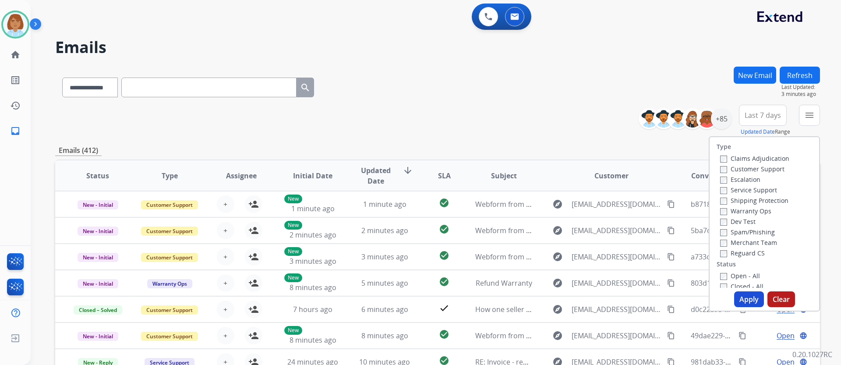
click at [764, 164] on div "Customer Support" at bounding box center [754, 168] width 69 height 11
click at [732, 201] on label "Shipping Protection" at bounding box center [754, 200] width 68 height 8
click at [739, 298] on button "Apply" at bounding box center [749, 299] width 30 height 16
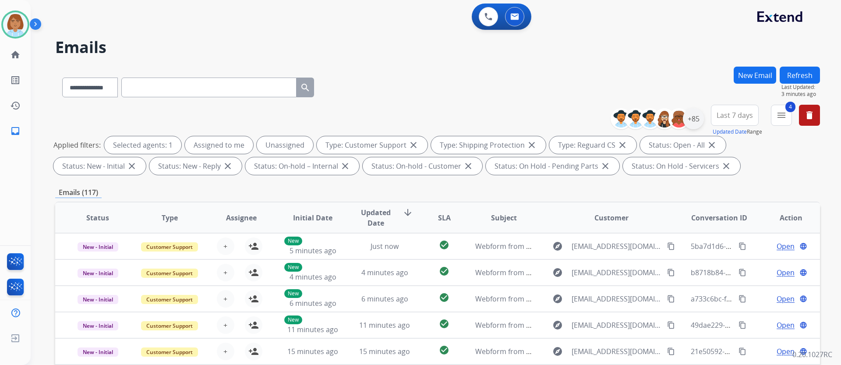
click at [698, 126] on div "+85" at bounding box center [660, 118] width 87 height 21
click at [694, 115] on div "+85" at bounding box center [693, 118] width 21 height 21
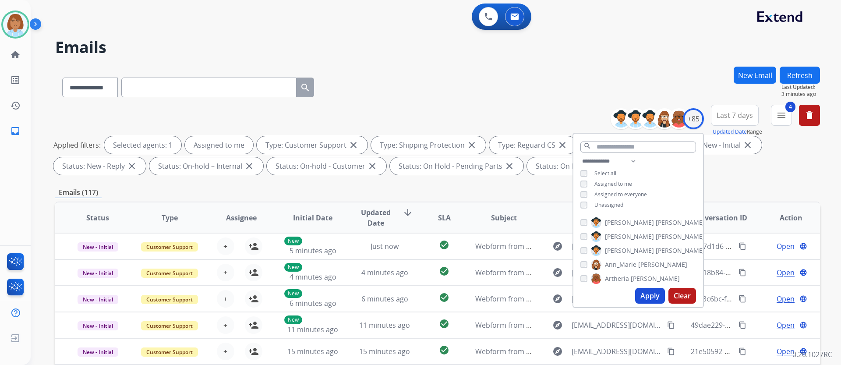
click at [649, 295] on button "Apply" at bounding box center [650, 296] width 30 height 16
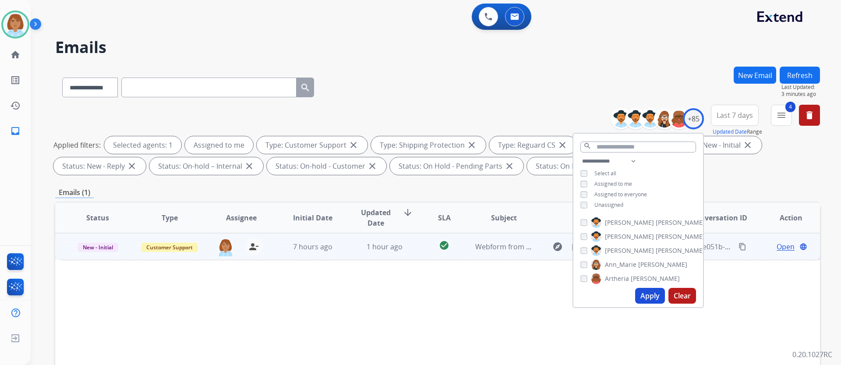
click at [484, 254] on td "Webform from [EMAIL_ADDRESS][DOMAIN_NAME] on [DATE]" at bounding box center [497, 246] width 72 height 26
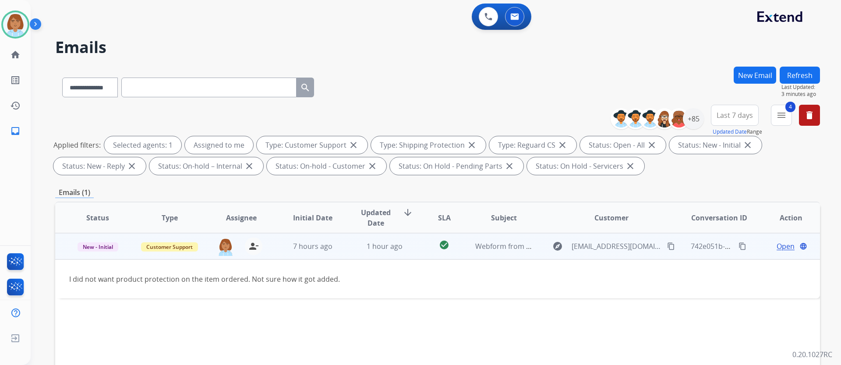
click at [776, 243] on span "Open" at bounding box center [785, 246] width 18 height 11
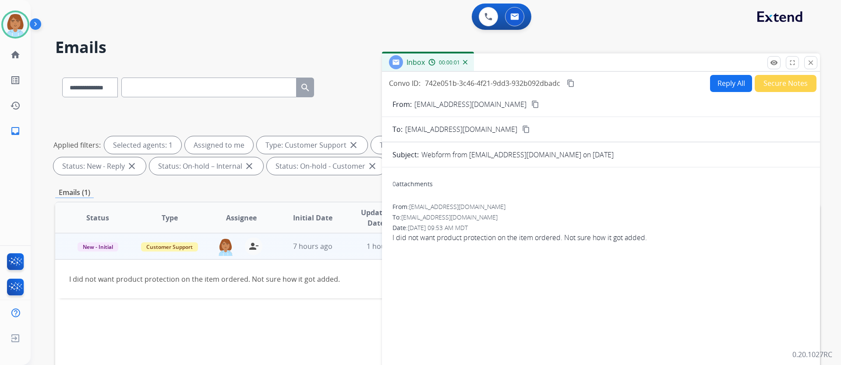
click at [711, 88] on button "Reply All" at bounding box center [731, 83] width 42 height 17
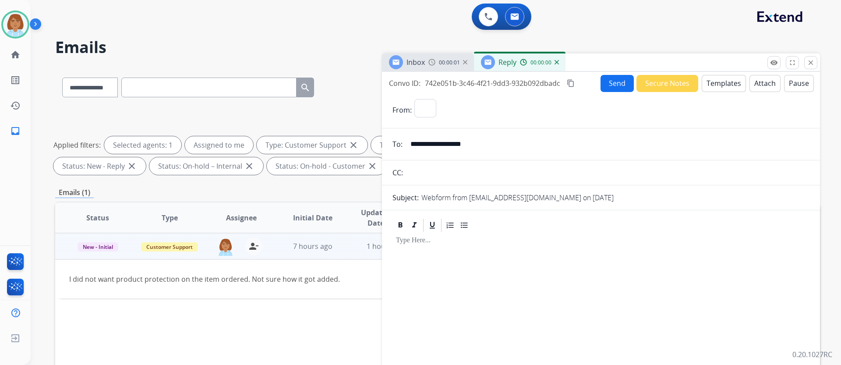
select select "**********"
click at [719, 86] on button "Templates" at bounding box center [724, 83] width 44 height 17
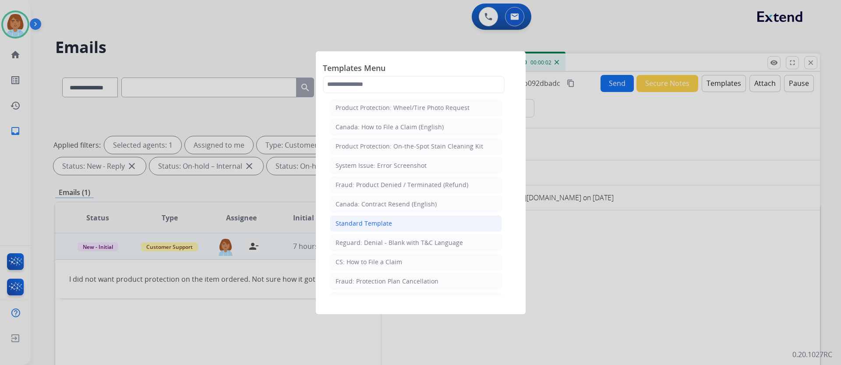
click at [408, 217] on li "Standard Template" at bounding box center [416, 223] width 172 height 17
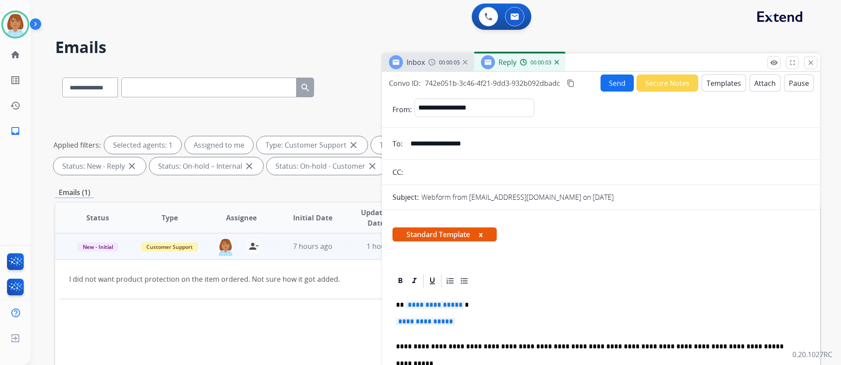
click at [455, 321] on span "**********" at bounding box center [425, 321] width 59 height 7
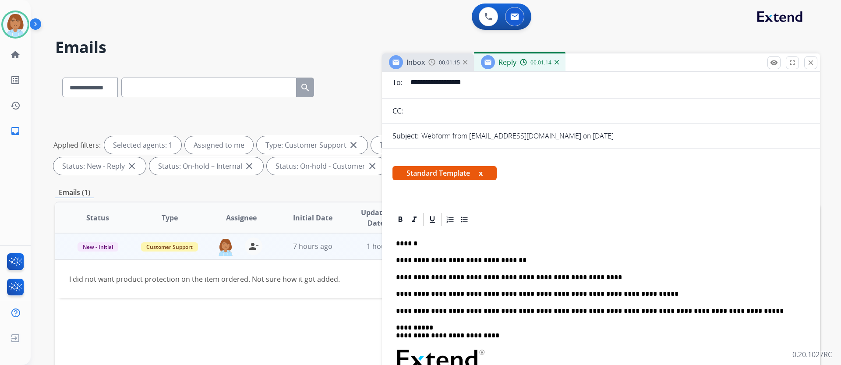
scroll to position [187, 0]
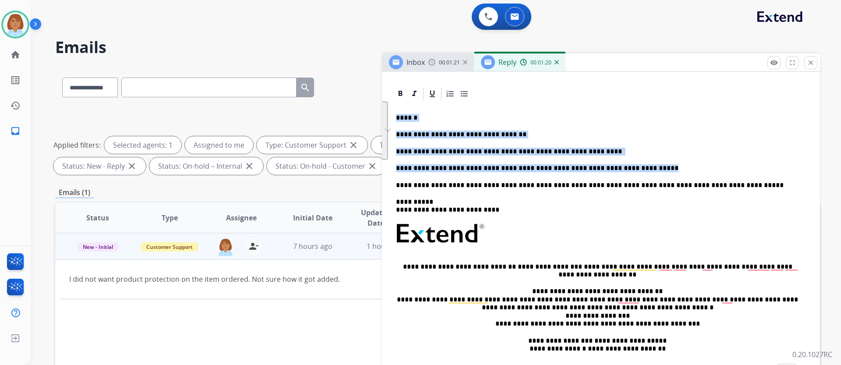
drag, startPoint x: 628, startPoint y: 166, endPoint x: 395, endPoint y: 121, distance: 237.1
click at [395, 121] on div "**********" at bounding box center [601, 63] width 438 height 357
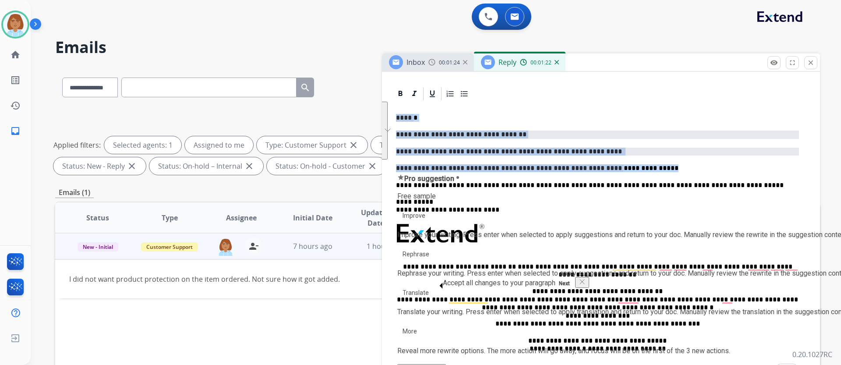
copy div "**********"
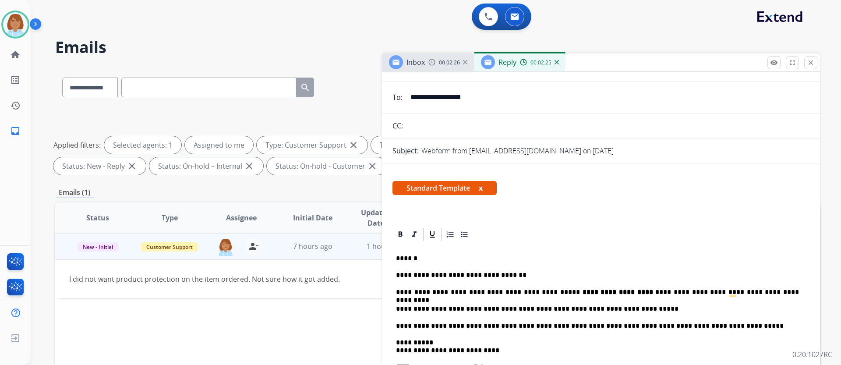
scroll to position [12, 0]
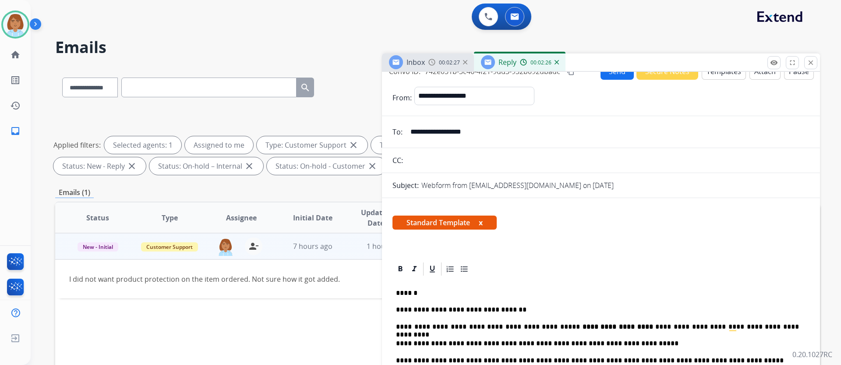
click at [620, 71] on div "Inbox 00:02:27 Reply 00:02:26" at bounding box center [601, 62] width 438 height 18
click at [618, 73] on button "Send" at bounding box center [616, 71] width 33 height 17
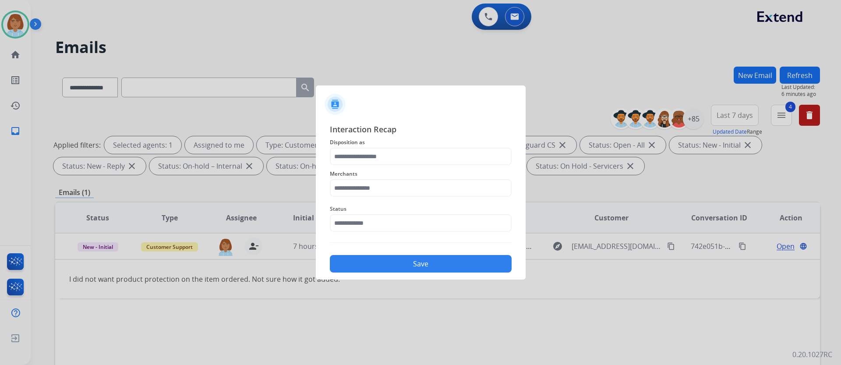
click at [379, 135] on span "Interaction Recap" at bounding box center [421, 130] width 182 height 14
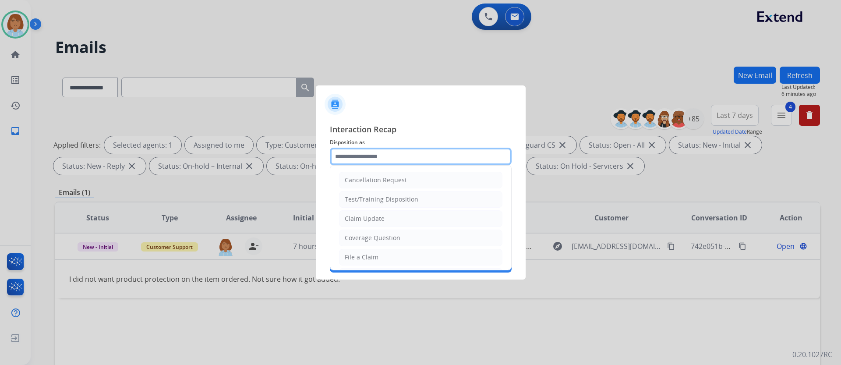
click at [370, 148] on input "text" at bounding box center [421, 157] width 182 height 18
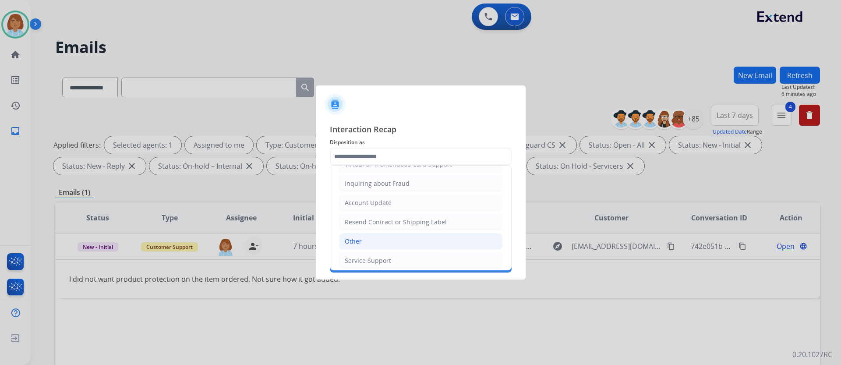
click at [381, 249] on li "Other" at bounding box center [420, 241] width 163 height 17
type input "*****"
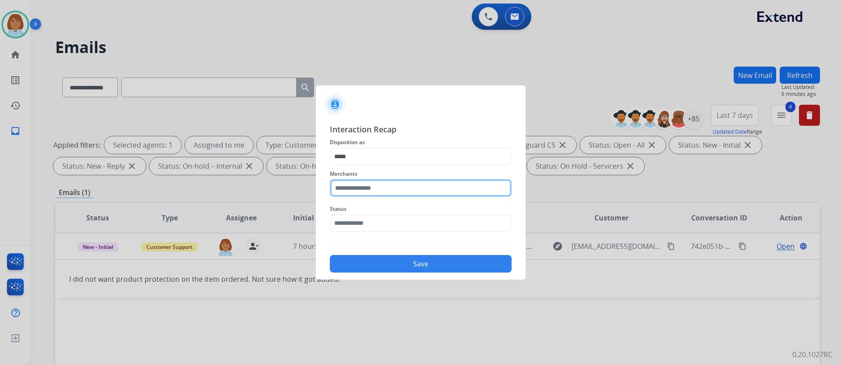
click at [370, 188] on input "text" at bounding box center [421, 188] width 182 height 18
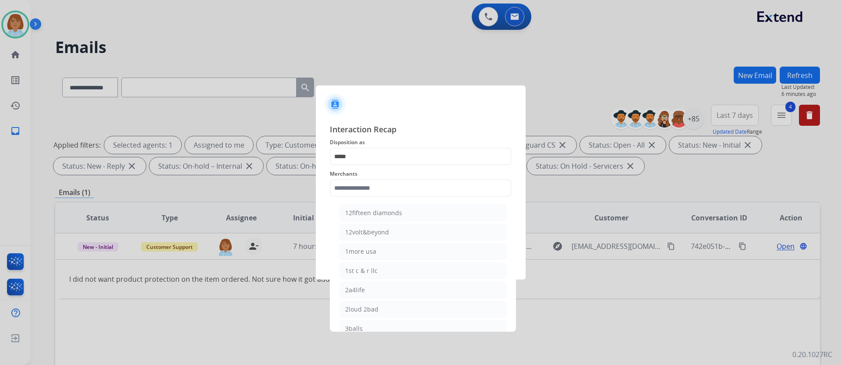
select select "**********"
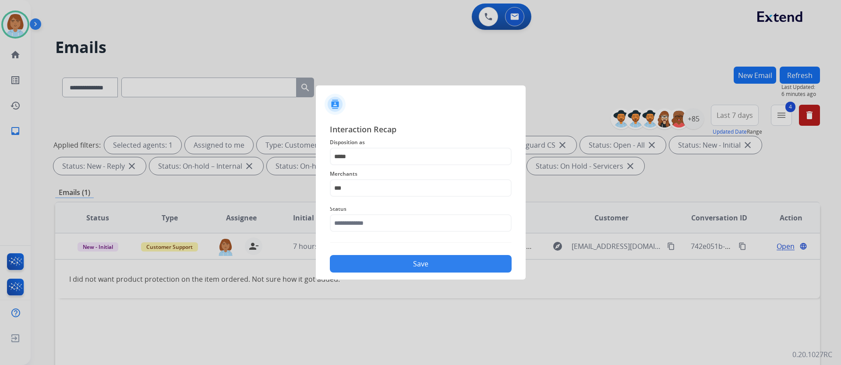
click at [414, 187] on input "***" at bounding box center [421, 188] width 182 height 18
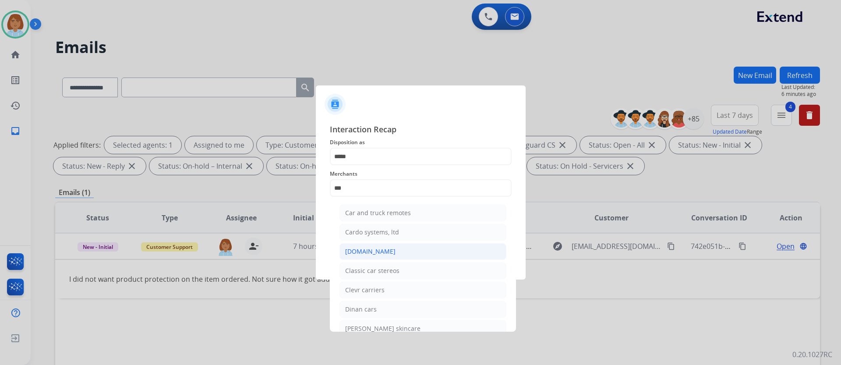
click at [362, 247] on li "[DOMAIN_NAME]" at bounding box center [422, 251] width 167 height 17
type input "**********"
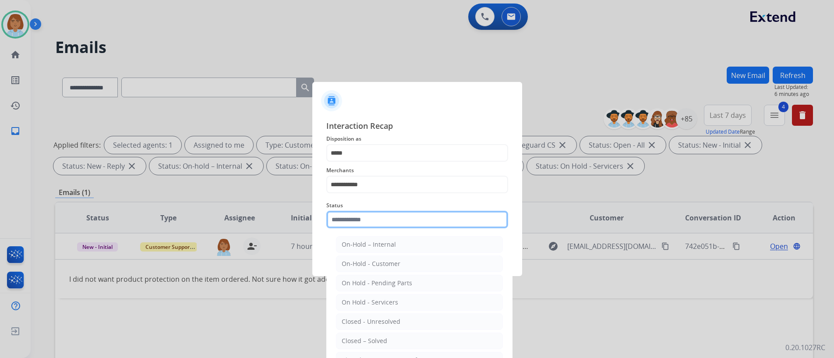
click at [394, 226] on input "text" at bounding box center [417, 220] width 182 height 18
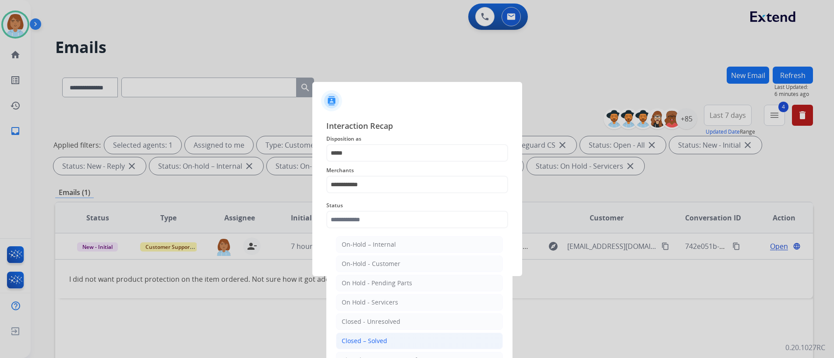
click at [413, 343] on li "Closed – Solved" at bounding box center [419, 340] width 167 height 17
type input "**********"
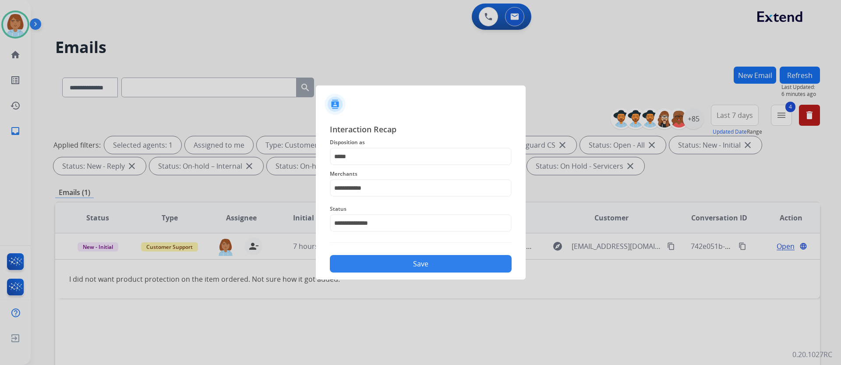
click at [445, 256] on button "Save" at bounding box center [421, 264] width 182 height 18
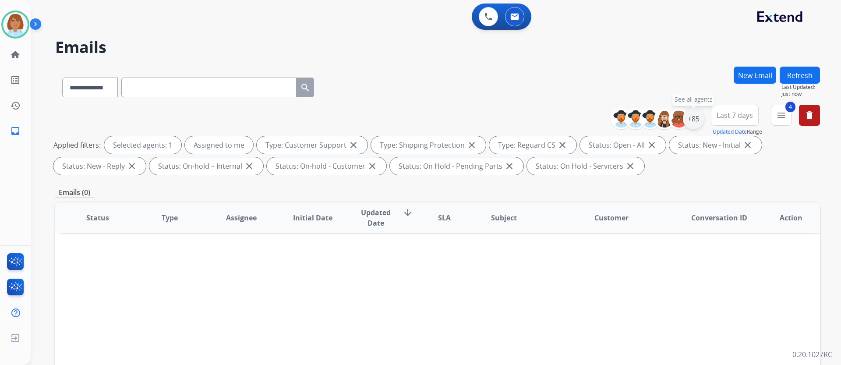
click at [695, 125] on div "+85" at bounding box center [693, 118] width 21 height 21
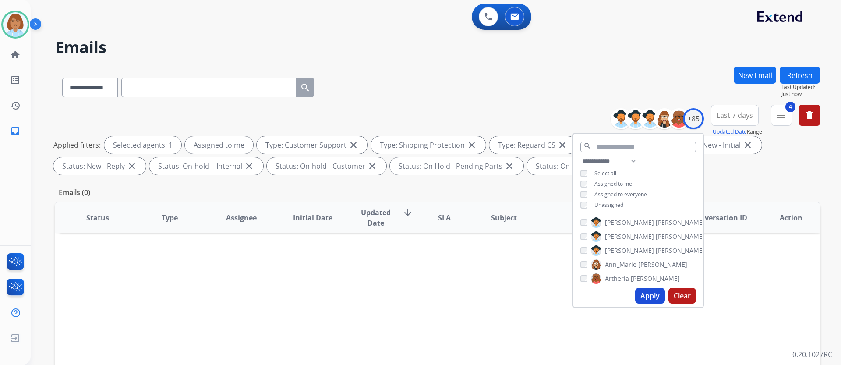
click at [612, 205] on span "Unassigned" at bounding box center [608, 204] width 29 height 7
click at [646, 289] on button "Apply" at bounding box center [650, 296] width 30 height 16
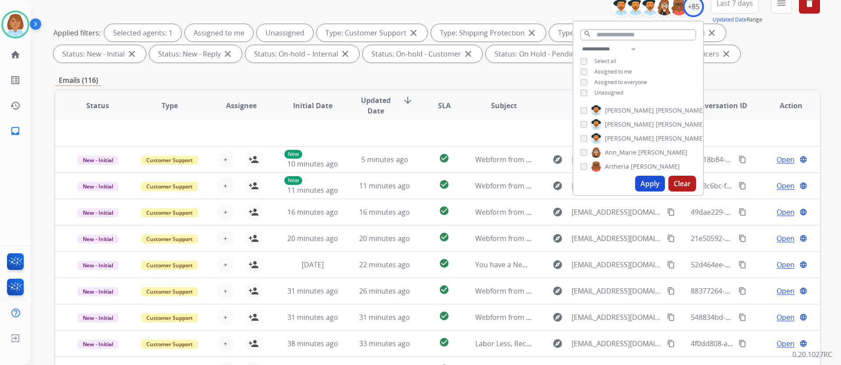
scroll to position [131, 0]
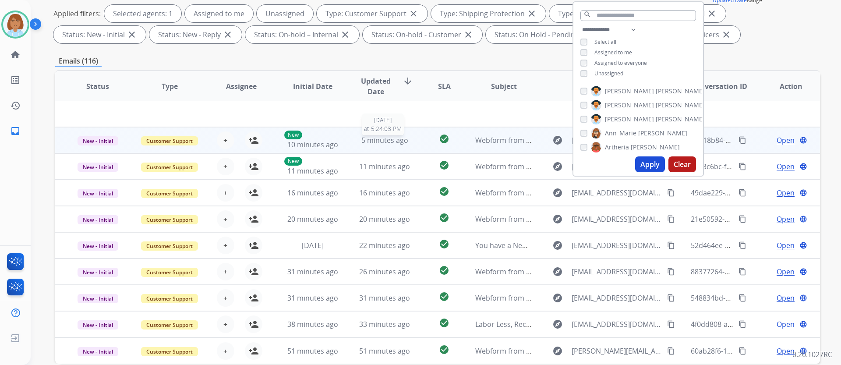
click at [404, 138] on span "5 minutes ago" at bounding box center [384, 140] width 47 height 10
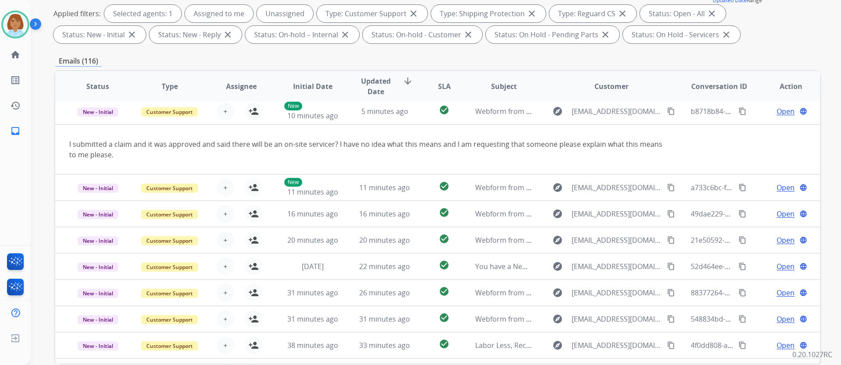
scroll to position [26, 0]
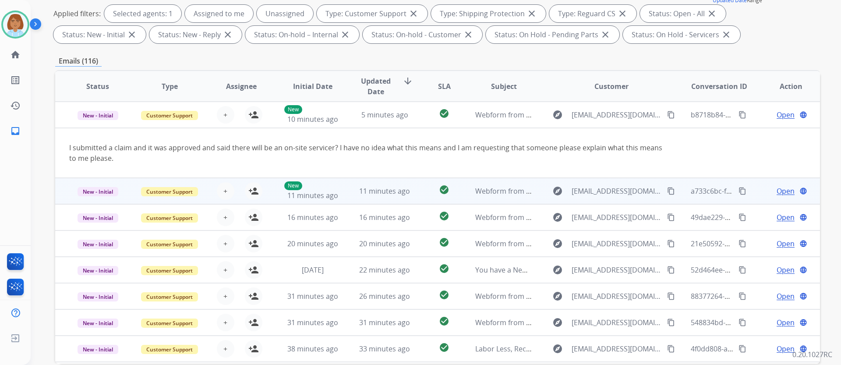
click at [457, 201] on td "check_circle" at bounding box center [437, 191] width 48 height 26
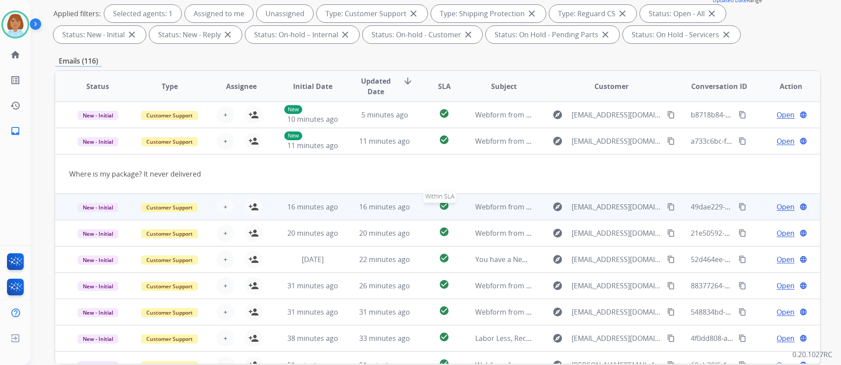
scroll to position [40, 0]
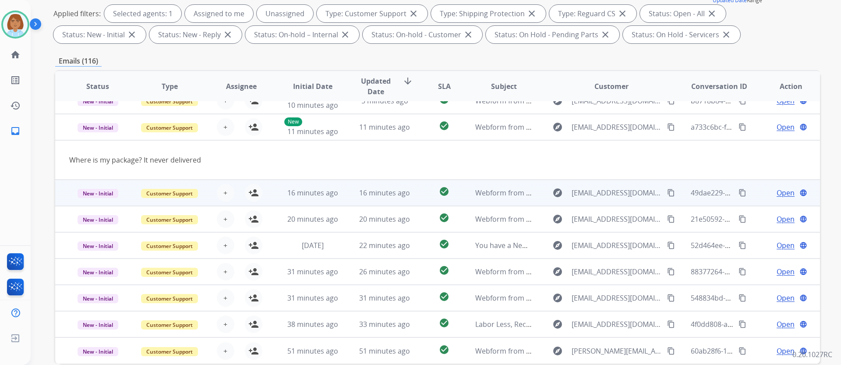
click at [456, 200] on td "check_circle" at bounding box center [437, 193] width 48 height 26
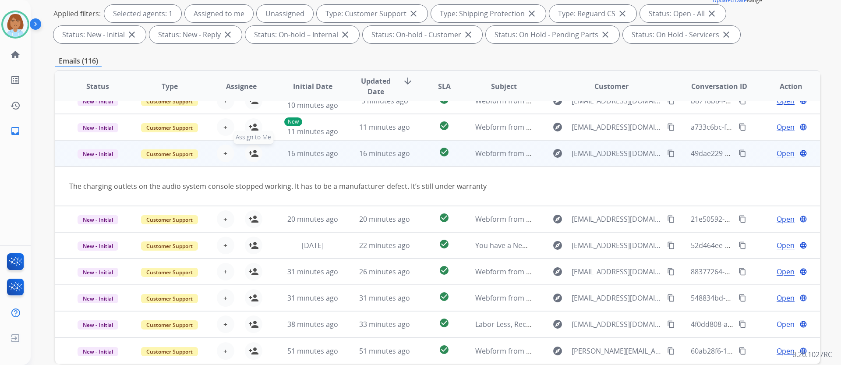
click at [250, 148] on button "person_add Assign to Me" at bounding box center [254, 154] width 18 height 18
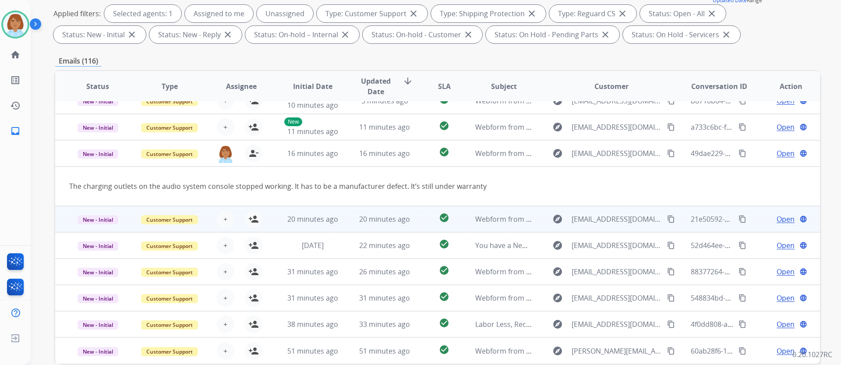
click at [420, 218] on td "check_circle" at bounding box center [437, 219] width 48 height 26
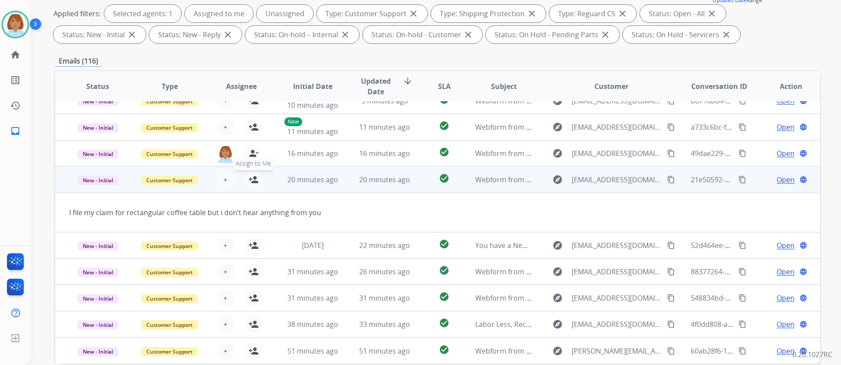
click at [248, 187] on button "person_add Assign to Me" at bounding box center [254, 180] width 18 height 18
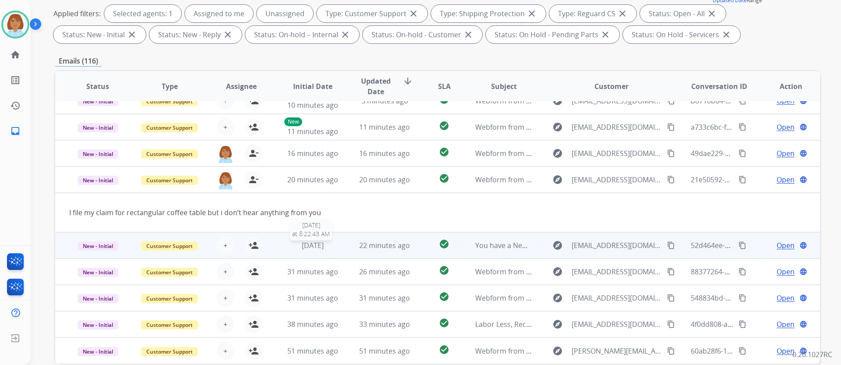
click at [338, 249] on div "[DATE]" at bounding box center [312, 245] width 57 height 11
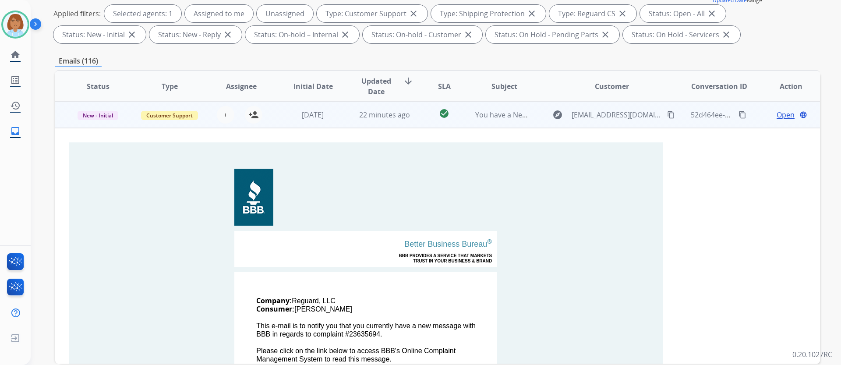
scroll to position [44, 0]
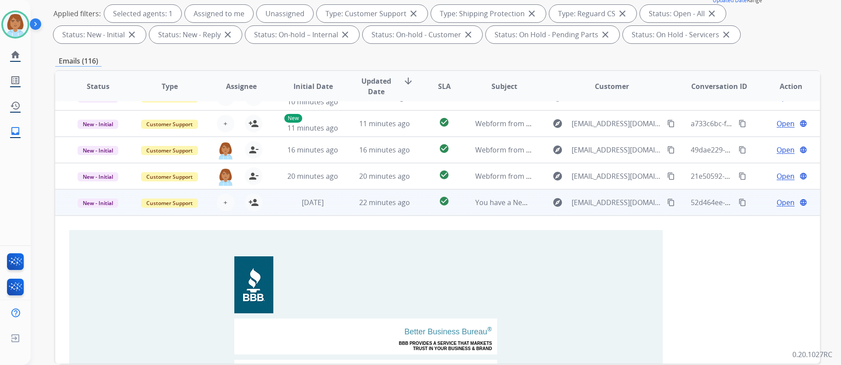
click at [509, 209] on td "You have a New Message from BBB Serving [GEOGRAPHIC_DATA][US_STATE], Consumer C…" at bounding box center [497, 202] width 72 height 26
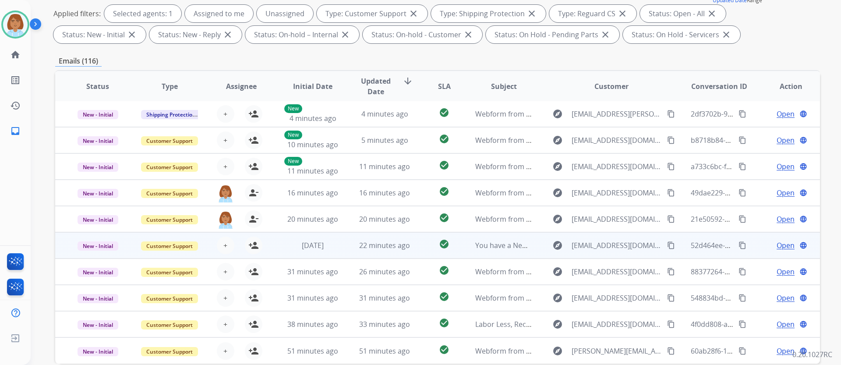
scroll to position [1, 0]
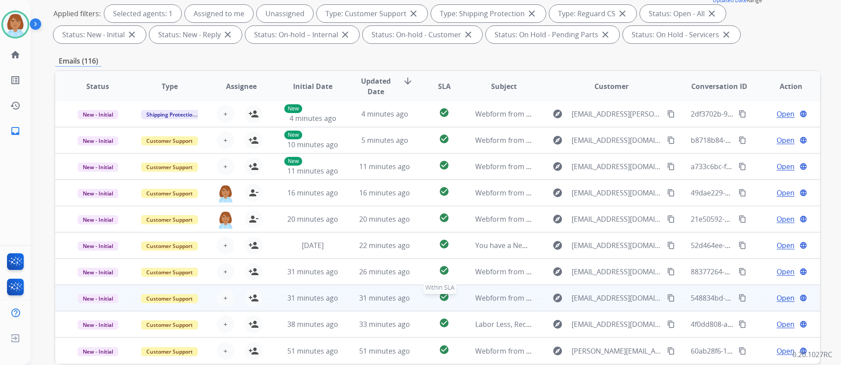
click at [457, 300] on div "check_circle" at bounding box center [443, 297] width 33 height 13
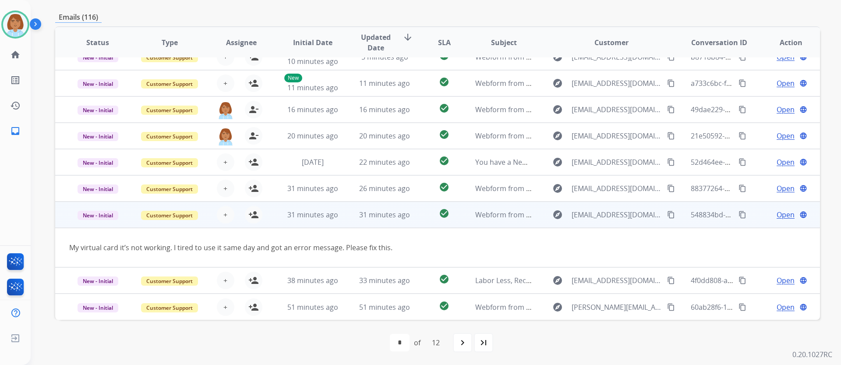
scroll to position [176, 0]
click at [255, 219] on button "person_add Assign to Me" at bounding box center [254, 214] width 18 height 18
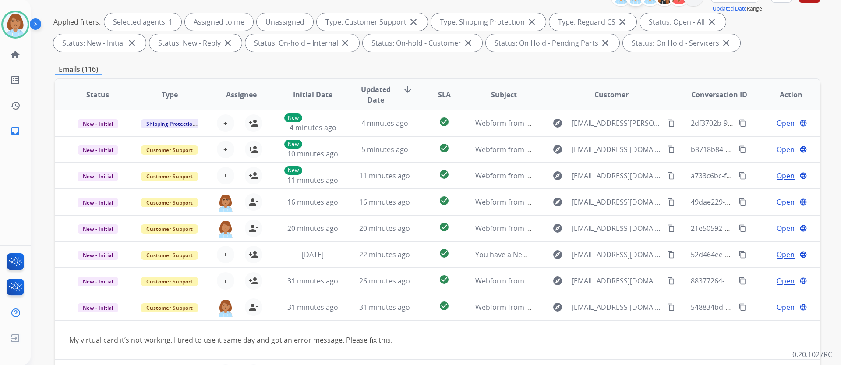
scroll to position [44, 0]
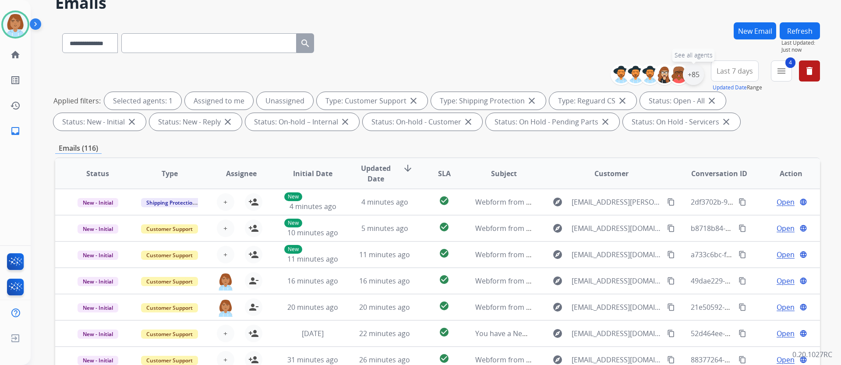
click at [688, 76] on div "+85" at bounding box center [693, 74] width 21 height 21
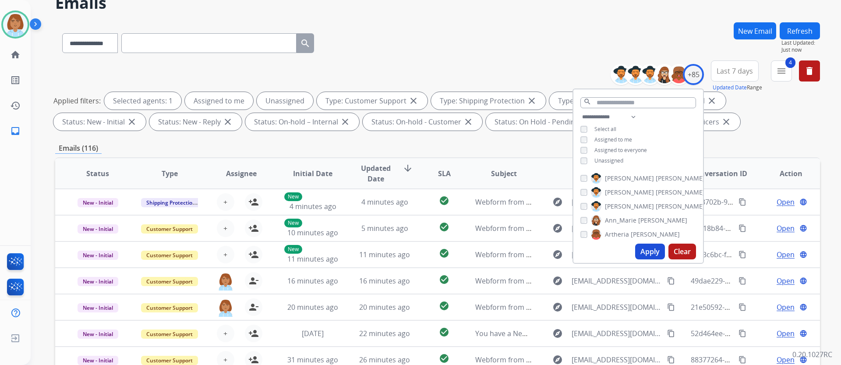
drag, startPoint x: 593, startPoint y: 152, endPoint x: 586, endPoint y: 158, distance: 9.0
click at [592, 152] on div "Assigned to everyone" at bounding box center [613, 150] width 67 height 7
drag, startPoint x: 647, startPoint y: 252, endPoint x: 635, endPoint y: 233, distance: 22.5
click at [647, 250] on button "Apply" at bounding box center [650, 251] width 30 height 16
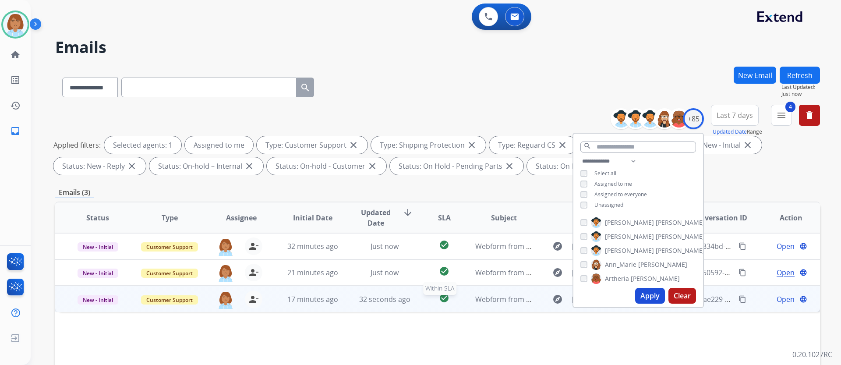
click at [453, 299] on div "check_circle" at bounding box center [443, 299] width 33 height 13
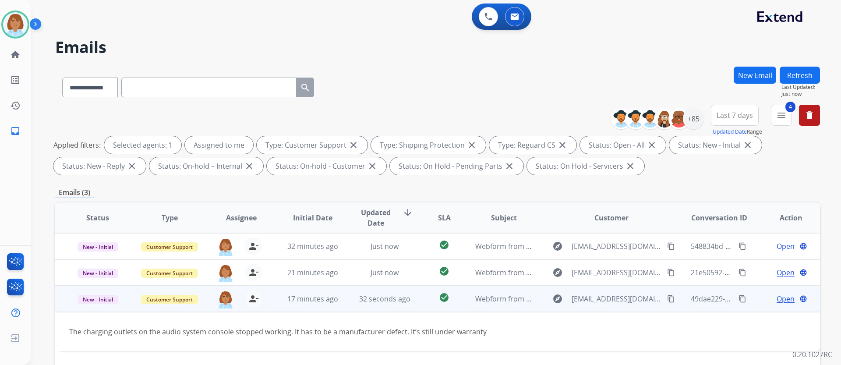
click at [776, 296] on span "Open" at bounding box center [785, 298] width 18 height 11
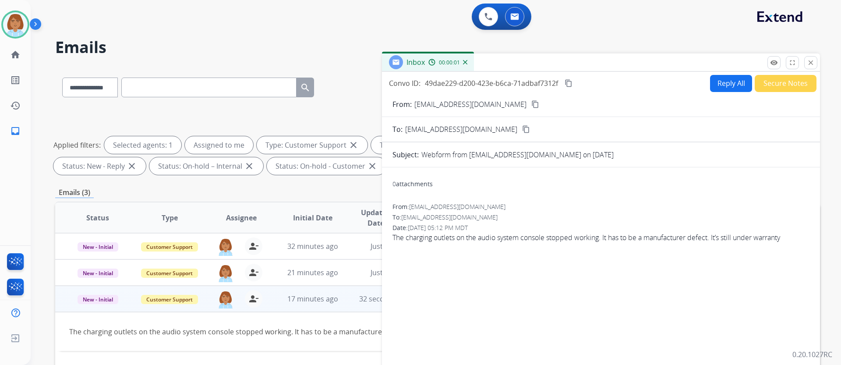
click at [719, 86] on button "Reply All" at bounding box center [731, 83] width 42 height 17
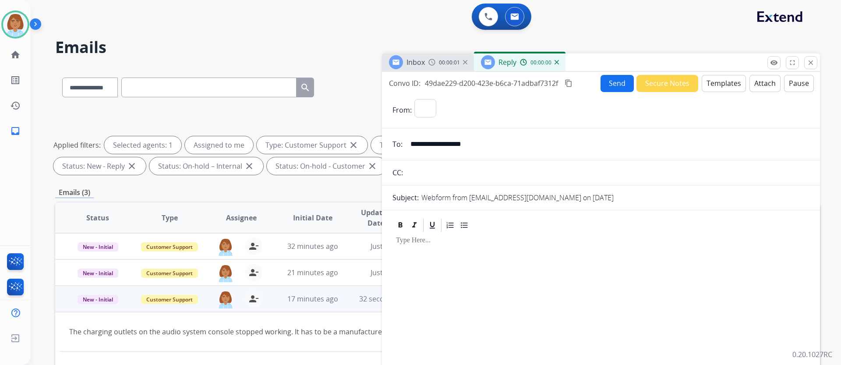
select select "**********"
click at [713, 80] on button "Templates" at bounding box center [724, 83] width 44 height 17
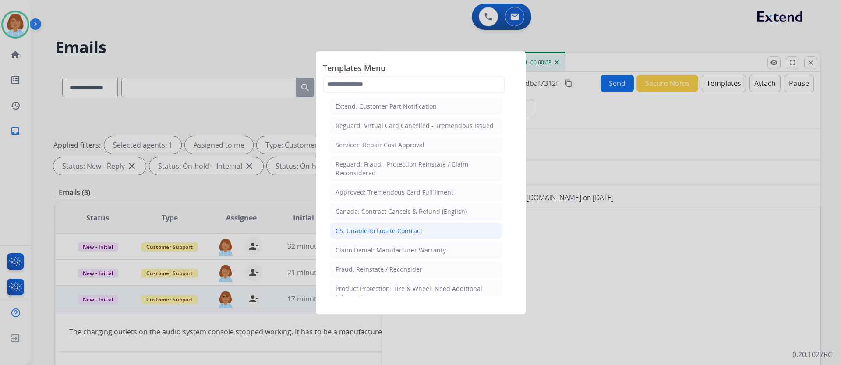
scroll to position [350, 0]
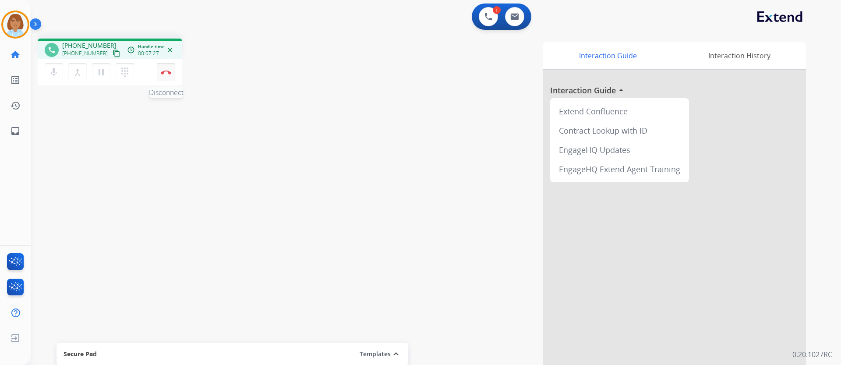
click at [163, 77] on button "Disconnect" at bounding box center [166, 72] width 18 height 18
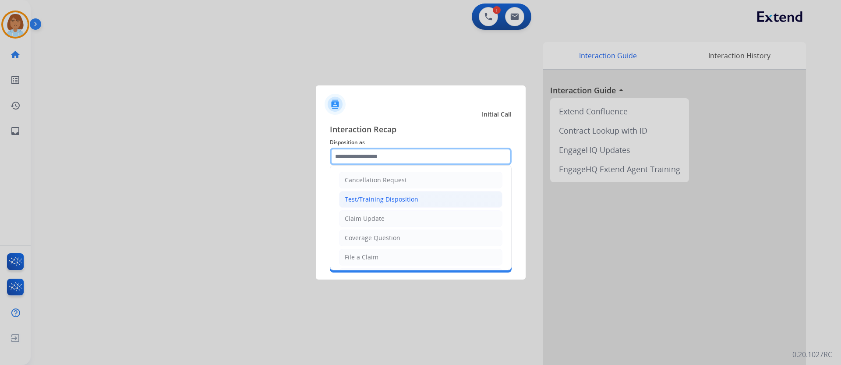
drag, startPoint x: 407, startPoint y: 159, endPoint x: 387, endPoint y: 195, distance: 41.2
click at [406, 161] on input "text" at bounding box center [421, 157] width 182 height 18
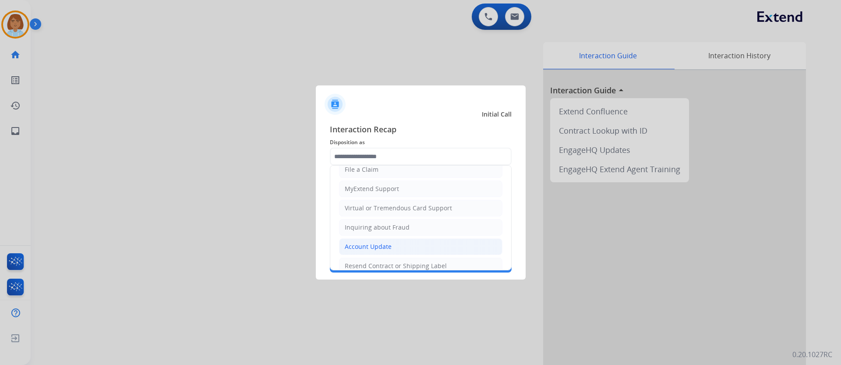
click at [383, 249] on div "Account Update" at bounding box center [368, 246] width 47 height 9
type input "**********"
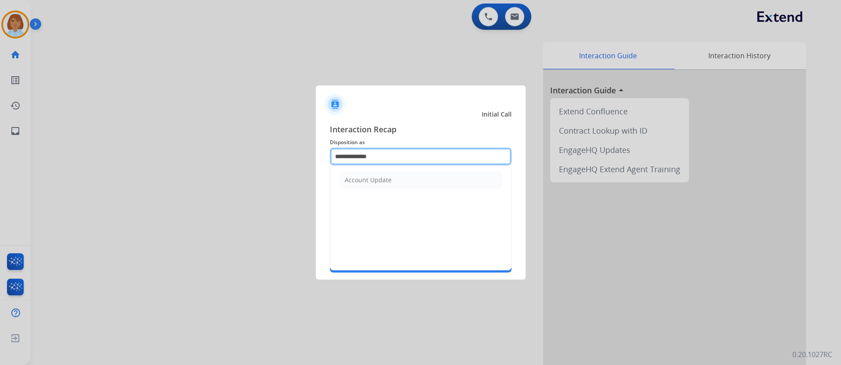
drag, startPoint x: 377, startPoint y: 151, endPoint x: 313, endPoint y: 153, distance: 64.0
click at [0, 153] on app-contact-recap-modal "**********" at bounding box center [0, 182] width 0 height 365
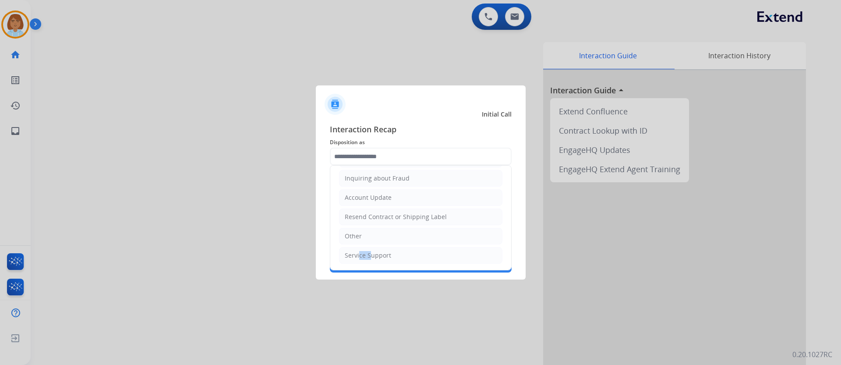
drag, startPoint x: 356, startPoint y: 258, endPoint x: 367, endPoint y: 254, distance: 10.8
click at [369, 249] on li "Service Support" at bounding box center [420, 255] width 163 height 17
type input "**********"
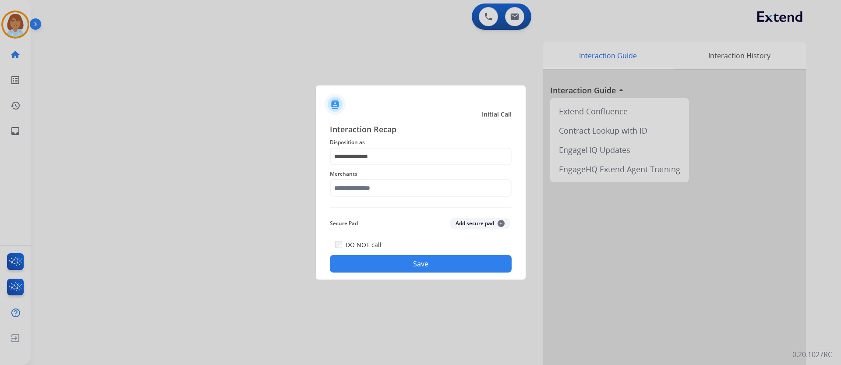
click at [377, 173] on span "Merchants" at bounding box center [421, 174] width 182 height 11
click at [354, 188] on input "text" at bounding box center [421, 188] width 182 height 18
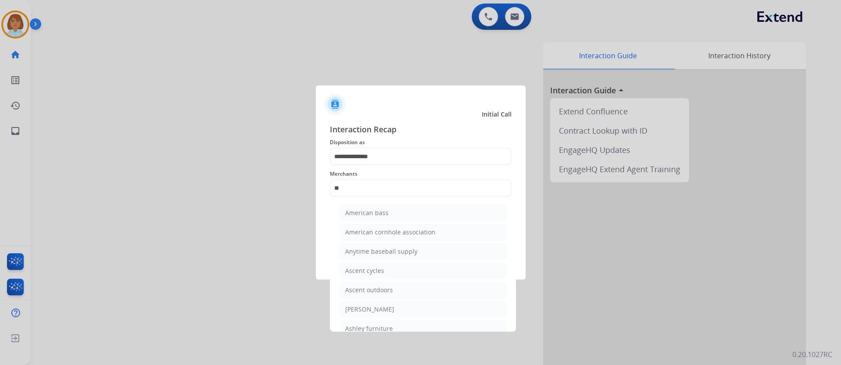
drag, startPoint x: 402, startPoint y: 330, endPoint x: 397, endPoint y: 330, distance: 5.7
click at [401, 330] on li "Ashley furniture" at bounding box center [422, 328] width 167 height 17
type input "**********"
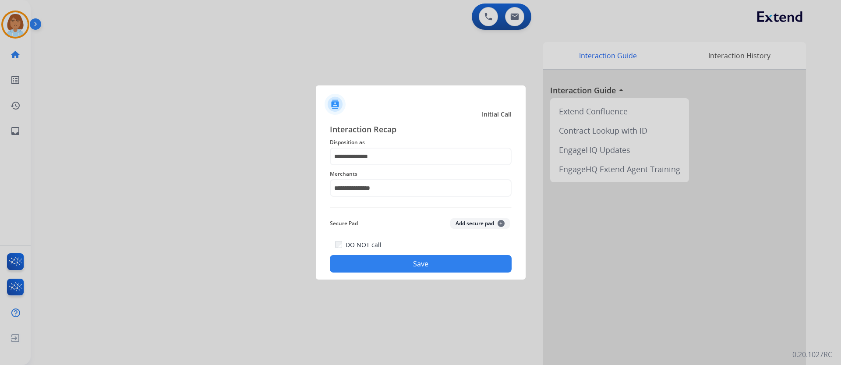
drag, startPoint x: 437, startPoint y: 256, endPoint x: 444, endPoint y: 257, distance: 6.6
click at [444, 257] on button "Save" at bounding box center [421, 264] width 182 height 18
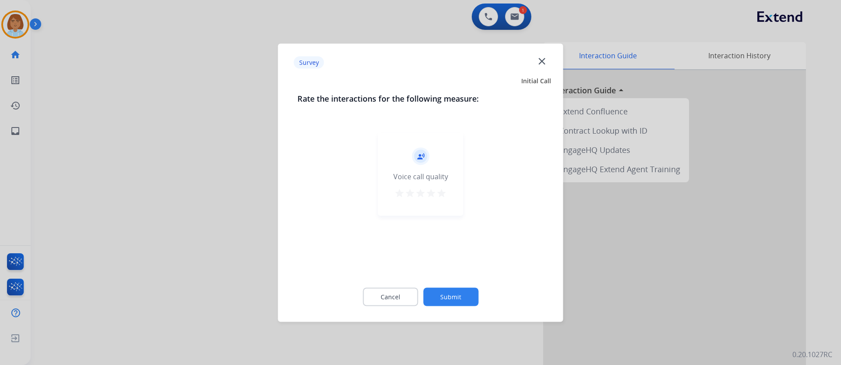
click at [444, 302] on button "Submit" at bounding box center [450, 296] width 55 height 18
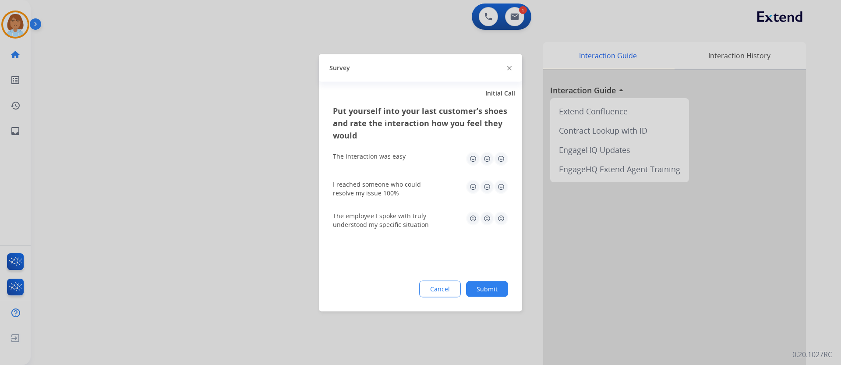
click at [490, 287] on button "Submit" at bounding box center [487, 289] width 42 height 16
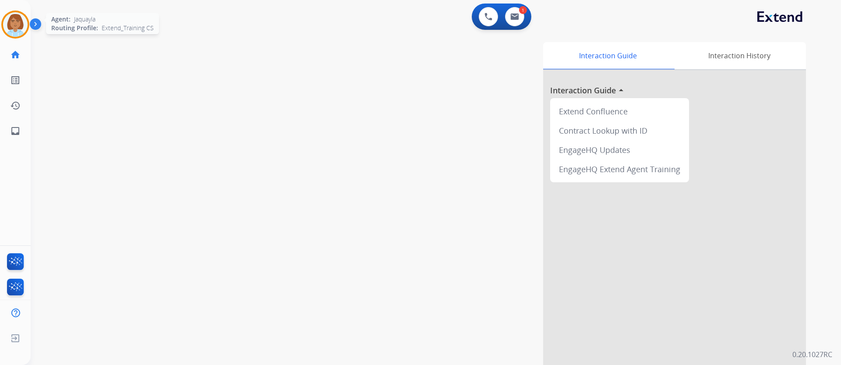
click at [17, 27] on img at bounding box center [15, 24] width 25 height 25
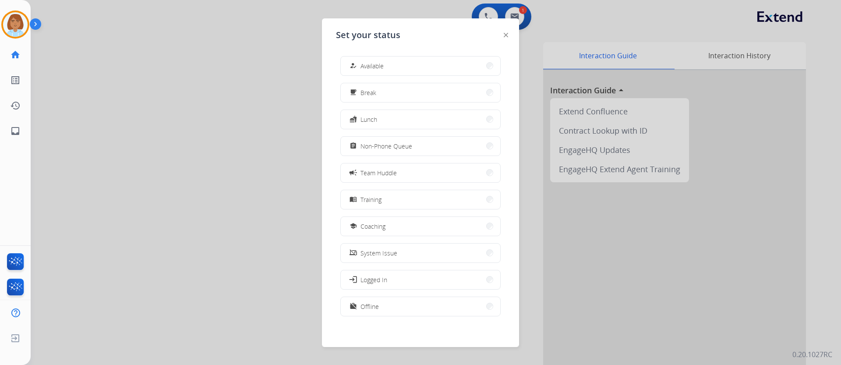
click at [394, 77] on div "how_to_reg Available free_breakfast Break fastfood Lunch assignment Non-Phone Q…" at bounding box center [420, 187] width 169 height 276
drag, startPoint x: 389, startPoint y: 74, endPoint x: 384, endPoint y: 87, distance: 13.6
click at [388, 76] on div "how_to_reg Available free_breakfast Break fastfood Lunch assignment Non-Phone Q…" at bounding box center [420, 187] width 169 height 276
click at [410, 65] on button "how_to_reg Available" at bounding box center [420, 65] width 159 height 19
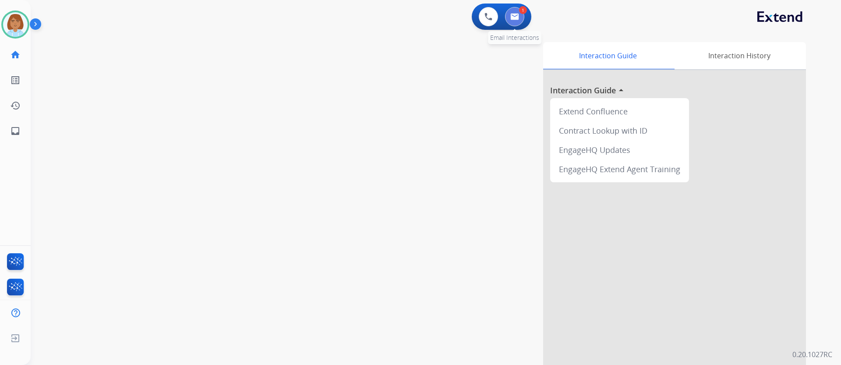
click at [513, 17] on img at bounding box center [514, 16] width 9 height 7
select select "**********"
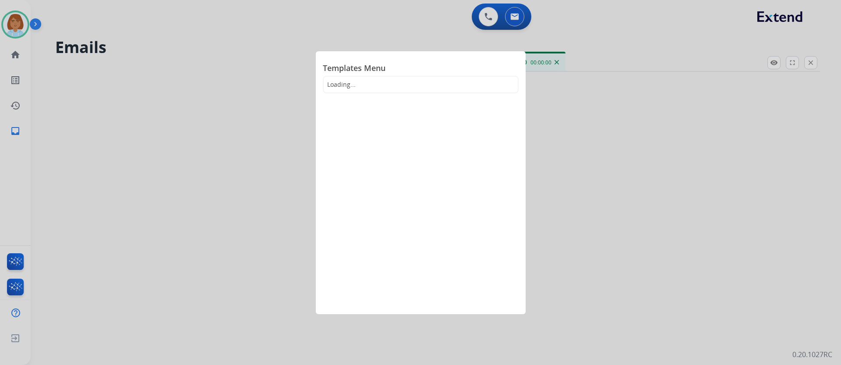
select select "**********"
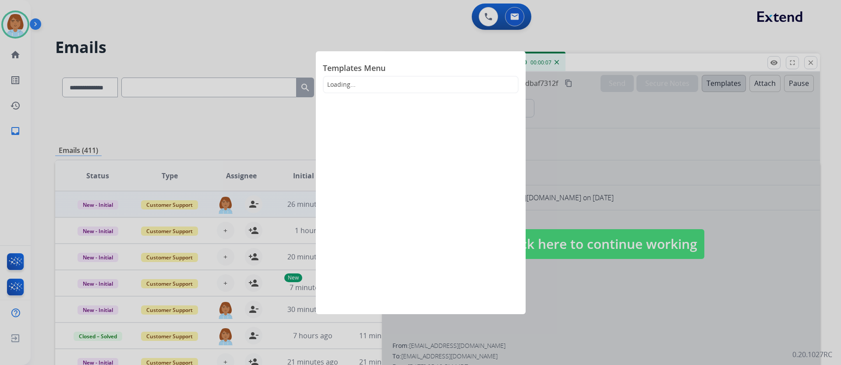
drag, startPoint x: 562, startPoint y: 169, endPoint x: 580, endPoint y: 188, distance: 26.0
click at [562, 173] on div at bounding box center [420, 182] width 841 height 365
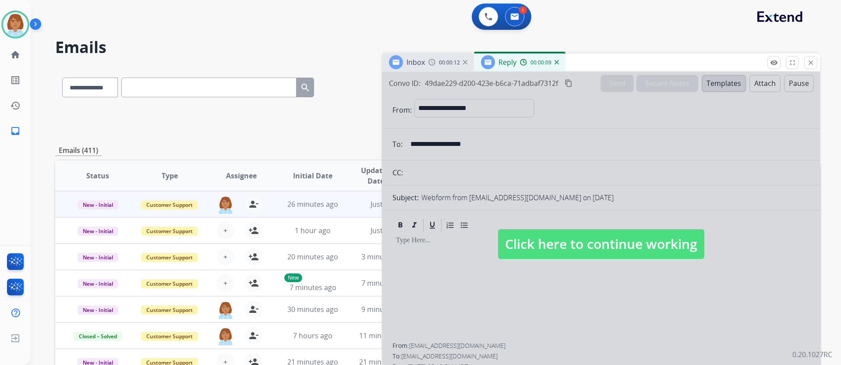
click at [594, 215] on div at bounding box center [601, 235] width 438 height 327
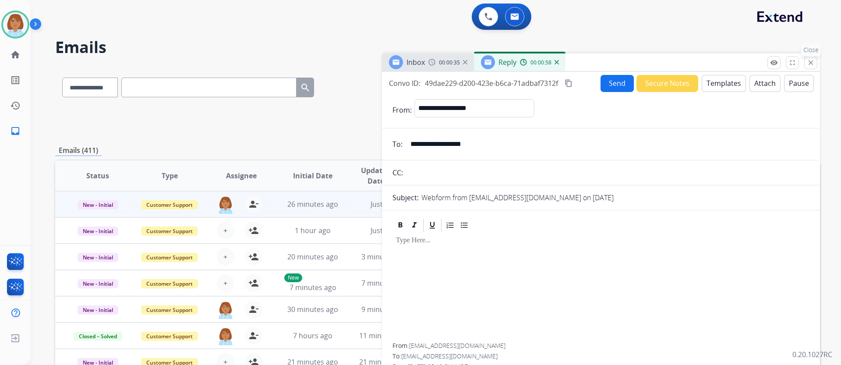
click at [810, 60] on mat-icon "close" at bounding box center [811, 63] width 8 height 8
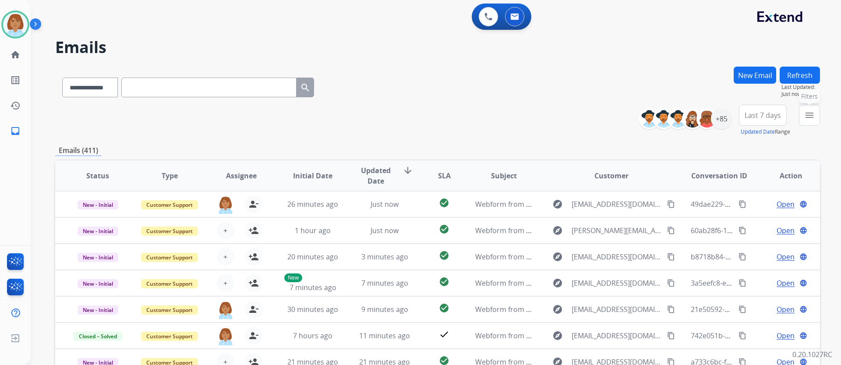
click at [808, 115] on mat-icon "menu" at bounding box center [809, 115] width 11 height 11
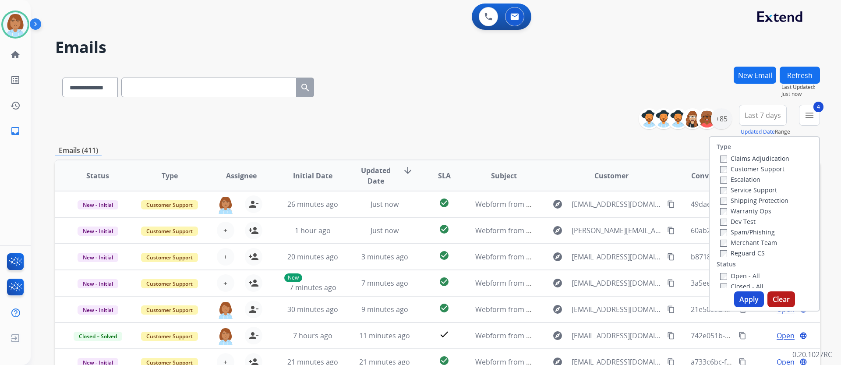
click at [754, 301] on button "Apply" at bounding box center [749, 299] width 30 height 16
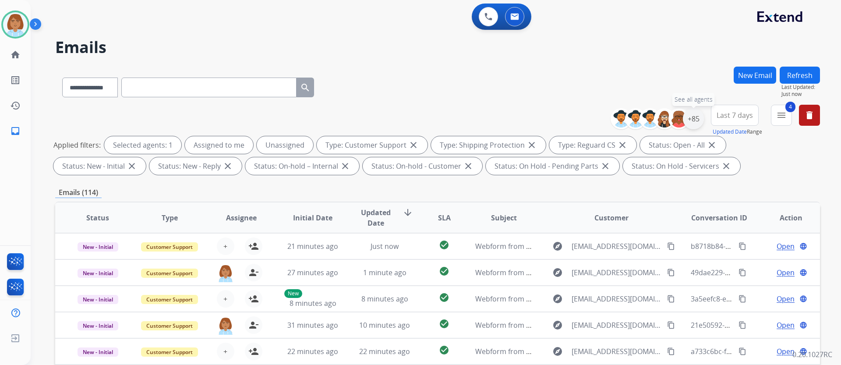
click at [684, 122] on div "+85" at bounding box center [693, 118] width 21 height 21
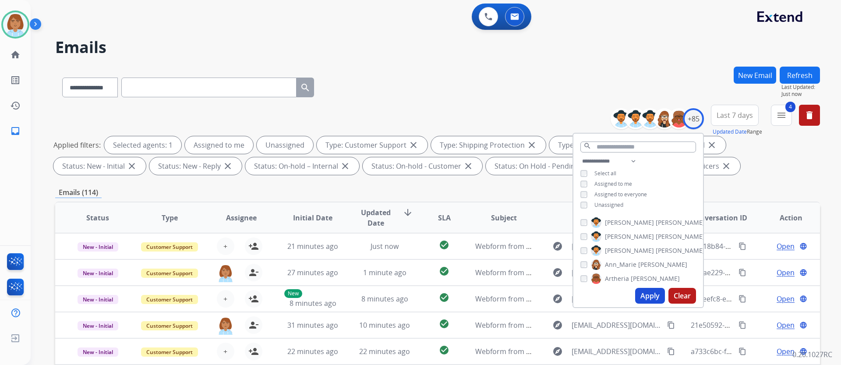
click at [611, 200] on div "**********" at bounding box center [638, 184] width 130 height 56
click at [658, 294] on button "Apply" at bounding box center [650, 296] width 30 height 16
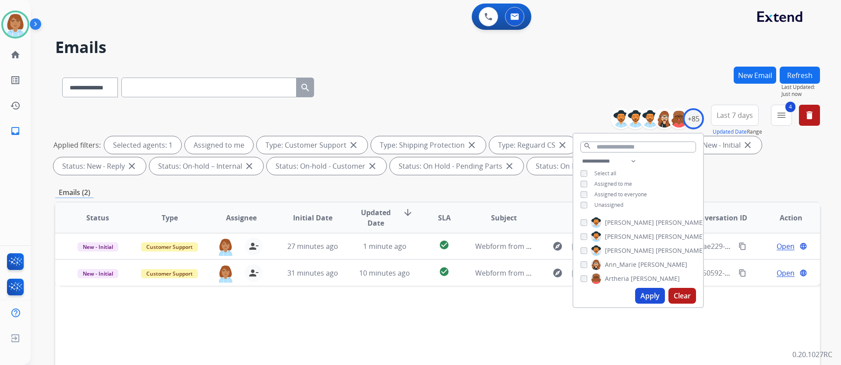
scroll to position [44, 0]
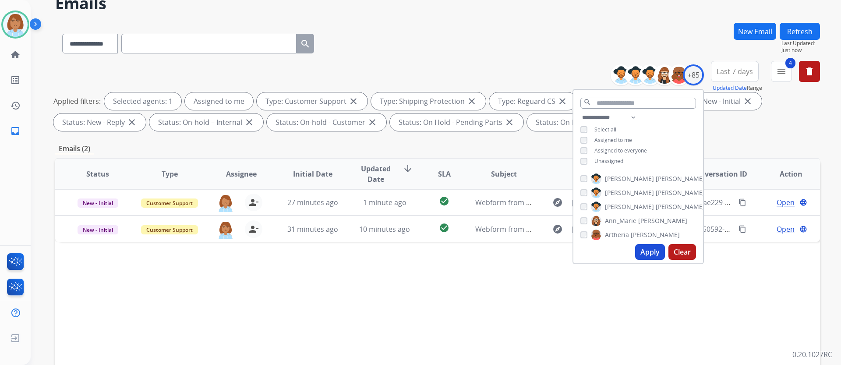
click at [379, 85] on div "**********" at bounding box center [437, 98] width 765 height 74
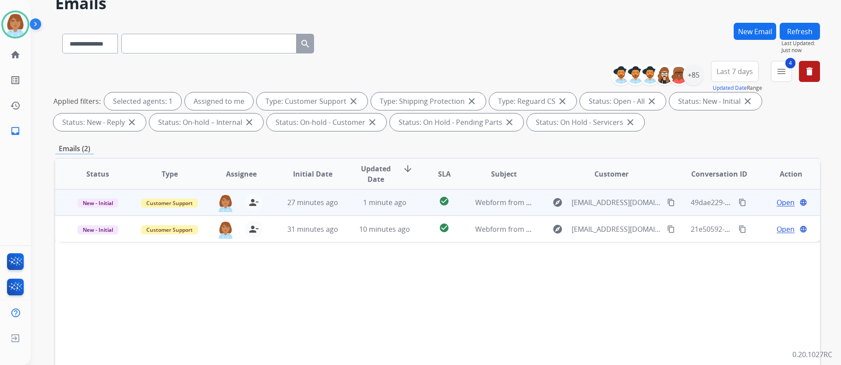
click at [415, 208] on td "check_circle" at bounding box center [437, 202] width 48 height 26
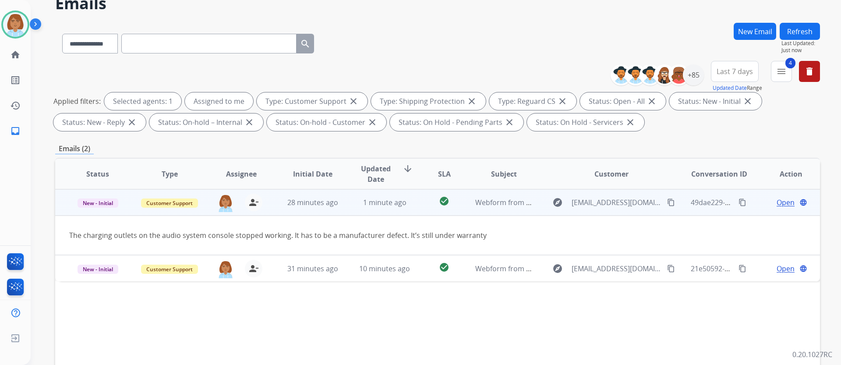
click at [776, 201] on span "Open" at bounding box center [785, 202] width 18 height 11
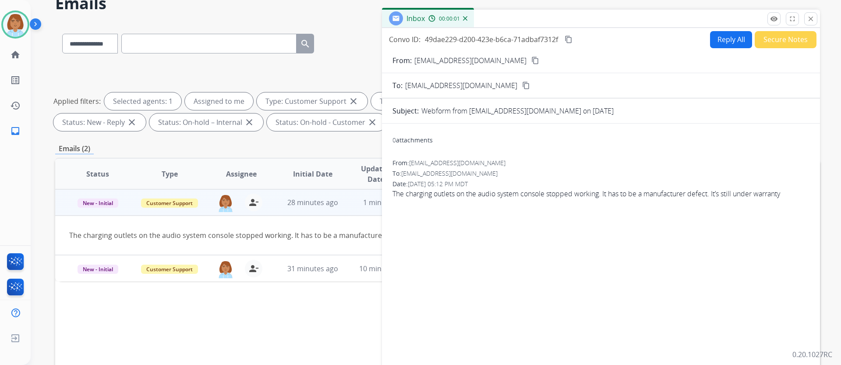
click at [716, 39] on button "Reply All" at bounding box center [731, 39] width 42 height 17
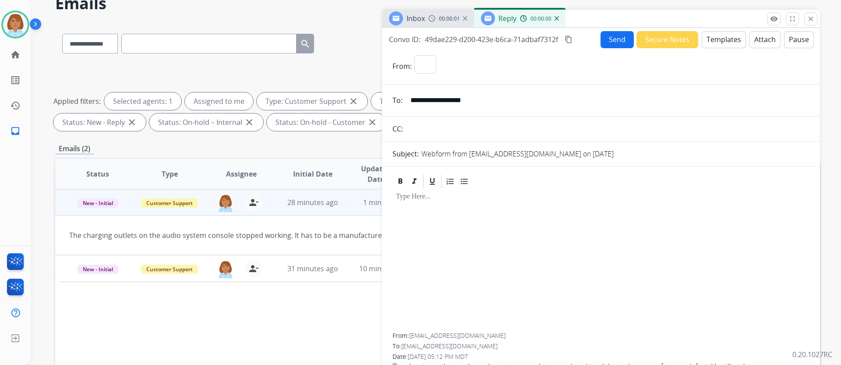
select select "**********"
click at [713, 43] on button "Templates" at bounding box center [724, 39] width 44 height 17
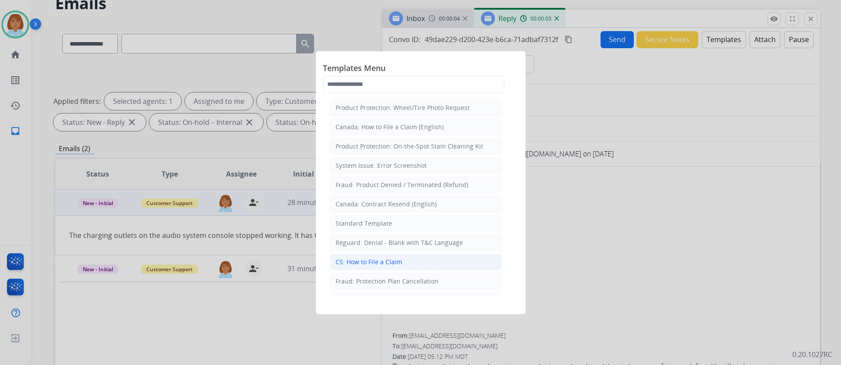
click at [406, 265] on li "CS: How to File a Claim" at bounding box center [416, 262] width 172 height 17
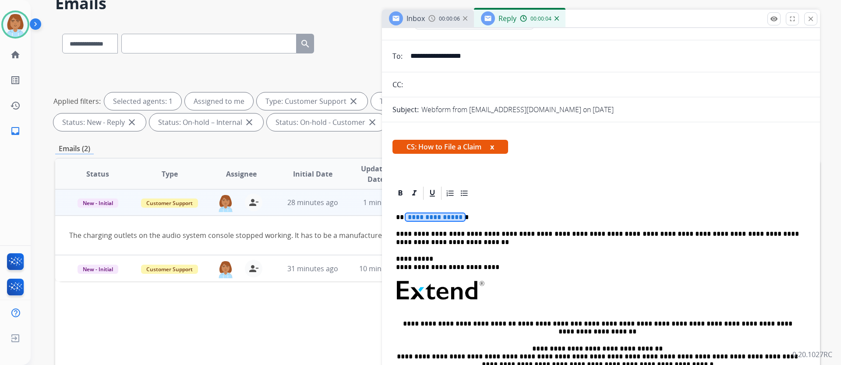
click at [434, 210] on div "**********" at bounding box center [600, 319] width 417 height 237
click at [433, 214] on span "**********" at bounding box center [435, 216] width 59 height 7
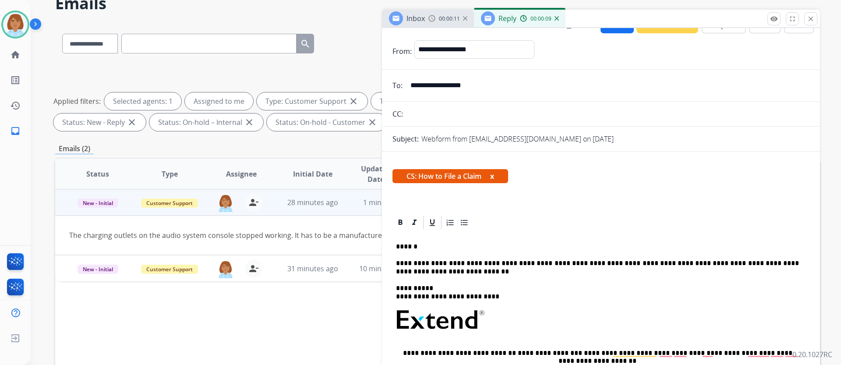
scroll to position [0, 0]
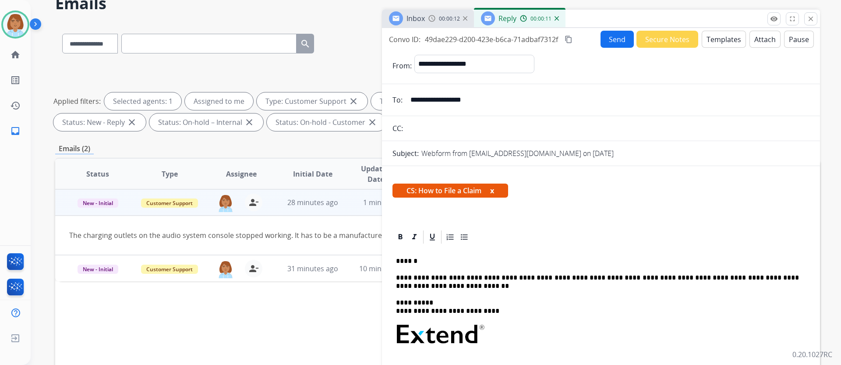
click at [602, 41] on button "Send" at bounding box center [616, 39] width 33 height 17
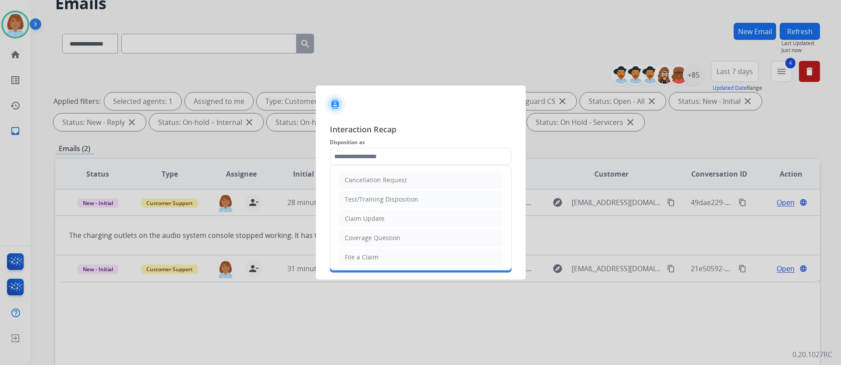
click at [378, 153] on input "text" at bounding box center [421, 157] width 182 height 18
drag, startPoint x: 356, startPoint y: 260, endPoint x: 360, endPoint y: 243, distance: 18.0
click at [356, 260] on div "File a Claim" at bounding box center [362, 257] width 34 height 9
type input "**********"
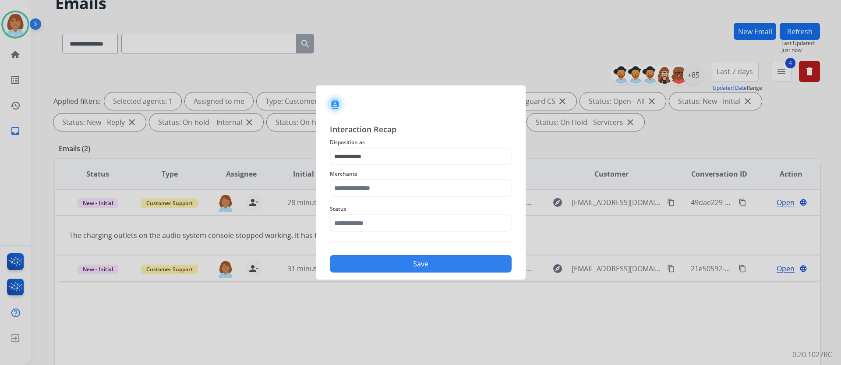
click at [355, 194] on div "Merchants" at bounding box center [421, 182] width 182 height 35
click at [355, 194] on input "text" at bounding box center [421, 188] width 182 height 18
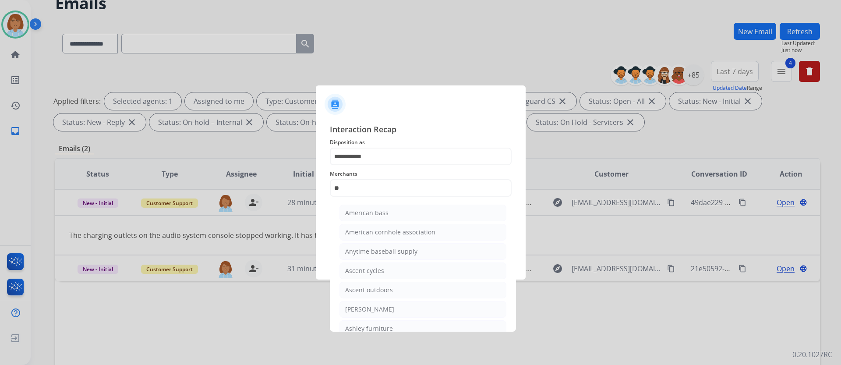
drag, startPoint x: 394, startPoint y: 327, endPoint x: 396, endPoint y: 290, distance: 36.4
click at [394, 327] on li "Ashley furniture" at bounding box center [422, 328] width 167 height 17
type input "**********"
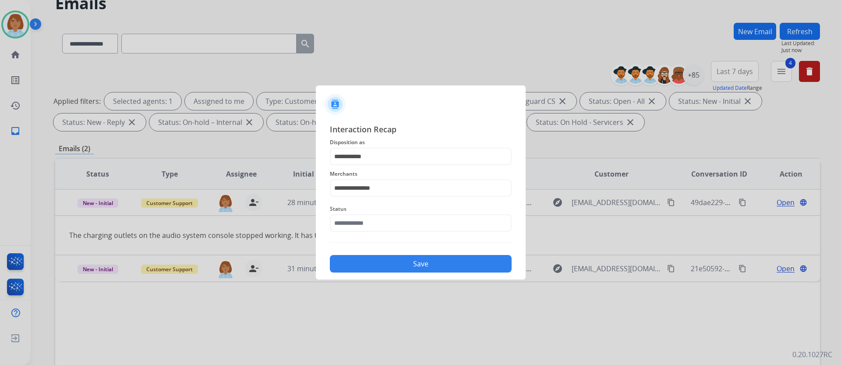
click at [399, 214] on span "Status" at bounding box center [421, 209] width 182 height 11
click at [388, 210] on span "Status" at bounding box center [421, 209] width 182 height 11
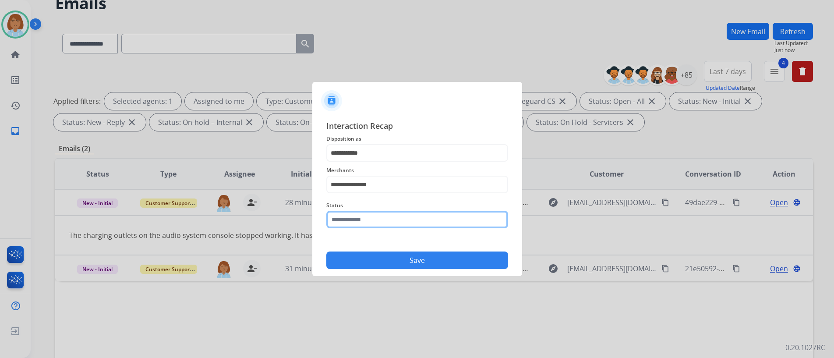
click at [388, 227] on input "text" at bounding box center [417, 220] width 182 height 18
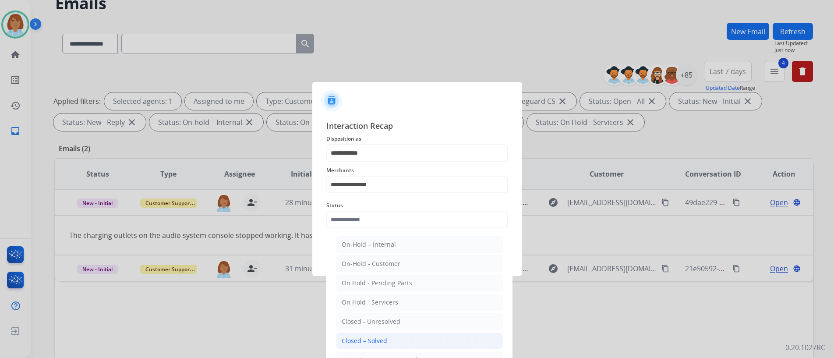
click at [397, 344] on li "Closed – Solved" at bounding box center [419, 340] width 167 height 17
type input "**********"
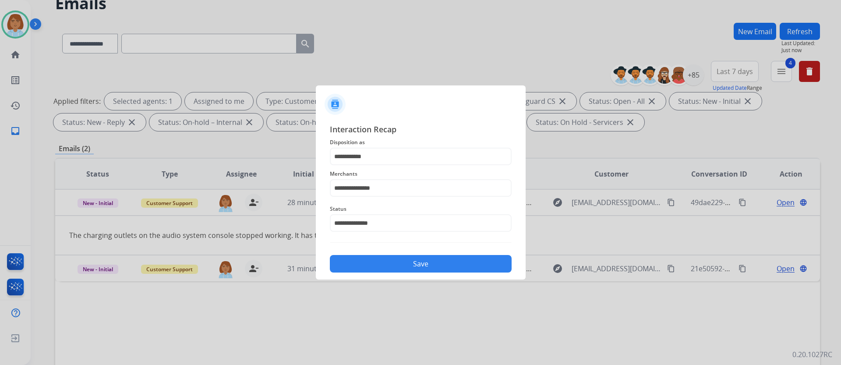
click at [403, 265] on button "Save" at bounding box center [421, 264] width 182 height 18
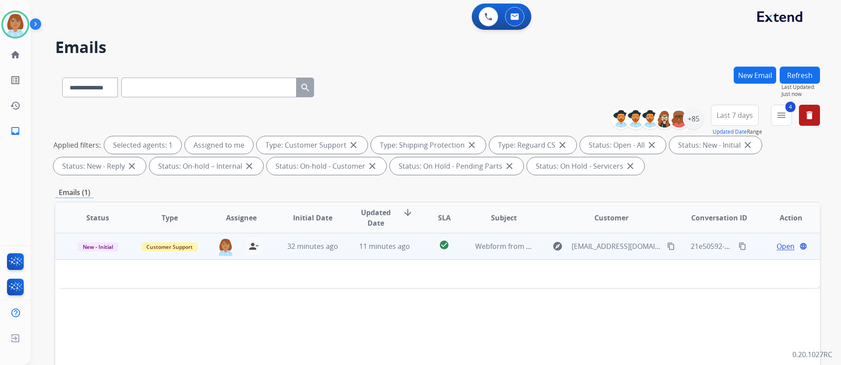
click at [413, 247] on td "check_circle" at bounding box center [437, 246] width 48 height 26
click at [416, 250] on td "check_circle" at bounding box center [437, 246] width 48 height 26
click at [667, 247] on mat-icon "content_copy" at bounding box center [671, 246] width 8 height 8
click at [781, 245] on span "Open" at bounding box center [785, 246] width 18 height 11
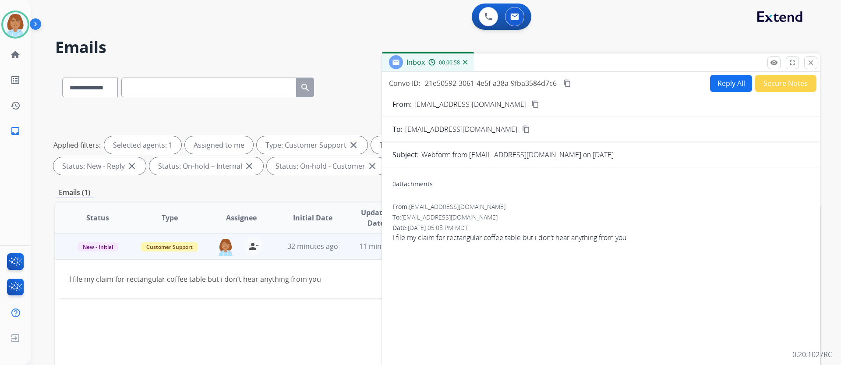
click at [715, 85] on button "Reply All" at bounding box center [731, 83] width 42 height 17
select select "**********"
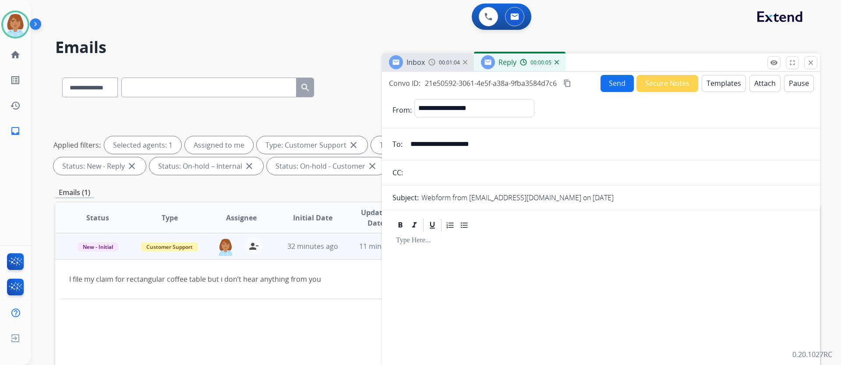
click at [703, 82] on button "Templates" at bounding box center [724, 83] width 44 height 17
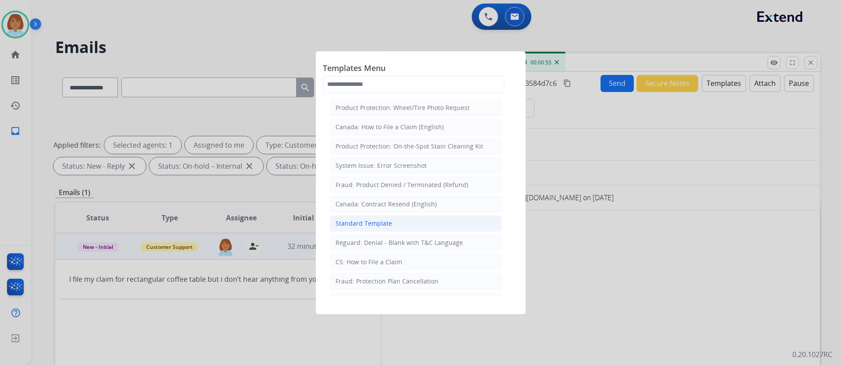
click at [393, 222] on li "Standard Template" at bounding box center [416, 223] width 172 height 17
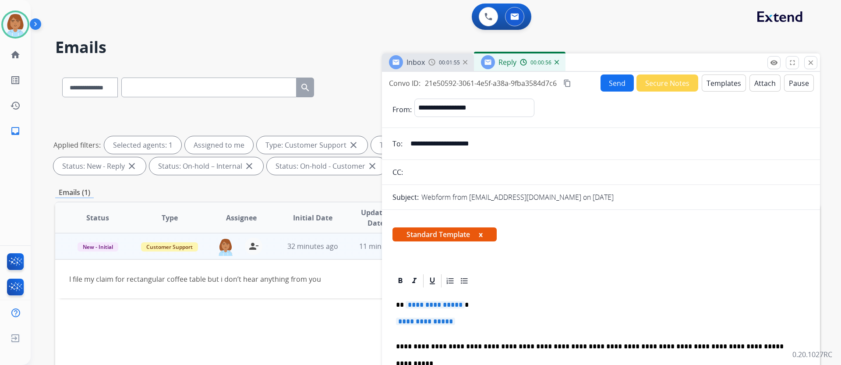
scroll to position [44, 0]
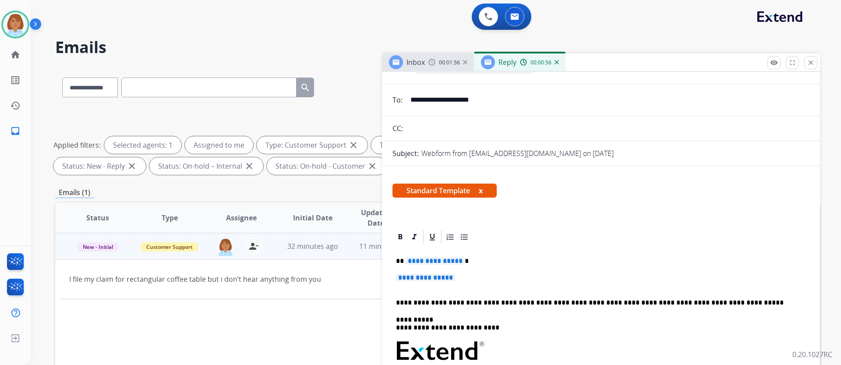
click at [466, 276] on div "**********" at bounding box center [600, 372] width 417 height 254
drag, startPoint x: 466, startPoint y: 276, endPoint x: 458, endPoint y: 279, distance: 8.3
click at [458, 279] on p "**********" at bounding box center [601, 282] width 410 height 16
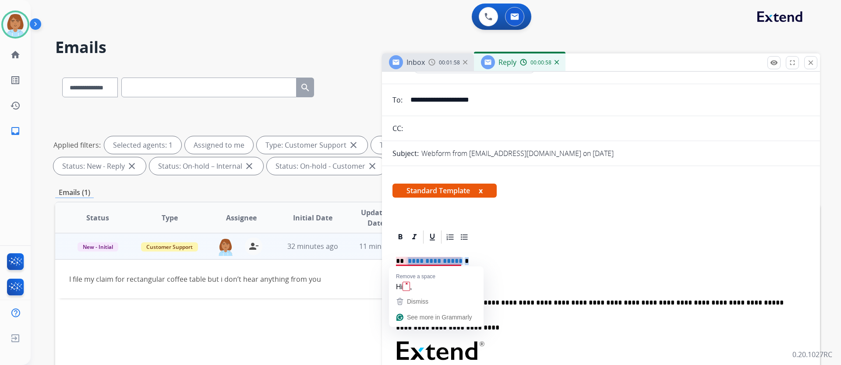
drag, startPoint x: 471, startPoint y: 276, endPoint x: 418, endPoint y: 259, distance: 55.1
click at [419, 259] on div "**********" at bounding box center [600, 372] width 417 height 254
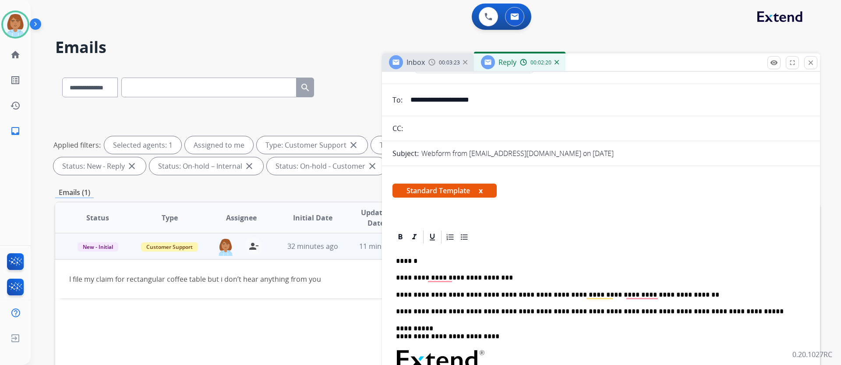
drag, startPoint x: 651, startPoint y: 289, endPoint x: 664, endPoint y: 293, distance: 14.0
click at [664, 293] on p "**********" at bounding box center [597, 295] width 403 height 8
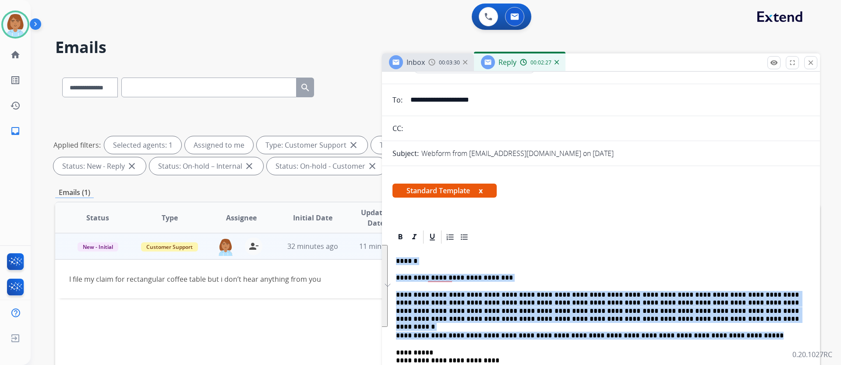
drag, startPoint x: 748, startPoint y: 339, endPoint x: 365, endPoint y: 262, distance: 390.8
click at [365, 262] on div "**********" at bounding box center [437, 304] width 765 height 474
copy div "**********"
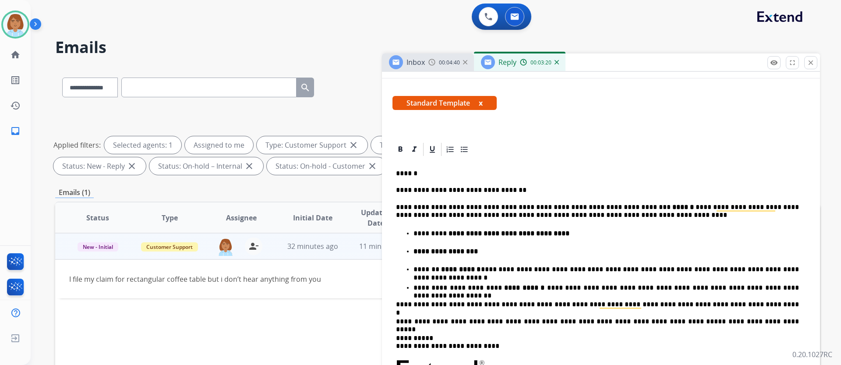
scroll to position [175, 0]
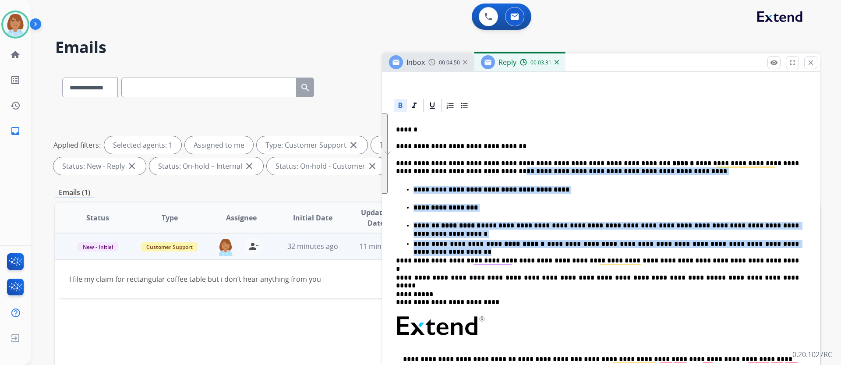
drag, startPoint x: 444, startPoint y: 173, endPoint x: 774, endPoint y: 245, distance: 337.9
click at [774, 245] on div "**********" at bounding box center [600, 293] width 417 height 360
copy div "**********"
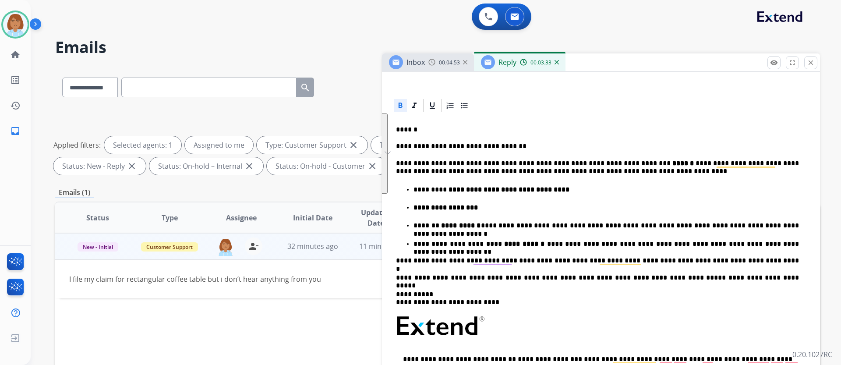
click at [589, 96] on div "**********" at bounding box center [601, 280] width 438 height 491
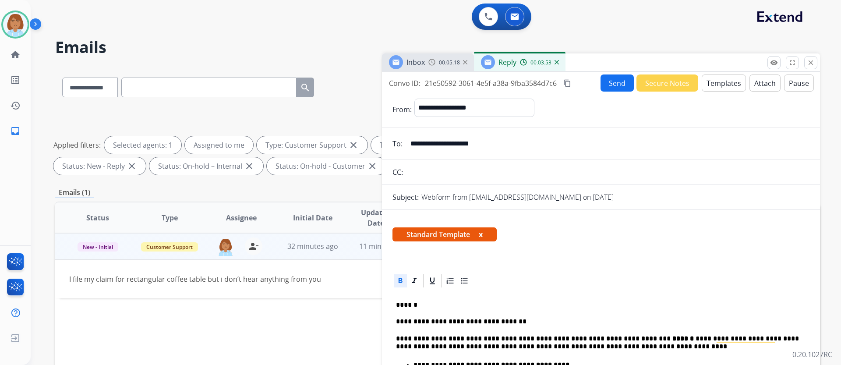
click at [568, 83] on mat-icon "content_copy" at bounding box center [567, 83] width 8 height 8
click at [609, 83] on button "Send" at bounding box center [616, 82] width 33 height 17
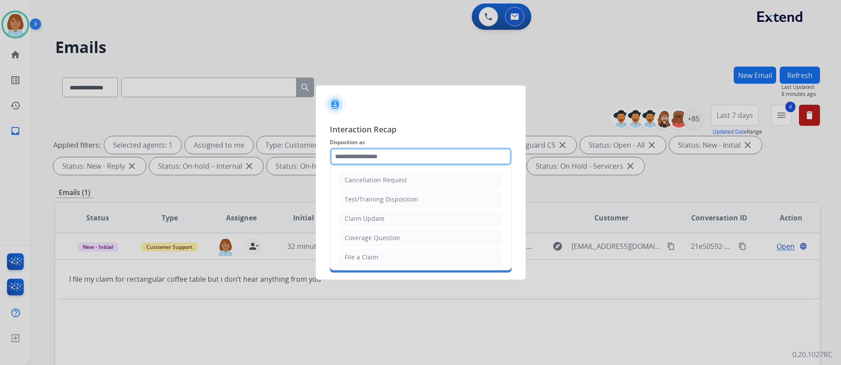
click at [372, 158] on input "text" at bounding box center [421, 157] width 182 height 18
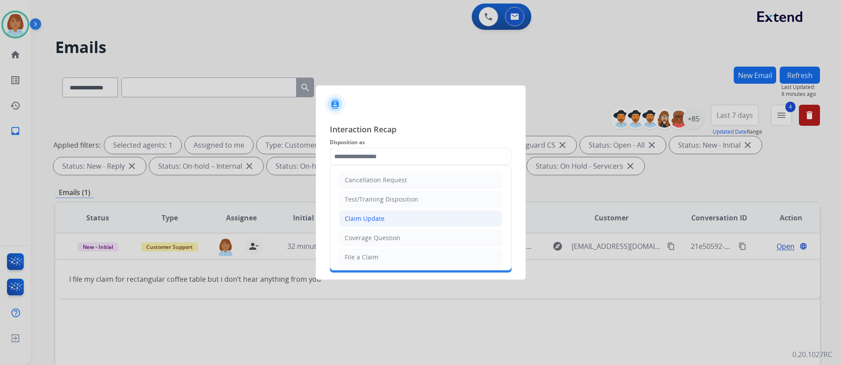
click at [376, 222] on div "Claim Update" at bounding box center [365, 218] width 40 height 9
type input "**********"
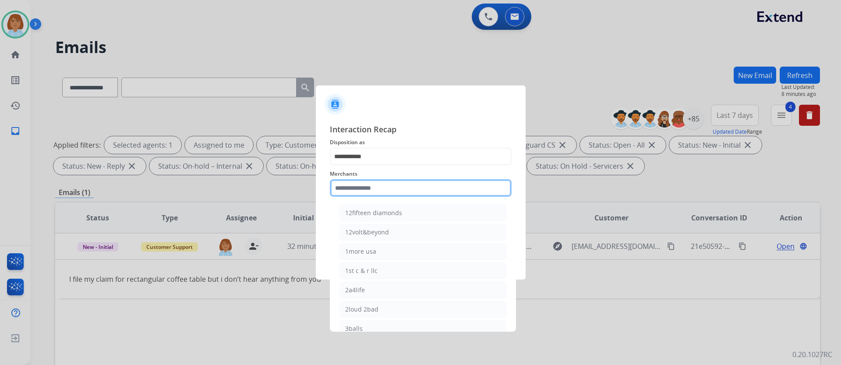
click at [374, 189] on input "text" at bounding box center [421, 188] width 182 height 18
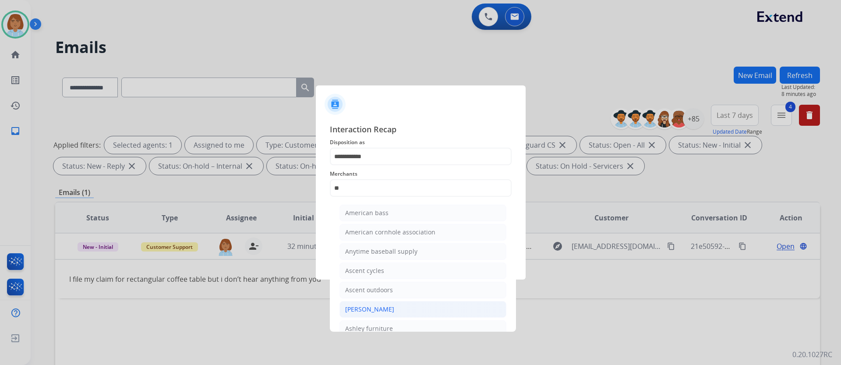
click at [396, 307] on li "[PERSON_NAME]" at bounding box center [422, 309] width 167 height 17
type input "**********"
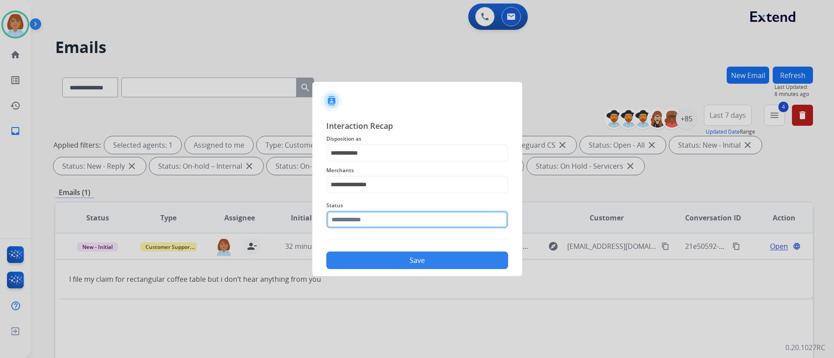
click at [407, 222] on input "text" at bounding box center [417, 220] width 182 height 18
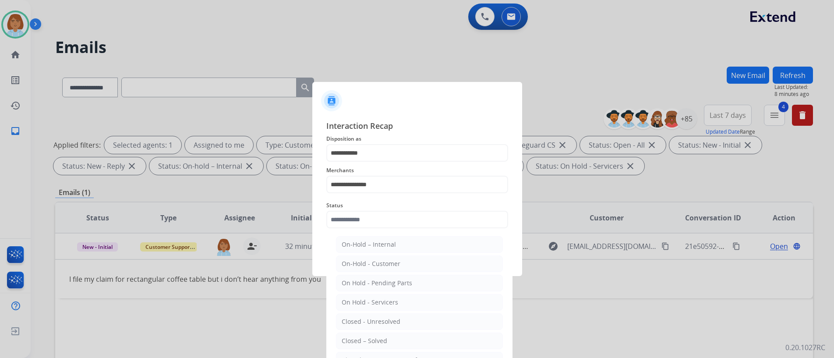
click at [369, 348] on li "Closed – Solved" at bounding box center [419, 340] width 167 height 17
type input "**********"
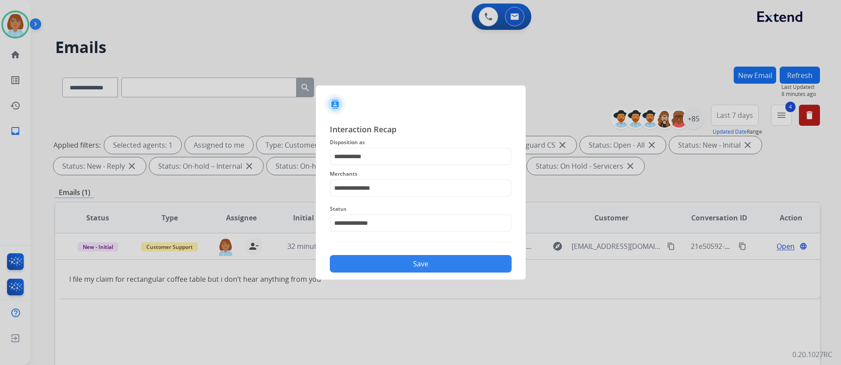
click at [409, 261] on button "Save" at bounding box center [421, 264] width 182 height 18
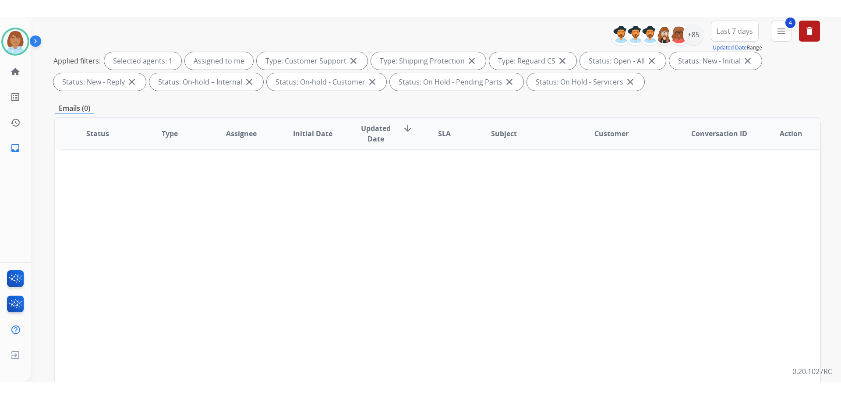
scroll to position [88, 0]
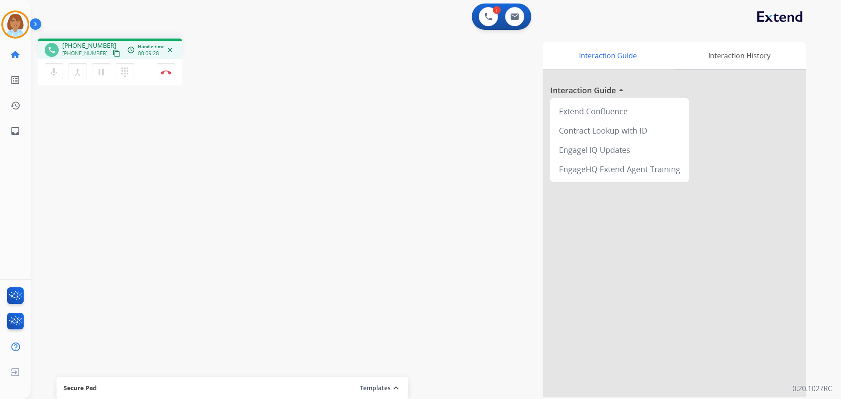
click at [176, 77] on div "mic Mute merge_type Bridge pause Hold dialpad Dialpad Disconnect" at bounding box center [110, 72] width 145 height 26
click at [176, 75] on div "mic Mute merge_type Bridge pause Hold dialpad Dialpad Disconnect" at bounding box center [110, 72] width 145 height 26
click at [170, 74] on img at bounding box center [166, 72] width 11 height 4
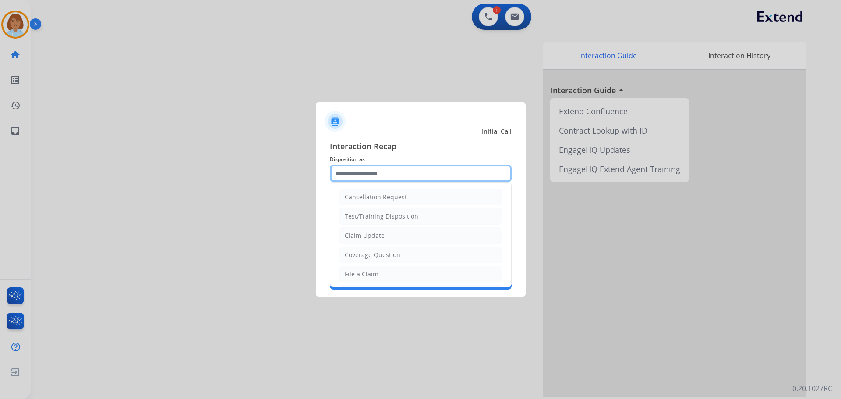
click at [397, 178] on input "text" at bounding box center [421, 174] width 182 height 18
click at [389, 258] on div "Coverage Question" at bounding box center [373, 254] width 56 height 9
type input "**********"
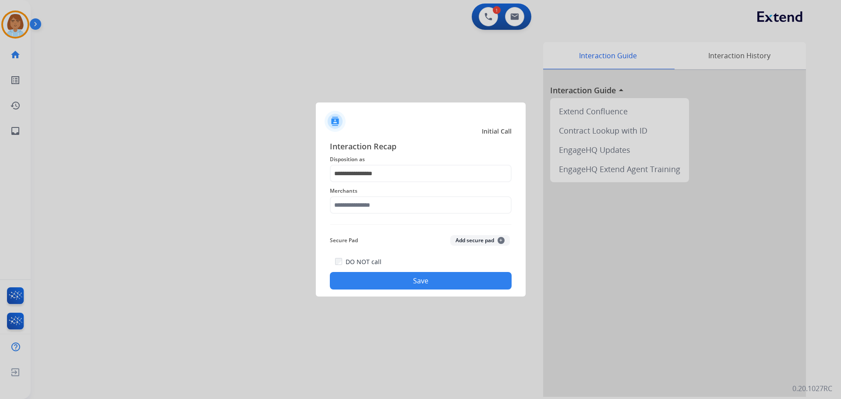
drag, startPoint x: 399, startPoint y: 215, endPoint x: 415, endPoint y: 203, distance: 20.3
click at [402, 212] on div "Merchants" at bounding box center [421, 199] width 182 height 35
click at [416, 203] on input "text" at bounding box center [421, 205] width 182 height 18
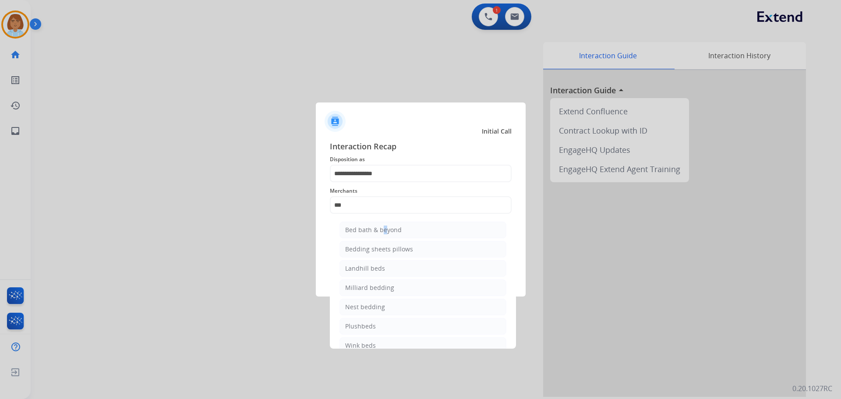
click at [380, 221] on ul "Bed bath & beyond Bedding sheets pillows Landhill beds Milliard bedding Nest be…" at bounding box center [423, 289] width 172 height 145
click at [380, 226] on div "Bed bath & beyond" at bounding box center [373, 230] width 56 height 9
type input "**********"
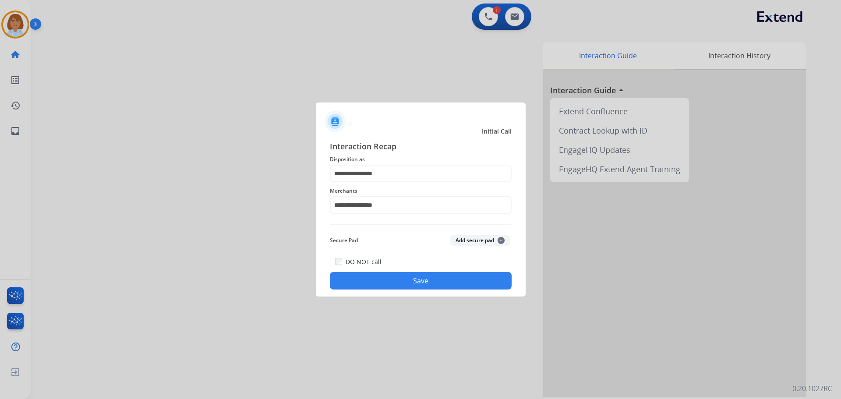
click at [435, 288] on button "Save" at bounding box center [421, 281] width 182 height 18
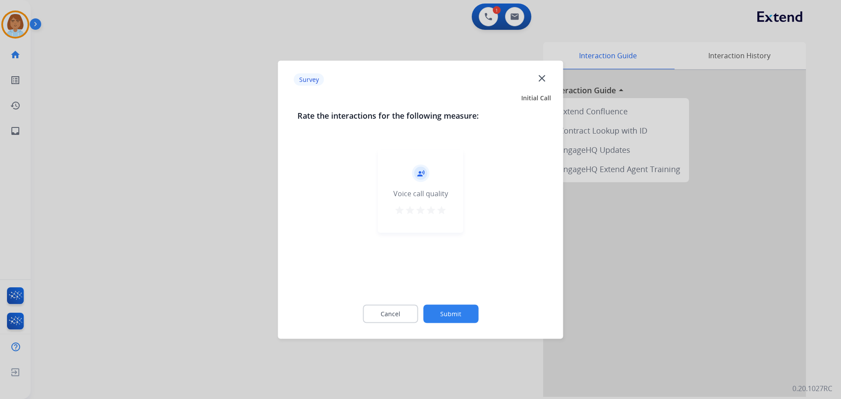
click at [491, 329] on div "Cancel Submit" at bounding box center [420, 313] width 247 height 39
click at [464, 315] on button "Submit" at bounding box center [450, 313] width 55 height 18
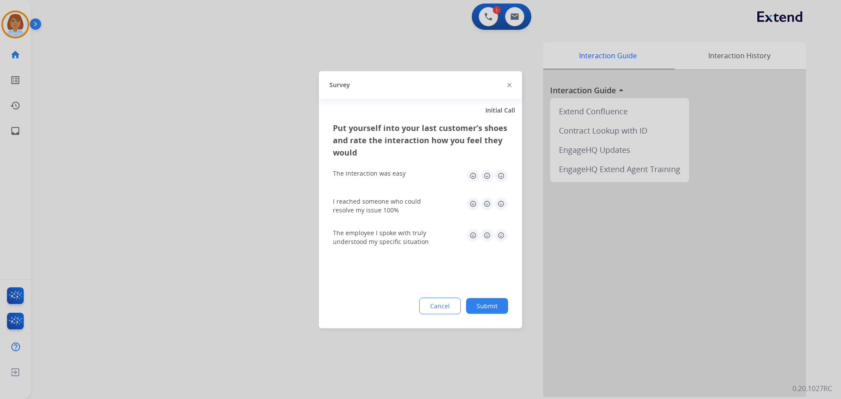
click at [504, 310] on button "Submit" at bounding box center [487, 306] width 42 height 16
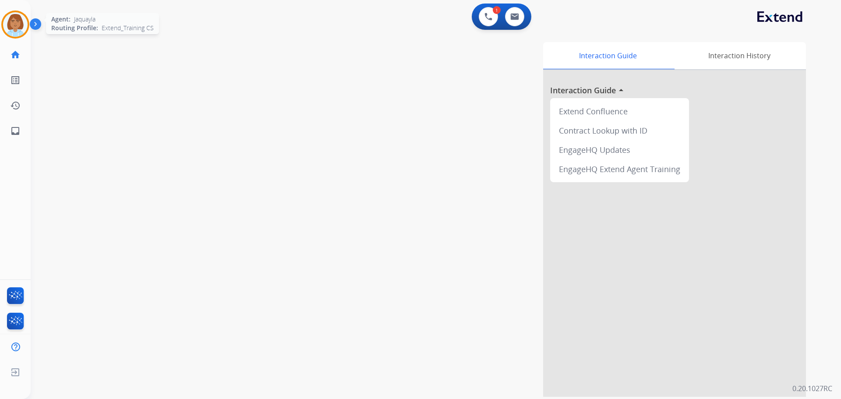
click at [16, 22] on img at bounding box center [15, 24] width 25 height 25
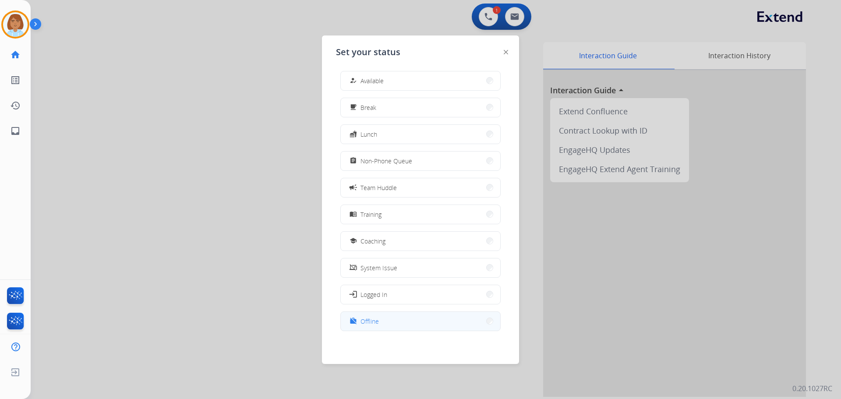
scroll to position [3, 0]
click at [388, 322] on button "work_off Offline" at bounding box center [420, 320] width 159 height 19
